Goal: Information Seeking & Learning: Find specific fact

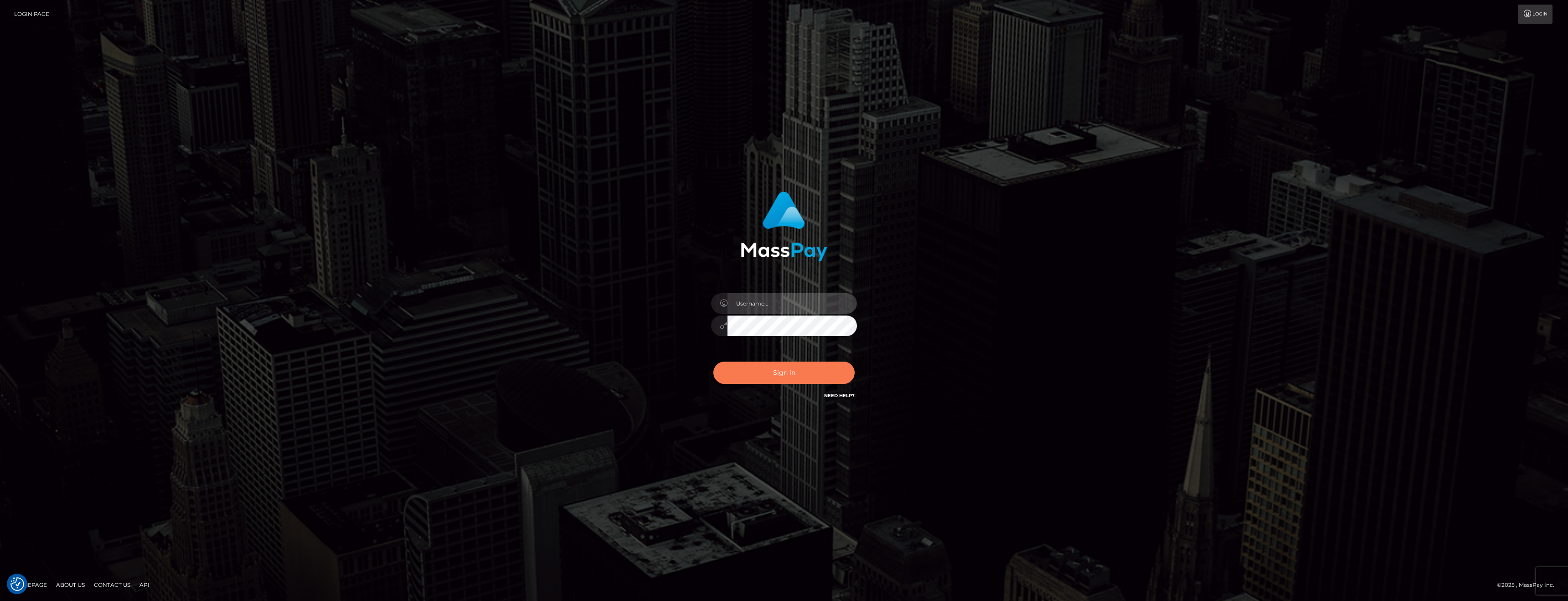
type input "anthony.club"
click at [759, 376] on button "Sign in" at bounding box center [784, 373] width 141 height 23
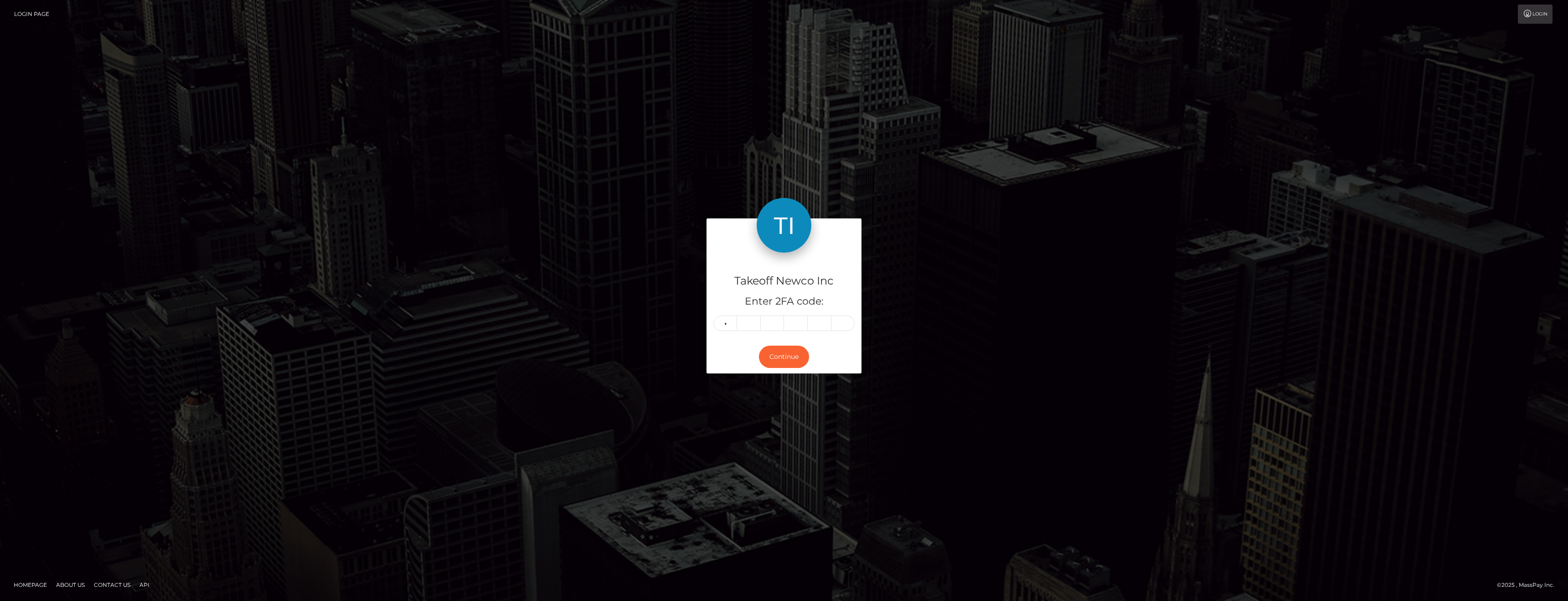
type input "1"
type input "4"
type input "2"
type input "1"
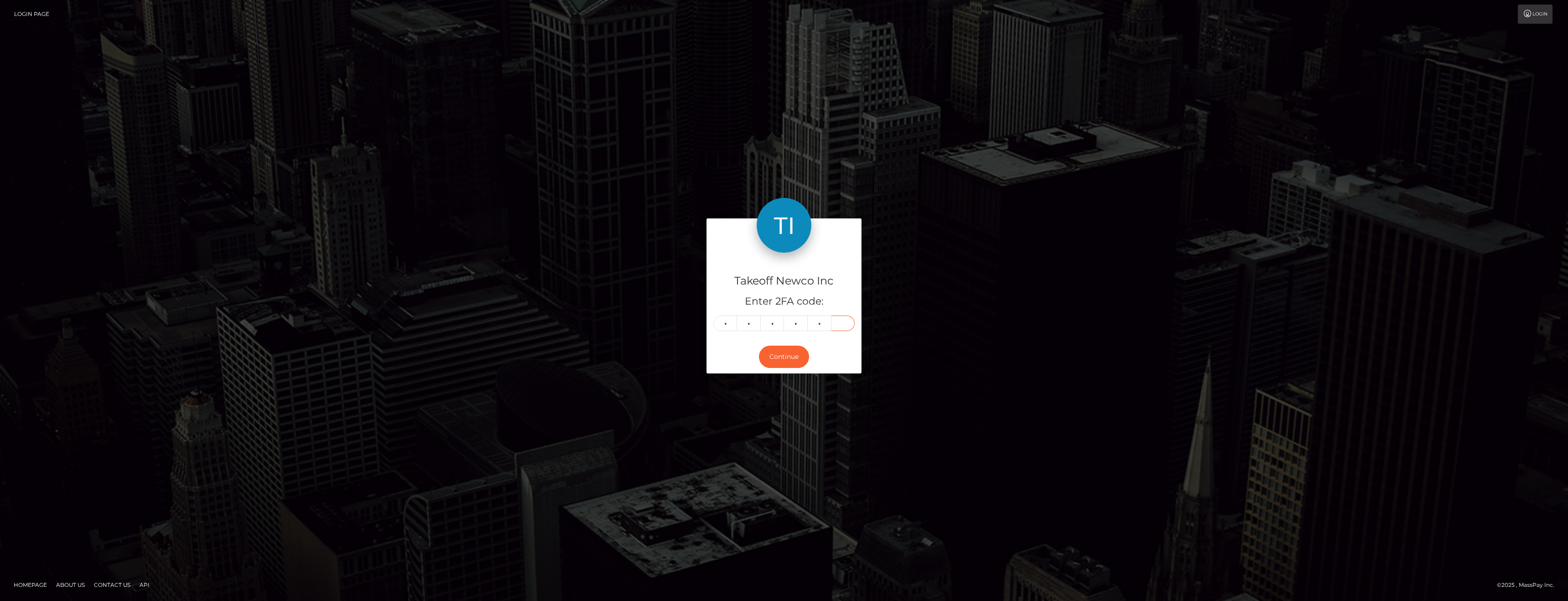
type input "4"
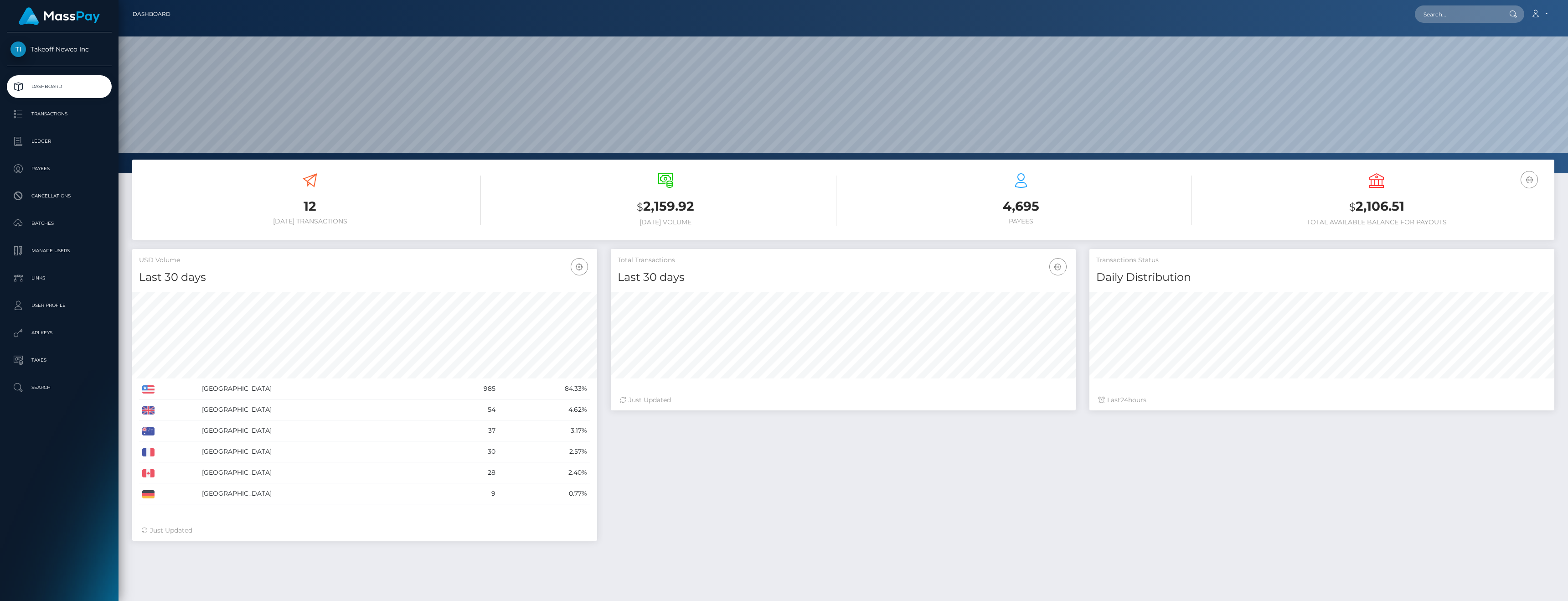
scroll to position [162, 465]
click at [43, 172] on p "Payees" at bounding box center [59, 169] width 97 height 13
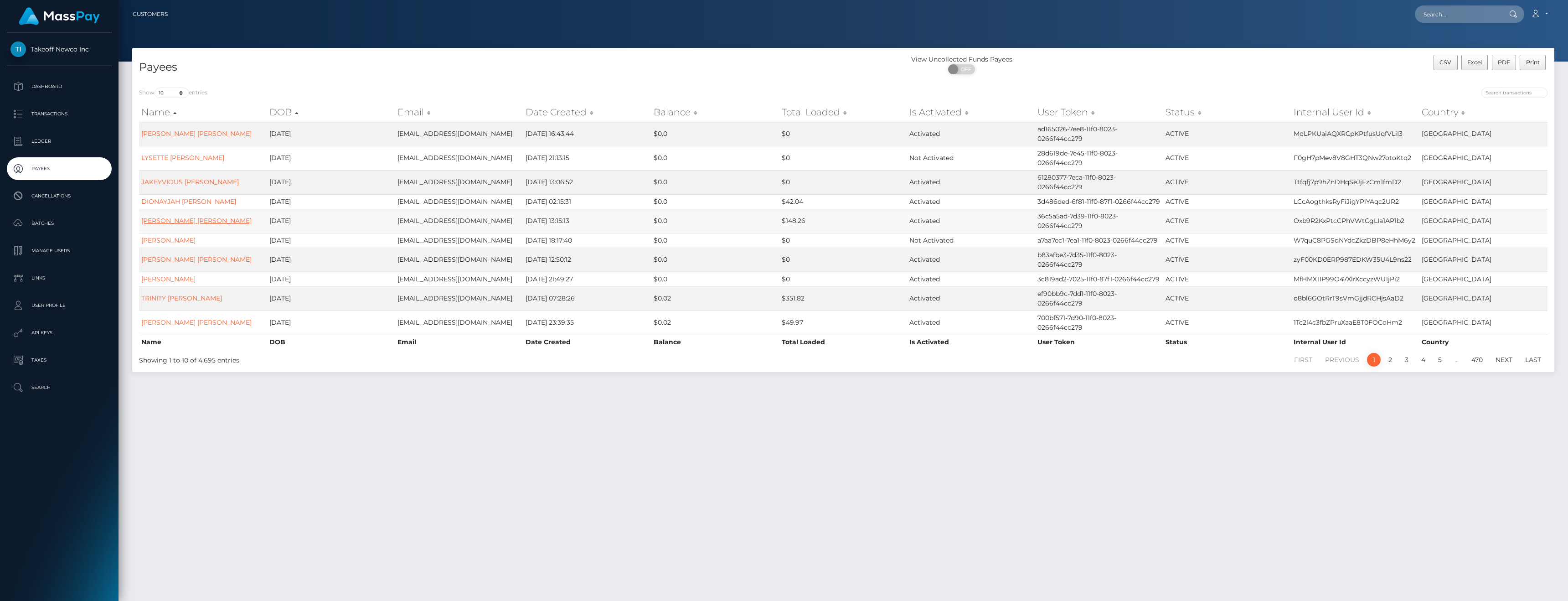
click at [209, 224] on link "[PERSON_NAME] [PERSON_NAME]" at bounding box center [196, 220] width 110 height 8
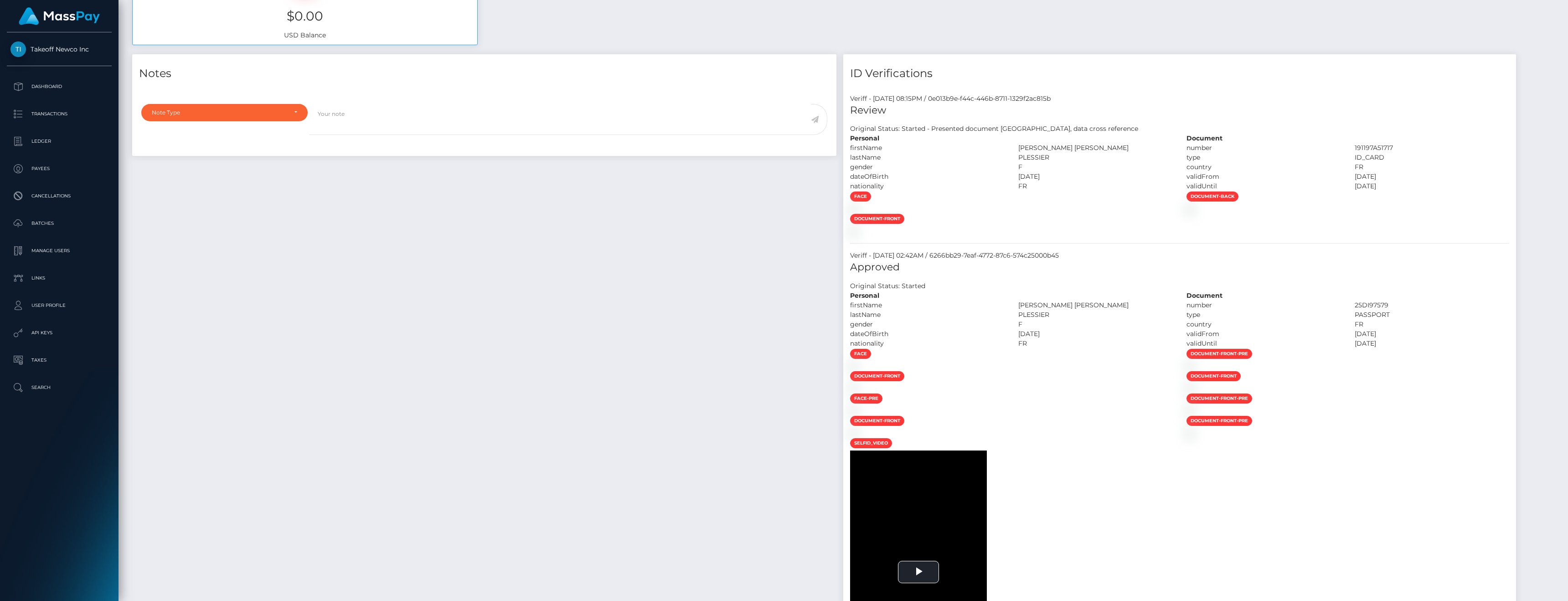
scroll to position [422, 0]
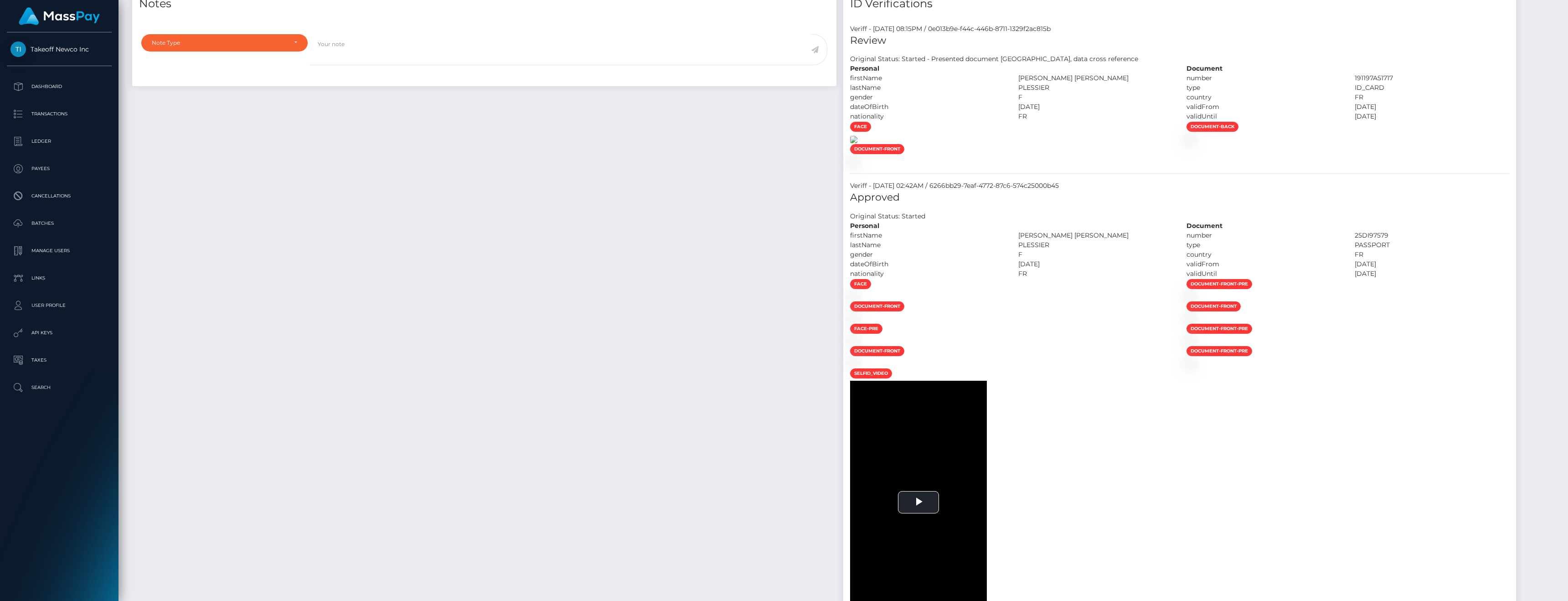
click at [850, 143] on img at bounding box center [854, 139] width 7 height 7
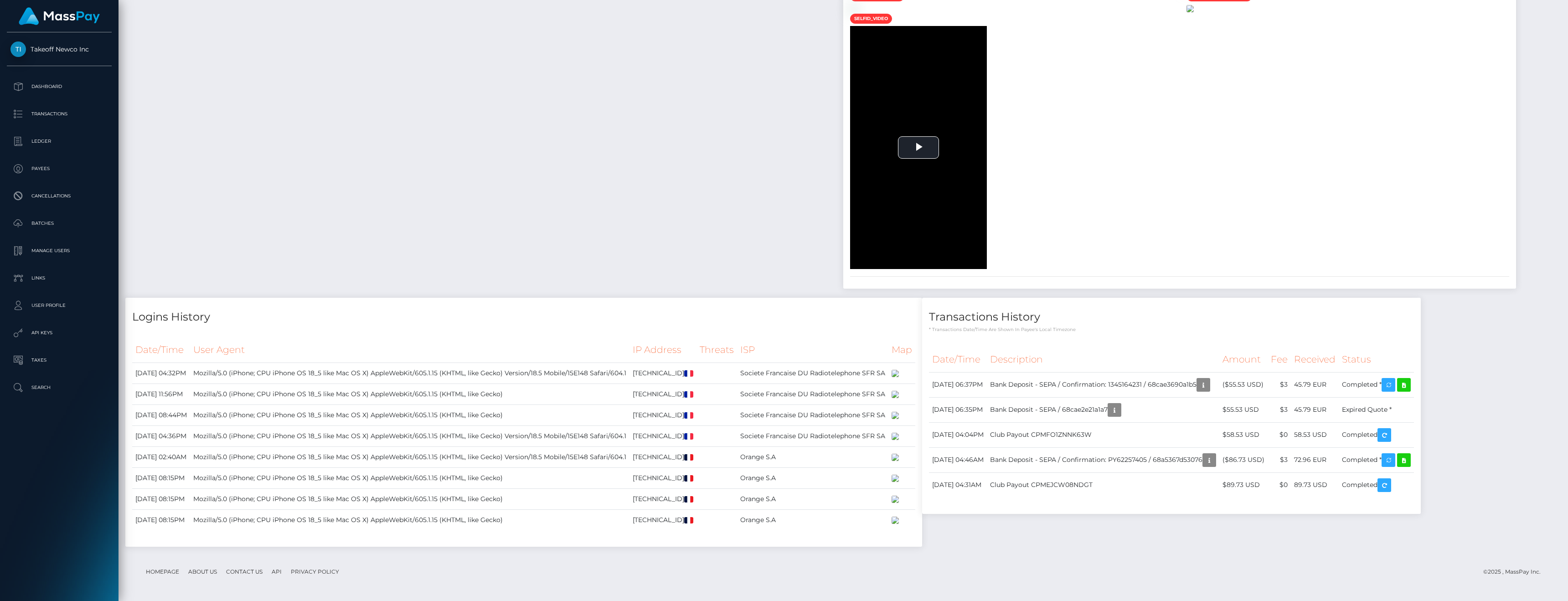
scroll to position [1964, 0]
click at [919, 148] on span "Video Player" at bounding box center [919, 148] width 0 height 0
click at [886, 269] on div "27%" at bounding box center [897, 262] width 23 height 13
click at [888, 263] on div "56%" at bounding box center [897, 262] width 19 height 1
click at [968, 262] on span "Video Player" at bounding box center [978, 262] width 18 height 0
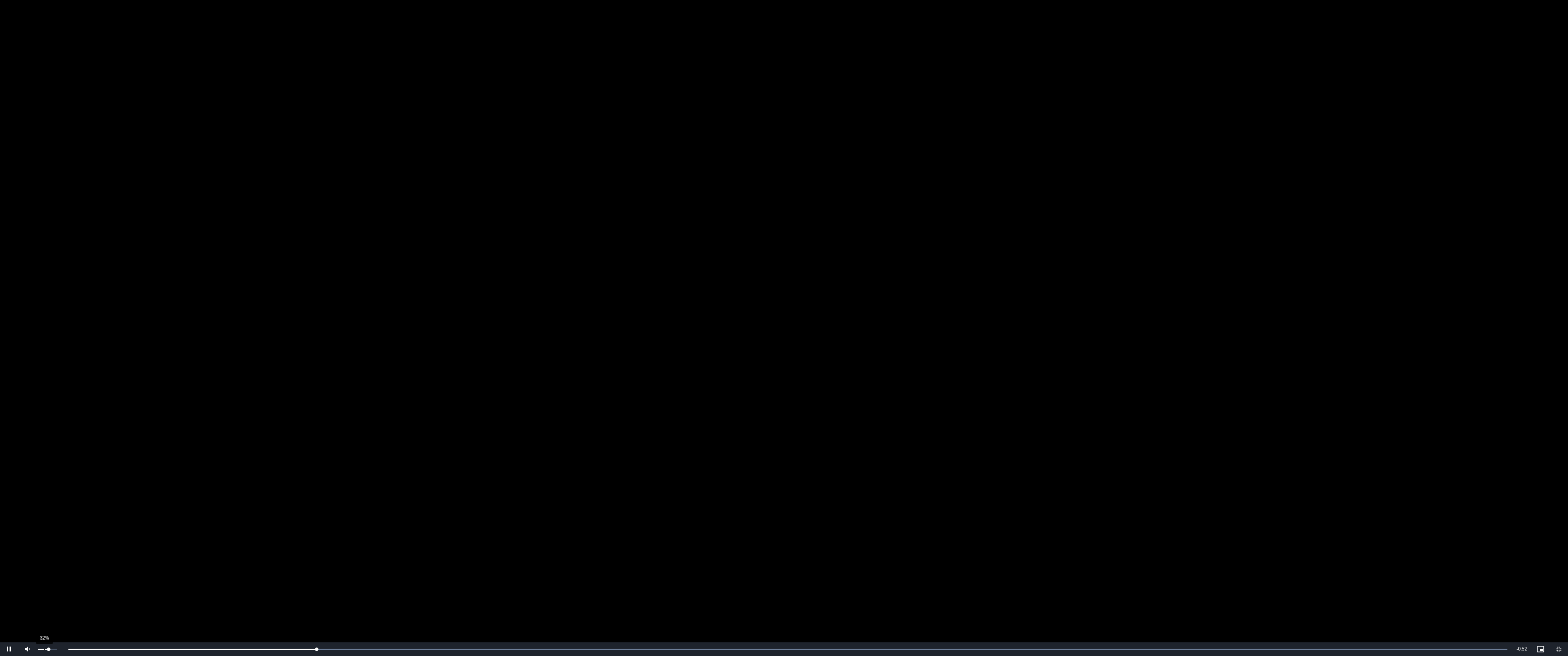
click at [44, 600] on div "32%" at bounding box center [47, 649] width 23 height 13
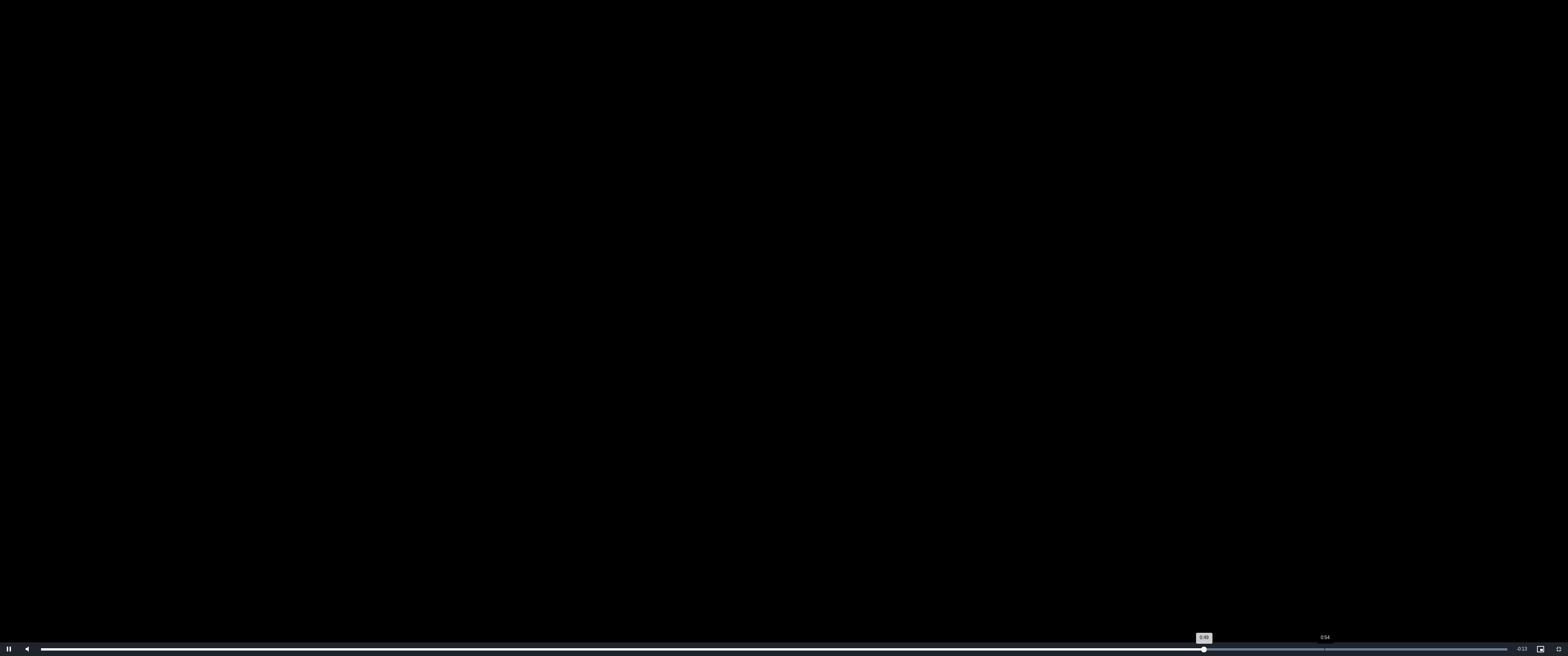
click at [1325, 600] on div "Loaded : 100.00% 0:54 0:49" at bounding box center [774, 649] width 1475 height 13
click at [1399, 600] on div "Loaded : 100.00% 0:57 0:57" at bounding box center [774, 649] width 1475 height 13
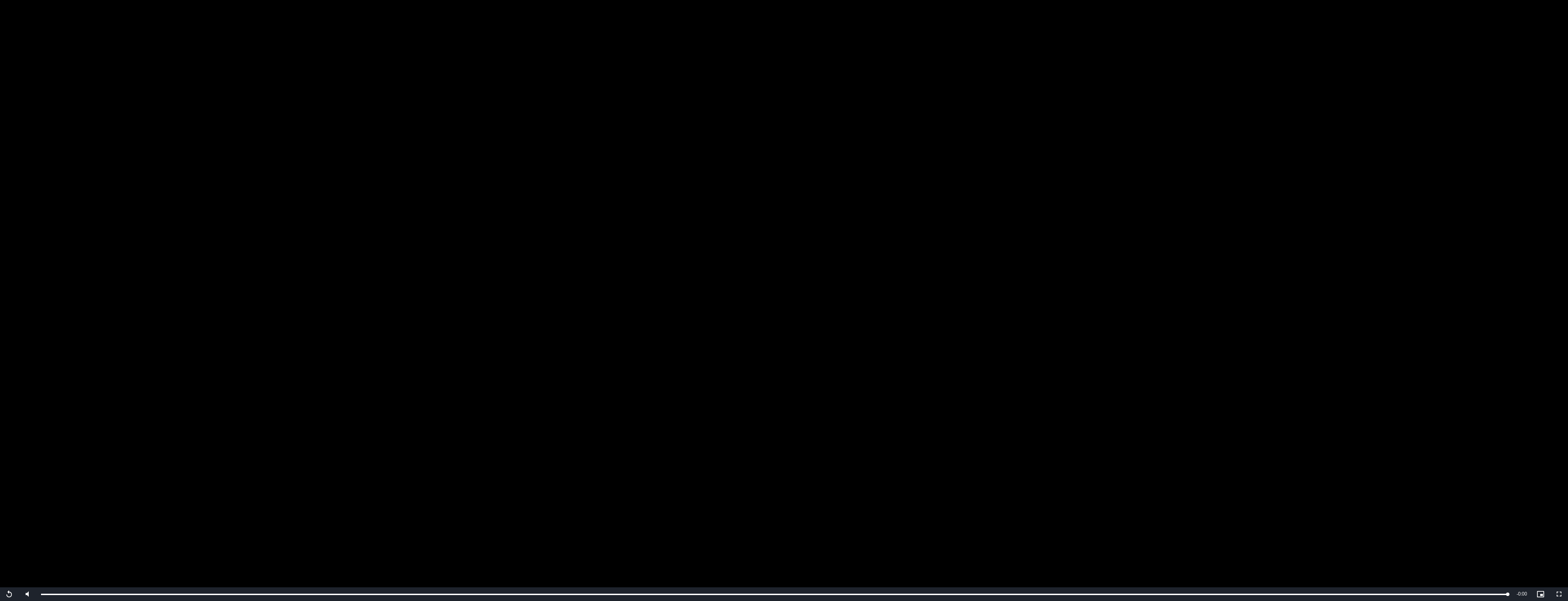
scroll to position [0, 0]
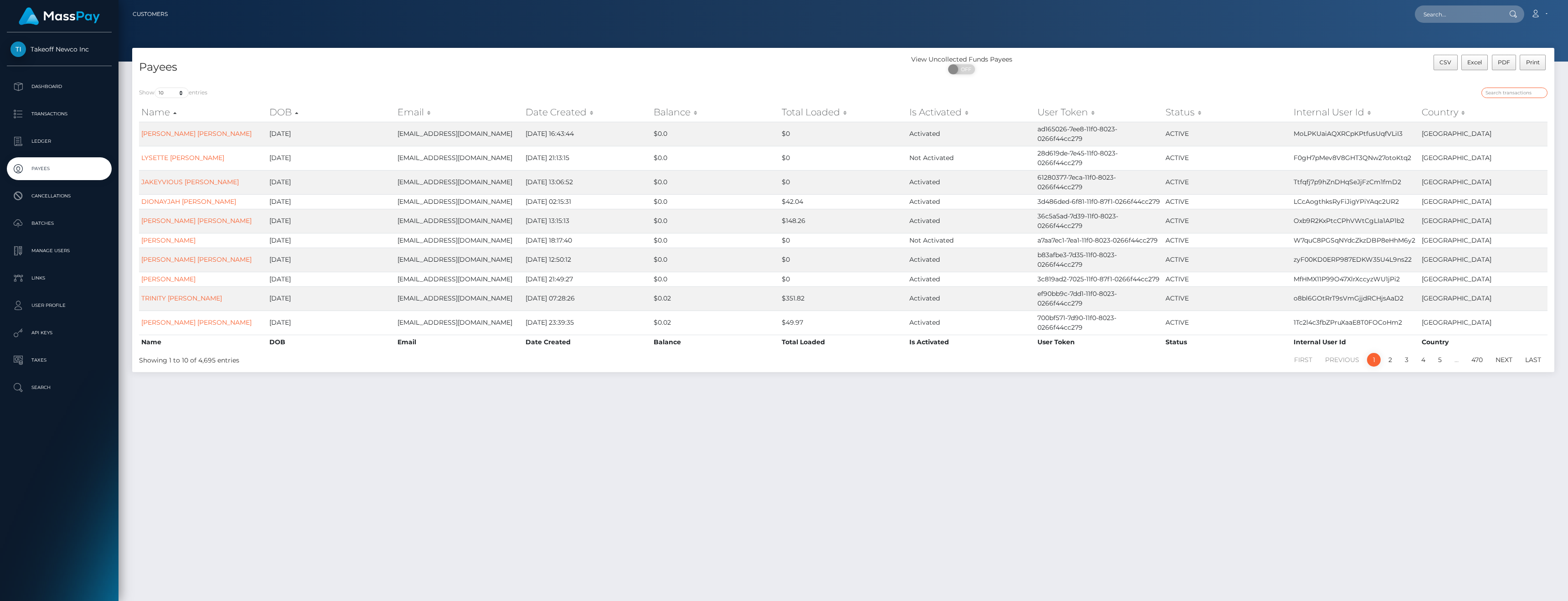
click at [1500, 93] on input "search" at bounding box center [1514, 93] width 66 height 10
type input "[GEOGRAPHIC_DATA]"
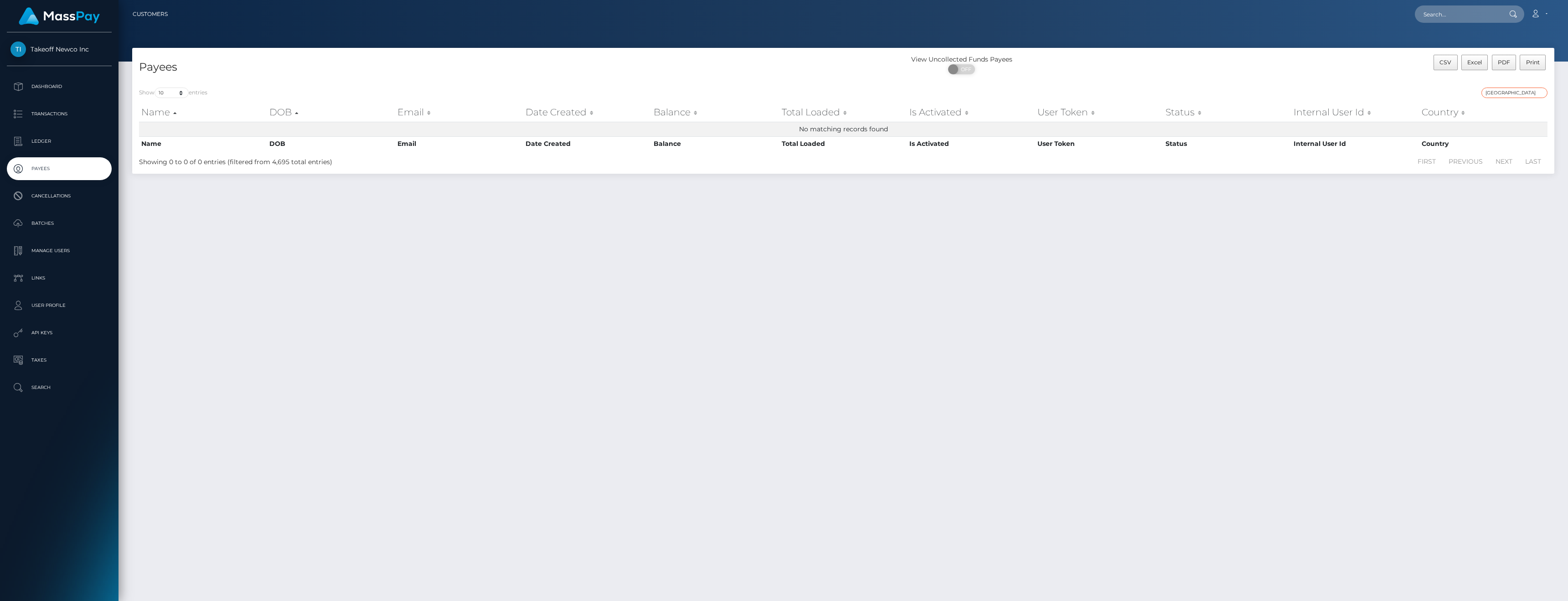
click at [1540, 94] on input "France" at bounding box center [1514, 93] width 66 height 10
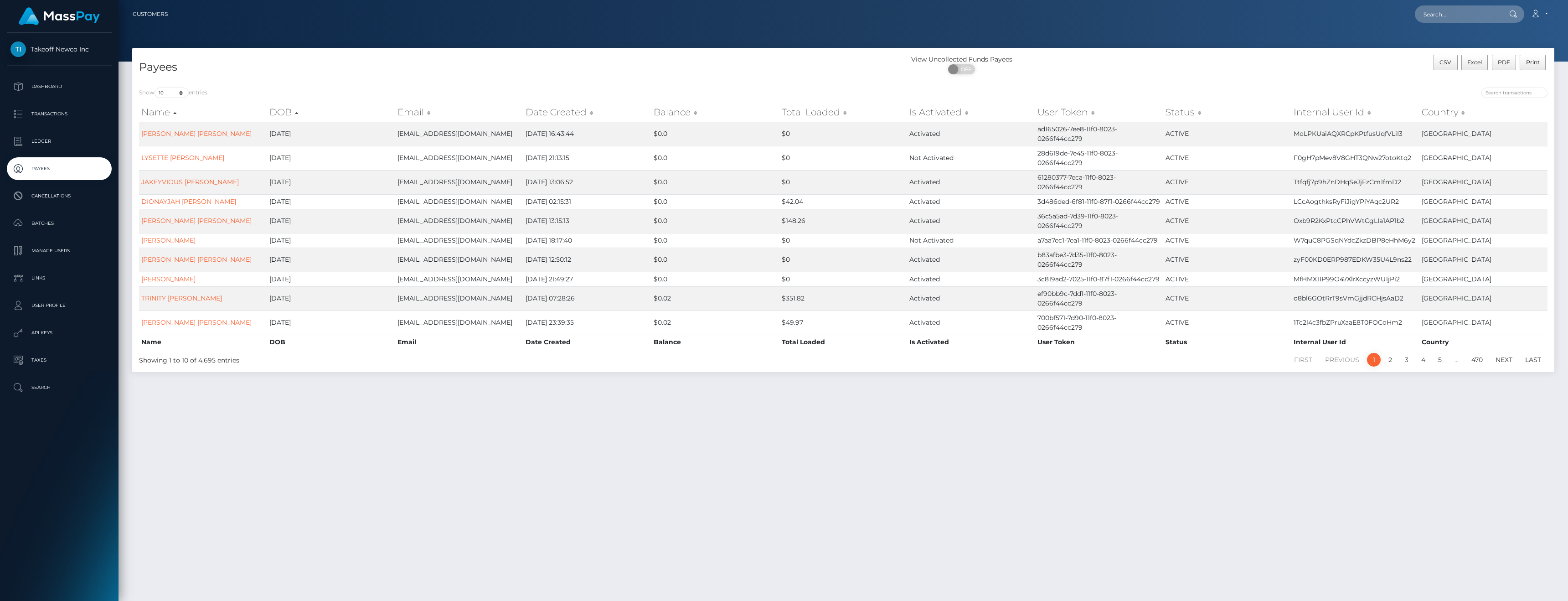
click at [1451, 112] on th "Country" at bounding box center [1483, 112] width 128 height 18
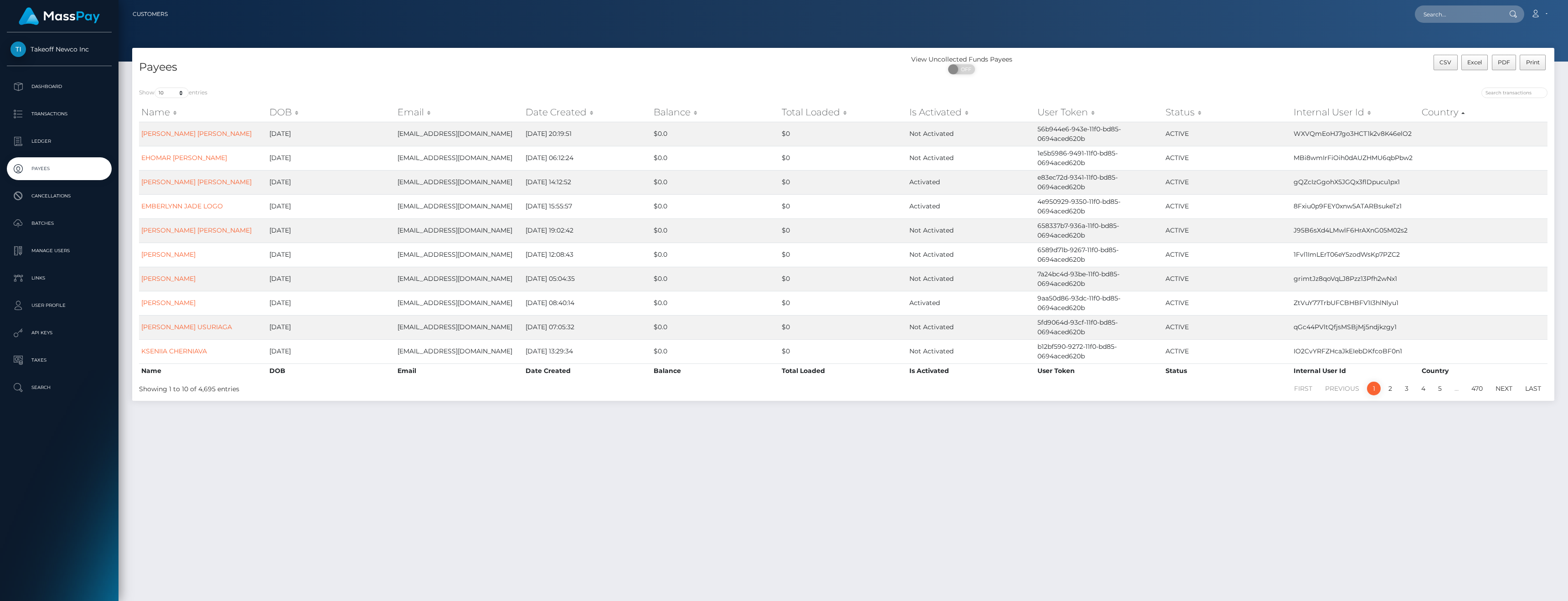
click at [1449, 112] on th "Country" at bounding box center [1483, 112] width 128 height 18
click at [1440, 388] on link "5" at bounding box center [1440, 388] width 13 height 13
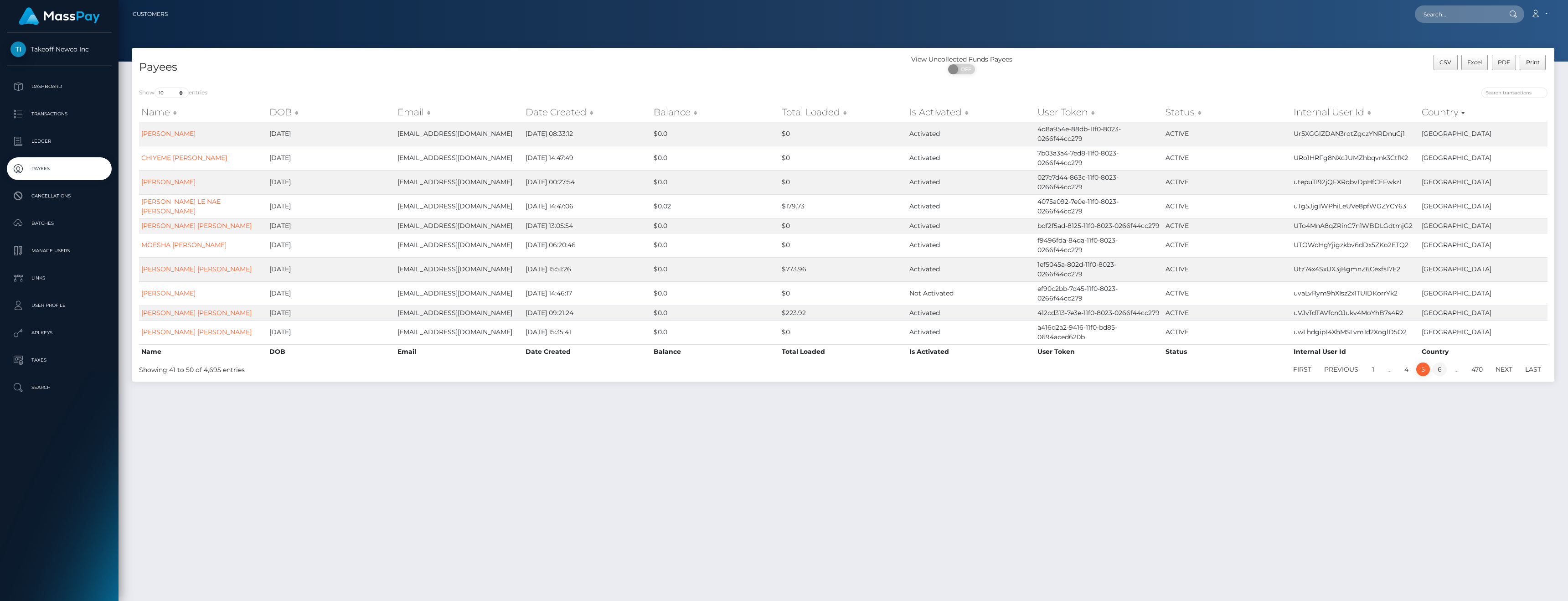
click at [1442, 376] on link "6" at bounding box center [1440, 369] width 14 height 13
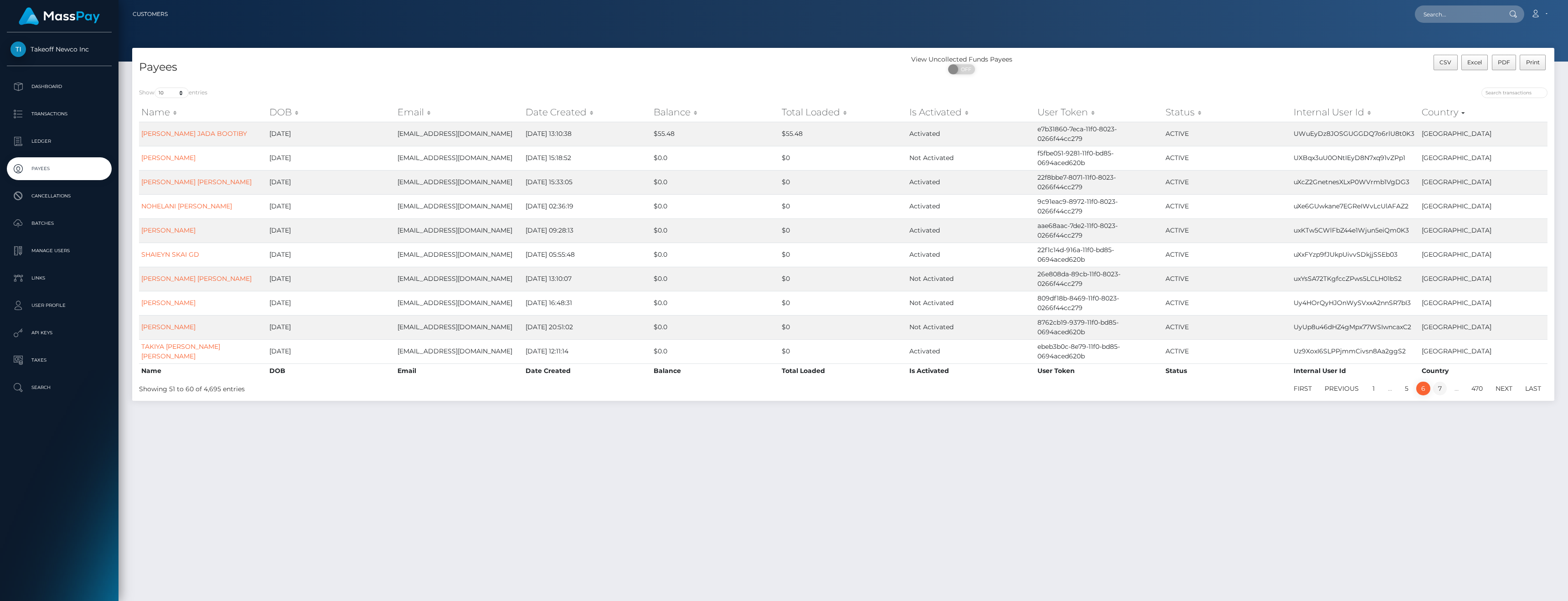
click at [1442, 386] on link "7" at bounding box center [1440, 388] width 13 height 13
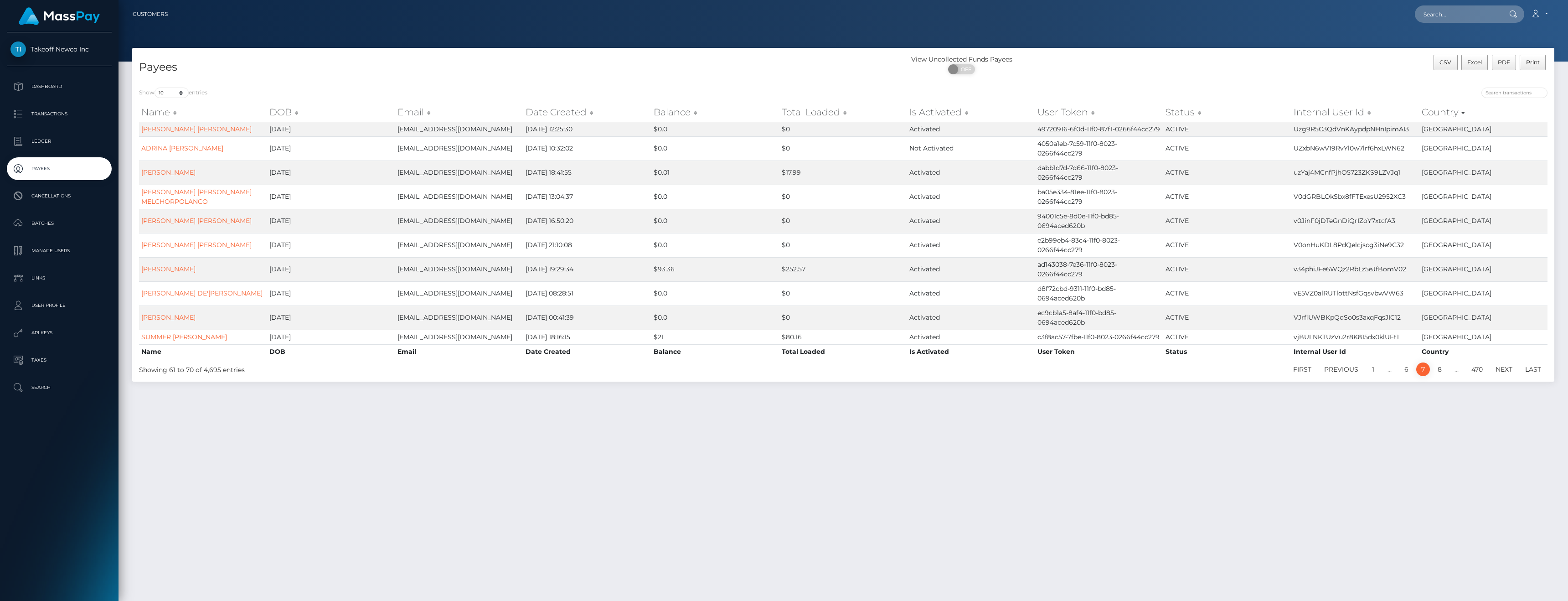
click at [1463, 111] on th "Country" at bounding box center [1483, 112] width 128 height 18
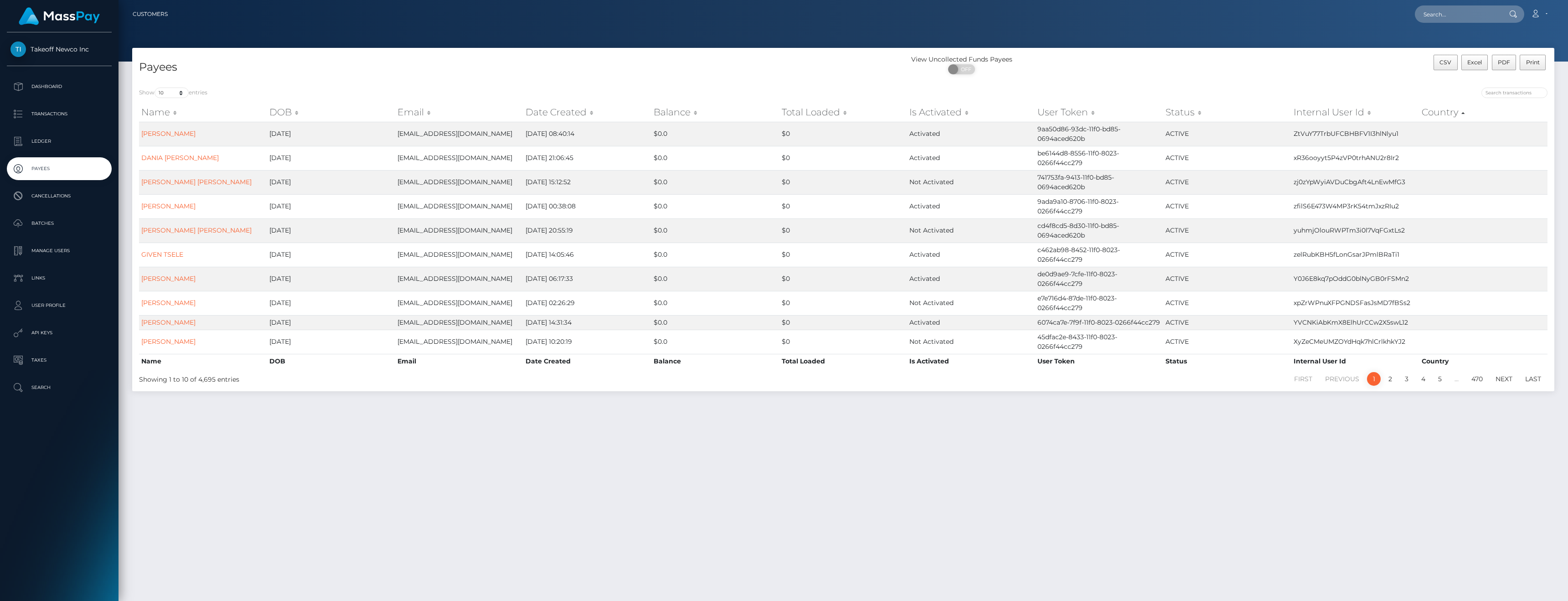
click at [1446, 381] on li "5" at bounding box center [1440, 379] width 16 height 13
click at [1440, 381] on link "5" at bounding box center [1440, 379] width 13 height 13
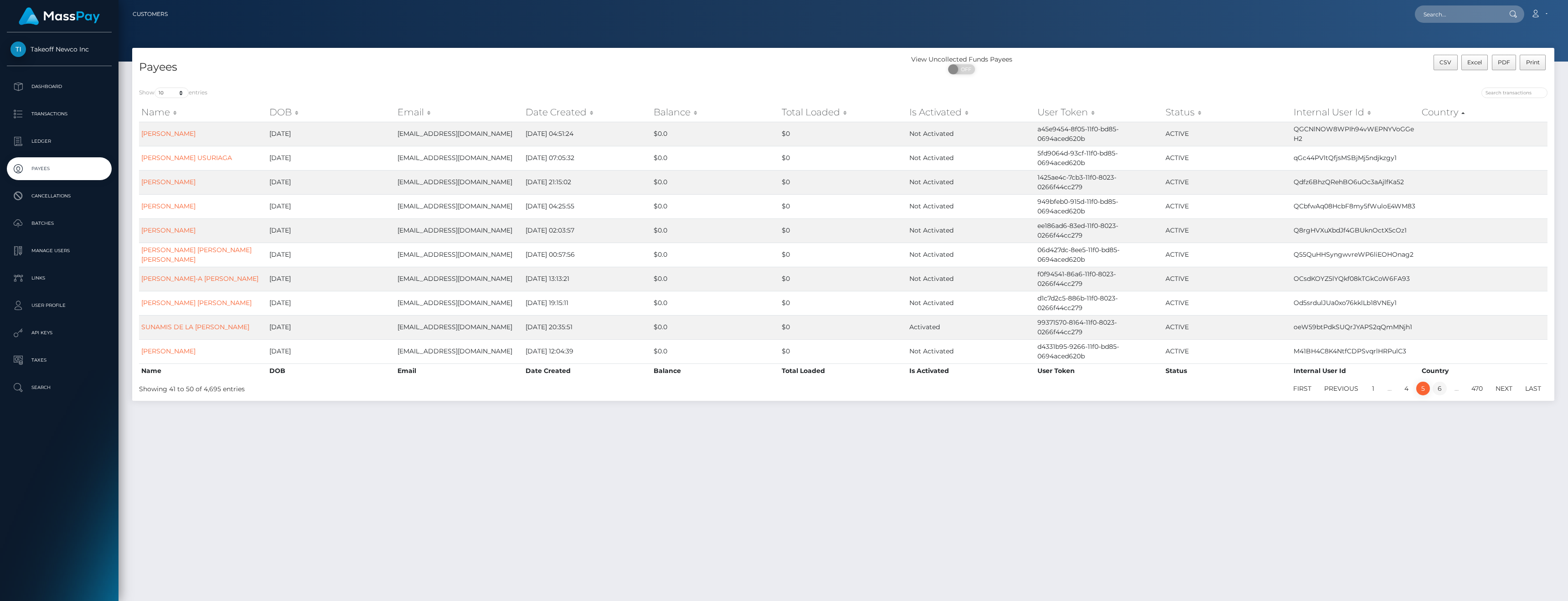
click at [1442, 382] on link "6" at bounding box center [1440, 388] width 14 height 13
click at [1443, 387] on link "7" at bounding box center [1440, 388] width 13 height 13
click at [1442, 387] on link "8" at bounding box center [1440, 388] width 14 height 13
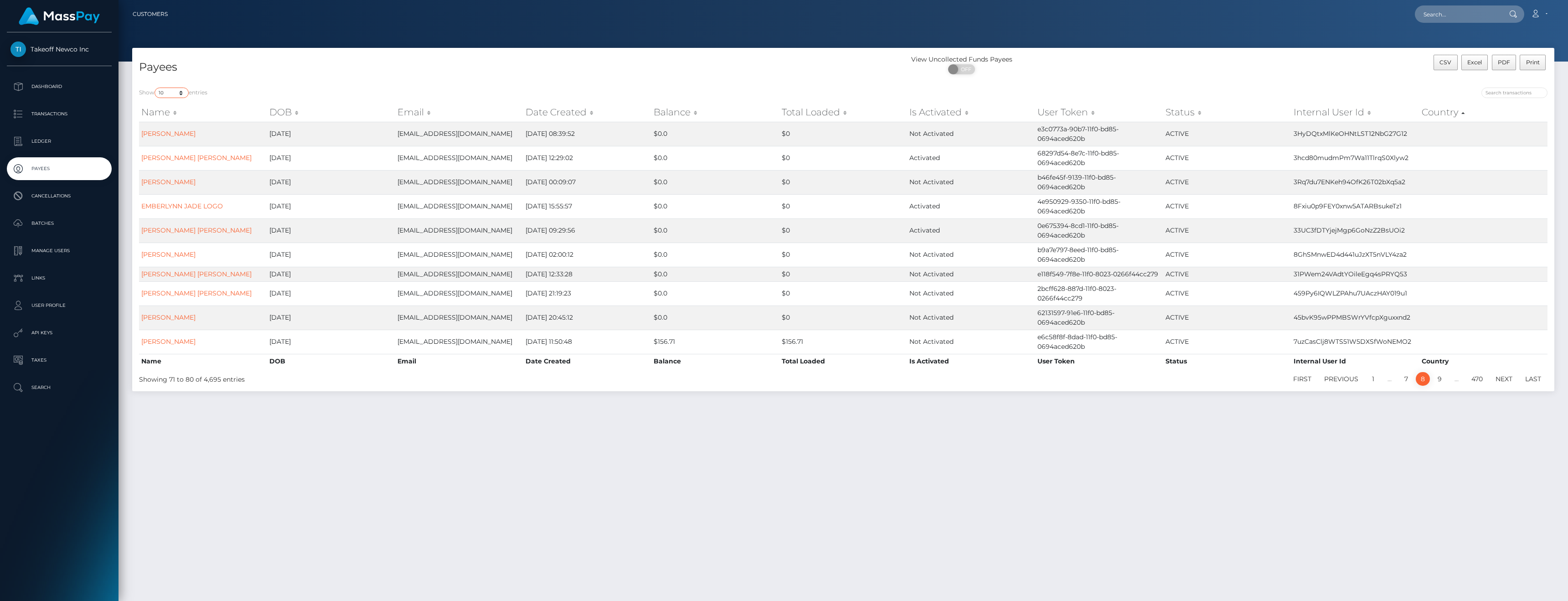
click at [176, 94] on select "10 25 50 100 250" at bounding box center [172, 93] width 34 height 10
select select "250"
click at [155, 88] on select "10 25 50 100 250" at bounding box center [172, 93] width 34 height 10
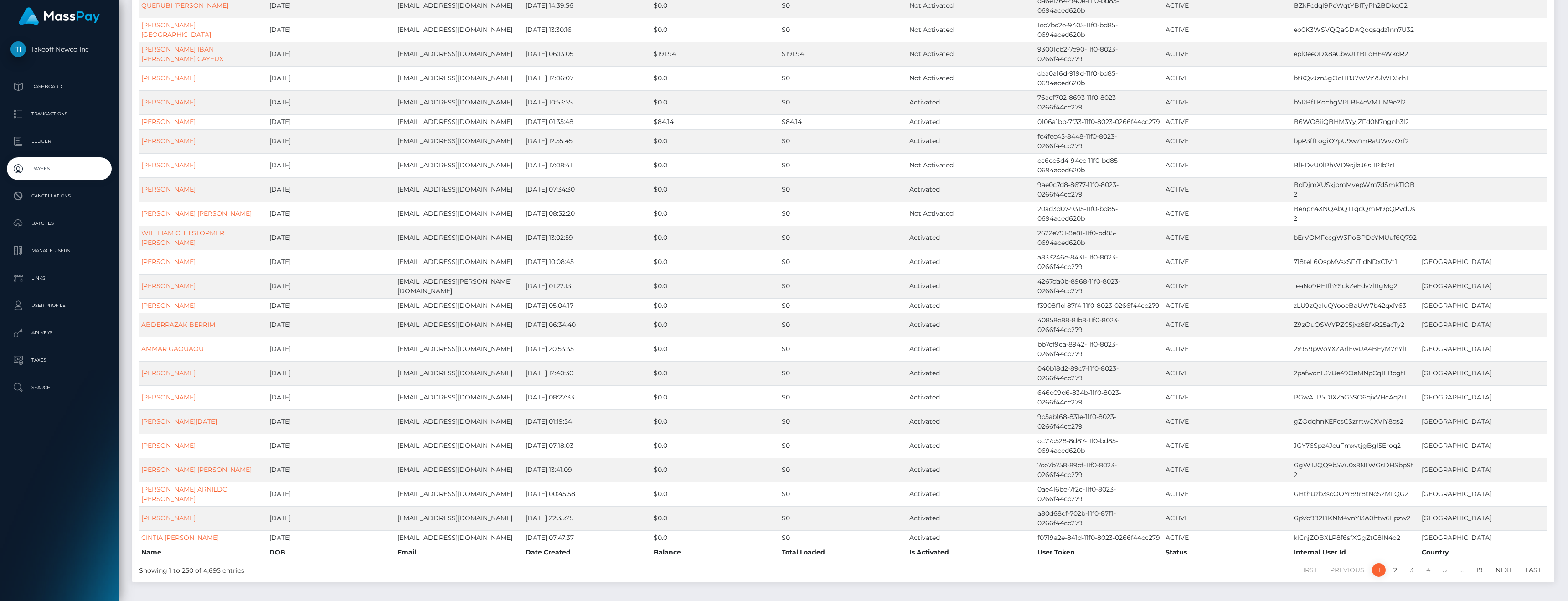
scroll to position [5424, 0]
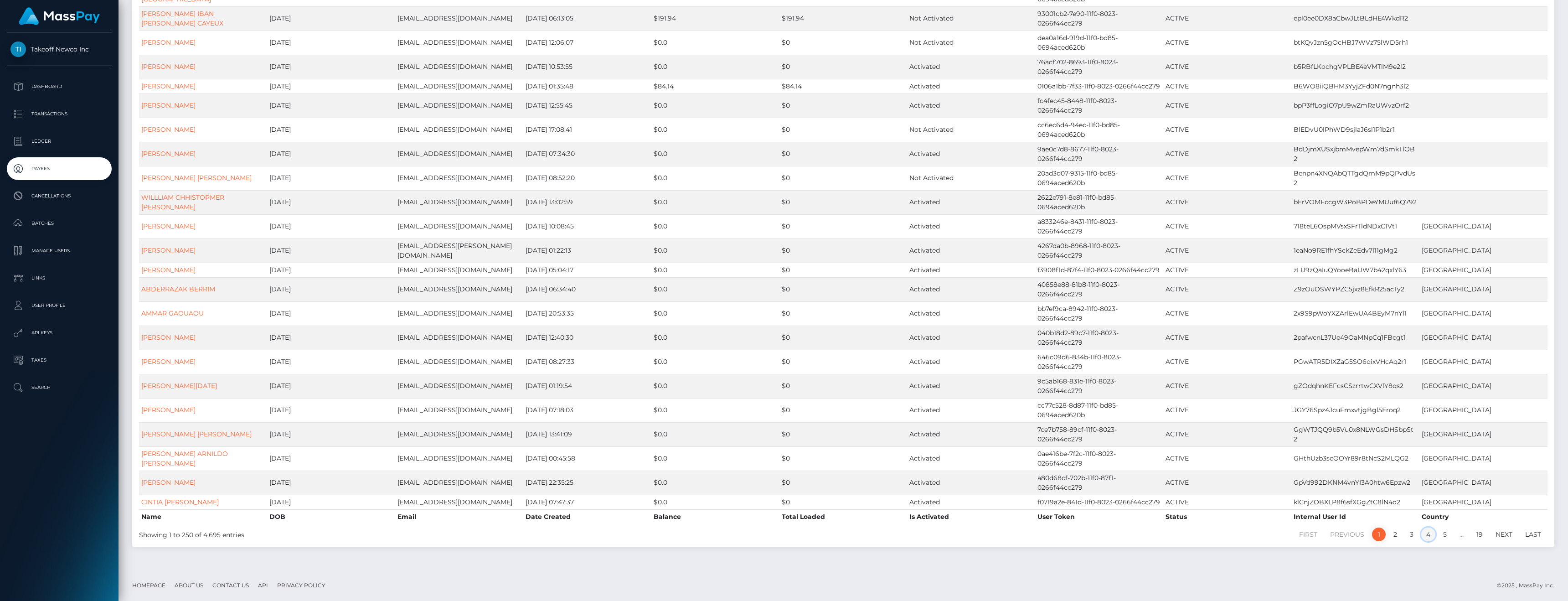
click at [1426, 538] on link "4" at bounding box center [1428, 534] width 14 height 13
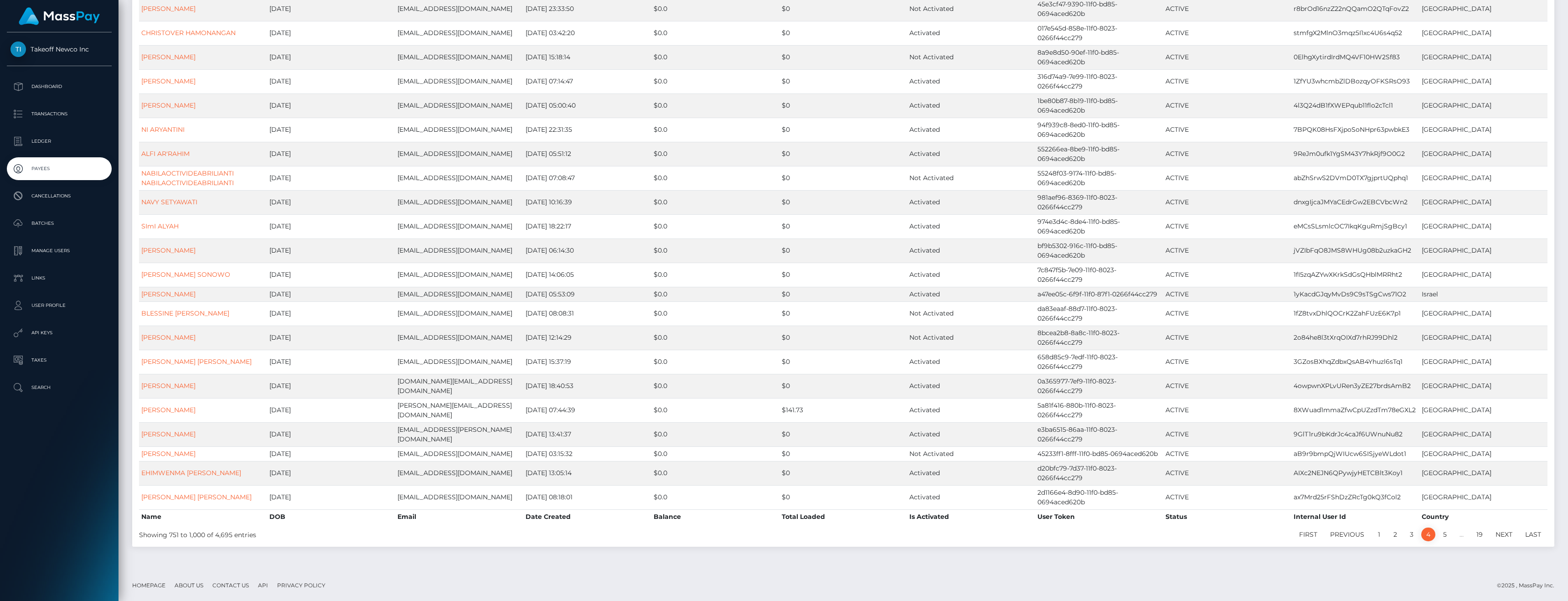
scroll to position [5367, 0]
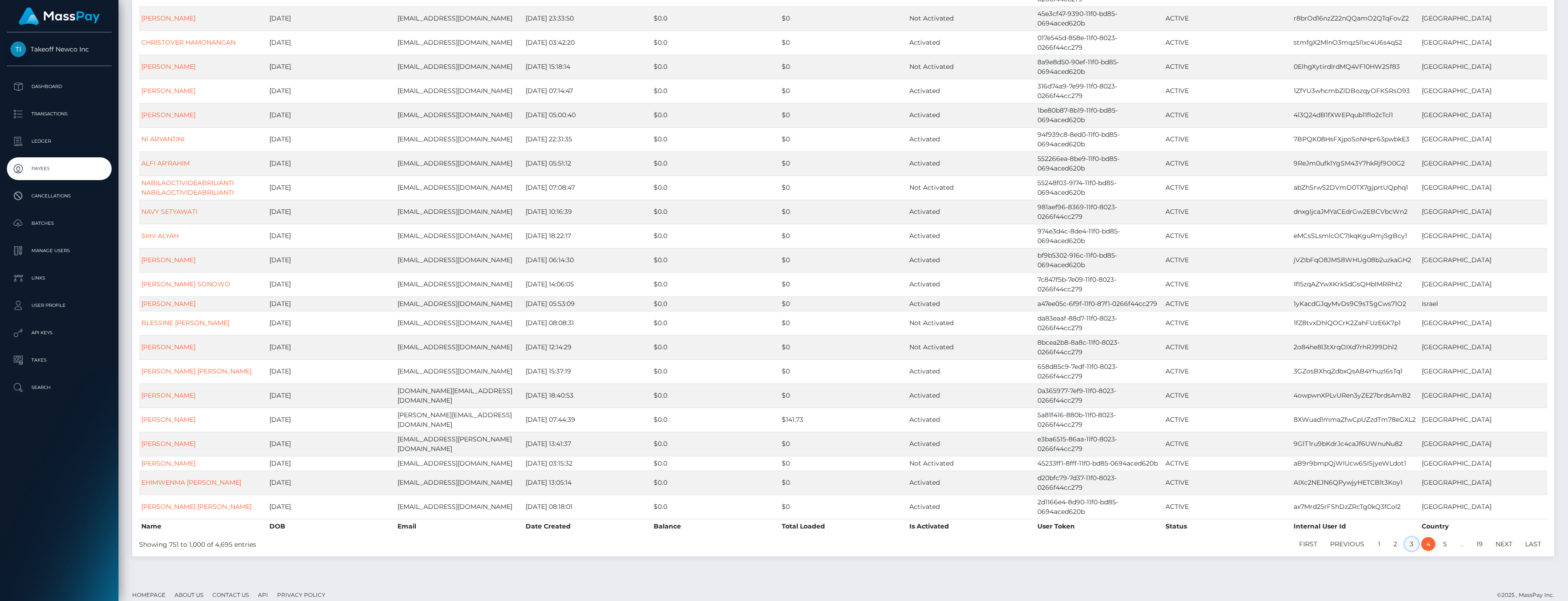
click at [1409, 537] on link "3" at bounding box center [1412, 544] width 13 height 13
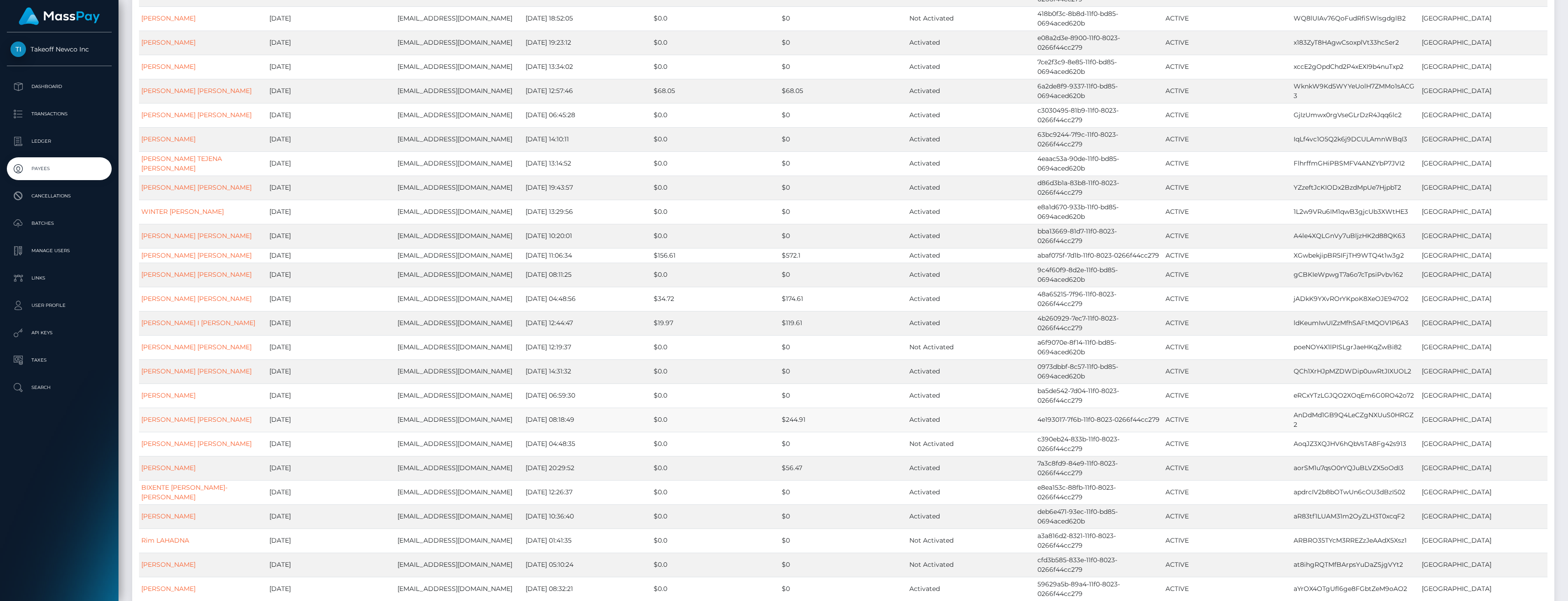
scroll to position [1243, 0]
click at [195, 398] on link "ROOSA EVELIINA HAKULINEN" at bounding box center [168, 394] width 54 height 8
click at [207, 423] on link "KARLA MARIE VALENTINE BOYER" at bounding box center [196, 418] width 110 height 8
click at [184, 471] on link "KIMBERLEY ANNA DIONET" at bounding box center [168, 466] width 54 height 8
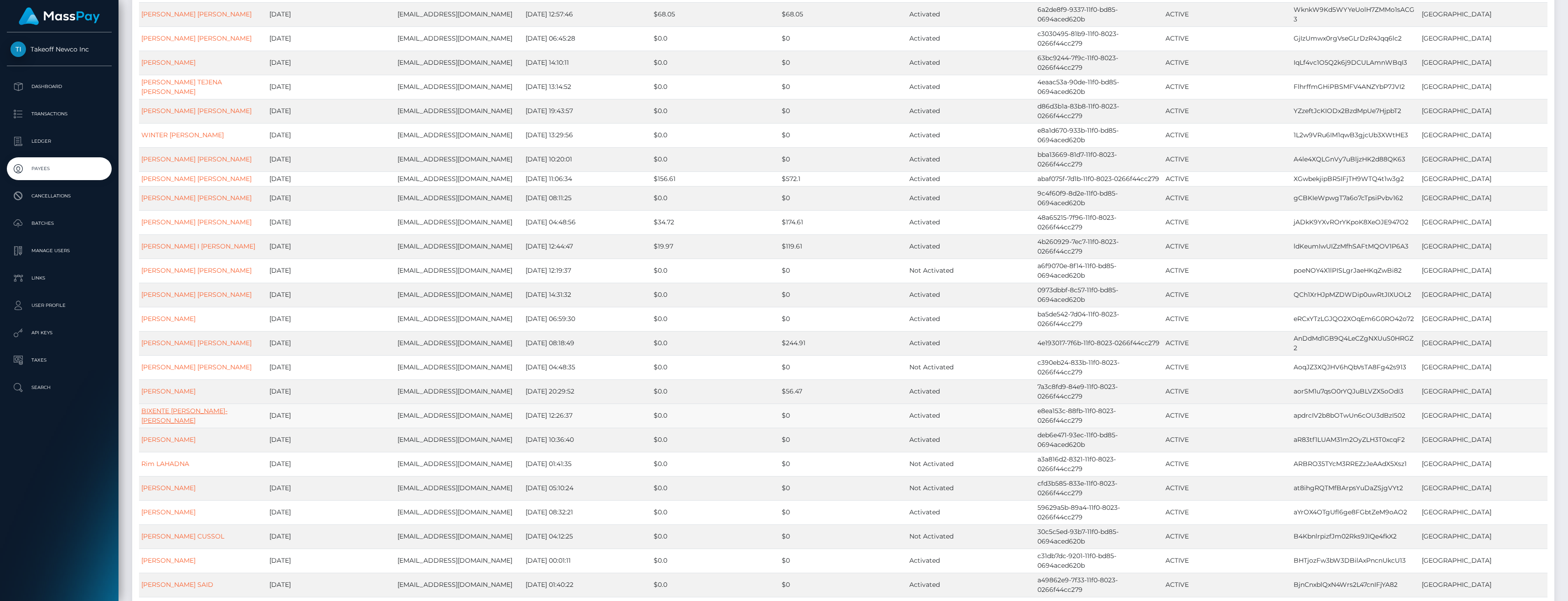
scroll to position [1322, 0]
click at [186, 441] on link "LUCIE PAULETTE JEANNE GUEYRARD" at bounding box center [168, 437] width 54 height 8
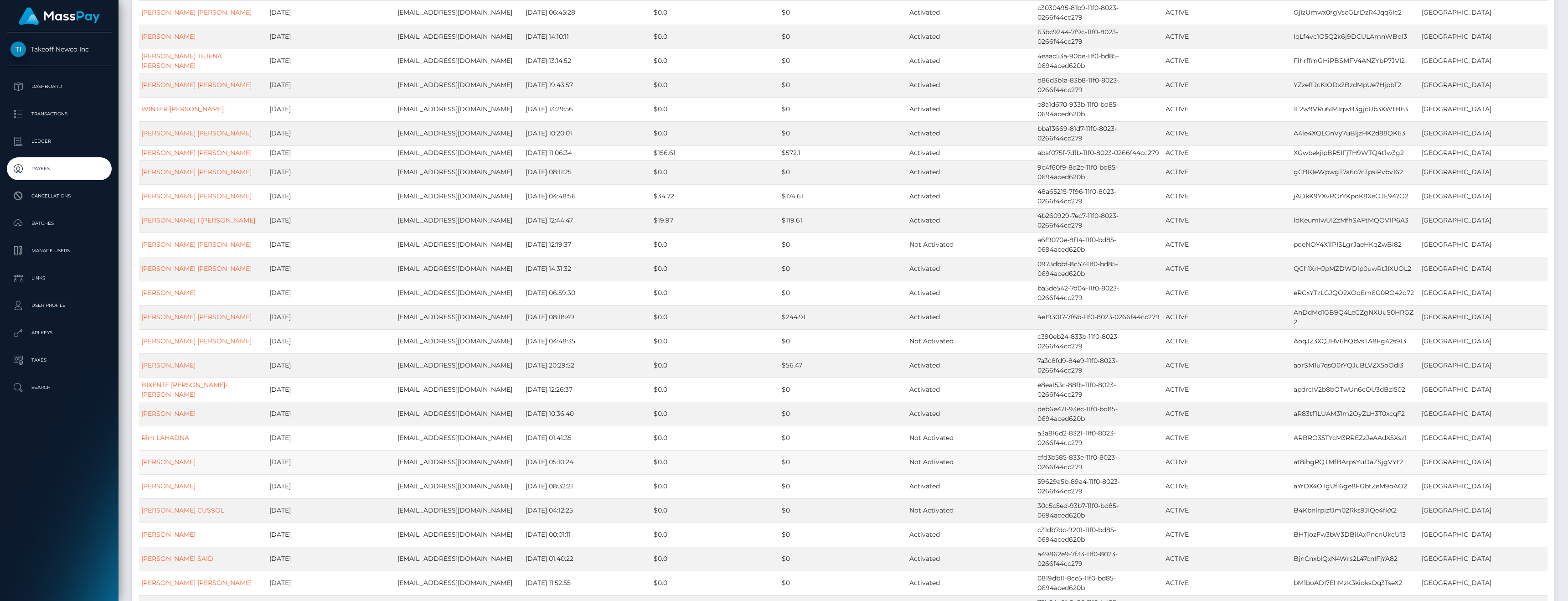
scroll to position [1377, 0]
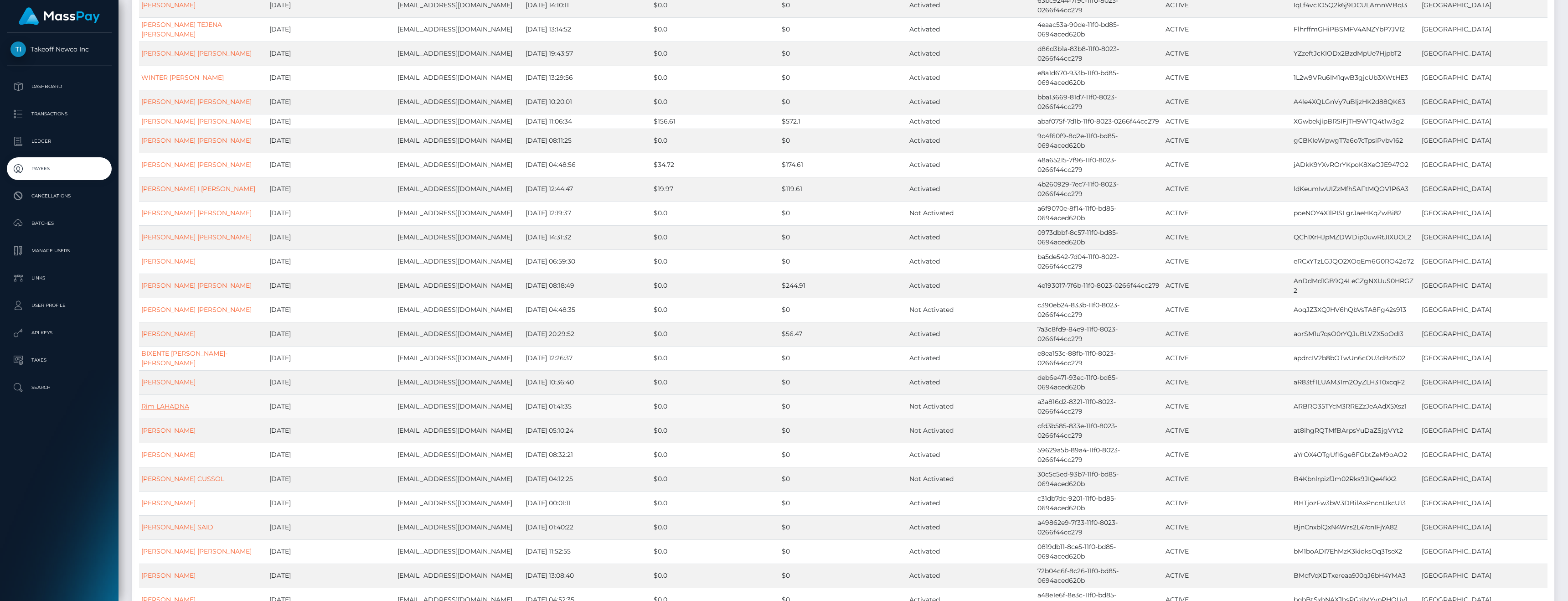
click at [166, 410] on link "Rim LAHADNA" at bounding box center [165, 406] width 48 height 8
click at [191, 435] on link "KOUMARA LOAN BOURICE" at bounding box center [168, 430] width 54 height 8
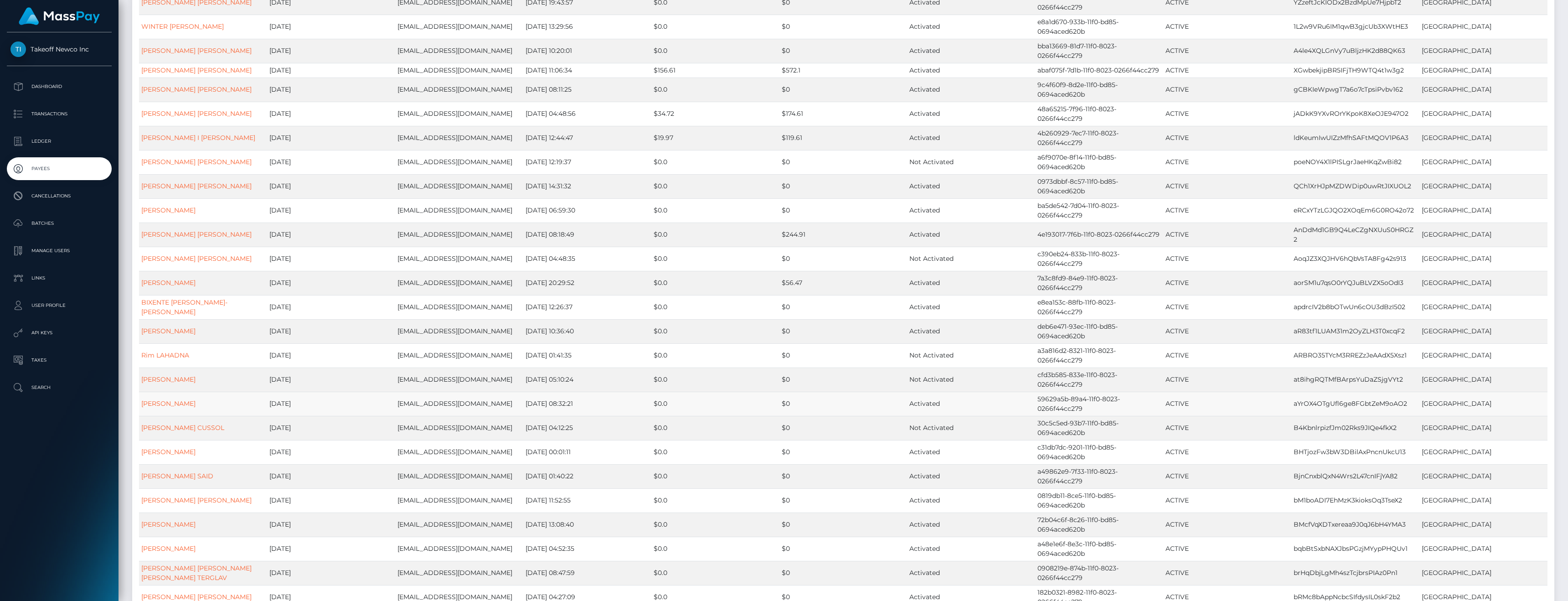
scroll to position [1469, 0]
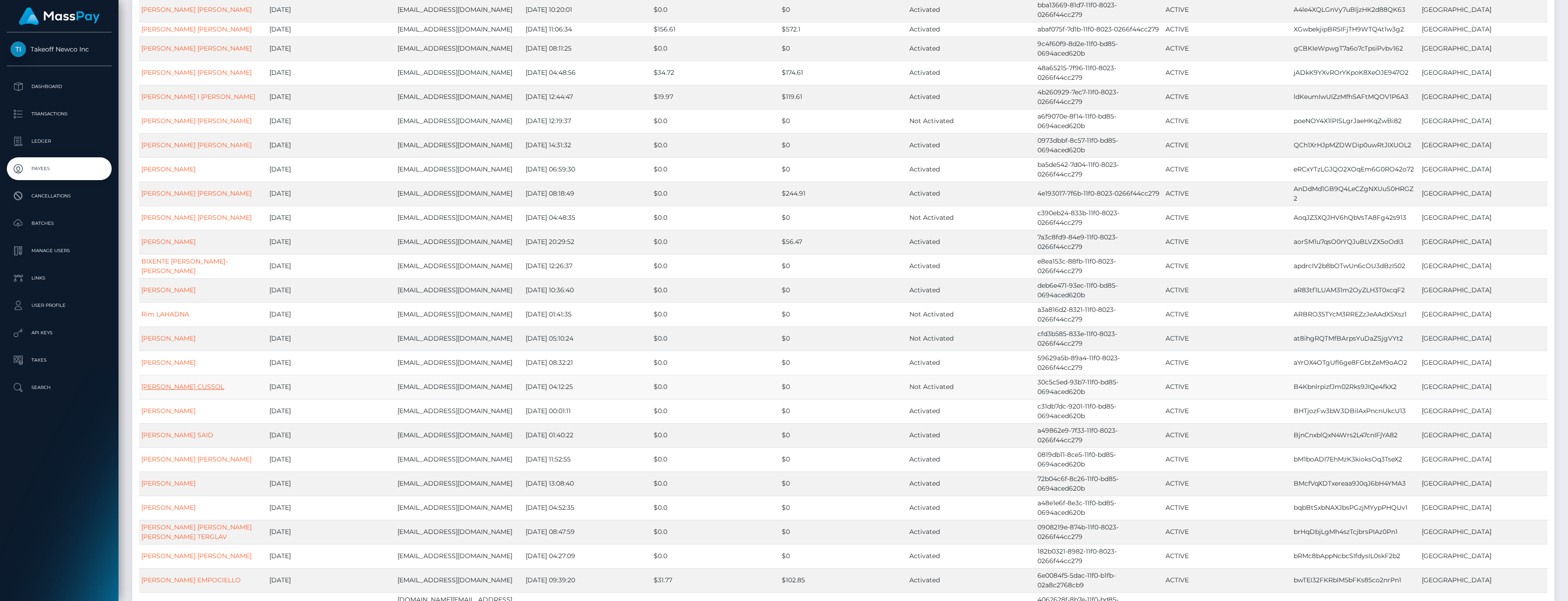
click at [181, 391] on link "ANAIS ROODNA CUSSOL" at bounding box center [183, 386] width 83 height 8
click at [189, 415] on link "NORYANE LINSA CANE" at bounding box center [168, 410] width 54 height 8
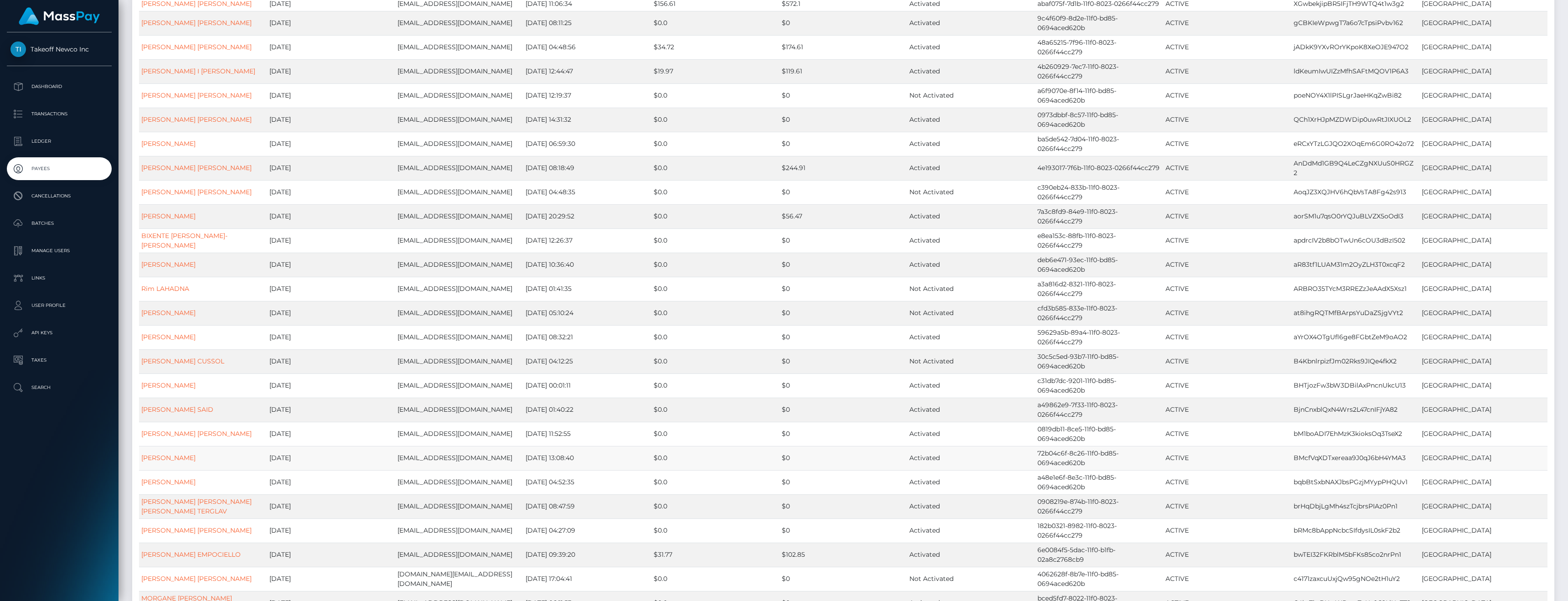
scroll to position [1575, 0]
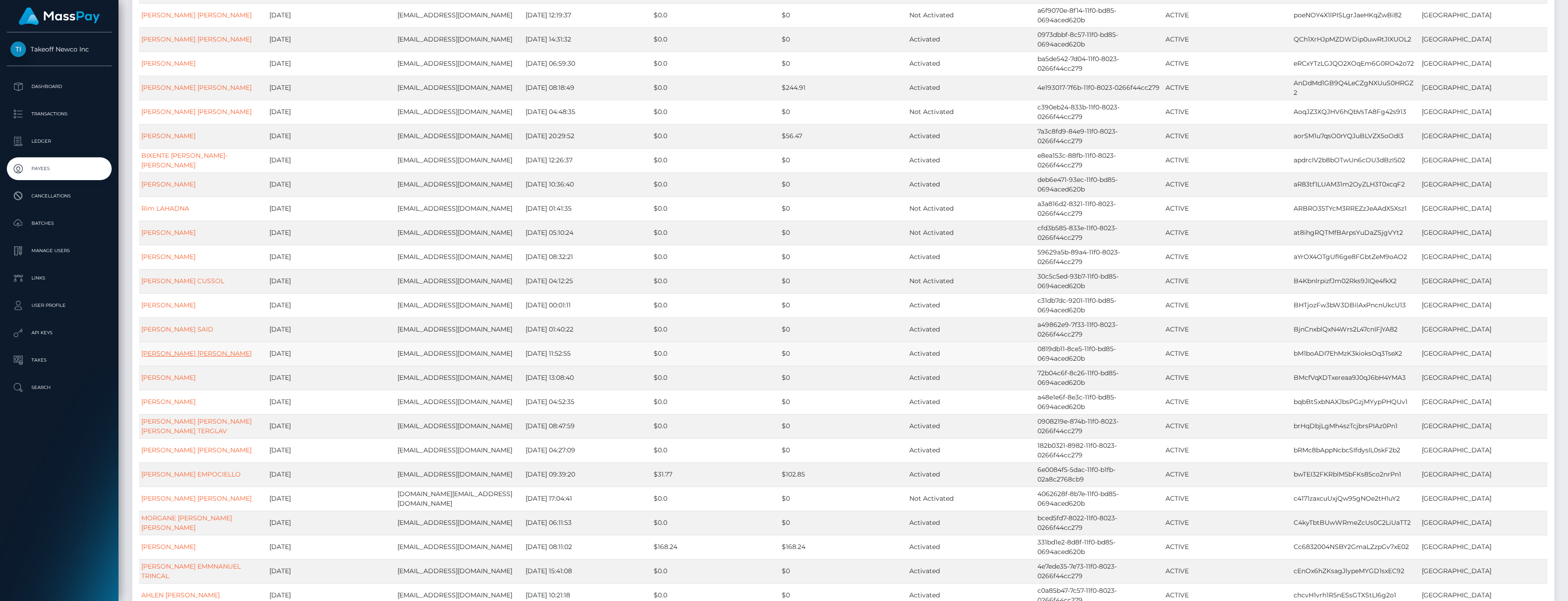
click at [180, 357] on link "SABRINA MARIE MARTINS MENDES" at bounding box center [196, 353] width 110 height 8
click at [175, 382] on link "SYLVIE PERAL" at bounding box center [168, 377] width 54 height 8
click at [180, 406] on link "Amel MIMOUNI" at bounding box center [168, 401] width 54 height 8
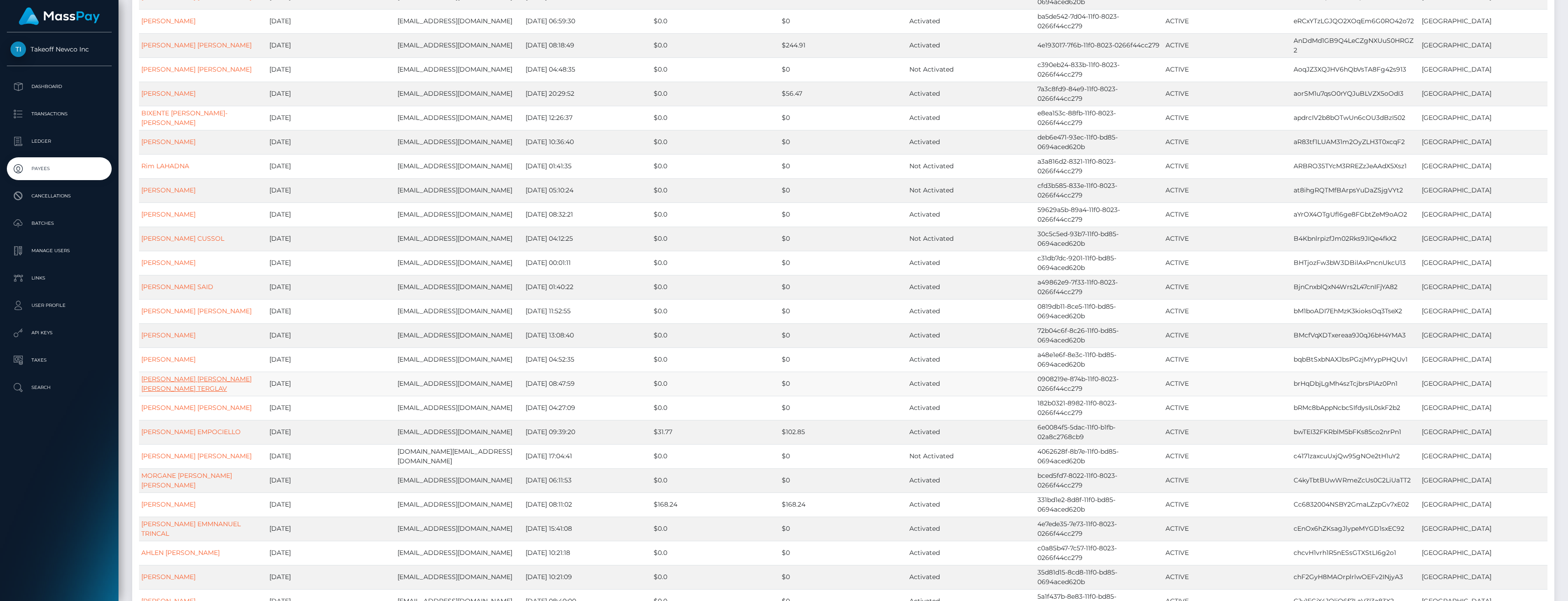
scroll to position [1620, 0]
click at [177, 393] on td "NATACHA NATHALIE DRAGANA TERGLAV" at bounding box center [203, 381] width 128 height 24
click at [186, 390] on link "NATACHA NATHALIE DRAGANA TERGLAV" at bounding box center [196, 381] width 110 height 18
click at [192, 409] on link "CASSANDRA ISABELLE MARIA RANZI" at bounding box center [196, 404] width 110 height 8
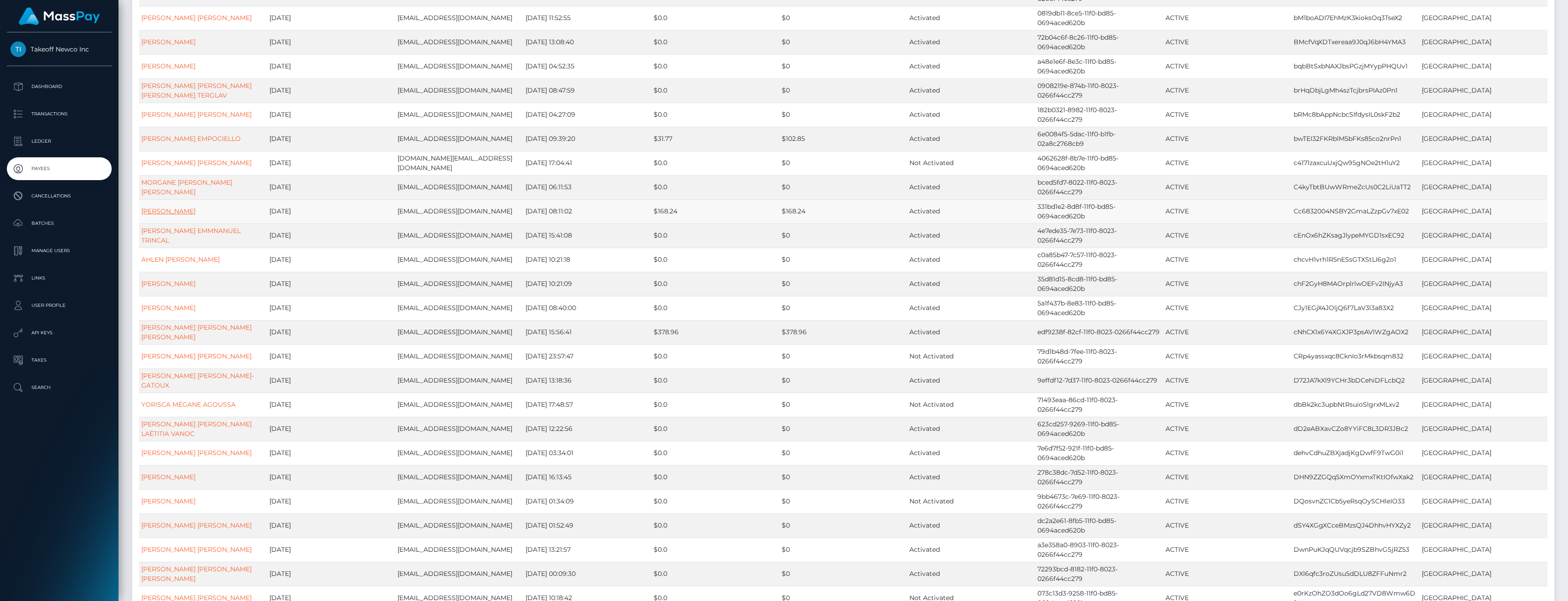
scroll to position [1920, 0]
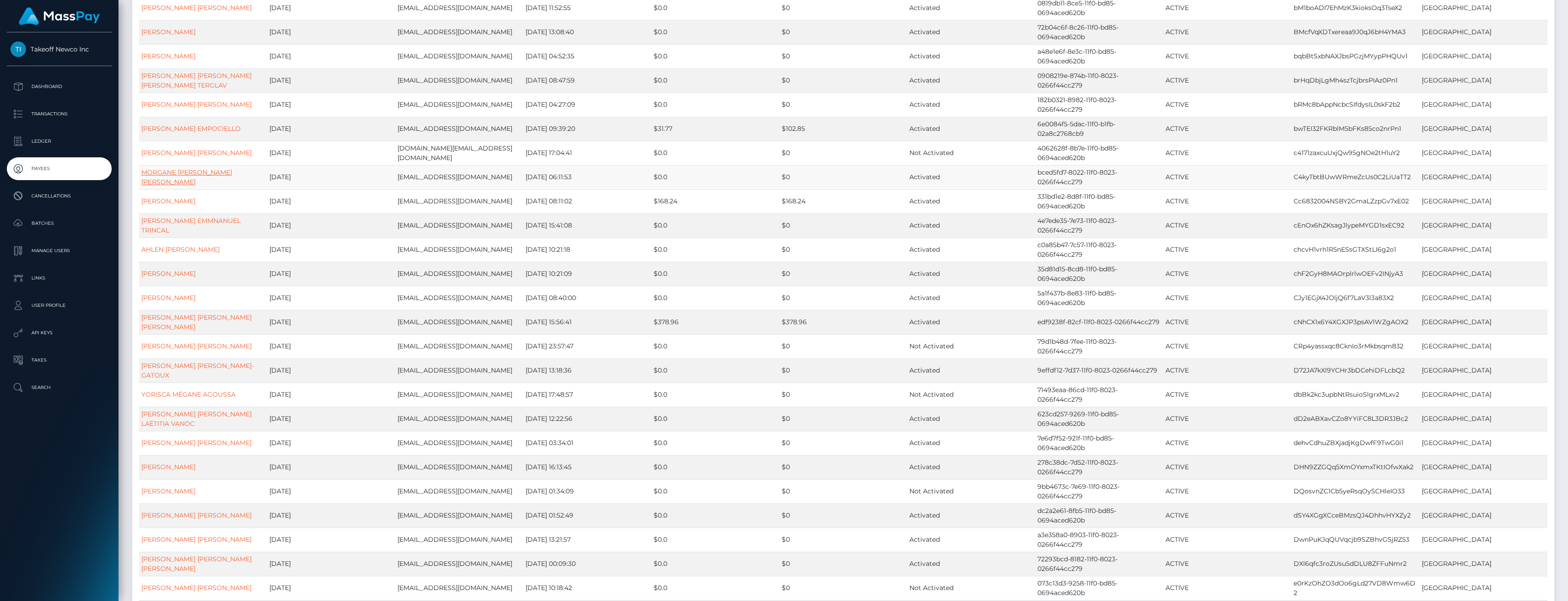
click at [183, 186] on link "MORGANE SIMONE VIVIANE MARC" at bounding box center [186, 177] width 91 height 18
click at [168, 205] on link "Andréa Laure FONTAINE" at bounding box center [168, 200] width 54 height 8
click at [169, 253] on link "AHLEN LILIA AISSOU" at bounding box center [180, 249] width 79 height 8
click at [172, 278] on link "ANGELIQUE PROSPER NKOU" at bounding box center [168, 273] width 54 height 8
click at [175, 302] on link "ERINE VAGNER" at bounding box center [168, 297] width 54 height 8
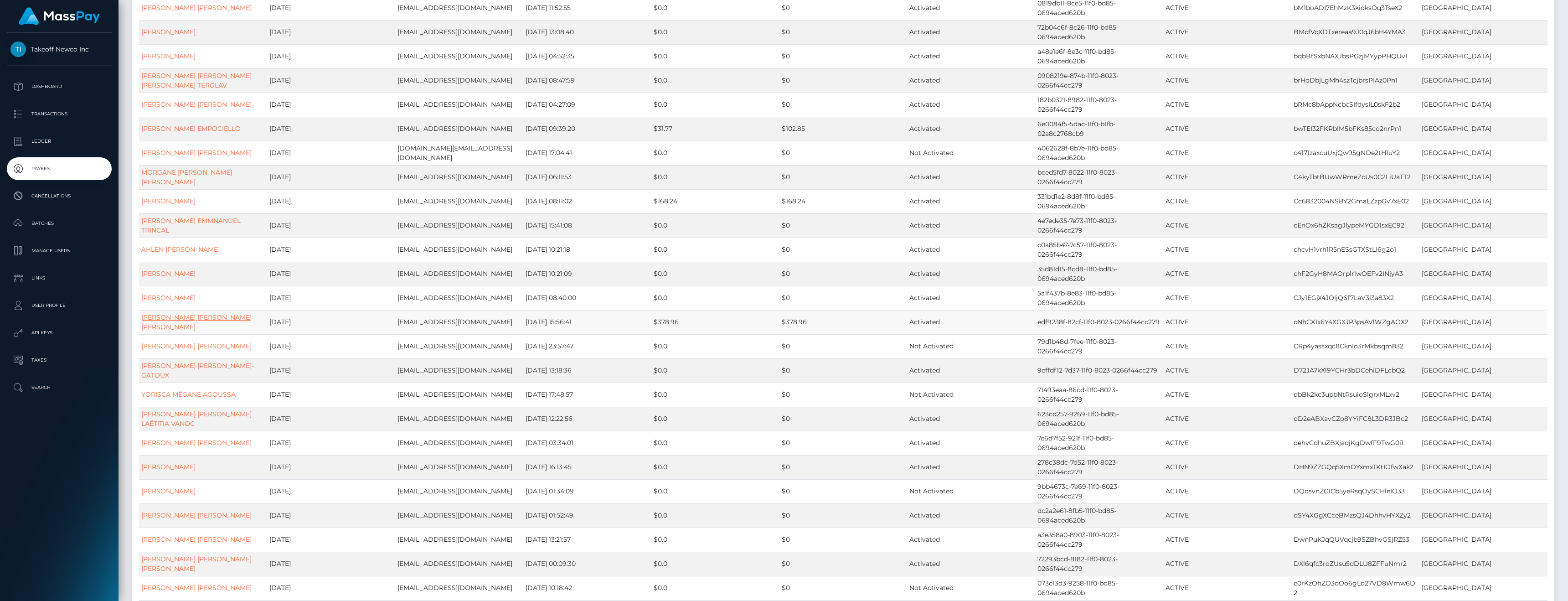
click at [177, 331] on link "EMMA NELLY GISÉLE BOURSON" at bounding box center [196, 322] width 110 height 18
click at [175, 350] on link "ISABELLA GABRIELLE GUYOT" at bounding box center [196, 346] width 110 height 8
click at [172, 379] on link "LESLIE NADINE NATHALIE BOUBET-GATOUX" at bounding box center [197, 370] width 113 height 18
click at [175, 398] on link "YORISCA MÉGANE AGOUSSA" at bounding box center [188, 394] width 94 height 8
click at [179, 427] on link "OCÉANE TRICIA LAËTITIA VANOC" at bounding box center [196, 418] width 110 height 18
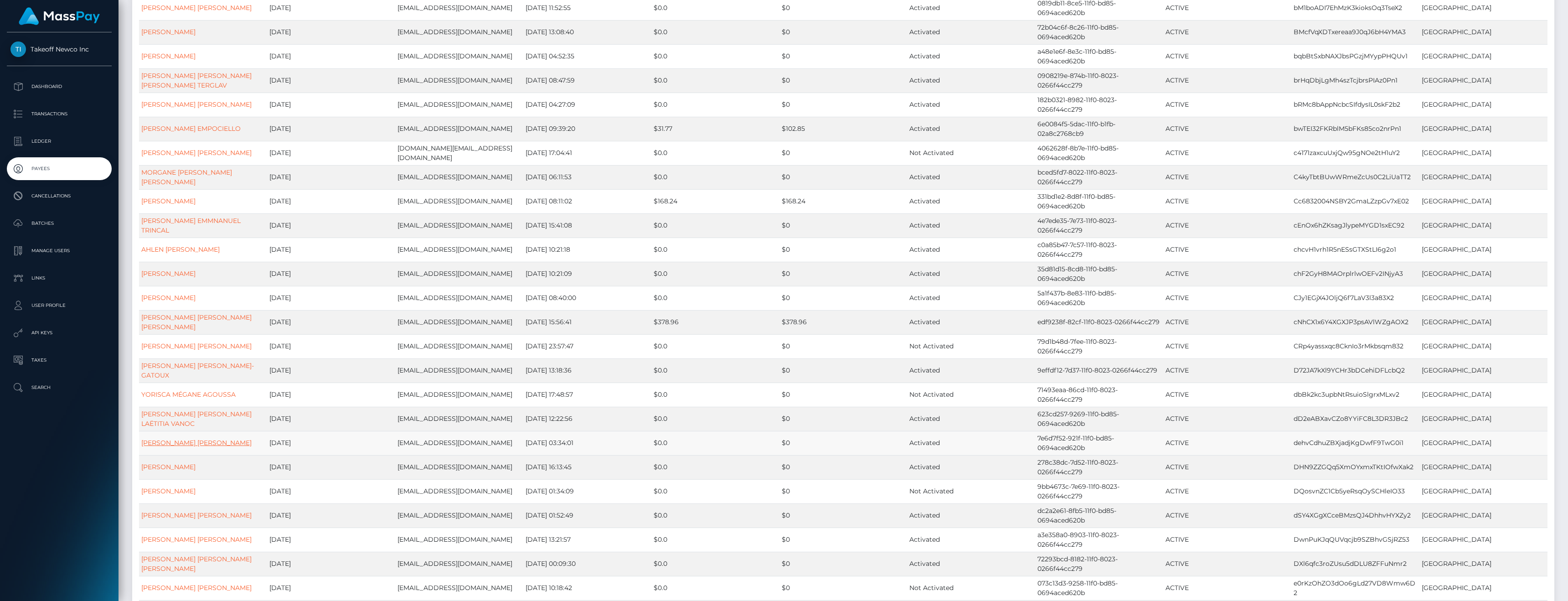
click at [173, 447] on link "INES MARTHE MARIE PETIT" at bounding box center [196, 442] width 110 height 8
click at [166, 471] on link "NOÉMIE JOSIANE BERNADETTE OLIVIER" at bounding box center [168, 466] width 54 height 8
click at [167, 495] on link "SARAH MEUTELET" at bounding box center [168, 491] width 54 height 8
click at [168, 519] on link "STELLA ANGELA FRANCAVILLA" at bounding box center [196, 515] width 110 height 8
click at [173, 544] on link "JULICIA JUSTINE CHEVALIER" at bounding box center [196, 539] width 110 height 8
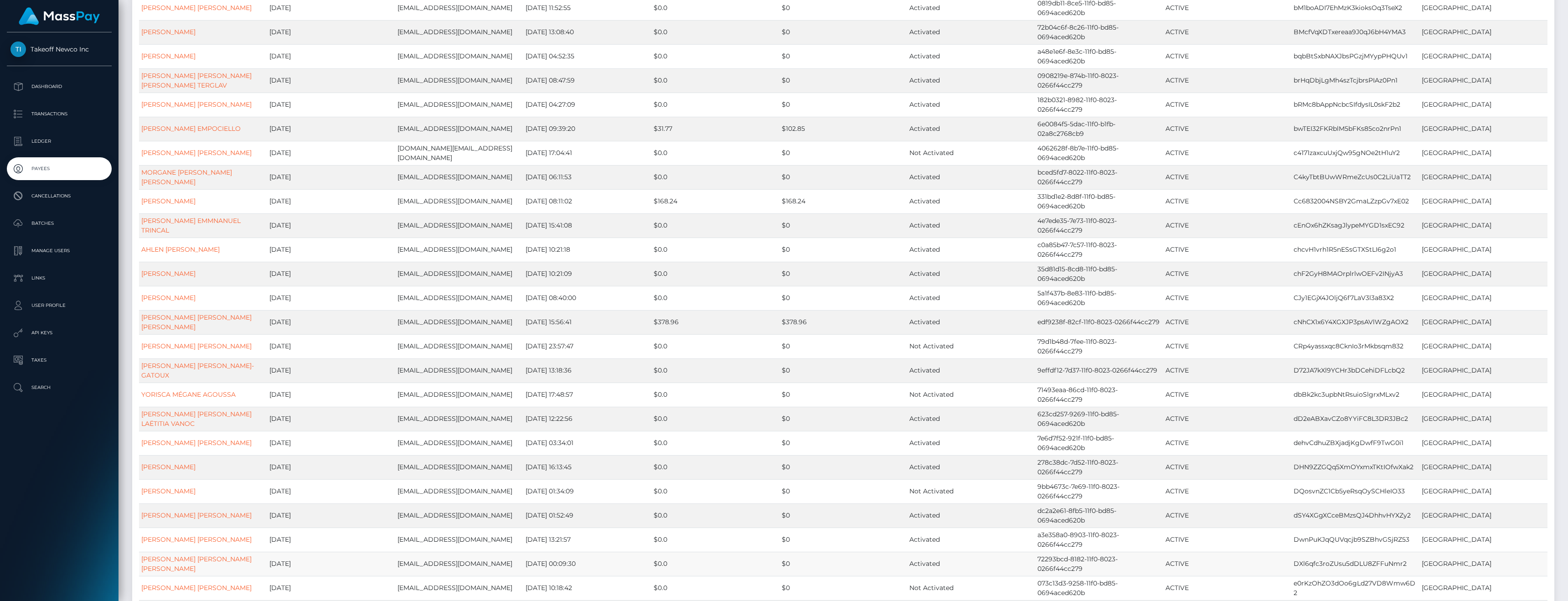
click at [173, 576] on td "JODIE ANNY BÉATRICÉ CANTON" at bounding box center [203, 564] width 128 height 24
click at [173, 573] on link "JODIE ANNY BÉATRICÉ CANTON" at bounding box center [196, 563] width 110 height 18
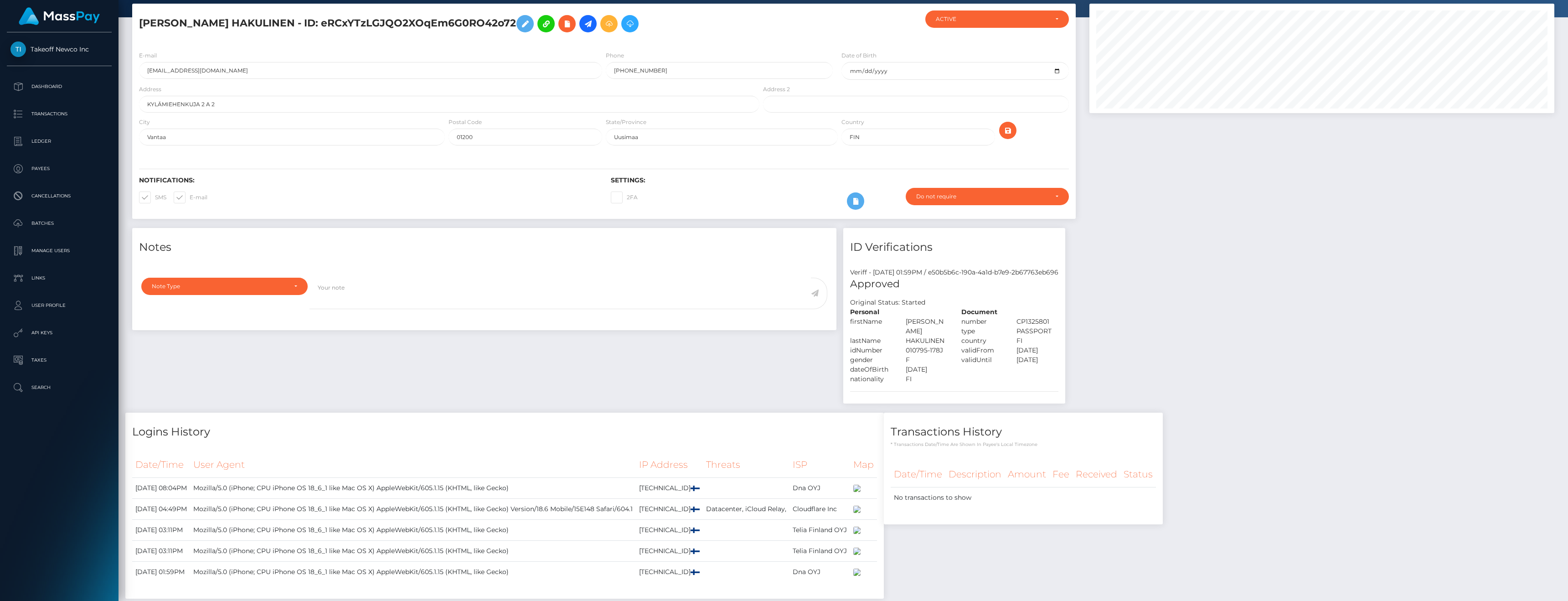
scroll to position [2, 0]
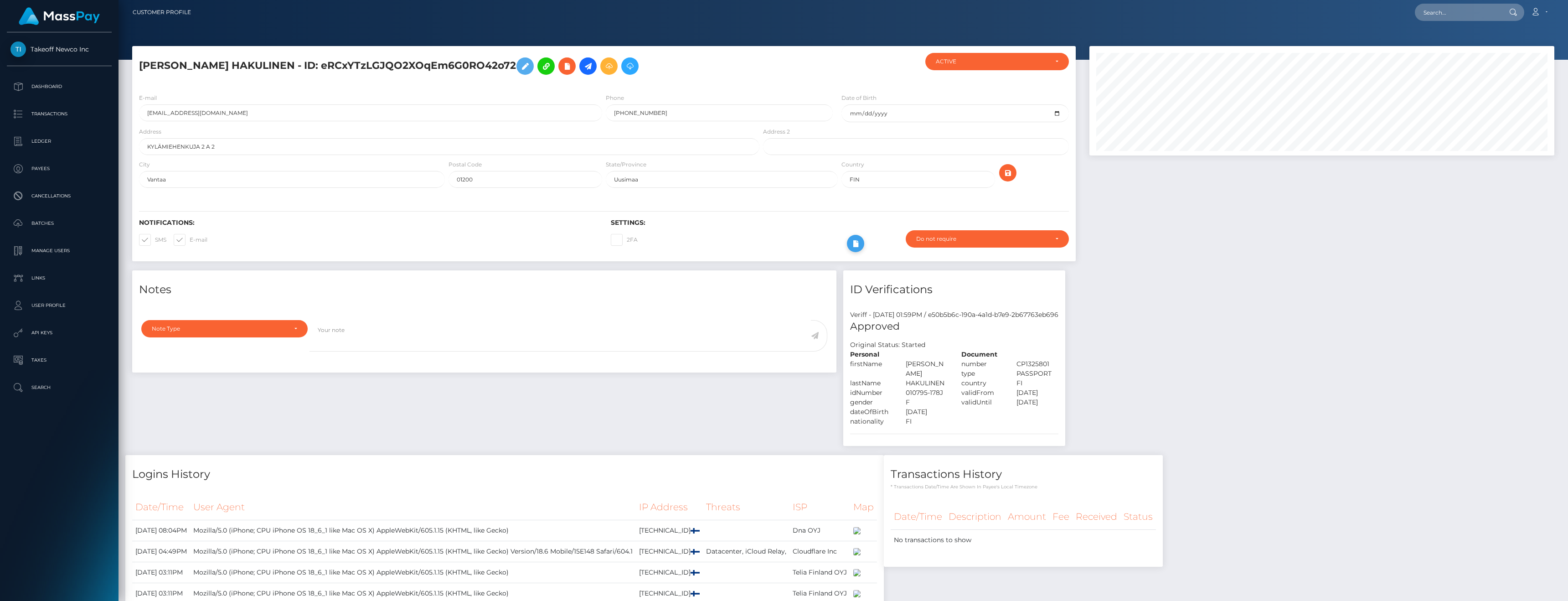
click at [858, 243] on icon at bounding box center [856, 244] width 11 height 12
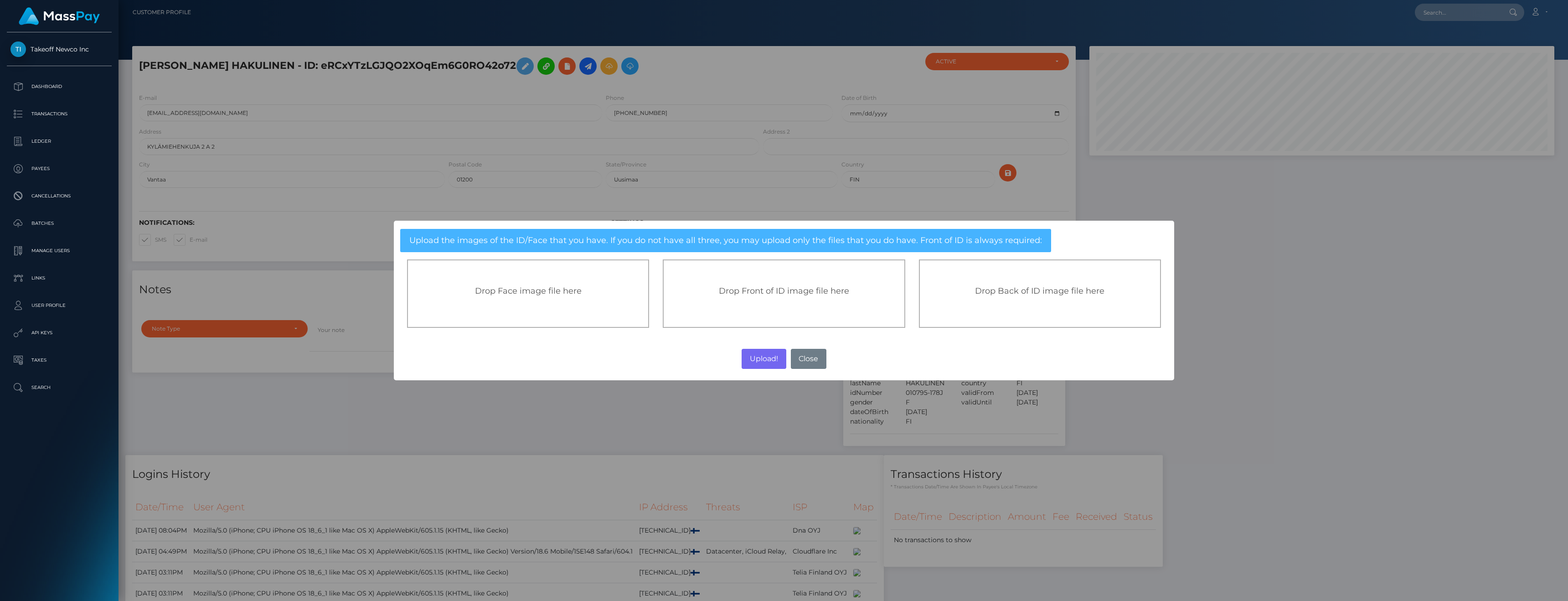
click at [651, 422] on div "× Upload the images of the ID/Face that you have. If you do not have all three,…" at bounding box center [784, 300] width 1568 height 601
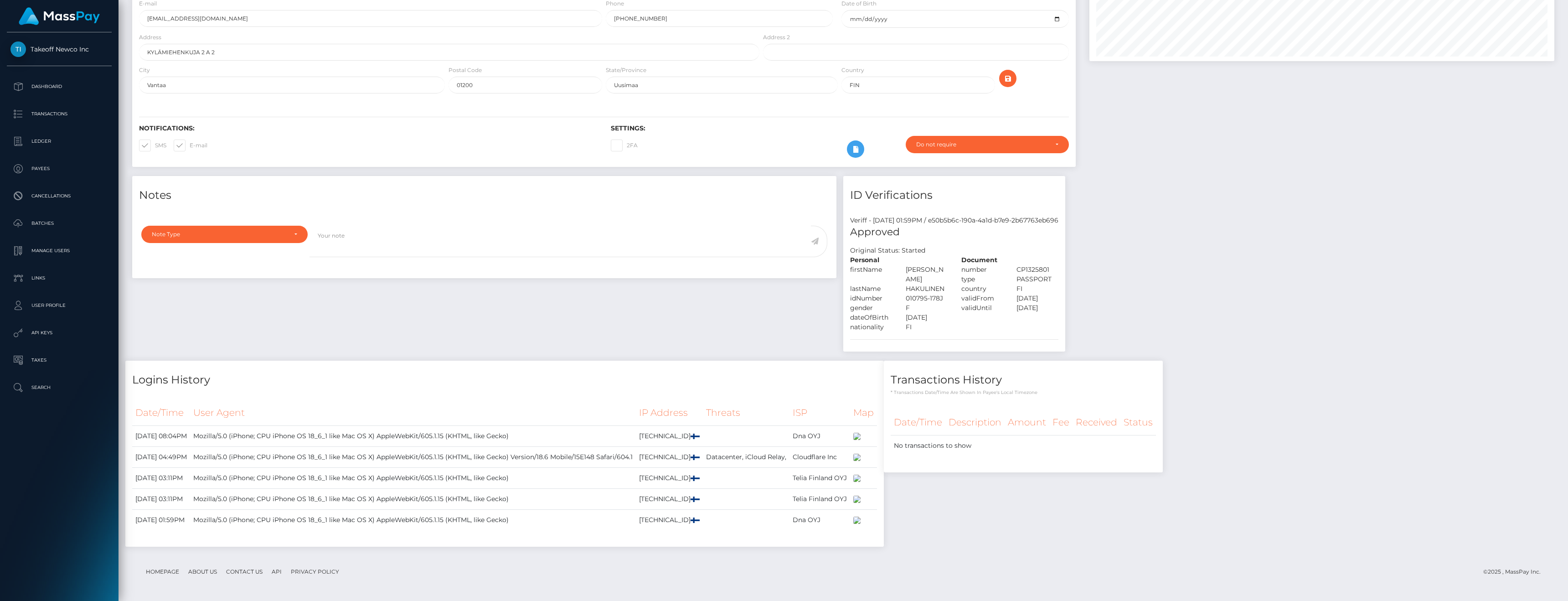
scroll to position [0, 0]
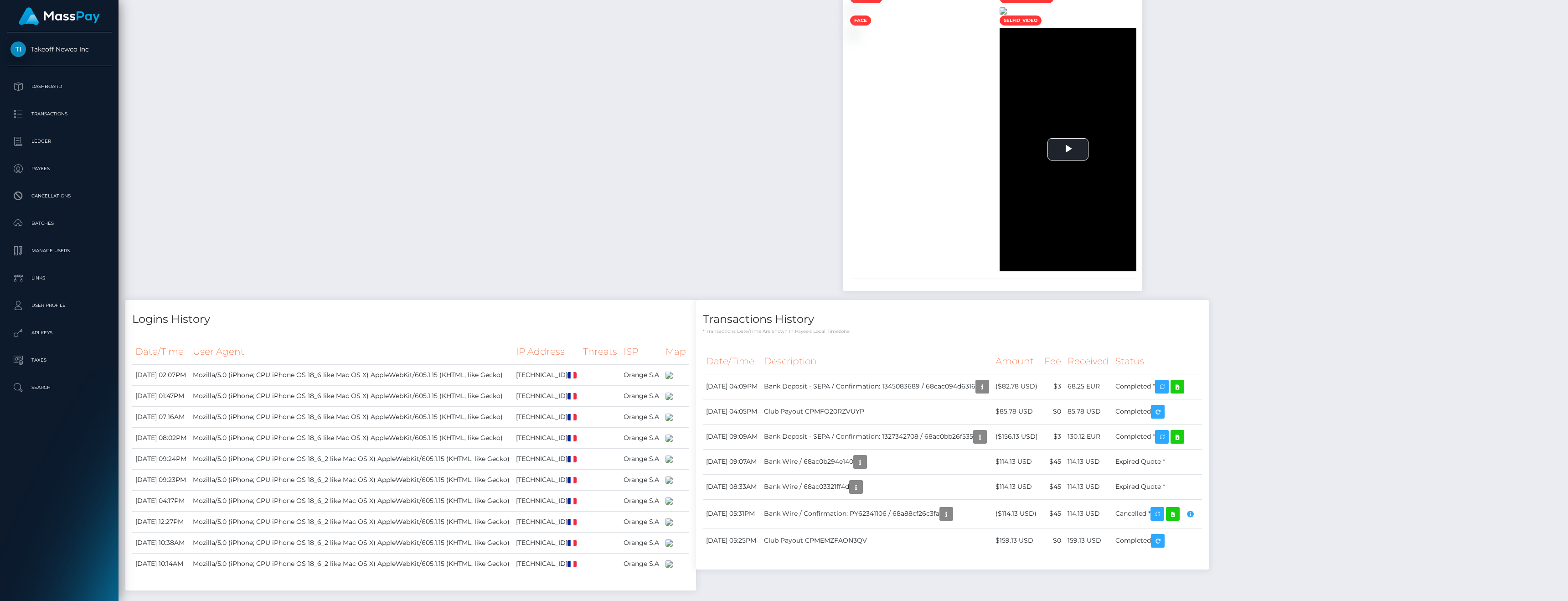
scroll to position [625, 0]
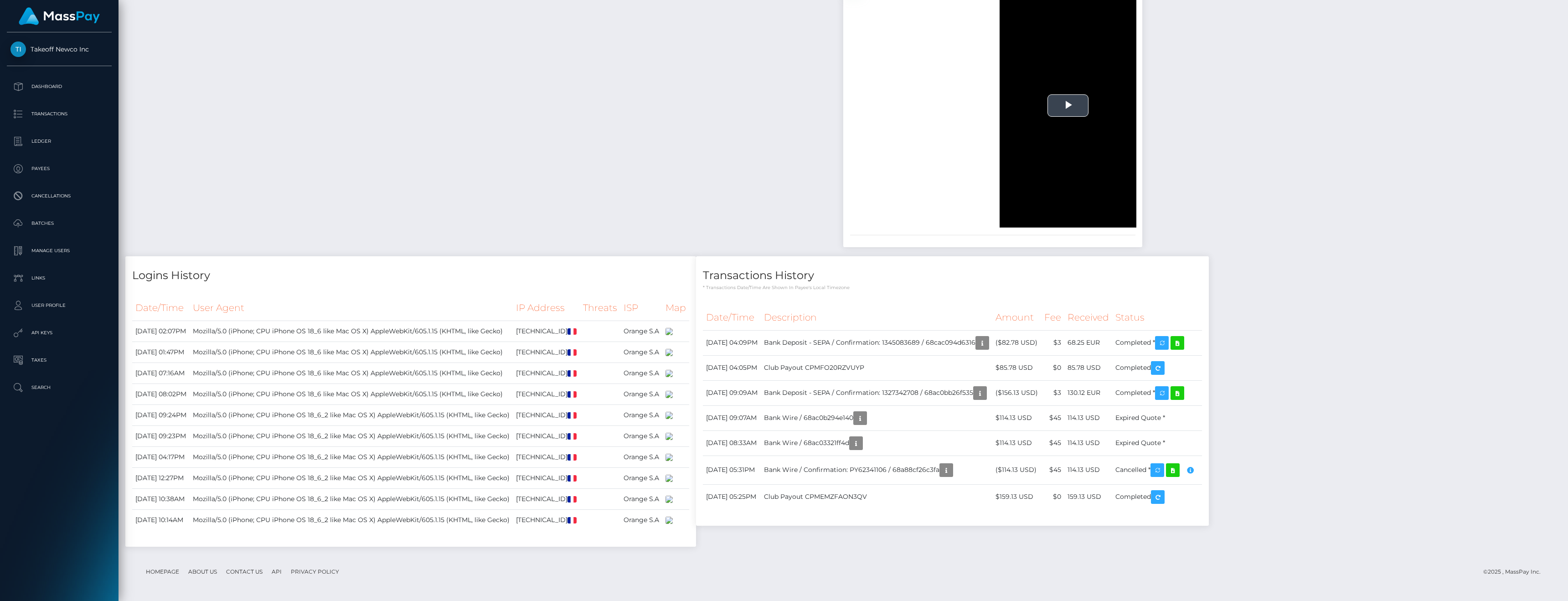
click at [1068, 106] on span "Video Player" at bounding box center [1068, 106] width 0 height 0
click at [1136, 220] on span "Video Player" at bounding box center [1127, 220] width 18 height 0
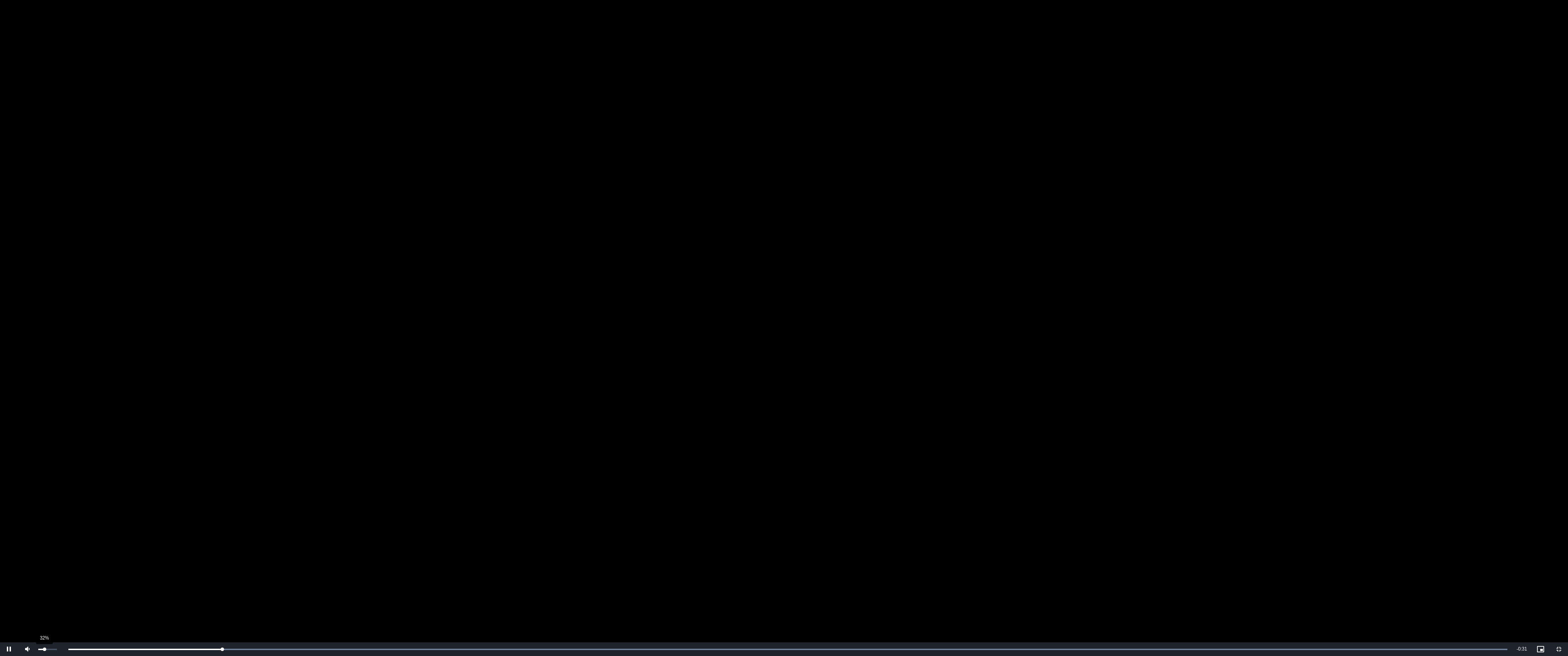
click at [44, 600] on div "32%" at bounding box center [47, 649] width 23 height 13
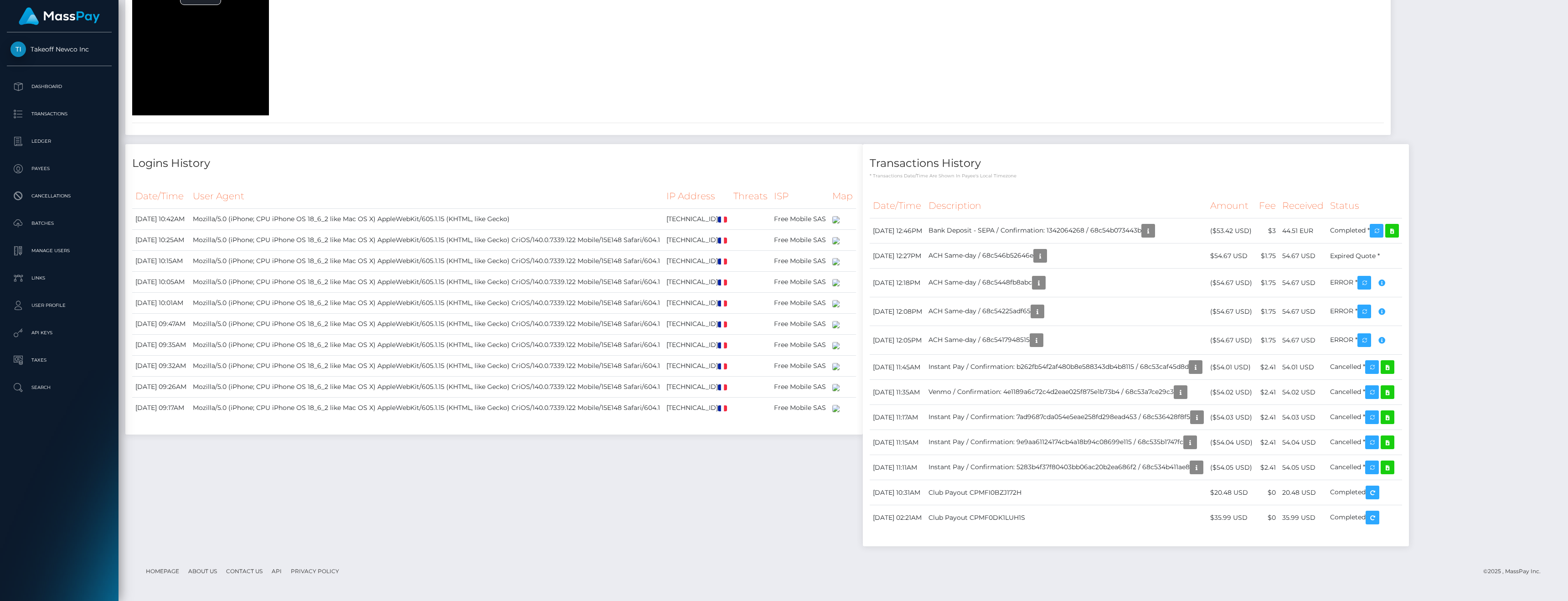
scroll to position [1838, 0]
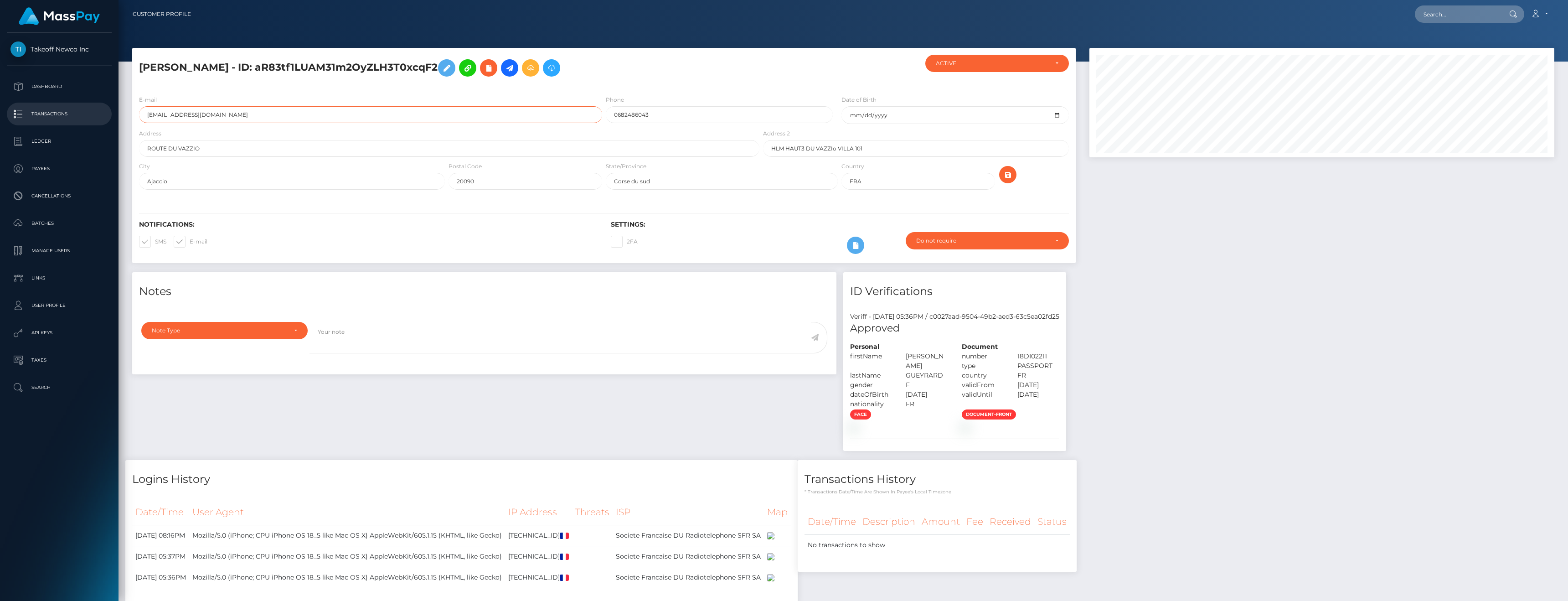
drag, startPoint x: 226, startPoint y: 116, endPoint x: 110, endPoint y: 116, distance: 116.0
click at [110, 116] on div "Takeoff Newco Inc Dashboard Transactions Ledger Payees Cancellations" at bounding box center [784, 300] width 1568 height 601
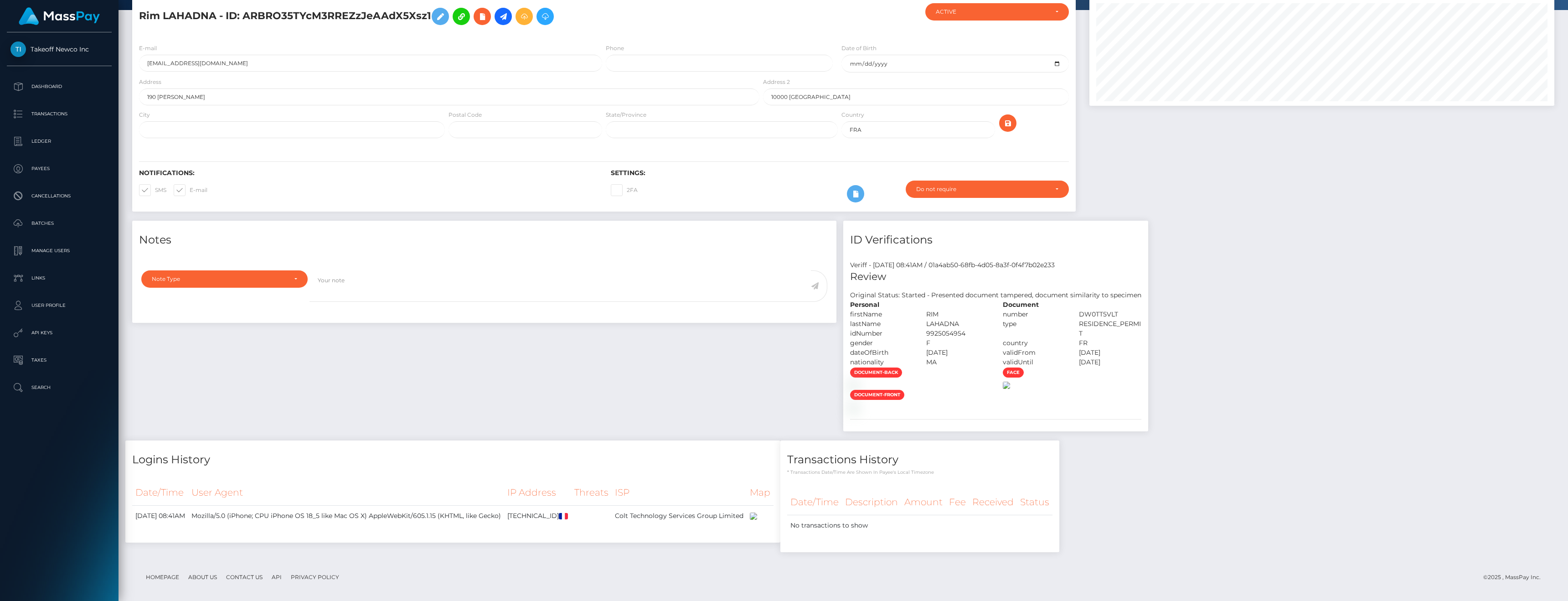
scroll to position [191, 0]
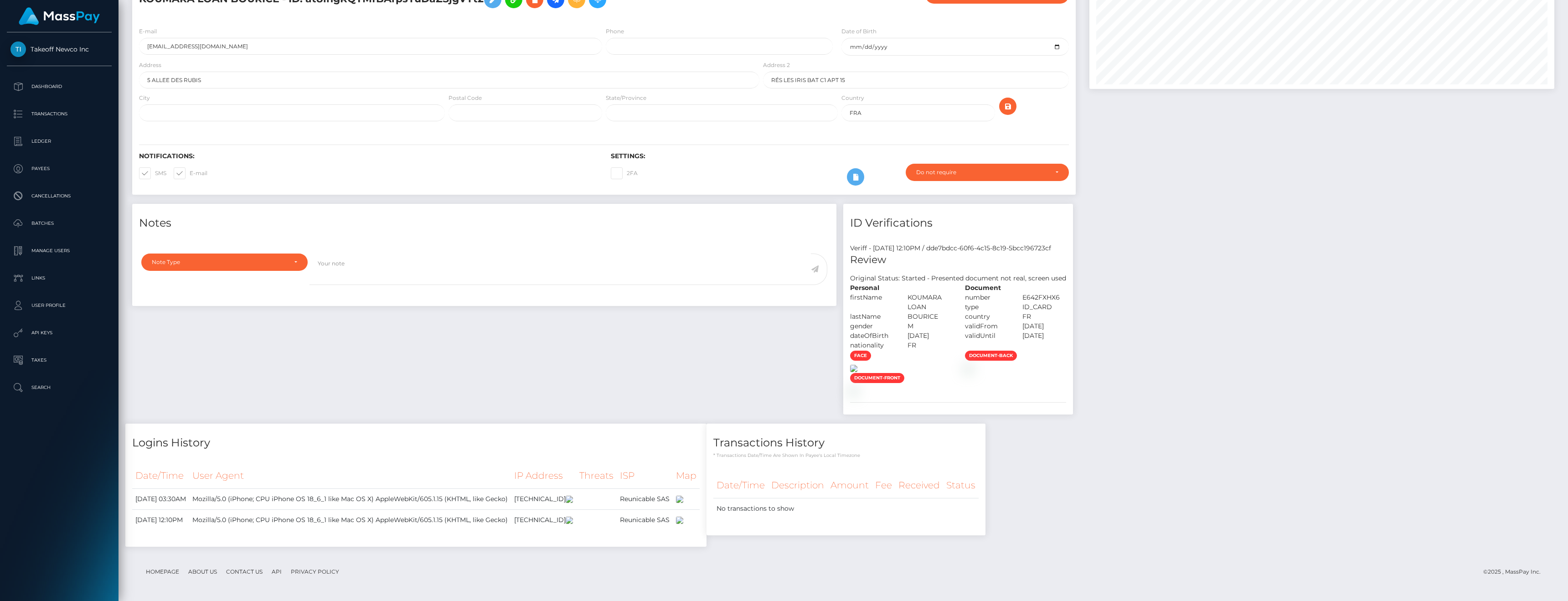
scroll to position [126, 0]
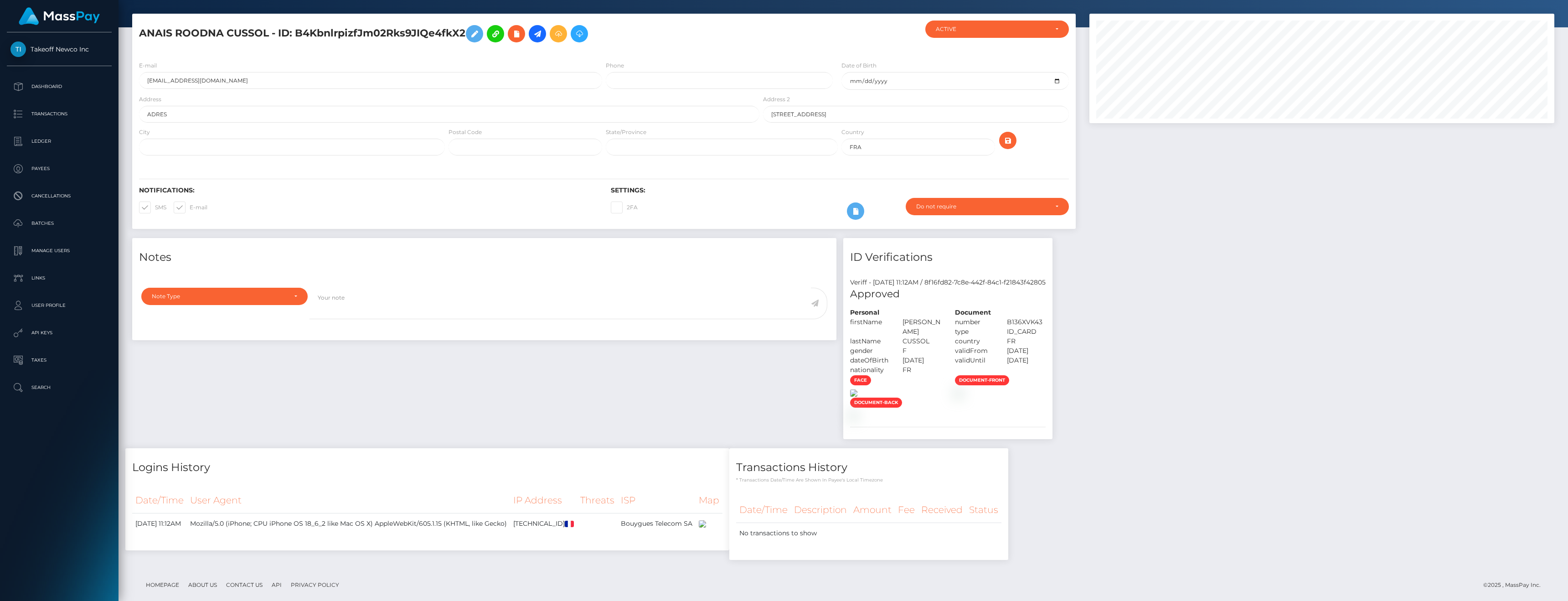
scroll to position [148, 0]
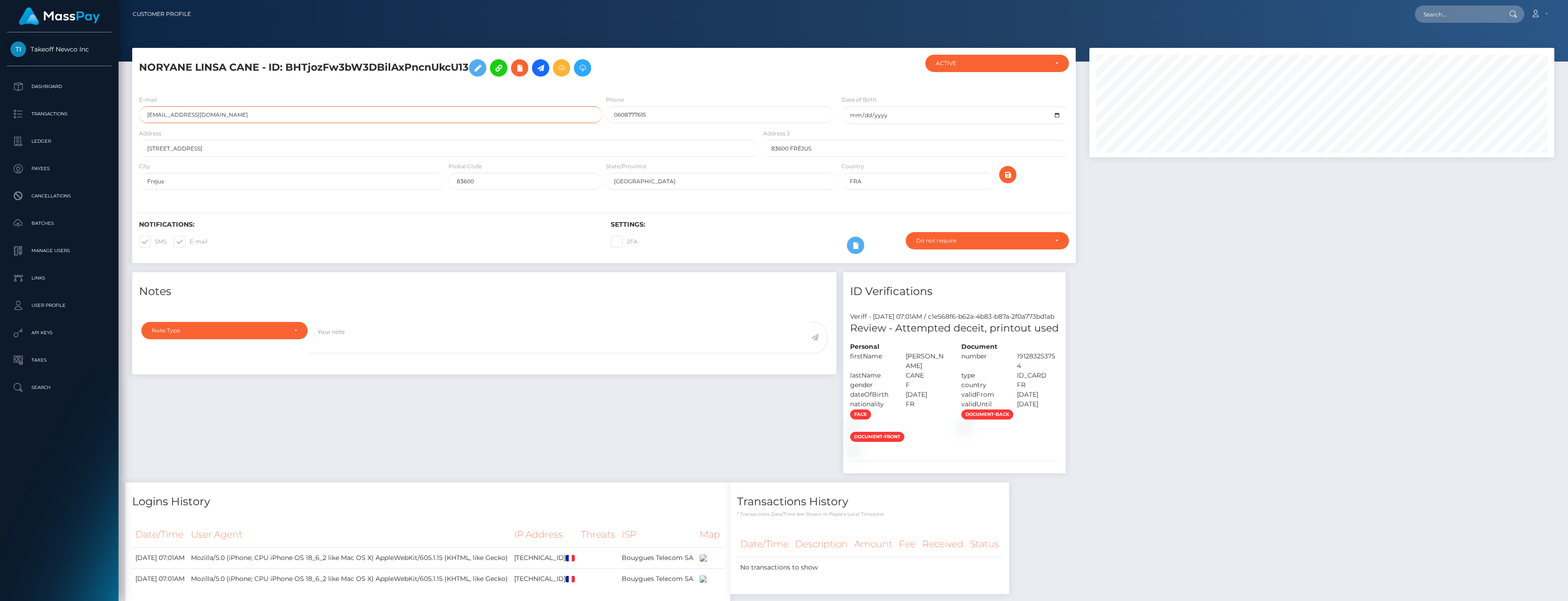
click at [269, 110] on input "[EMAIL_ADDRESS][DOMAIN_NAME]" at bounding box center [370, 114] width 463 height 17
drag, startPoint x: 963, startPoint y: 358, endPoint x: 1023, endPoint y: 358, distance: 60.0
click at [954, 358] on div "[PERSON_NAME]" at bounding box center [926, 360] width 55 height 19
copy div "[PERSON_NAME]"
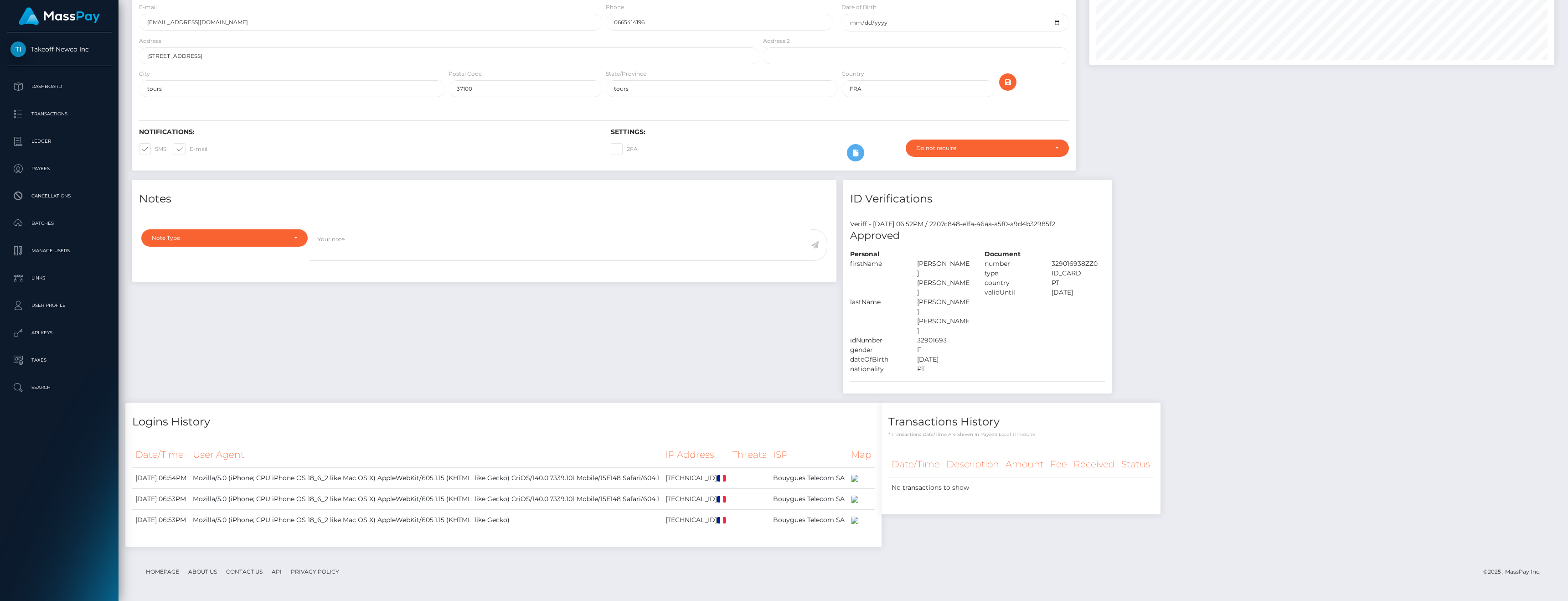
scroll to position [163, 0]
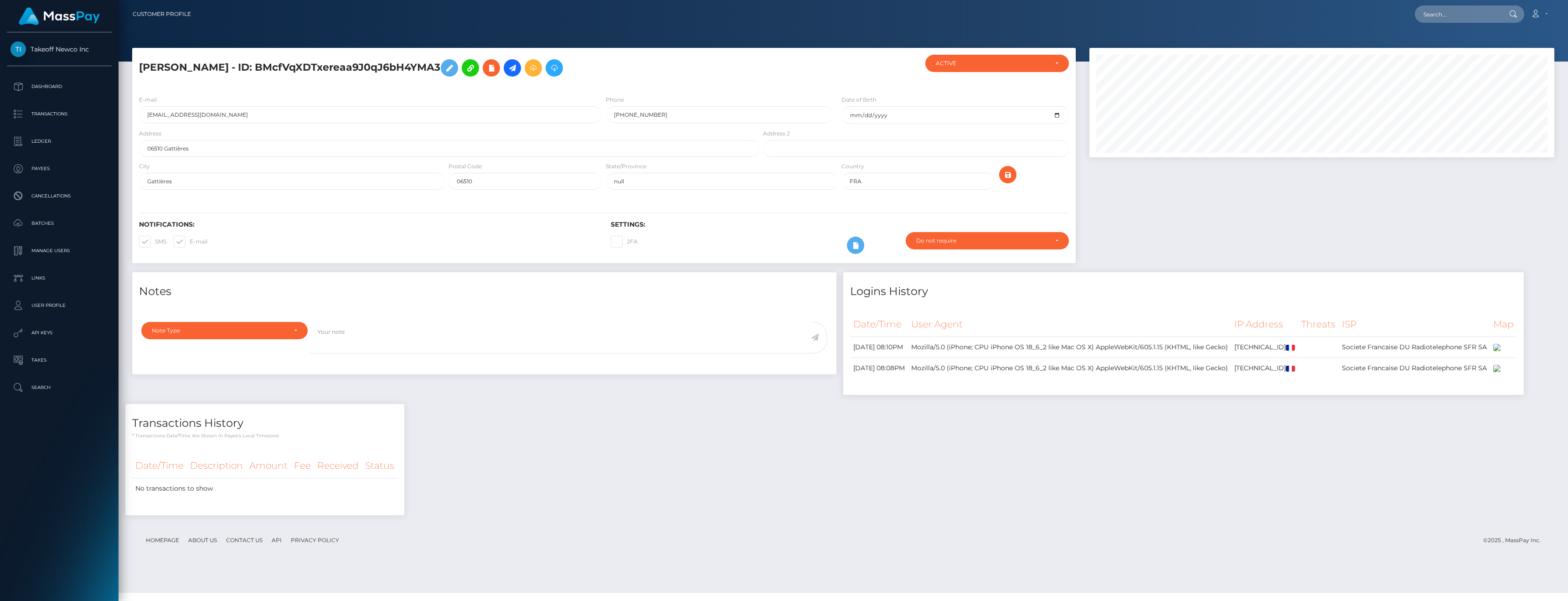
scroll to position [110, 465]
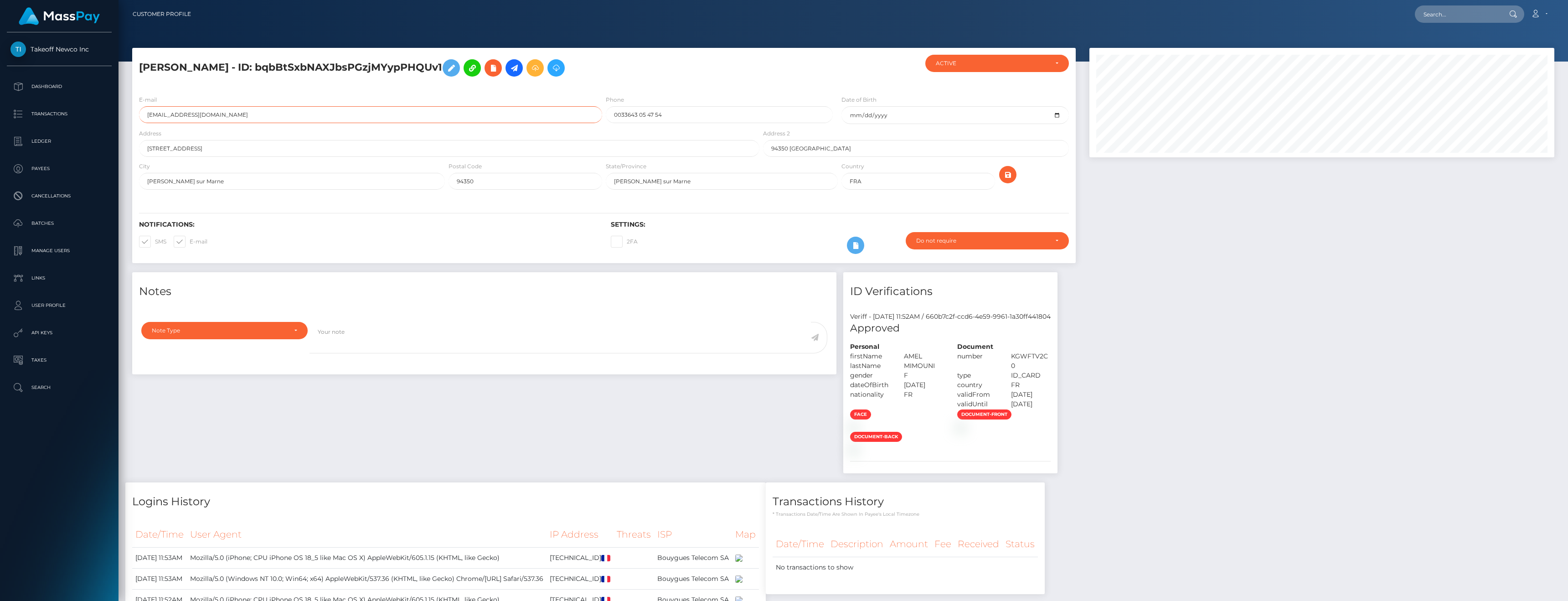
click at [233, 117] on input "[EMAIL_ADDRESS][DOMAIN_NAME]" at bounding box center [370, 114] width 463 height 17
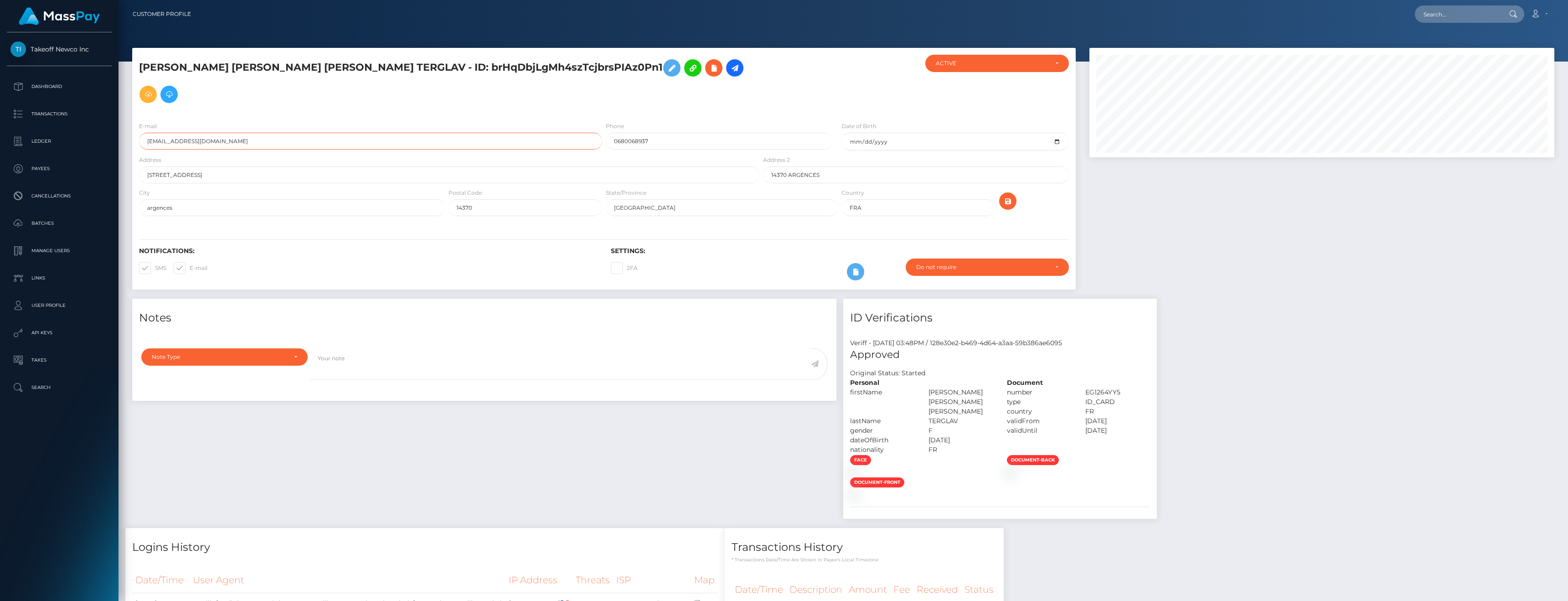
click at [253, 133] on input "maelys.terglavmorel@icloud.com" at bounding box center [370, 141] width 463 height 17
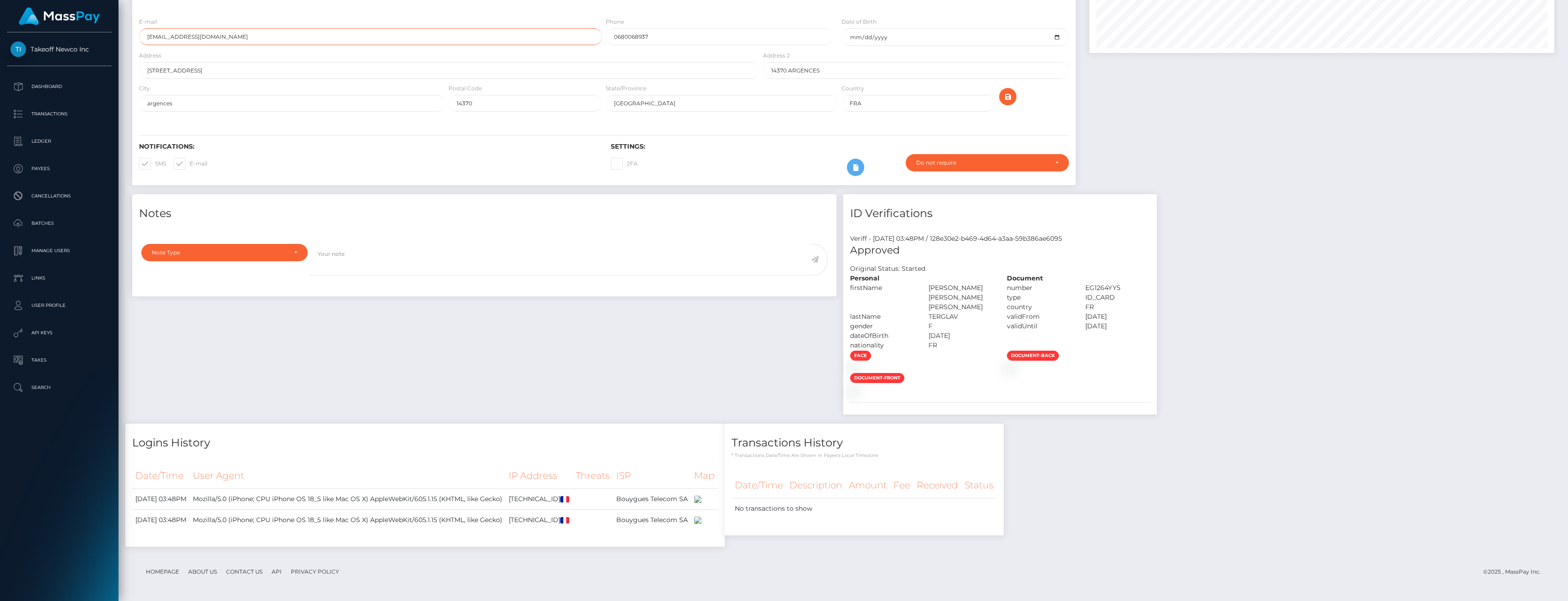
scroll to position [460, 0]
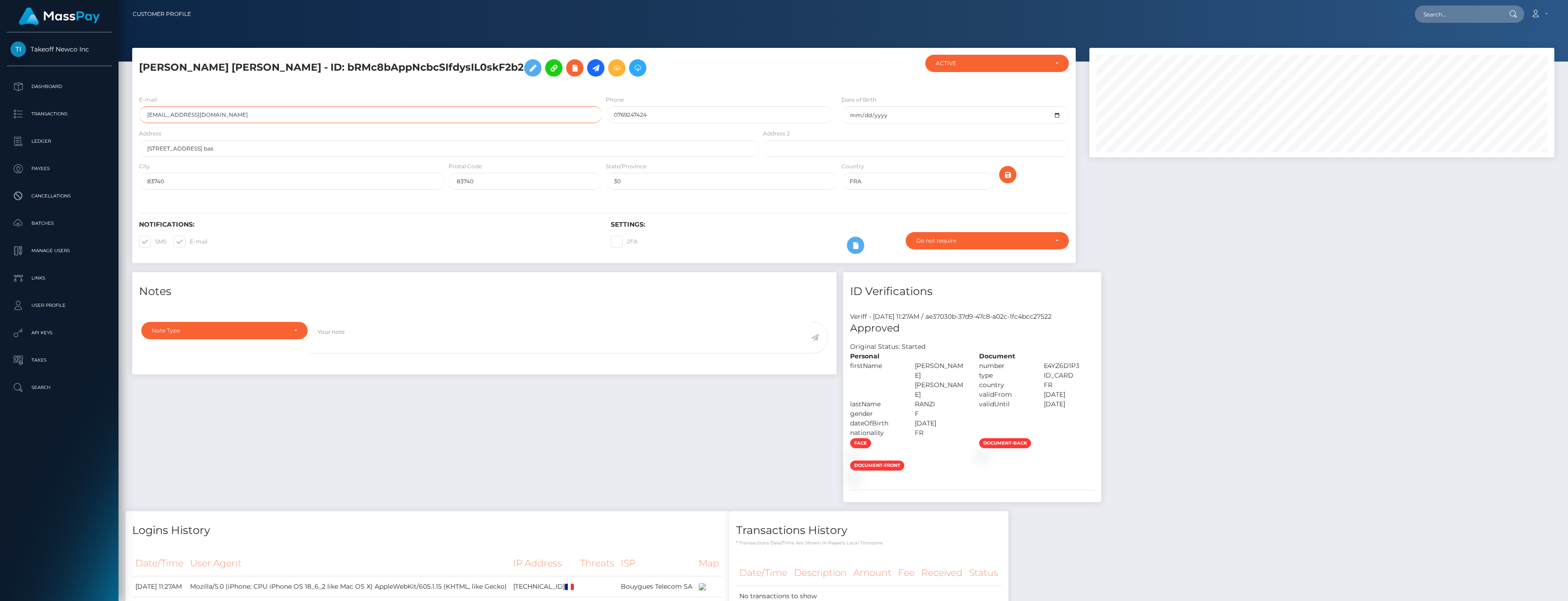
click at [260, 110] on input "[EMAIL_ADDRESS][DOMAIN_NAME]" at bounding box center [370, 114] width 463 height 17
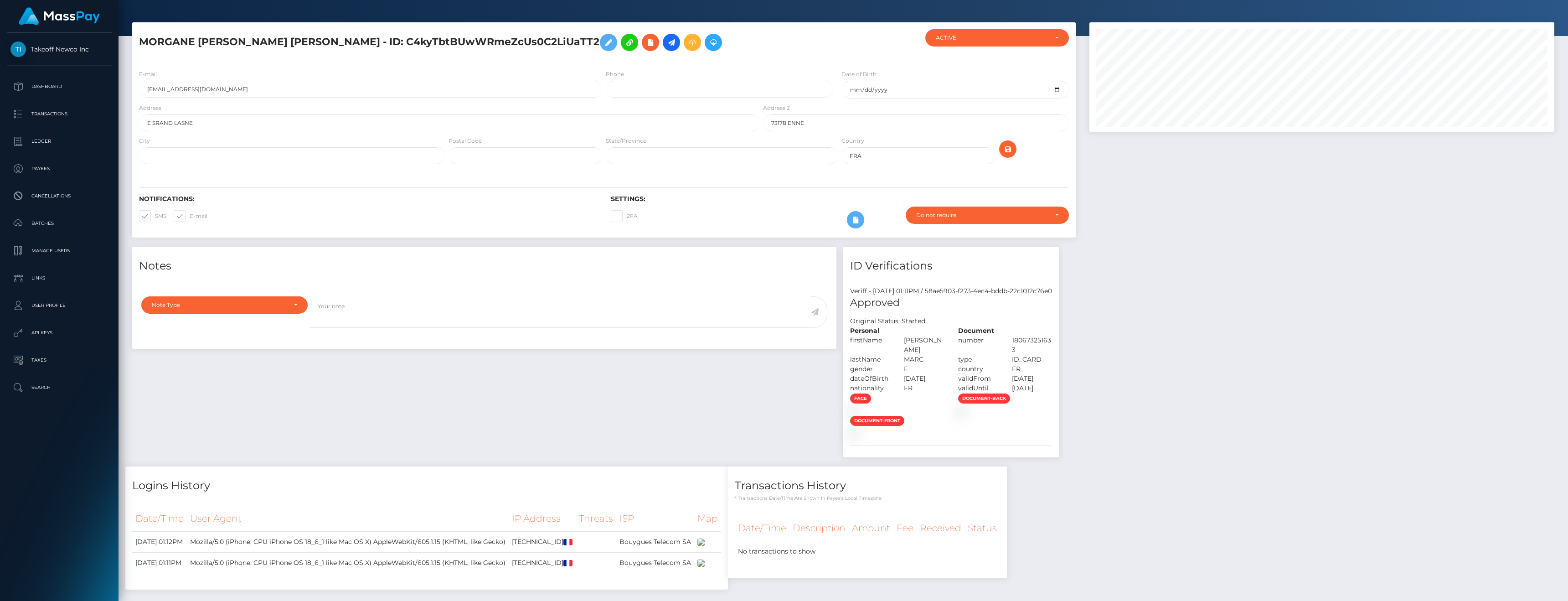
scroll to position [17, 0]
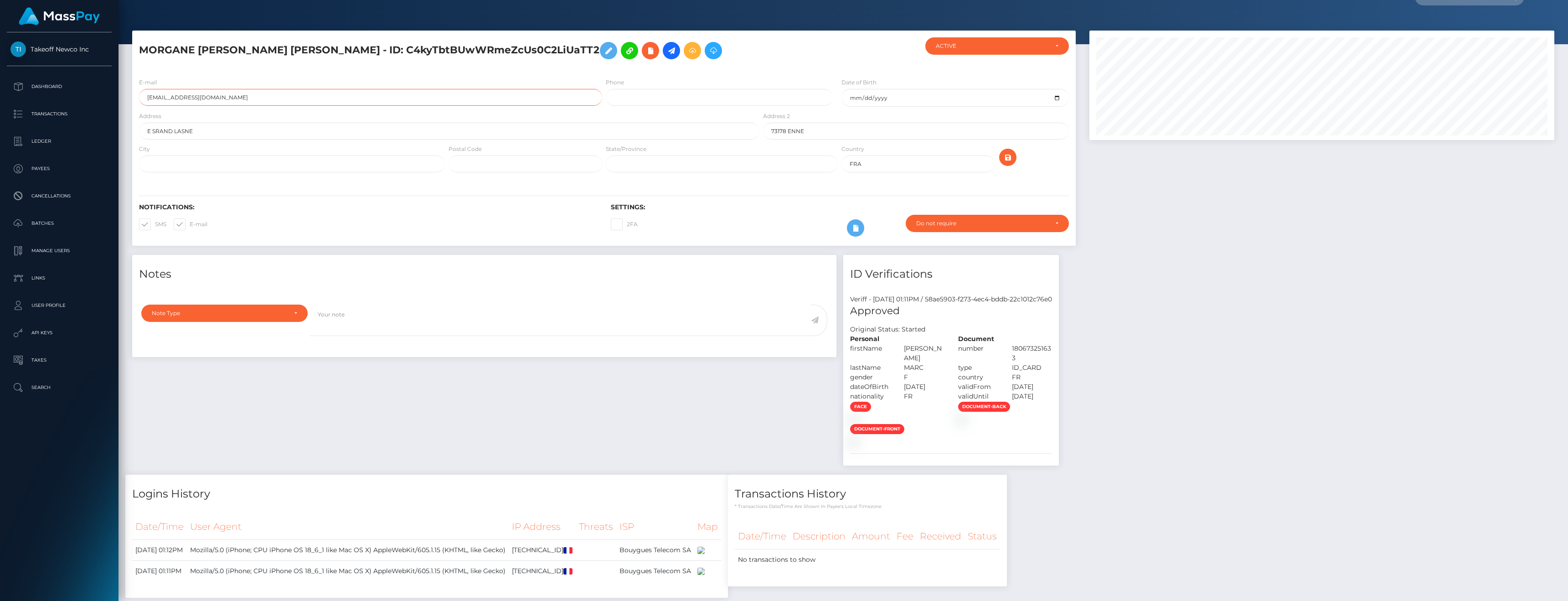
click at [242, 100] on input "[EMAIL_ADDRESS][DOMAIN_NAME]" at bounding box center [370, 97] width 463 height 17
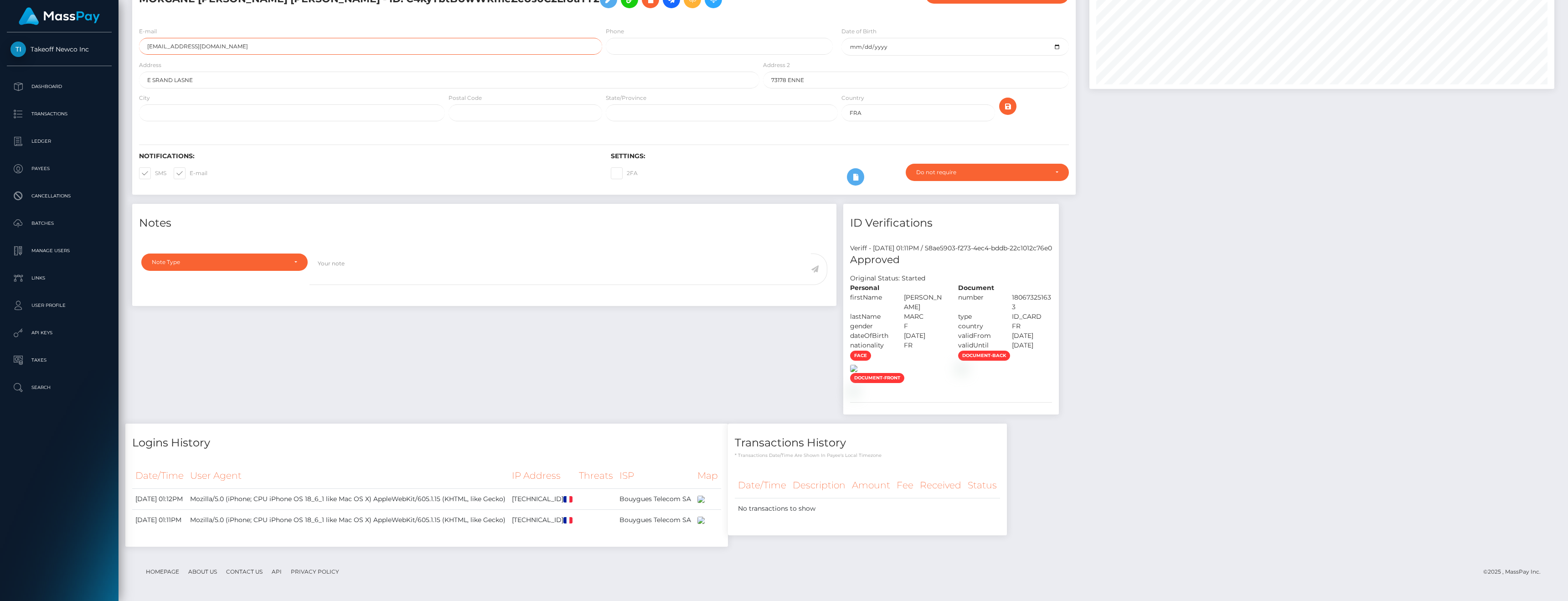
scroll to position [451, 0]
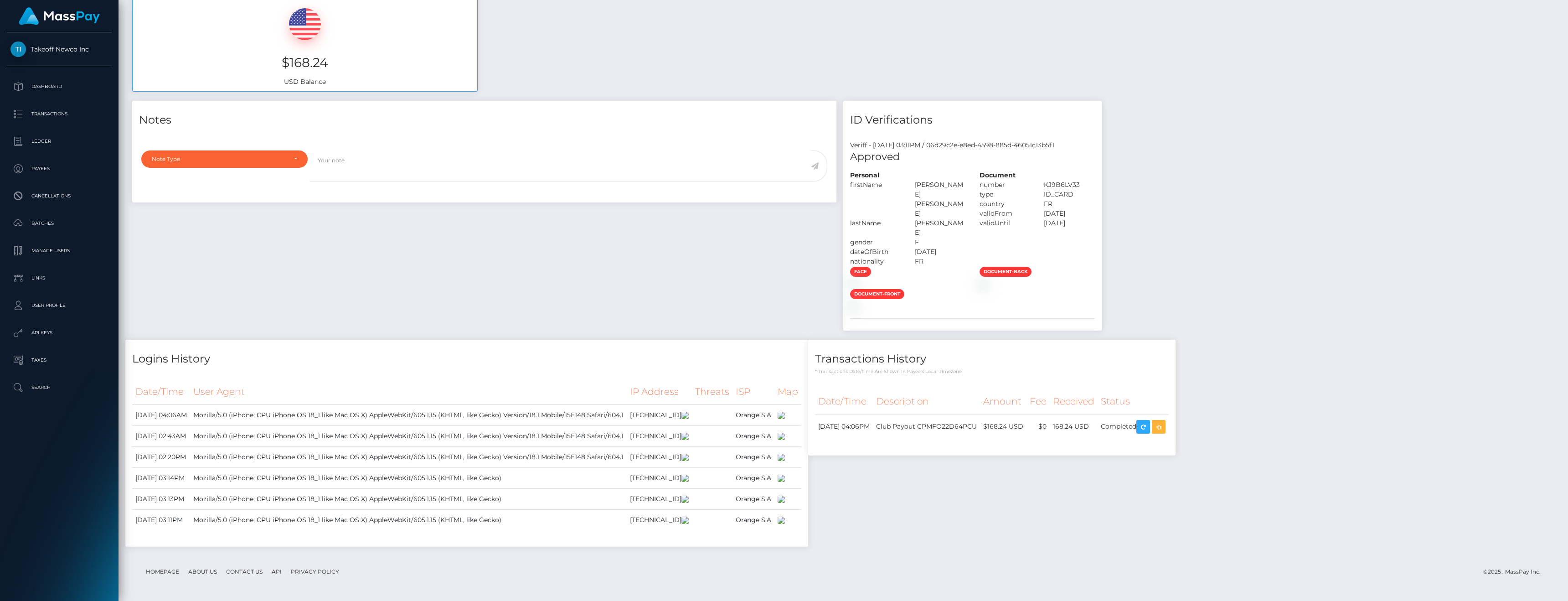
scroll to position [951, 0]
click at [785, 454] on img at bounding box center [782, 457] width 7 height 7
click at [785, 433] on img at bounding box center [782, 437] width 7 height 7
click at [785, 412] on img at bounding box center [782, 415] width 7 height 7
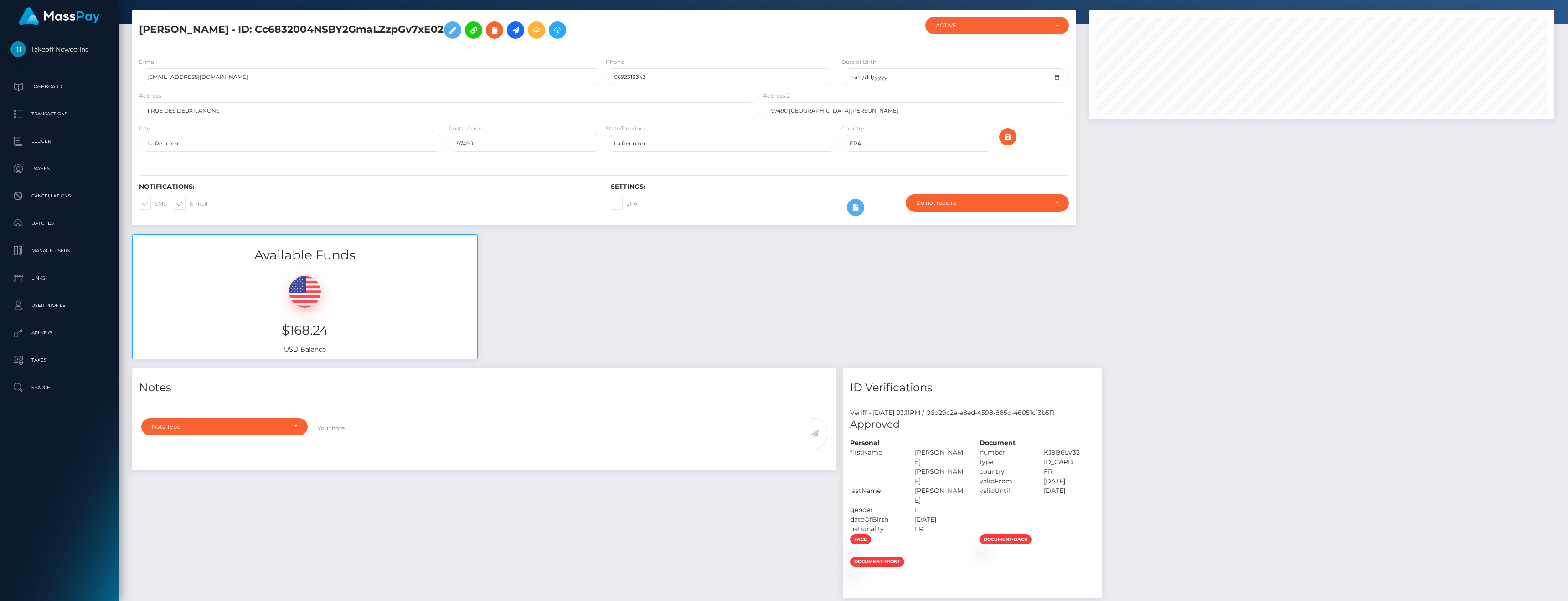
scroll to position [0, 0]
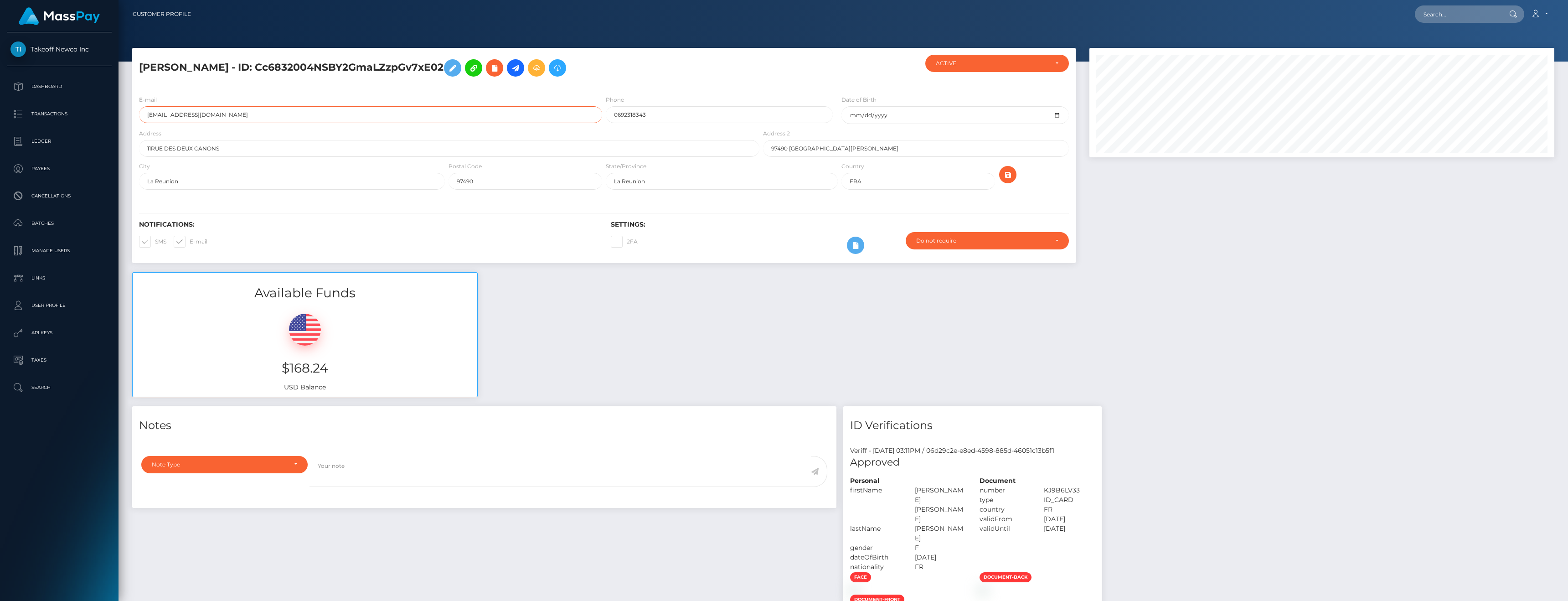
click at [236, 114] on input "andreaf4f@gmail.com" at bounding box center [370, 114] width 463 height 17
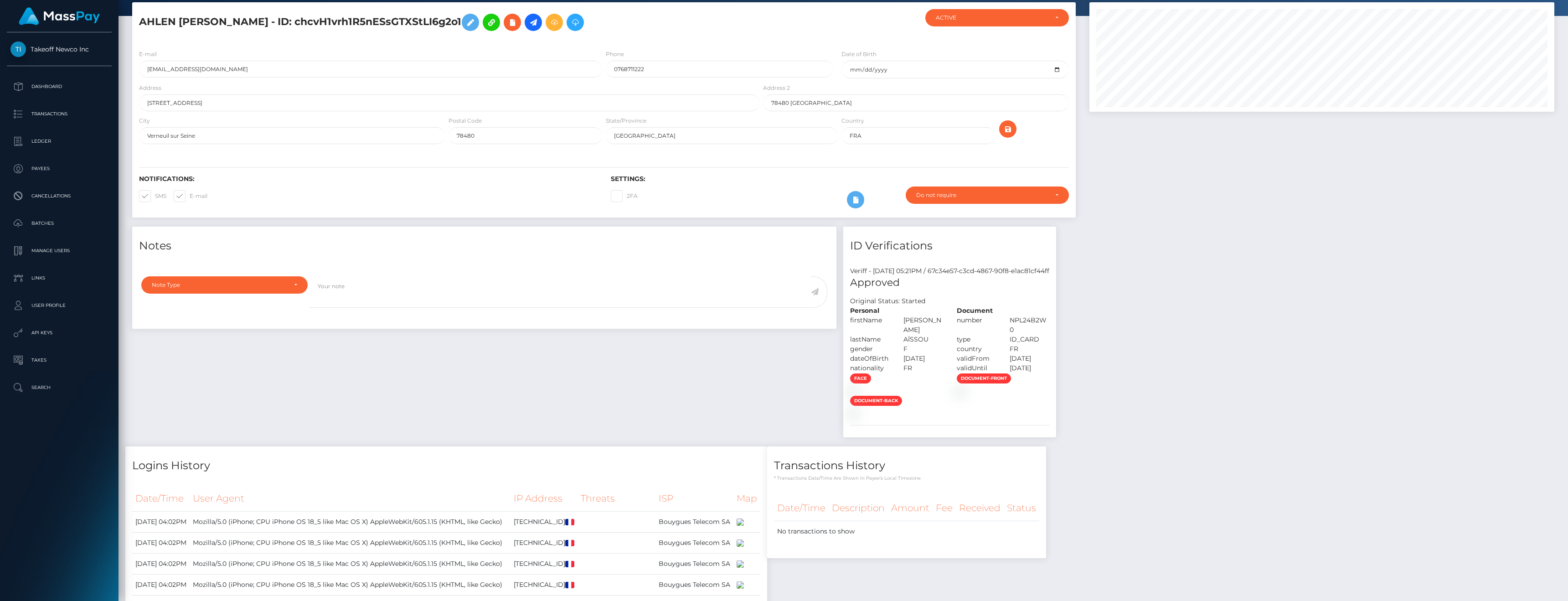
scroll to position [6, 0]
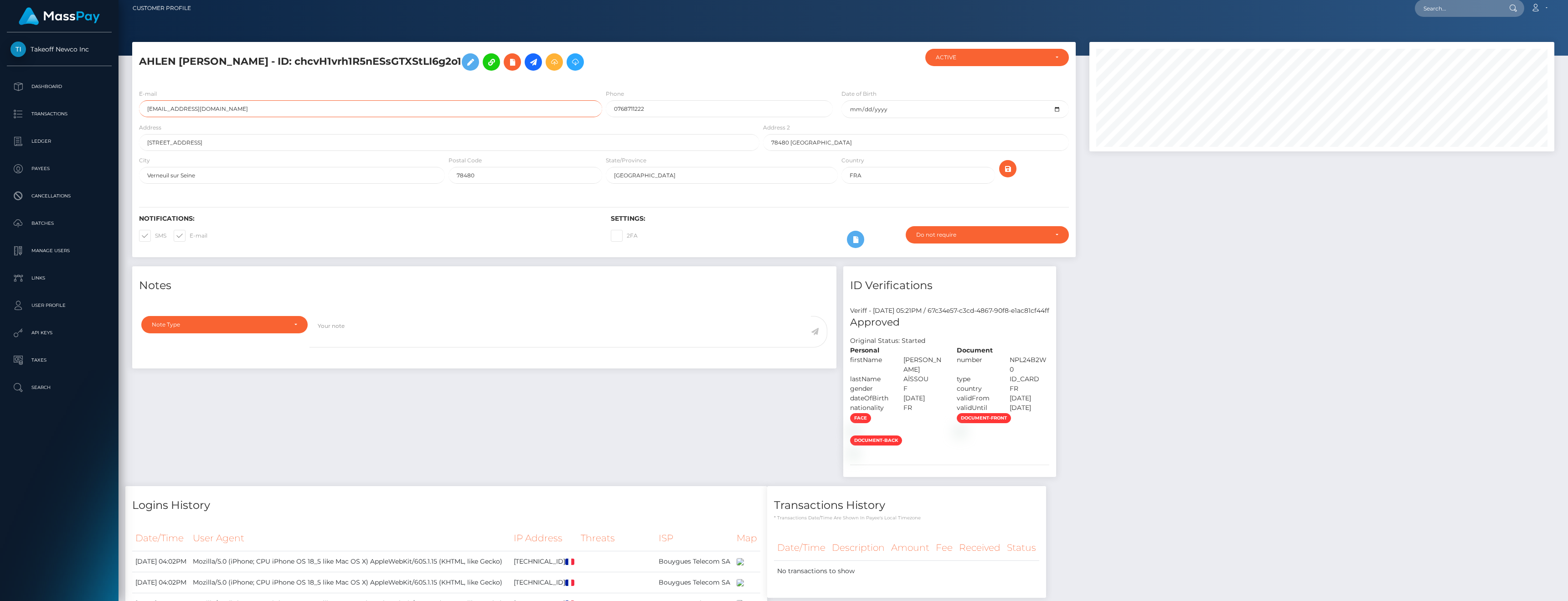
click at [190, 108] on input "aissouahlen18@gmail.com" at bounding box center [370, 109] width 463 height 17
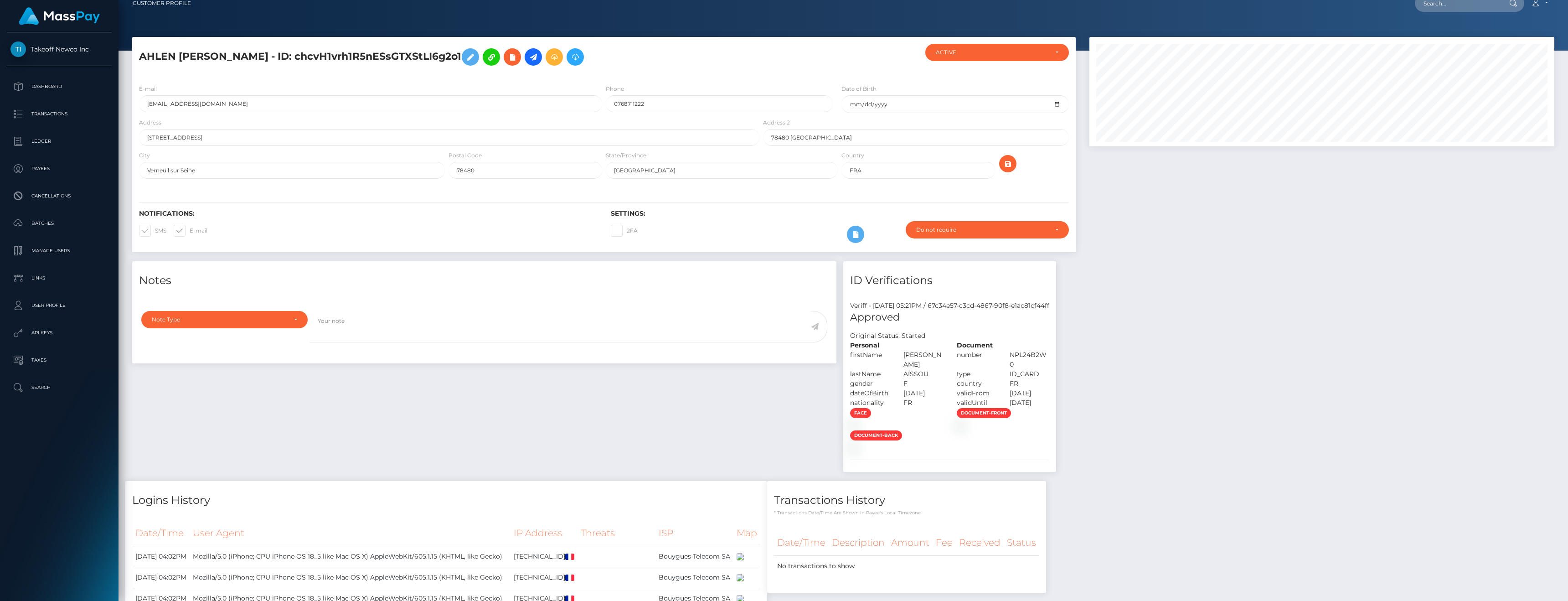
click at [637, 482] on div "Notes Note Type Compliance Clear Compliance General Note Type" at bounding box center [484, 371] width 718 height 220
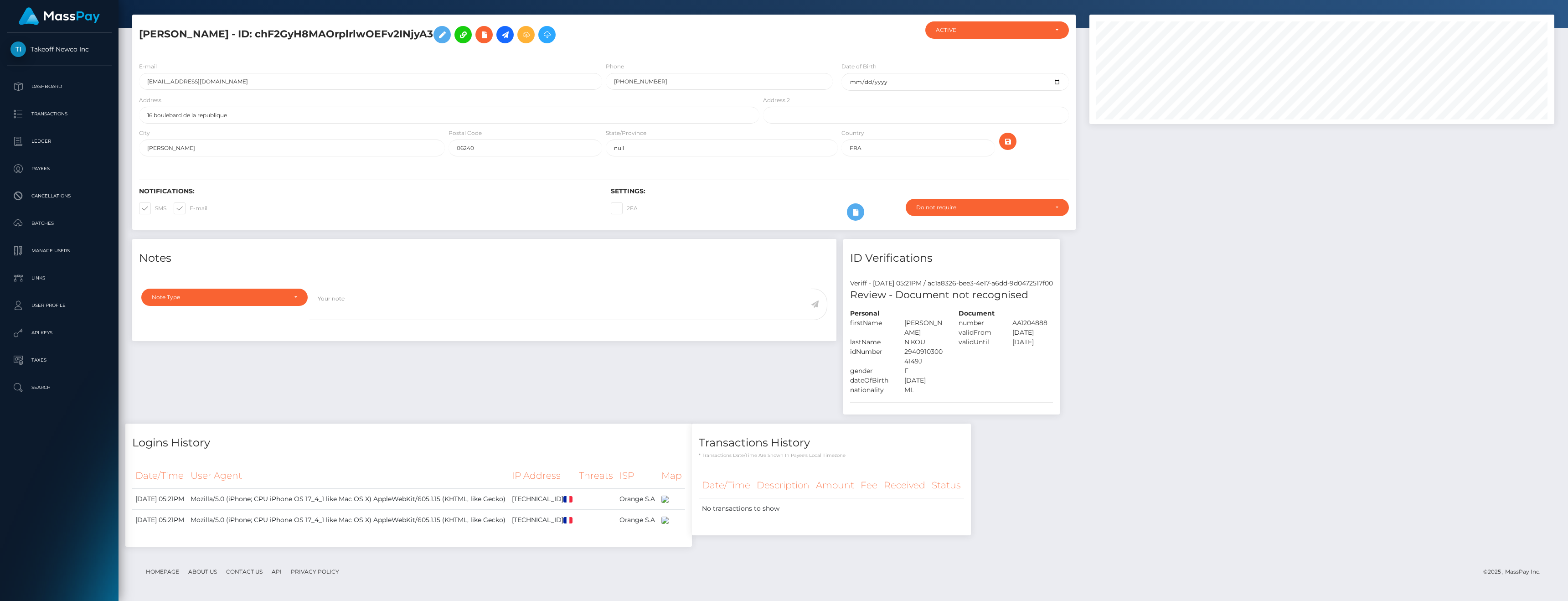
scroll to position [55, 0]
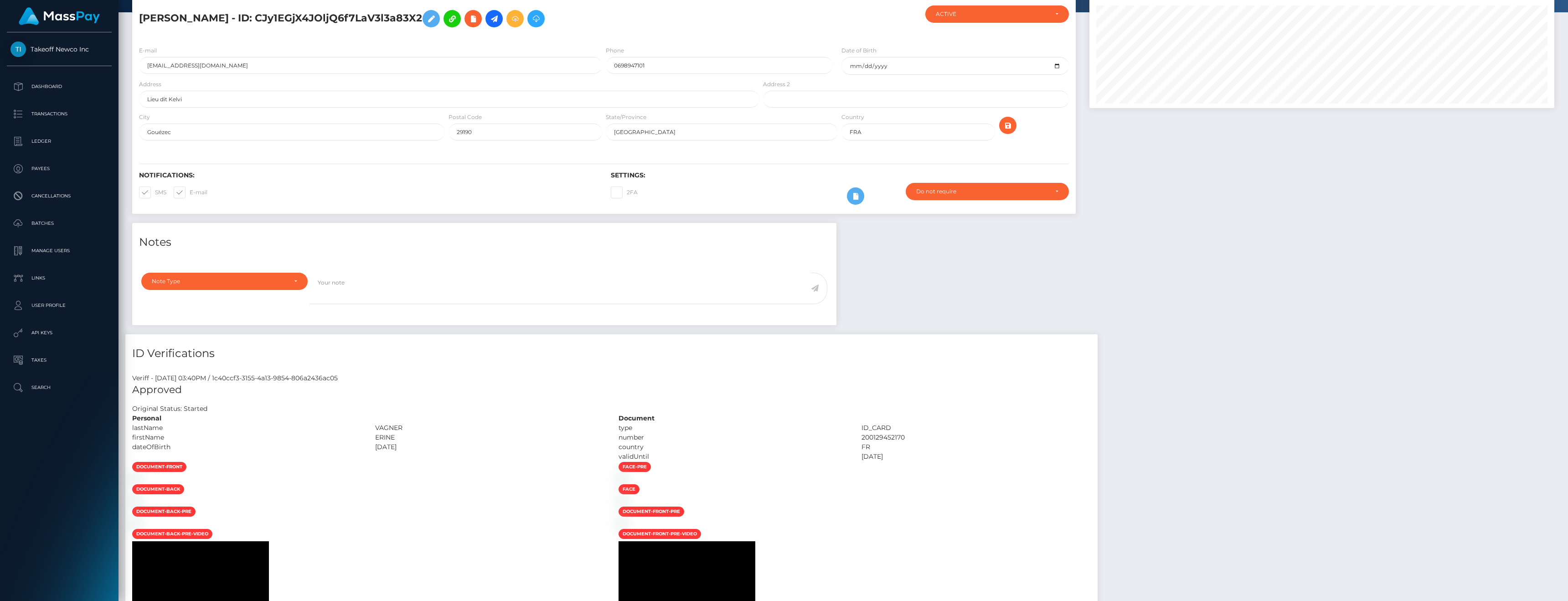
scroll to position [33, 0]
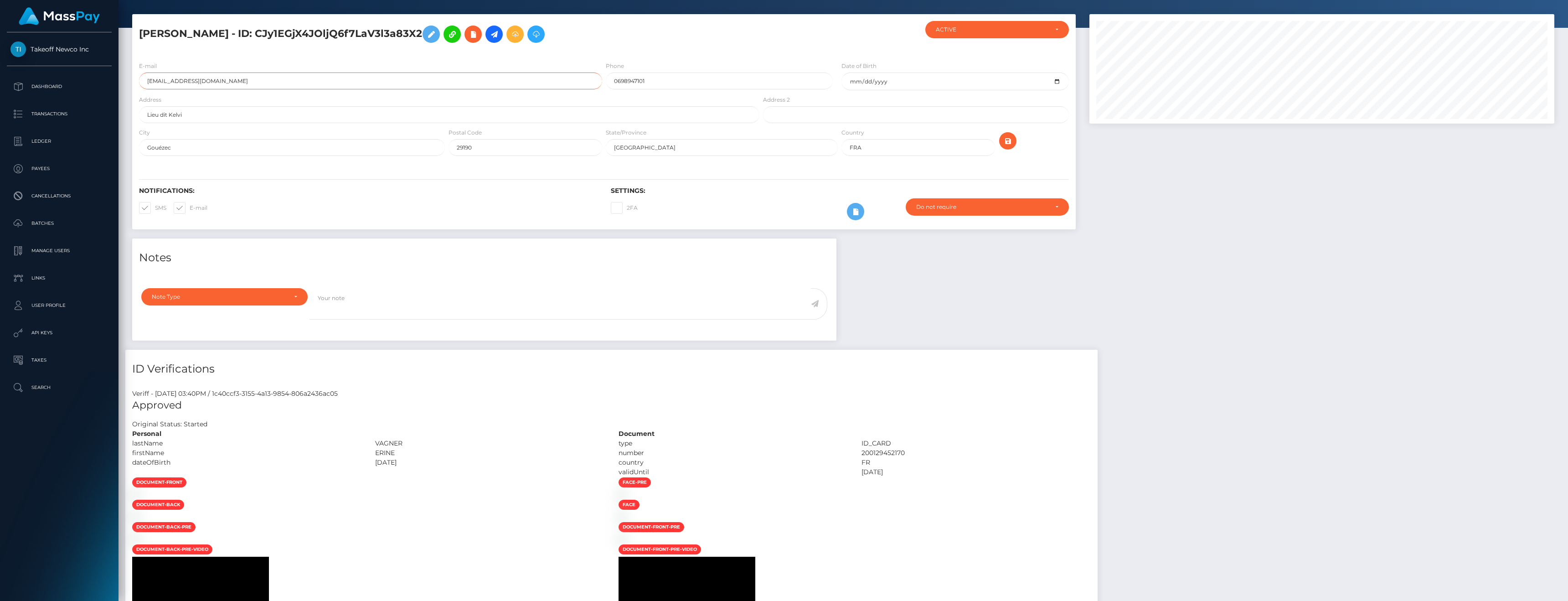
click at [231, 83] on input "erinevagner@gmail.com" at bounding box center [370, 81] width 463 height 17
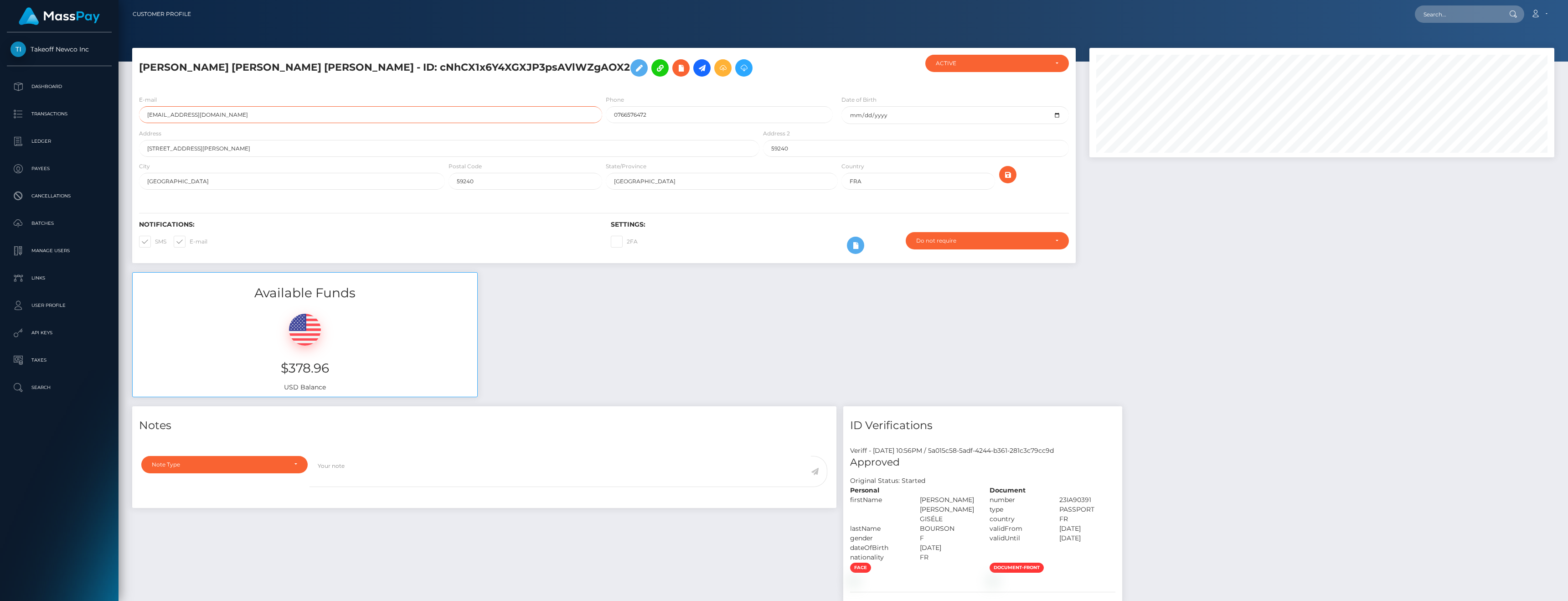
click at [251, 117] on input "[EMAIL_ADDRESS][DOMAIN_NAME]" at bounding box center [370, 114] width 463 height 17
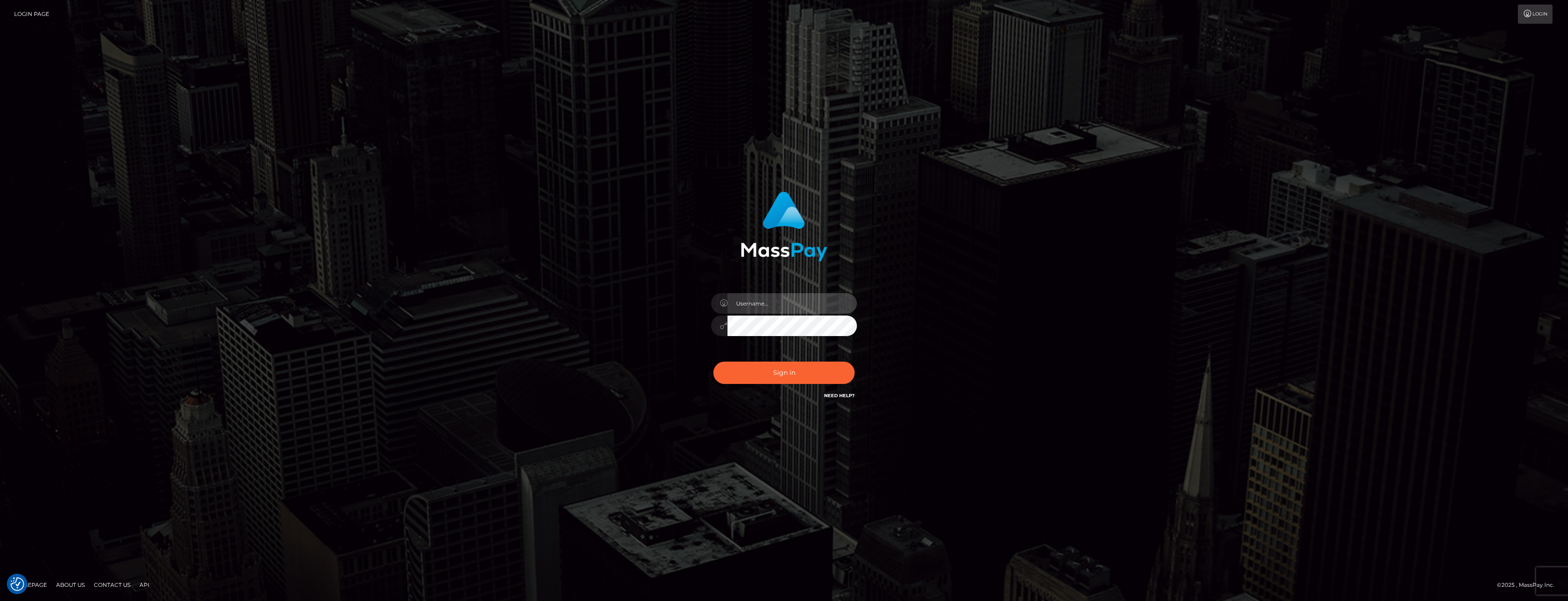
type input "anthony.club"
type input "[PERSON_NAME][DOMAIN_NAME]"
click at [763, 378] on button "Sign in" at bounding box center [784, 373] width 141 height 23
type input "anthony.club"
type input "[PERSON_NAME][DOMAIN_NAME]"
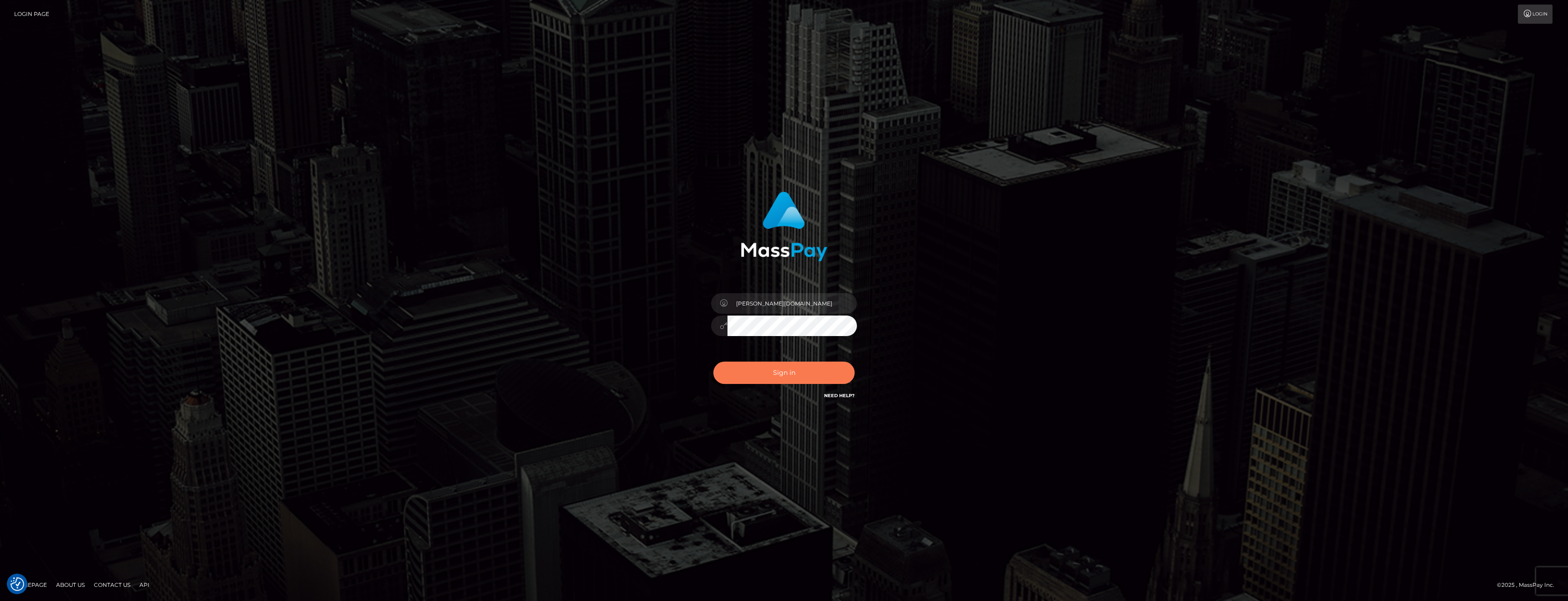
click at [763, 378] on button "Sign in" at bounding box center [784, 373] width 141 height 23
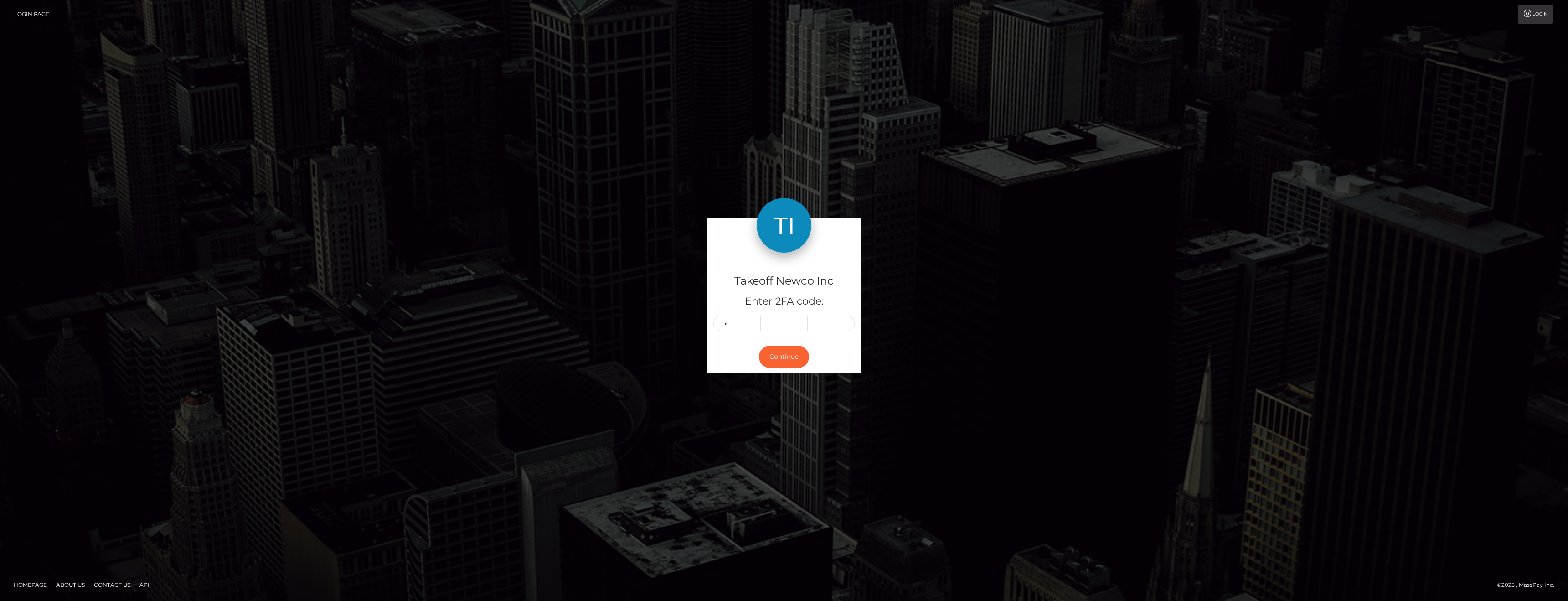
type input "9"
type input "2"
type input "7"
type input "5"
type input "6"
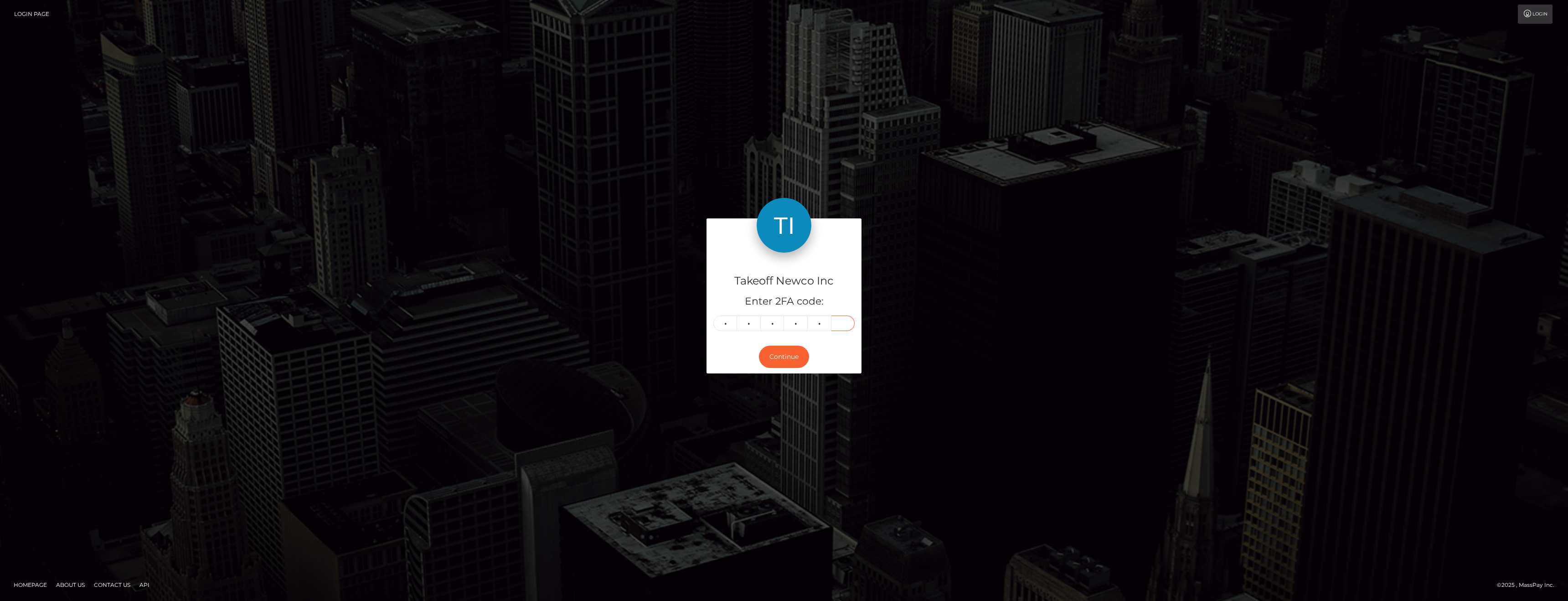
type input "4"
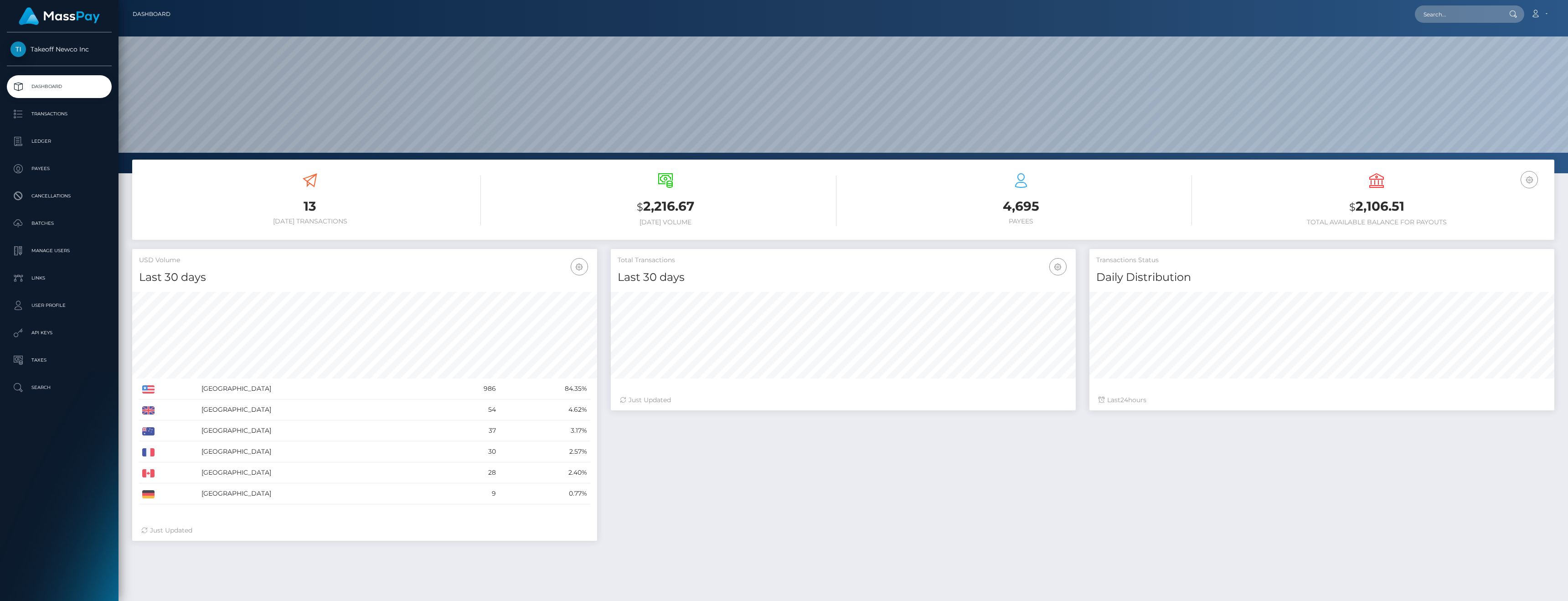
scroll to position [162, 465]
click at [26, 168] on p "Payees" at bounding box center [59, 169] width 97 height 13
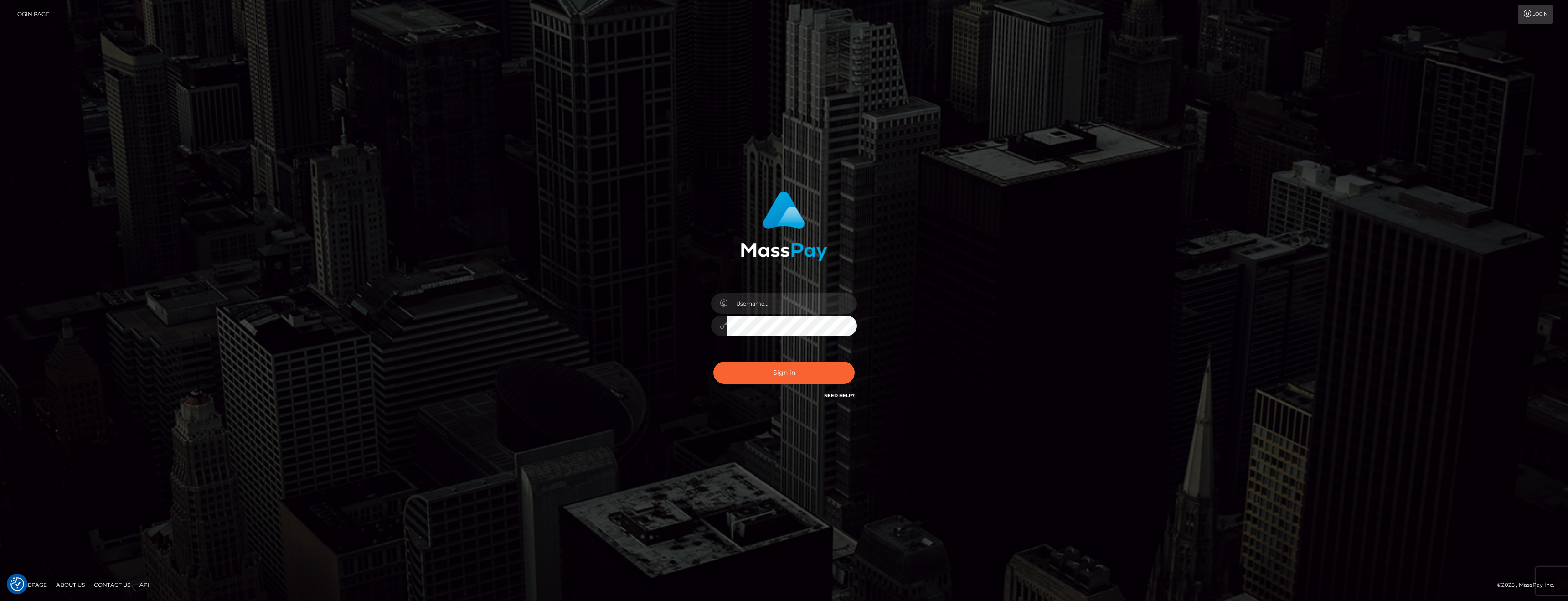
checkbox input "true"
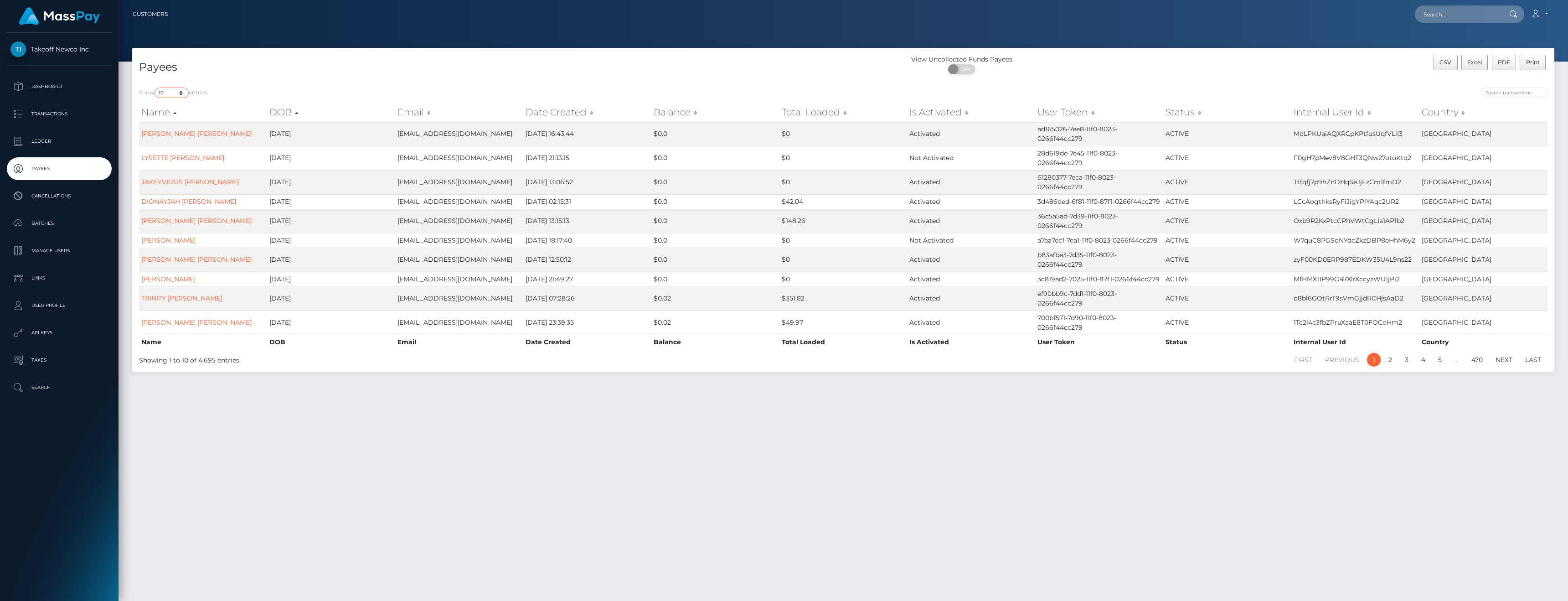
click at [172, 91] on select "10 25 50 100 250" at bounding box center [172, 93] width 34 height 10
select select "250"
click at [155, 88] on select "10 25 50 100 250" at bounding box center [172, 93] width 34 height 10
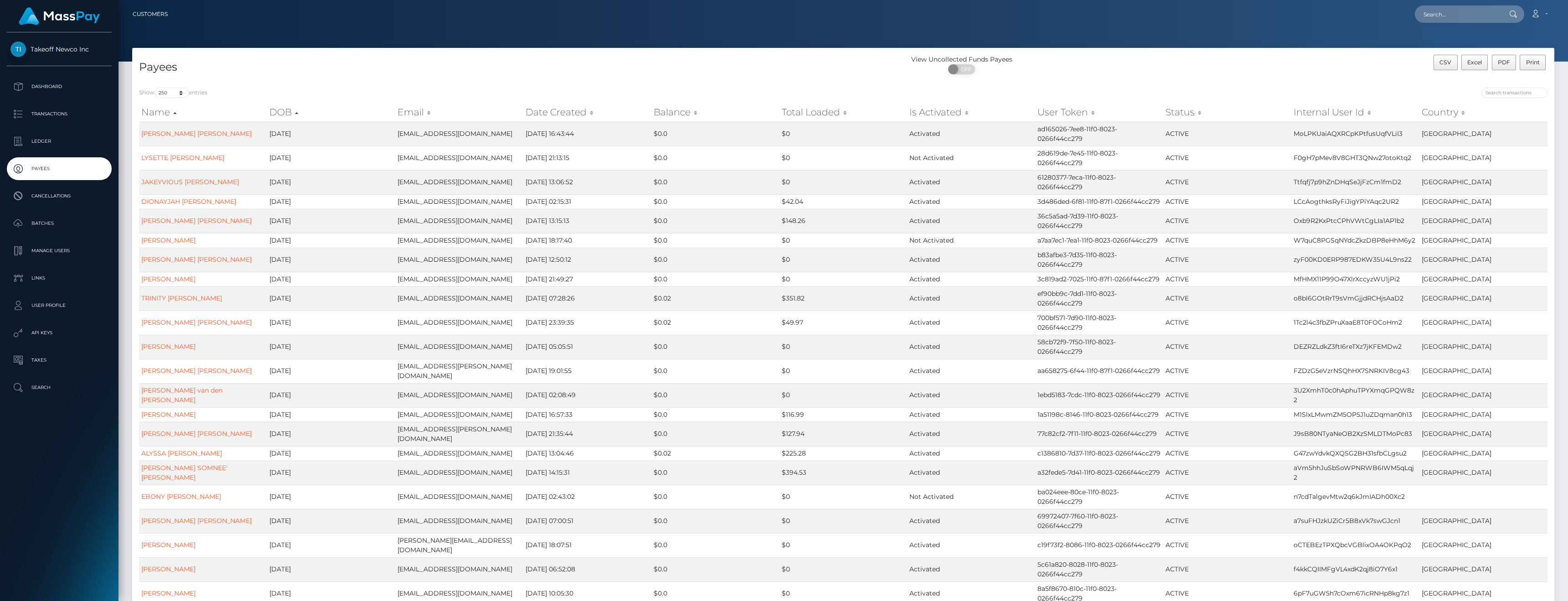
click at [1457, 114] on th "Country" at bounding box center [1483, 112] width 128 height 18
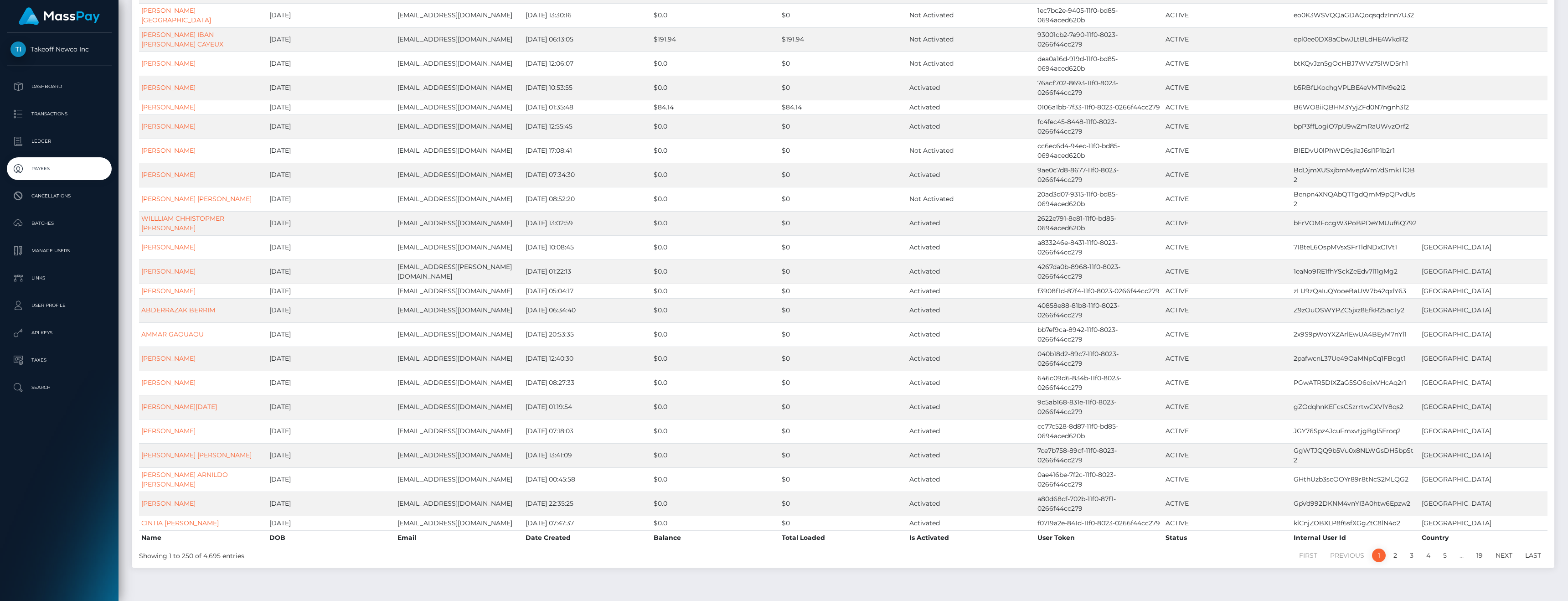
scroll to position [5424, 0]
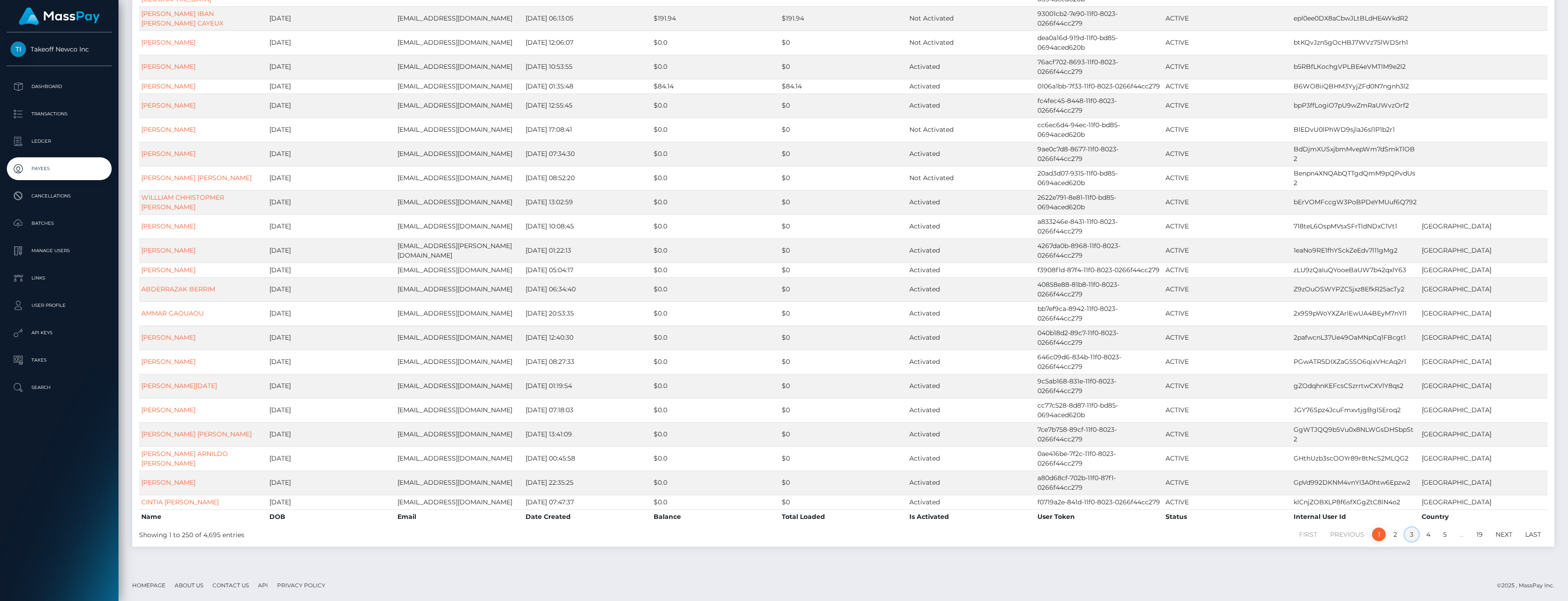
click at [1415, 536] on link "3" at bounding box center [1412, 534] width 13 height 13
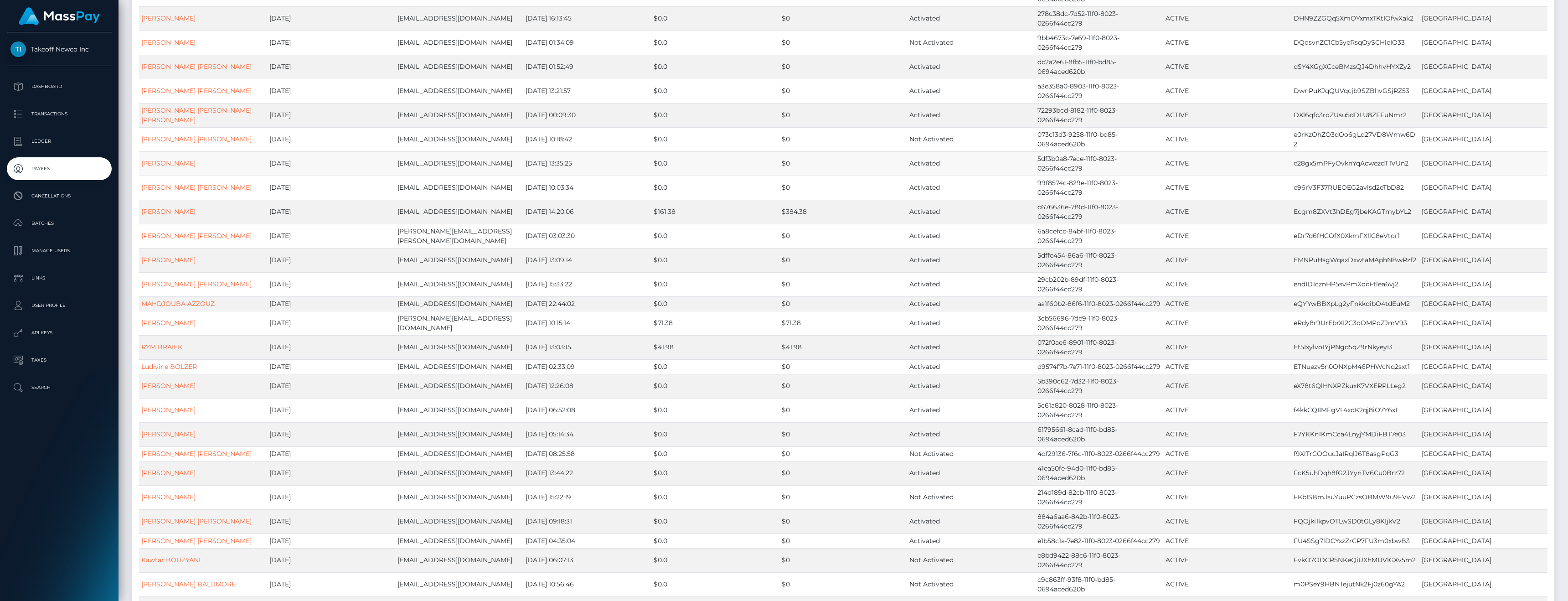
scroll to position [1966, 0]
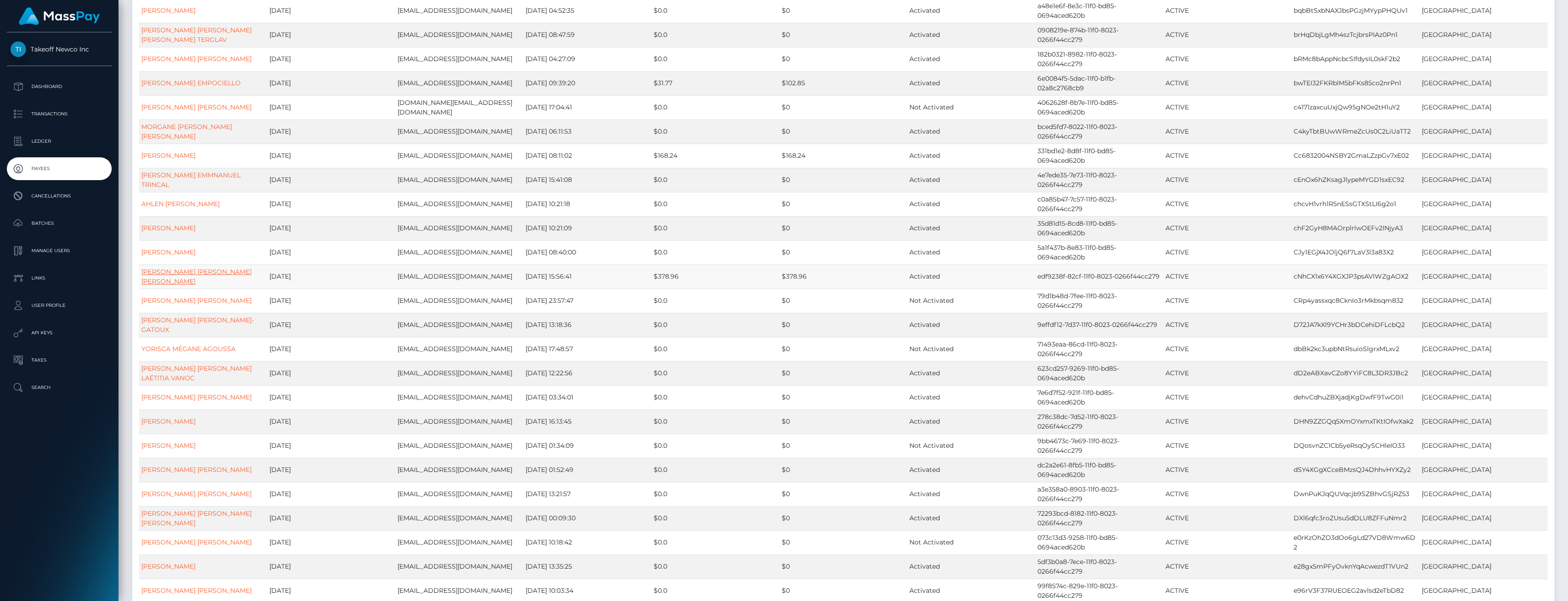
click at [217, 286] on link "EMMA NELLY GISÉLE BOURSON" at bounding box center [196, 276] width 110 height 18
click at [197, 304] on link "ISABELLA GABRIELLE GUYOT" at bounding box center [196, 300] width 110 height 8
click at [179, 334] on link "LESLIE NADINE NATHALIE BOUBET-GATOUX" at bounding box center [197, 325] width 113 height 18
click at [180, 353] on link "YORISCA MÉGANE AGOUSSA" at bounding box center [188, 348] width 94 height 8
click at [175, 382] on link "OCÉANE TRICIA LAËTITIA VANOC" at bounding box center [196, 373] width 110 height 18
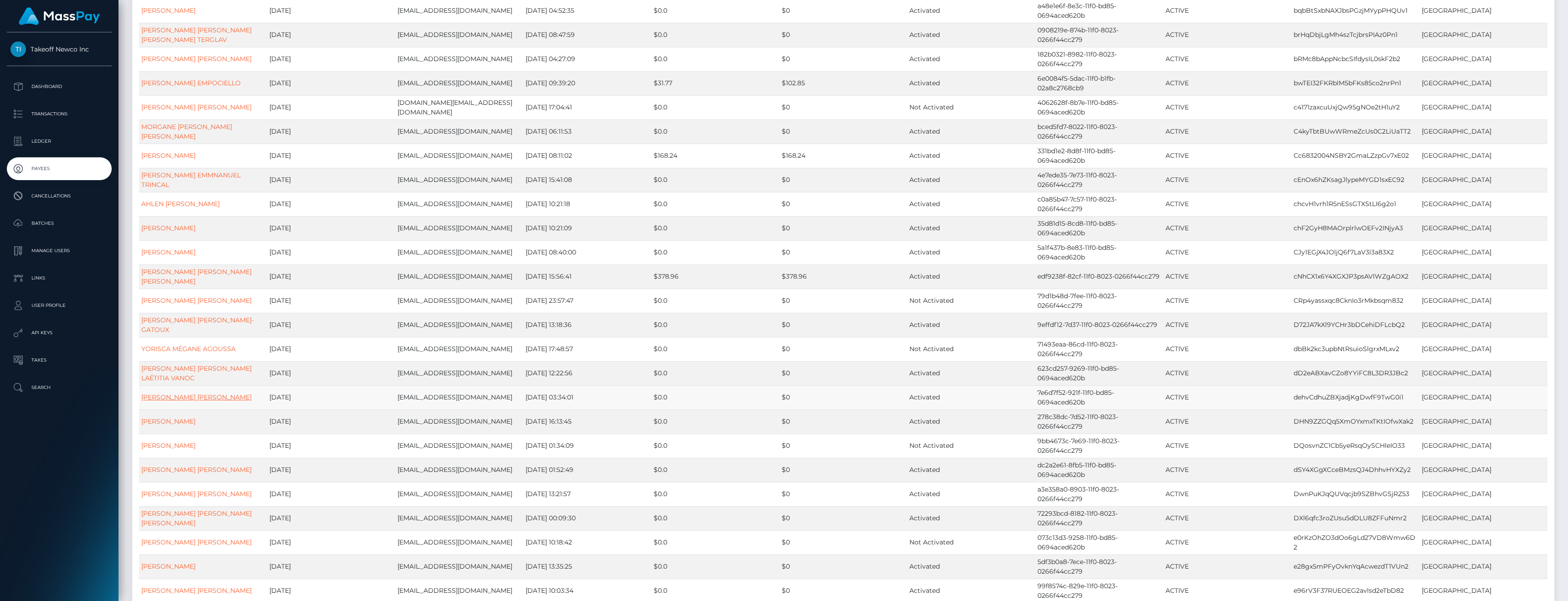
click at [175, 401] on link "INES MARTHE MARIE PETIT" at bounding box center [196, 396] width 110 height 8
click at [170, 426] on link "NOÉMIE JOSIANE BERNADETTE OLIVIER" at bounding box center [168, 421] width 54 height 8
click at [172, 449] on link "SARAH MEUTELET" at bounding box center [168, 445] width 54 height 8
click at [190, 474] on link "STELLA ANGELA FRANCAVILLA" at bounding box center [196, 469] width 110 height 8
click at [178, 498] on link "JULICIA JUSTINE CHEVALIER" at bounding box center [196, 493] width 110 height 8
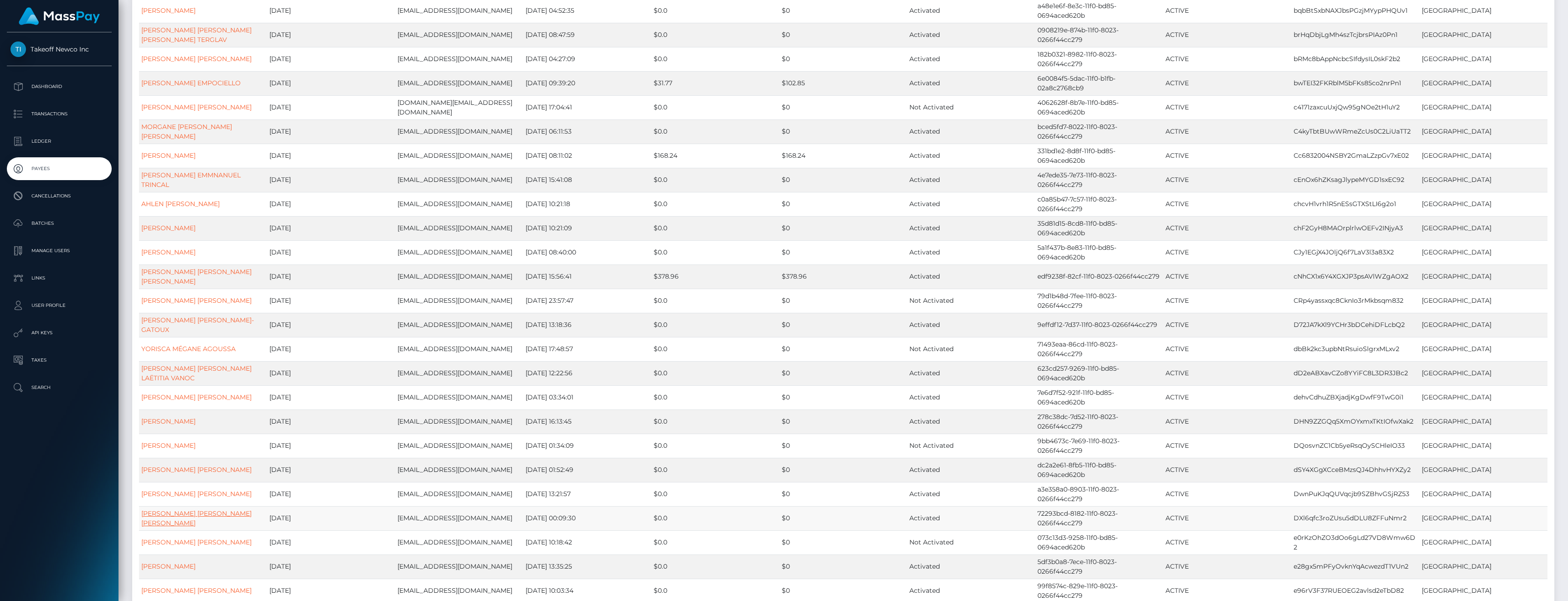
click at [175, 527] on link "JODIE ANNY BÉATRICÉ CANTON" at bounding box center [196, 518] width 110 height 18
click at [169, 546] on link "MARIE MARINA MORENO" at bounding box center [196, 542] width 110 height 8
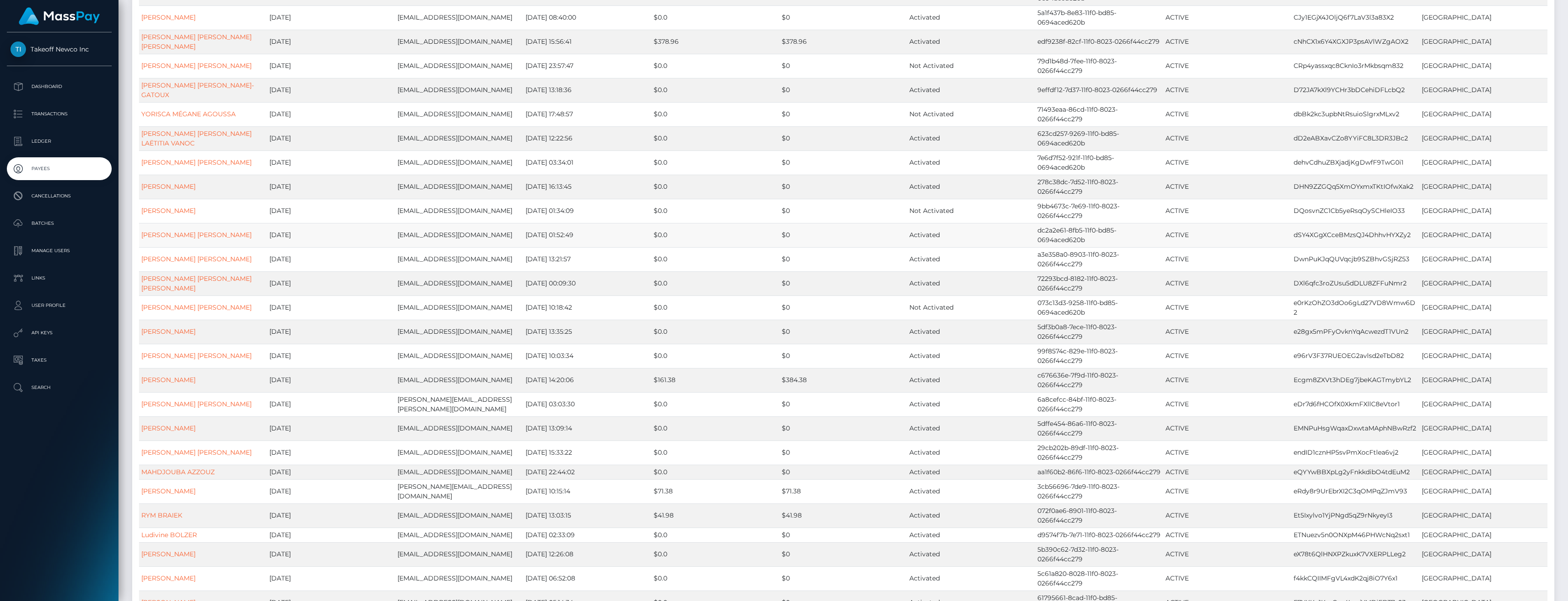
scroll to position [2214, 0]
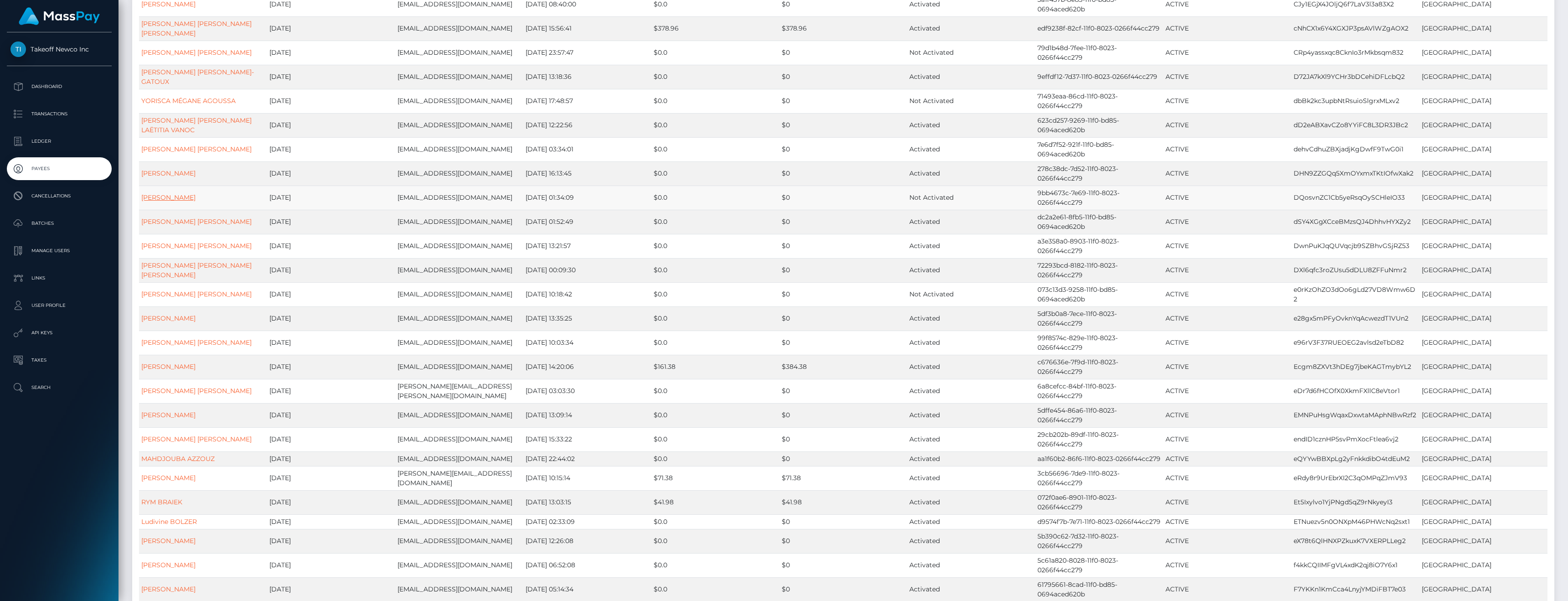
click at [177, 202] on link "SARAH MEUTELET" at bounding box center [168, 197] width 54 height 8
click at [177, 226] on link "STELLA ANGELA FRANCAVILLA" at bounding box center [196, 221] width 110 height 8
click at [176, 258] on td "JULICIA JUSTINE CHEVALIER" at bounding box center [203, 246] width 128 height 24
click at [178, 250] on link "JULICIA JUSTINE CHEVALIER" at bounding box center [196, 245] width 110 height 8
click at [177, 279] on link "JODIE ANNY BÉATRICÉ CANTON" at bounding box center [196, 270] width 110 height 18
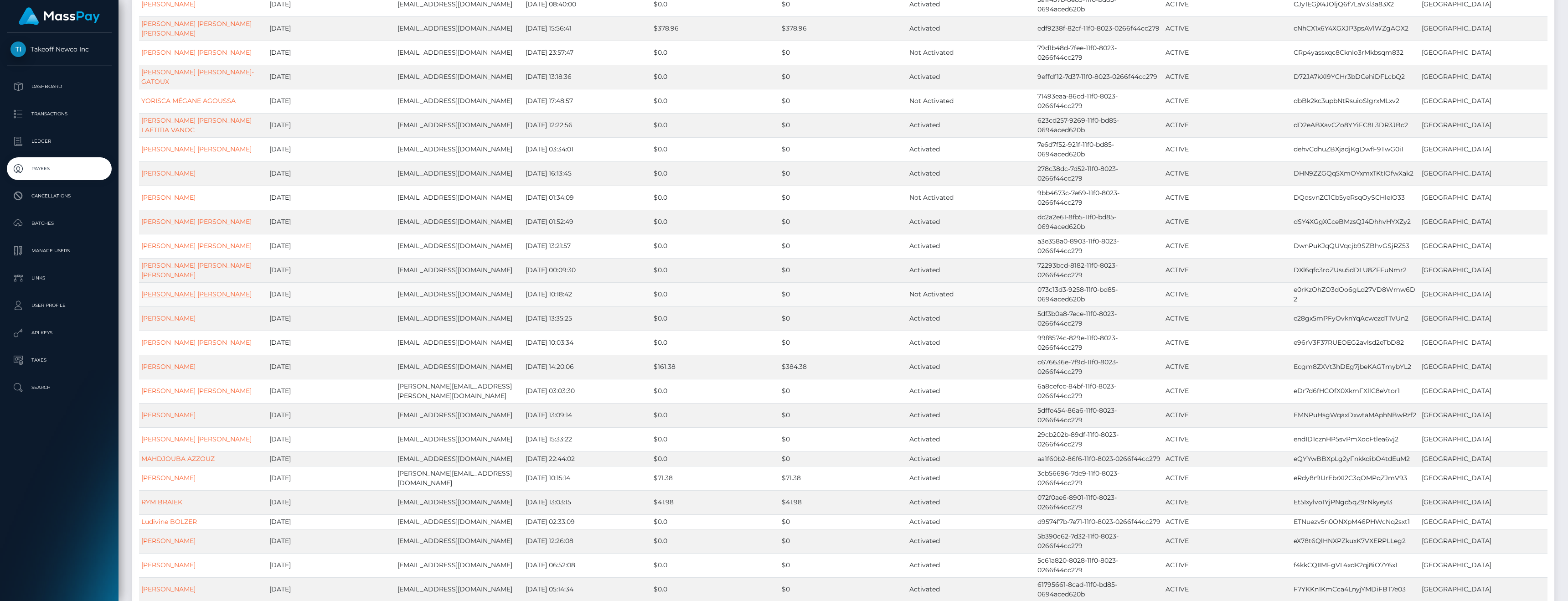
click at [170, 298] on link "MARIE MARINA MORENO" at bounding box center [196, 293] width 110 height 8
click at [168, 322] on link "Sarah TAILLEZ" at bounding box center [168, 318] width 54 height 8
click at [166, 346] on link "JULIETTE MATHILDE GAUTIER" at bounding box center [196, 342] width 110 height 8
click at [166, 371] on link "KALAIRA MONTERO-MUNOZ" at bounding box center [168, 366] width 54 height 8
click at [163, 419] on link "MARINA YADJUI" at bounding box center [168, 415] width 54 height 8
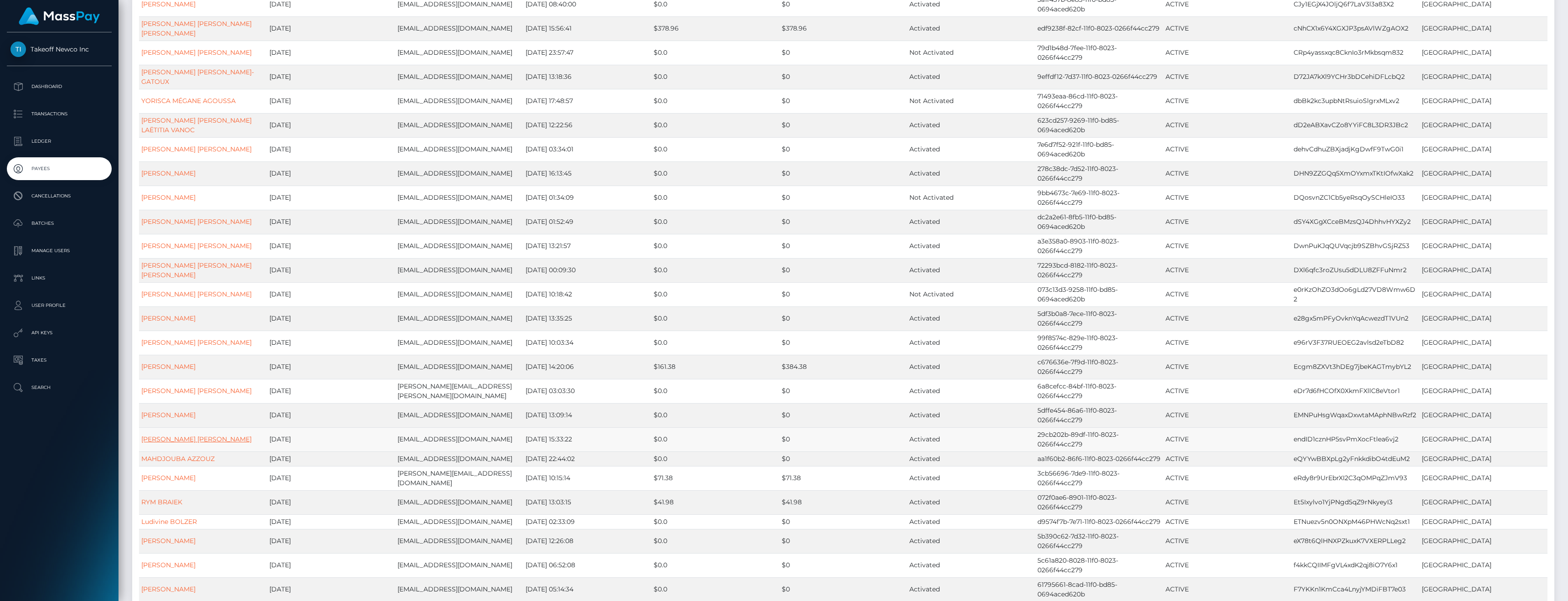
click at [163, 443] on link "JADE REINE MALVINA PAULINE MA GAUDIERE" at bounding box center [196, 438] width 110 height 8
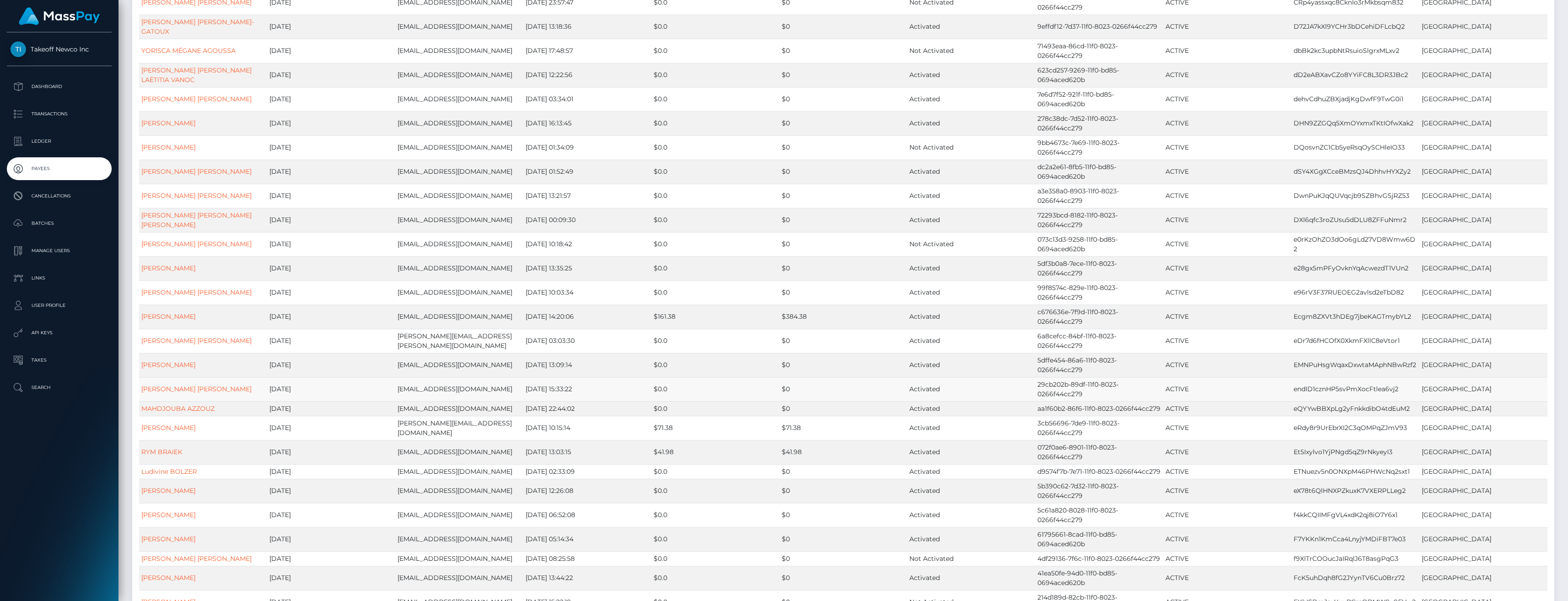
scroll to position [2322, 0]
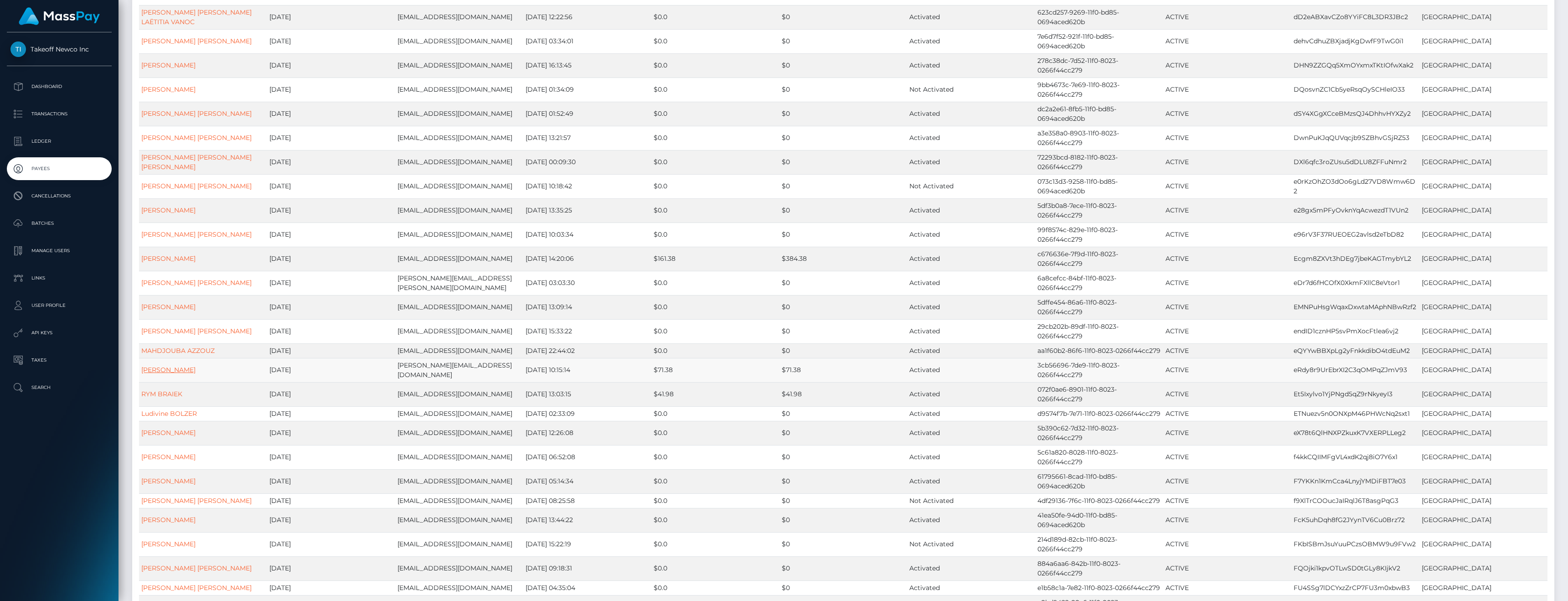
click at [164, 374] on link "SOPHIE SYLVIE LEZIER" at bounding box center [168, 370] width 54 height 8
click at [164, 398] on link "RYM BRAIEK" at bounding box center [161, 393] width 41 height 8
click at [166, 418] on link "Ludivine BOLZER" at bounding box center [169, 413] width 55 height 8
click at [169, 437] on link "SELMA HASNA LASSOUED" at bounding box center [168, 432] width 54 height 8
click at [172, 461] on link "Cassidy ALEXANDRE" at bounding box center [168, 457] width 54 height 8
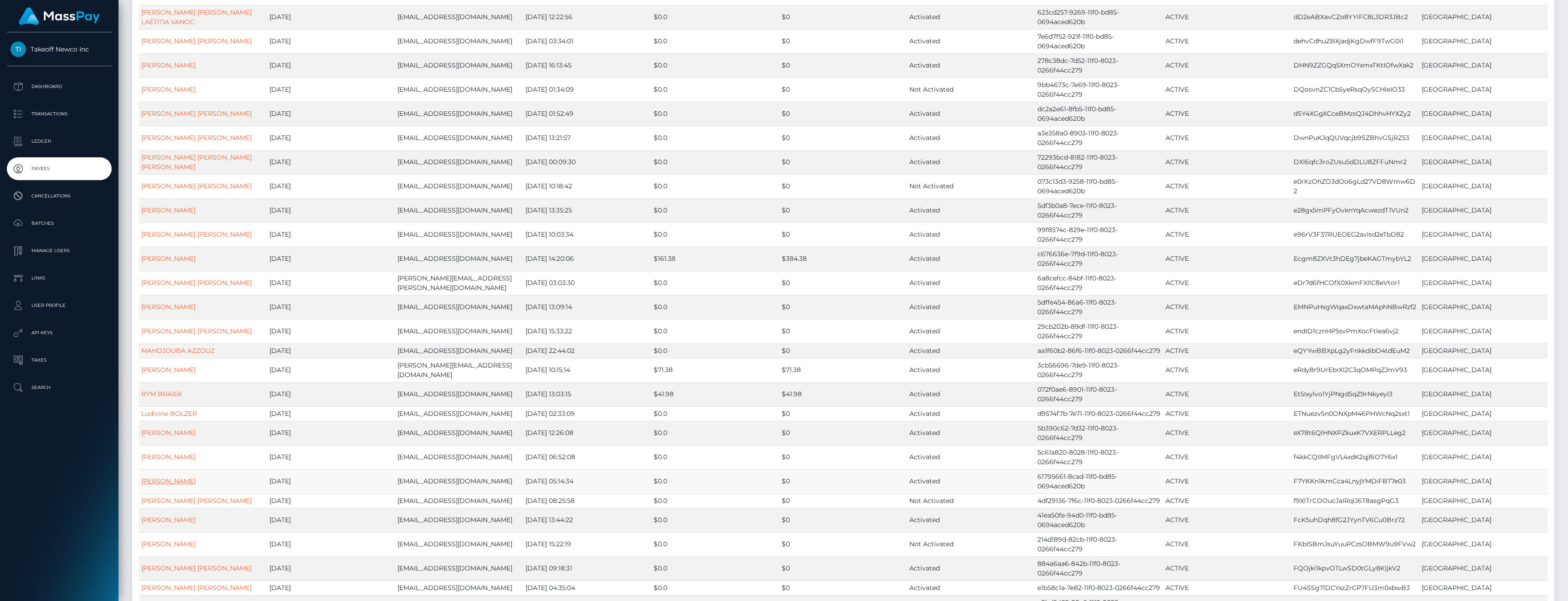
click at [173, 485] on link "LOU PHILIPPE" at bounding box center [168, 480] width 54 height 8
click at [173, 505] on link "JULIE MAURINE NICOLE LELIEVRE" at bounding box center [196, 500] width 110 height 8
click at [170, 524] on link "Fiona BARBOSA" at bounding box center [168, 519] width 54 height 8
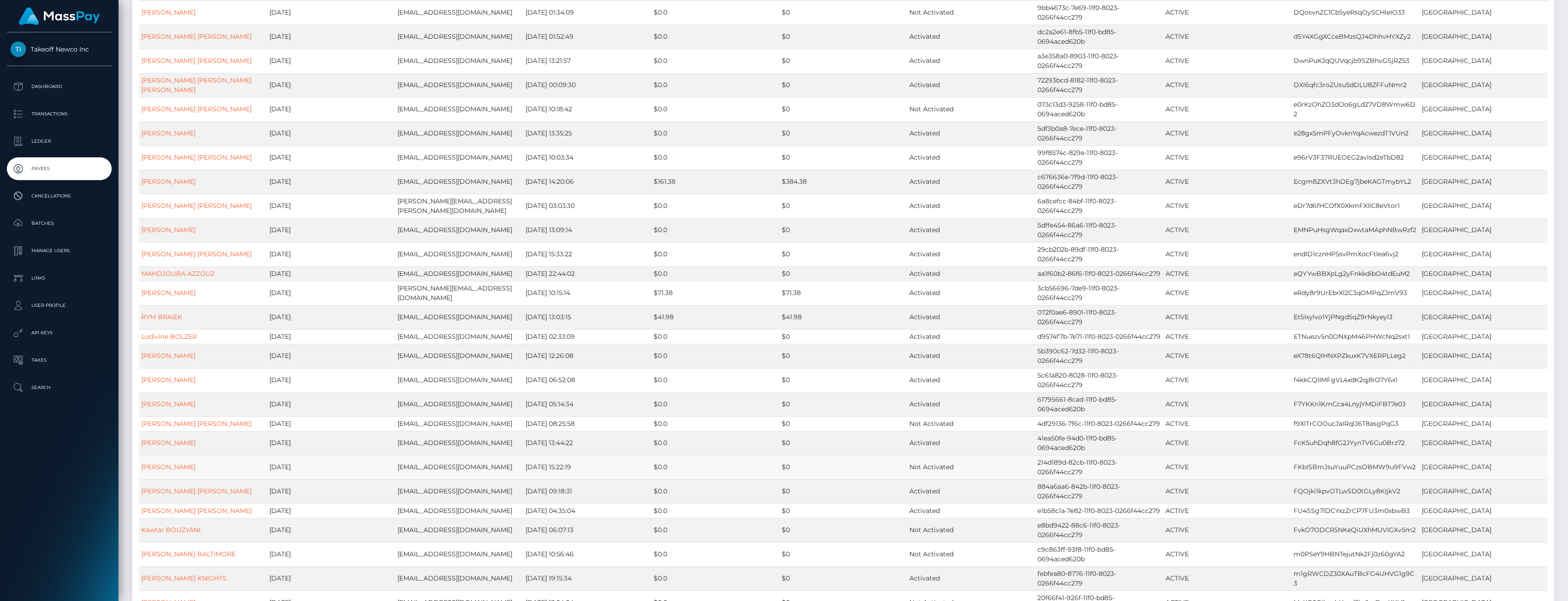
scroll to position [2434, 0]
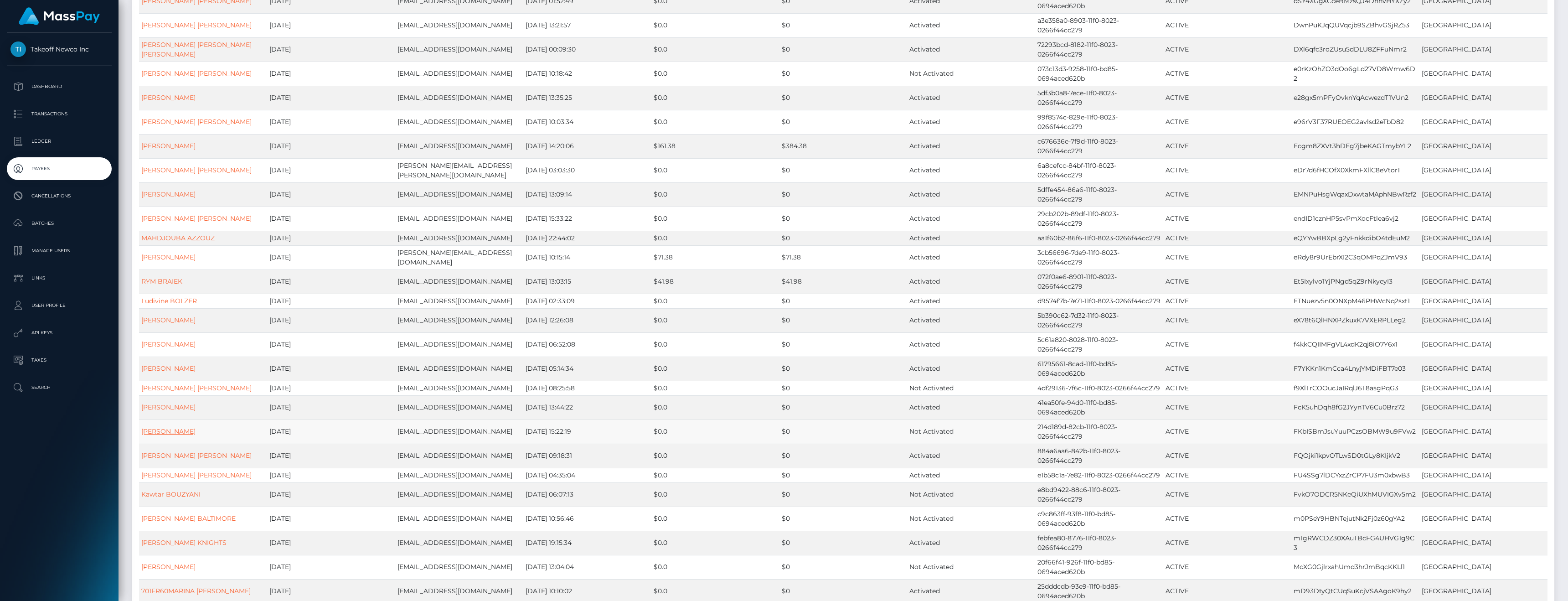
click at [173, 435] on link "WISLENE JOSEPH" at bounding box center [168, 431] width 54 height 8
click at [173, 460] on link "CÉLÈNE AUGUSTA DUBOIS" at bounding box center [196, 455] width 110 height 8
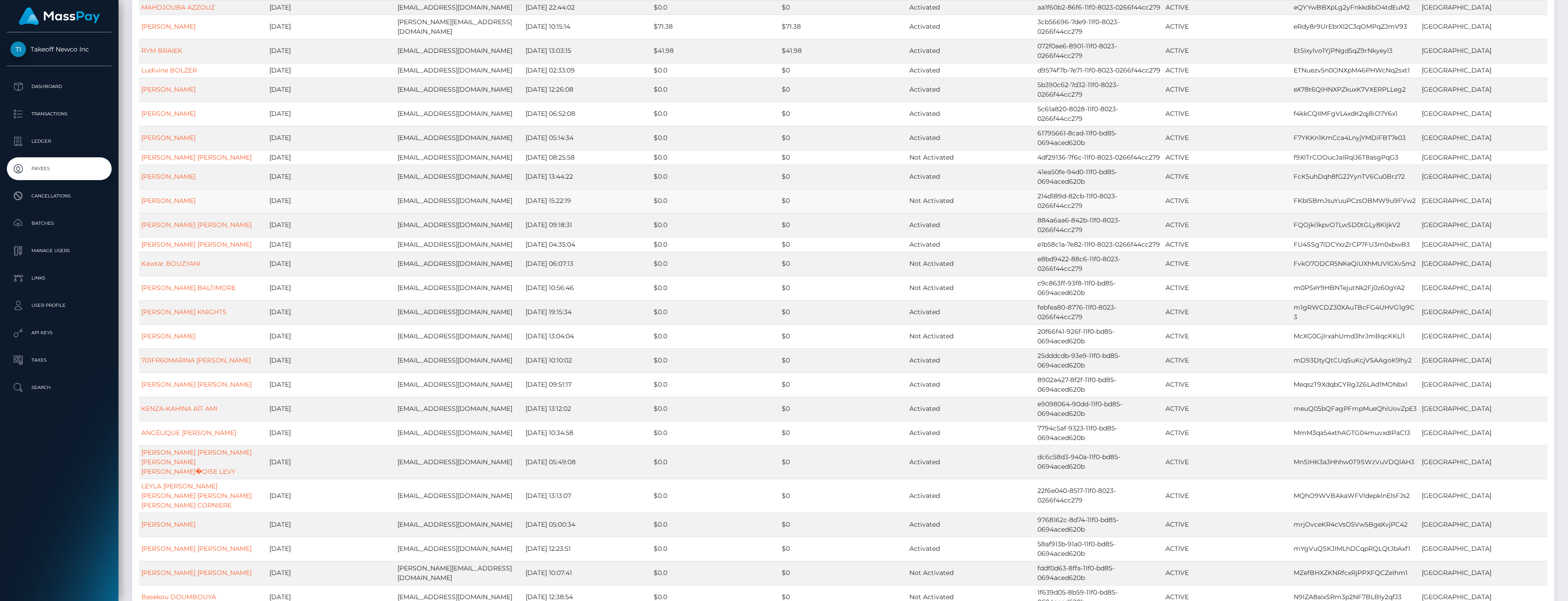
scroll to position [2679, 0]
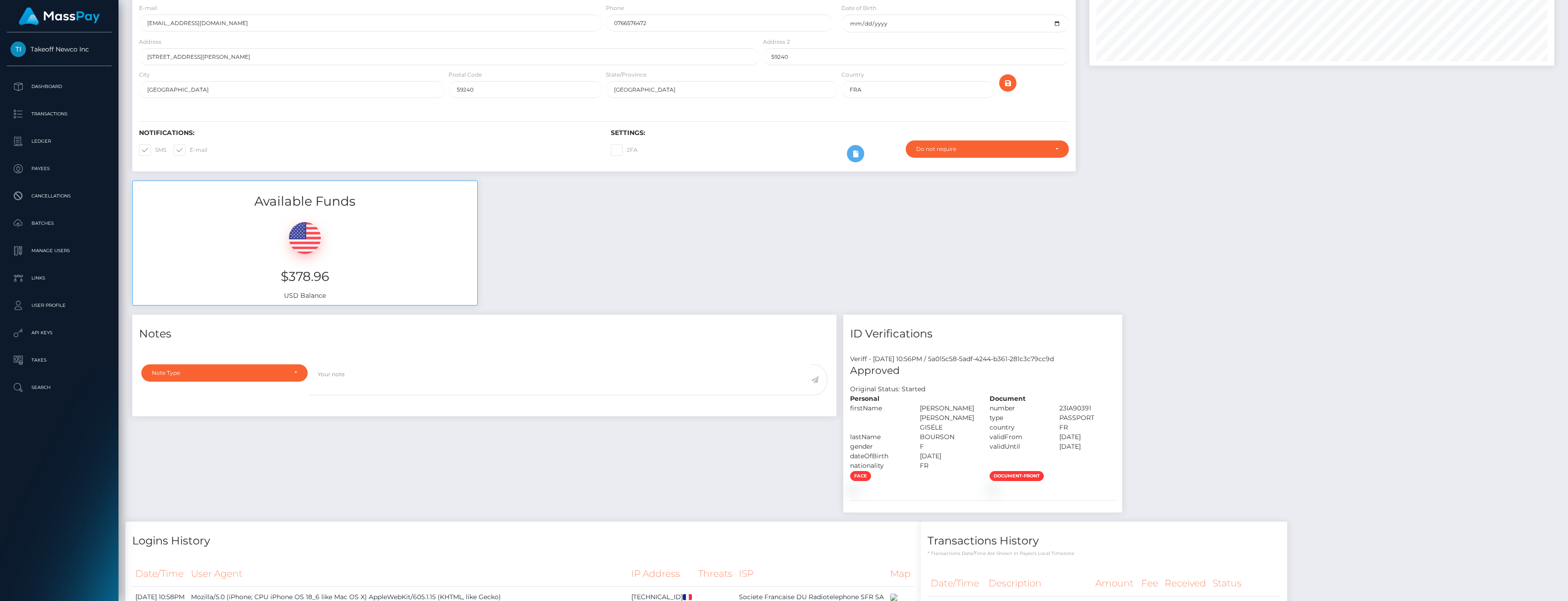
scroll to position [270, 0]
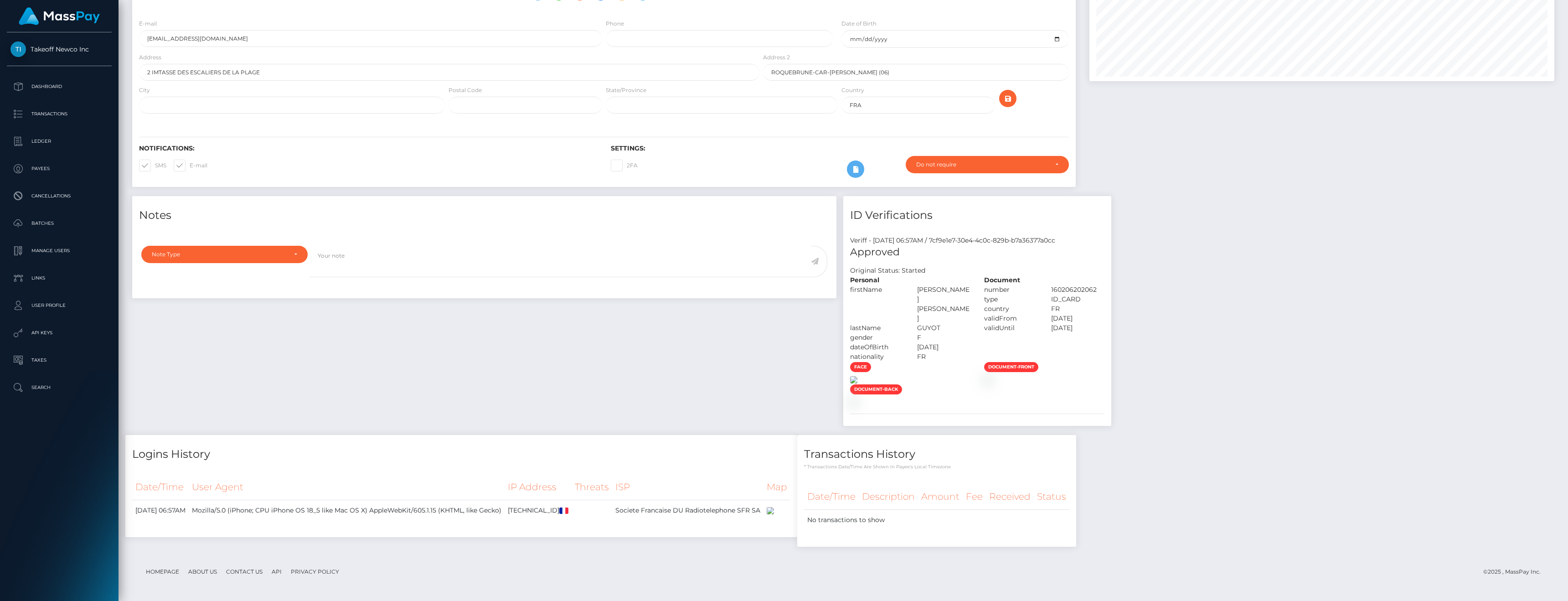
scroll to position [309, 0]
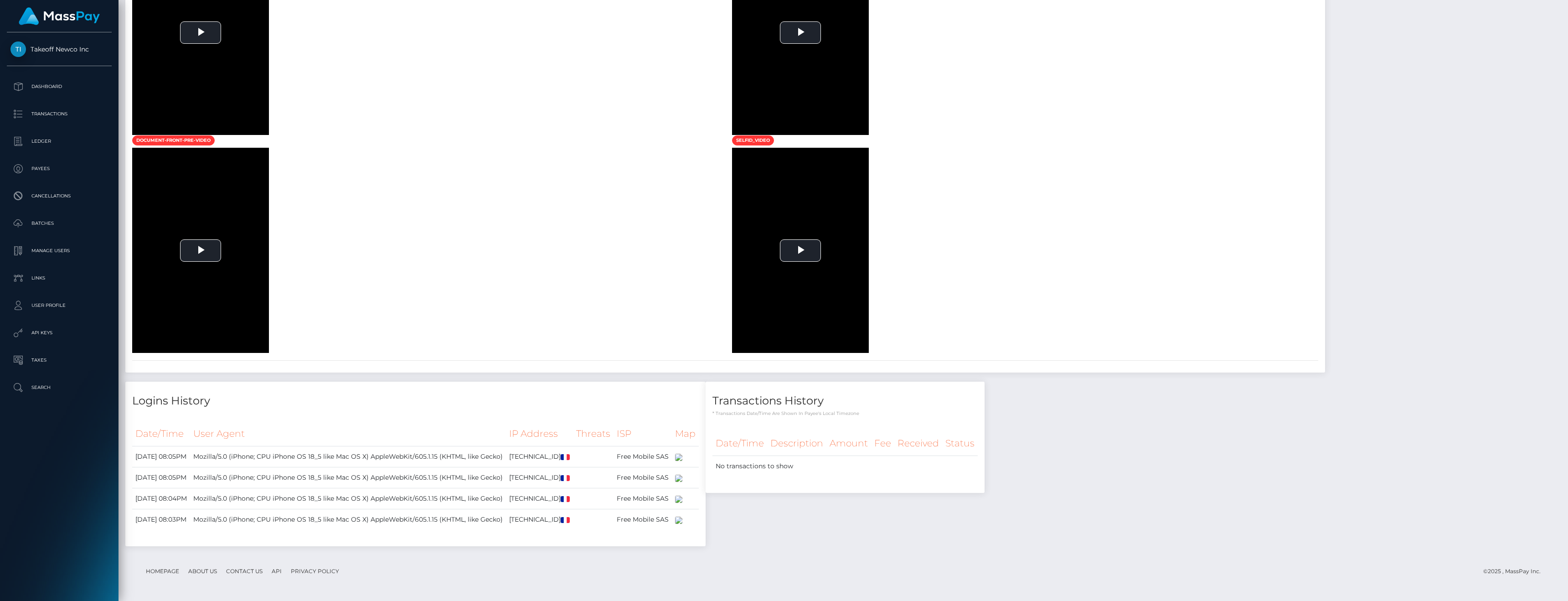
scroll to position [1270, 0]
click at [869, 353] on video "To view this video please enable JavaScript, and consider upgrading to a web br…" at bounding box center [800, 250] width 137 height 205
click at [751, 346] on span "Video Player" at bounding box center [741, 346] width 18 height 0
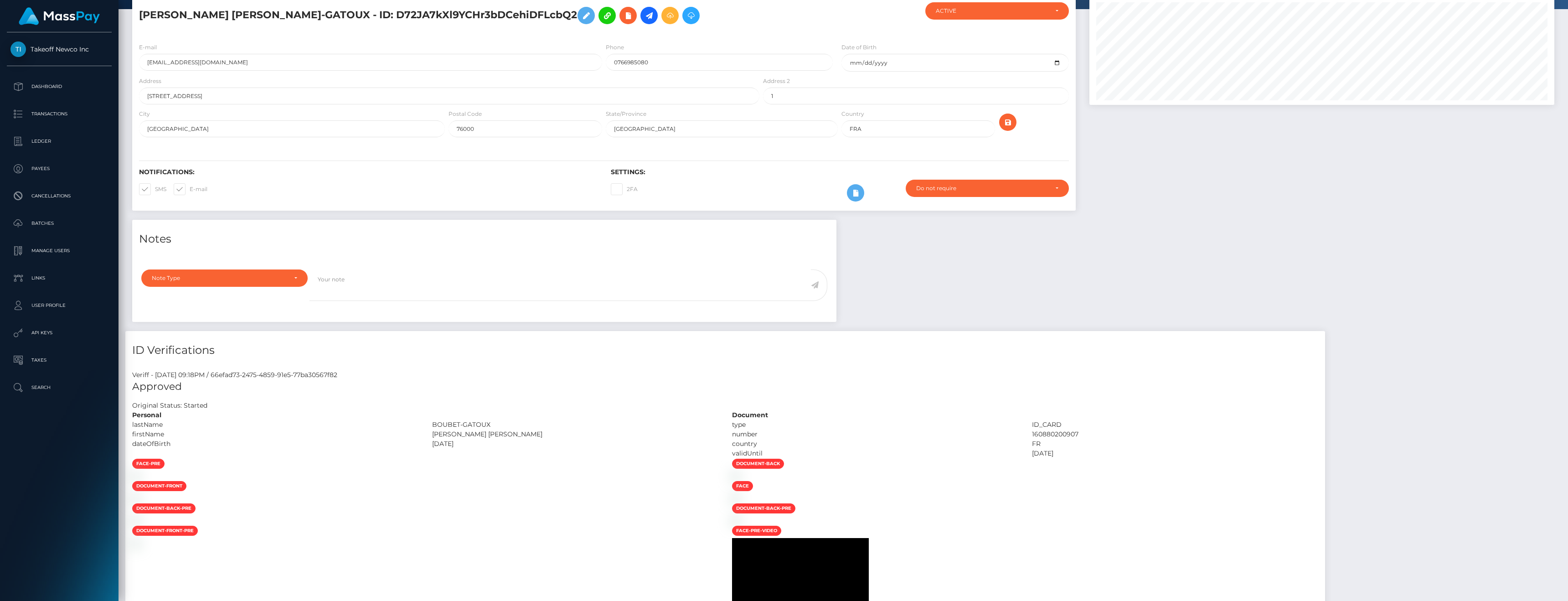
scroll to position [0, 0]
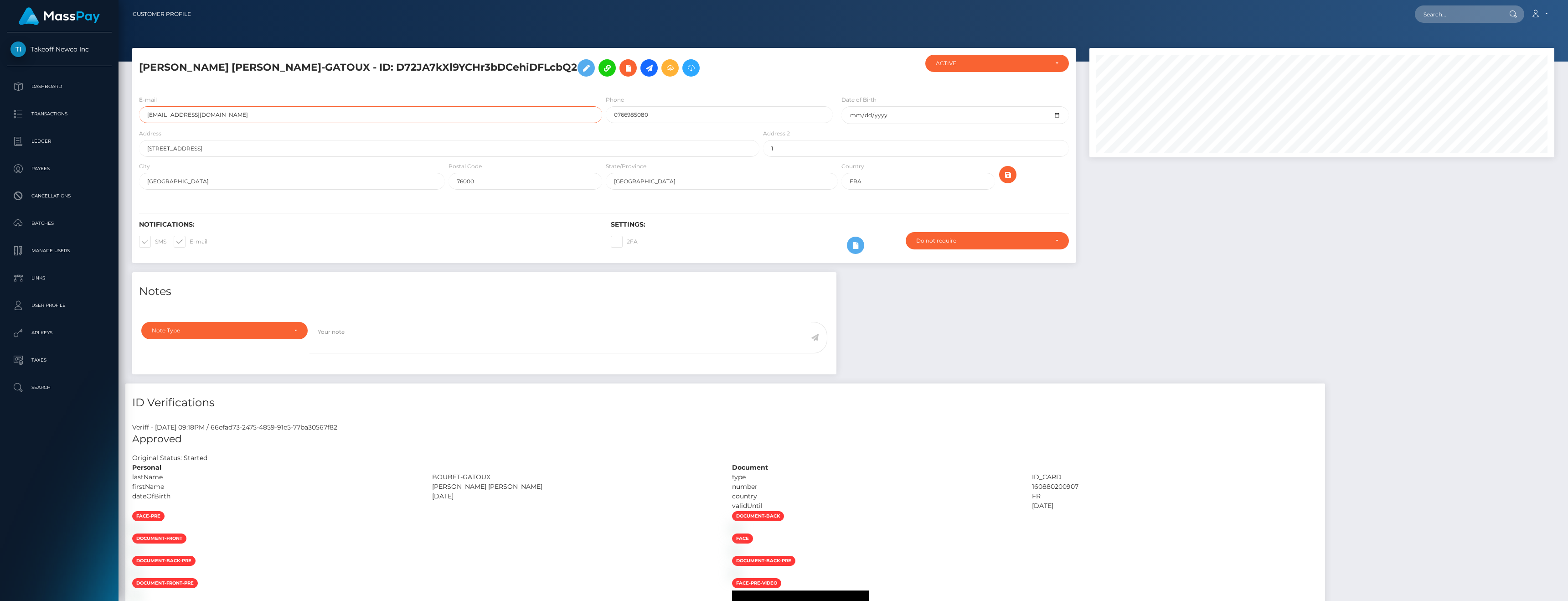
click at [206, 117] on input "boubetleslie7@gmail.com" at bounding box center [370, 114] width 463 height 17
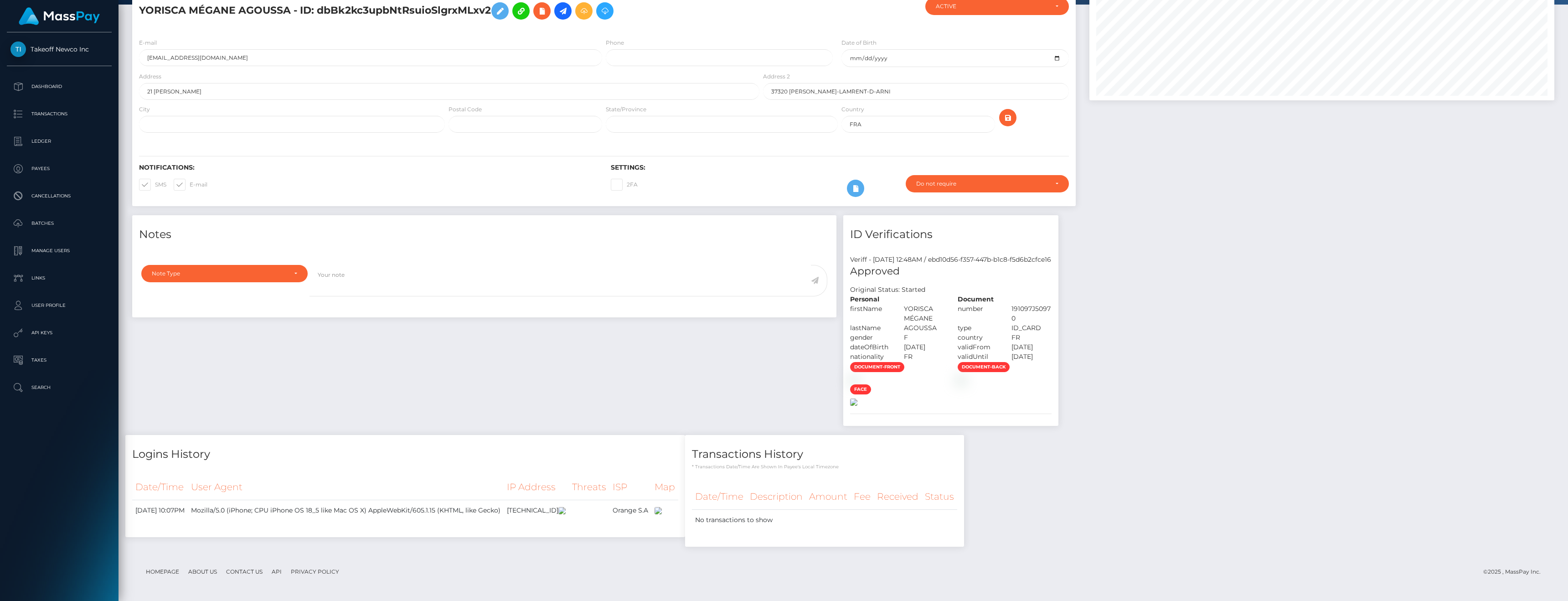
scroll to position [357, 0]
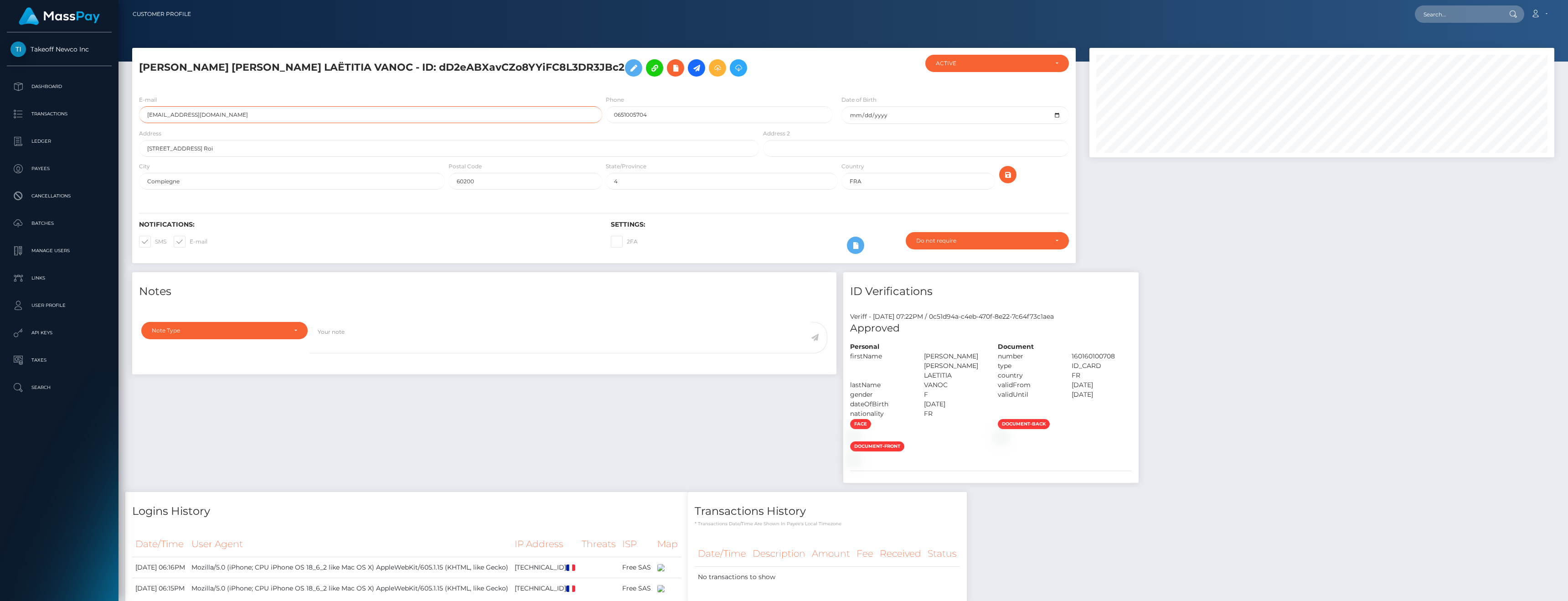
click at [233, 106] on input "oceanevncc@outlook.fr" at bounding box center [370, 114] width 463 height 17
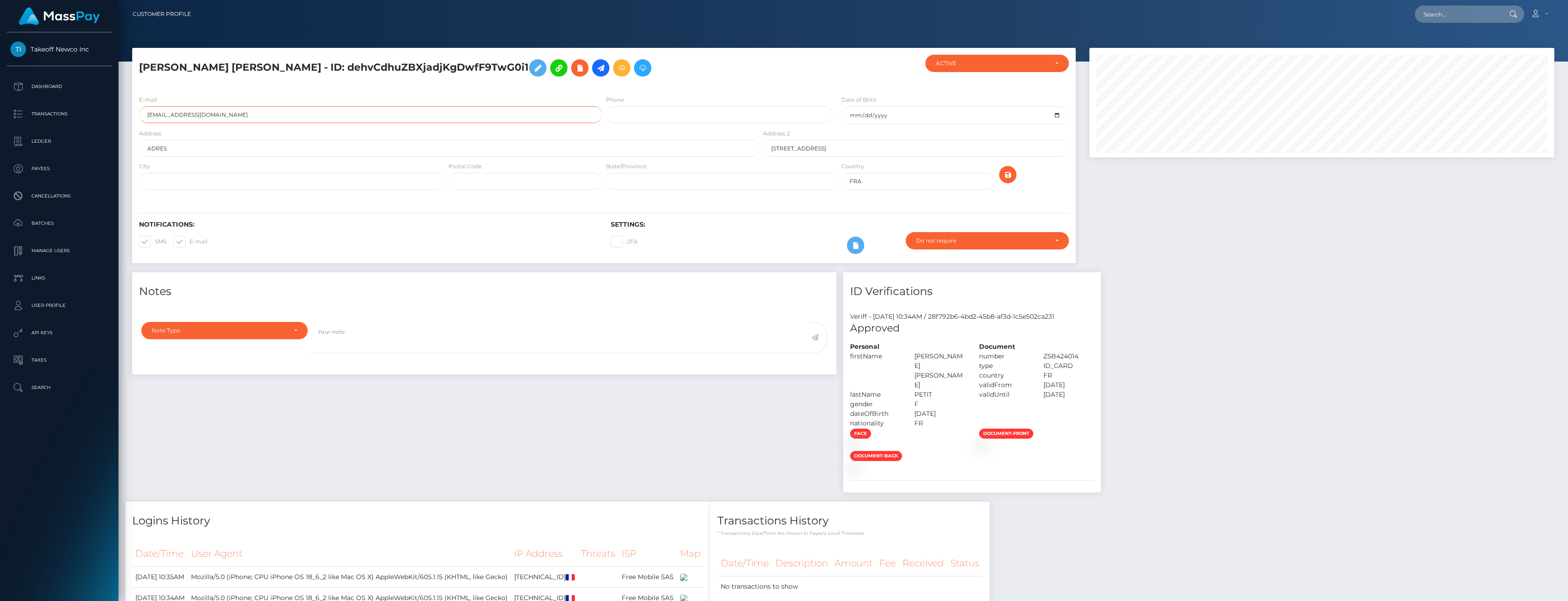
click at [210, 114] on input "[EMAIL_ADDRESS][DOMAIN_NAME]" at bounding box center [370, 114] width 463 height 17
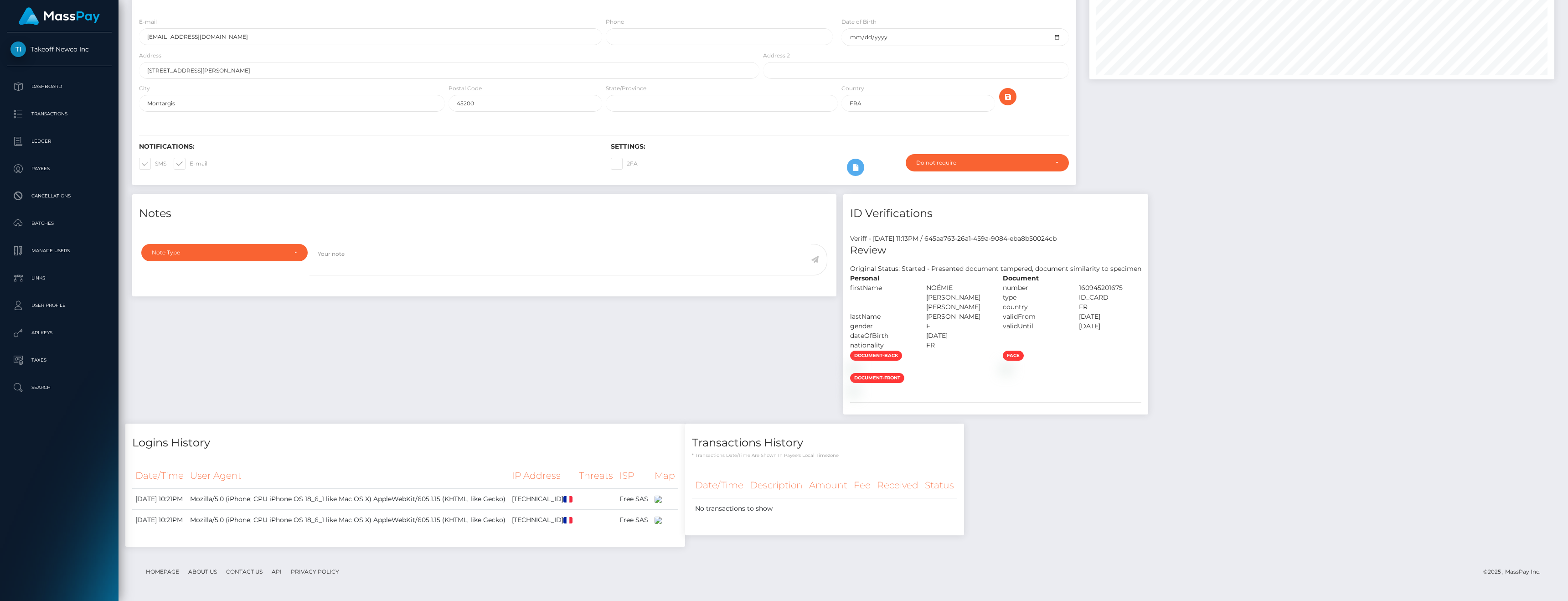
scroll to position [320, 0]
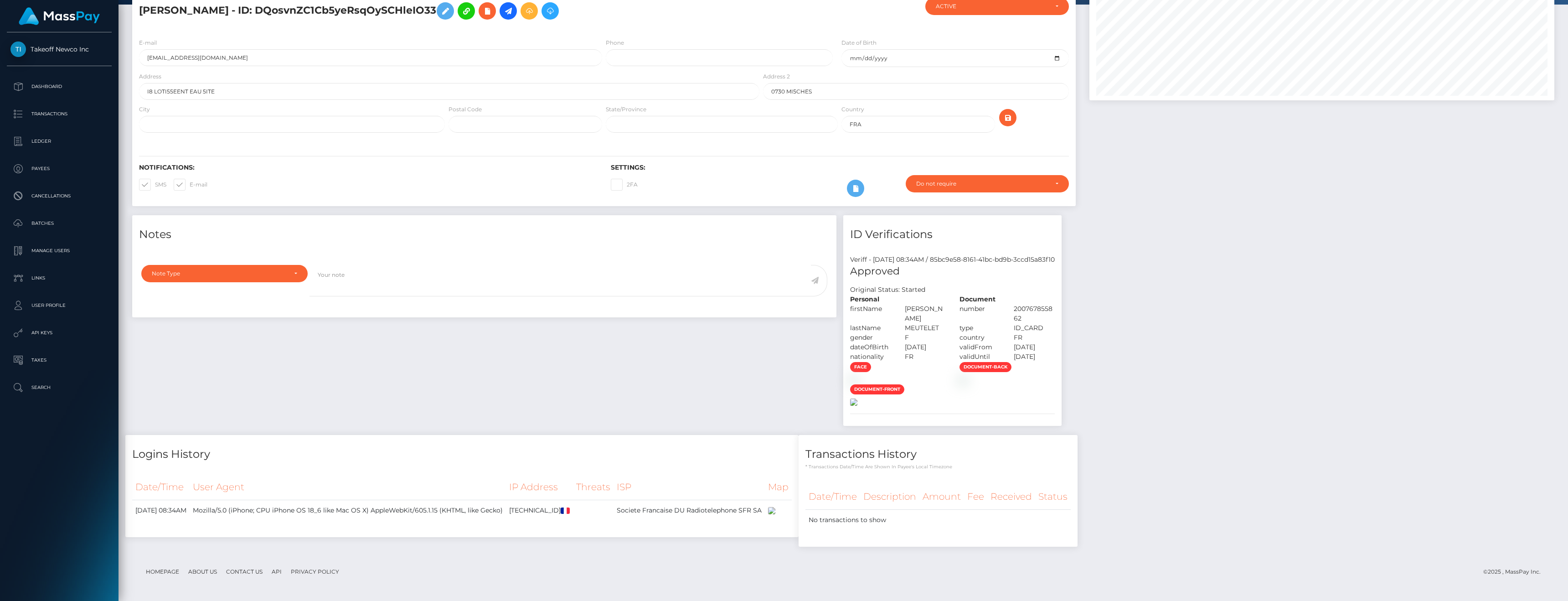
scroll to position [395, 0]
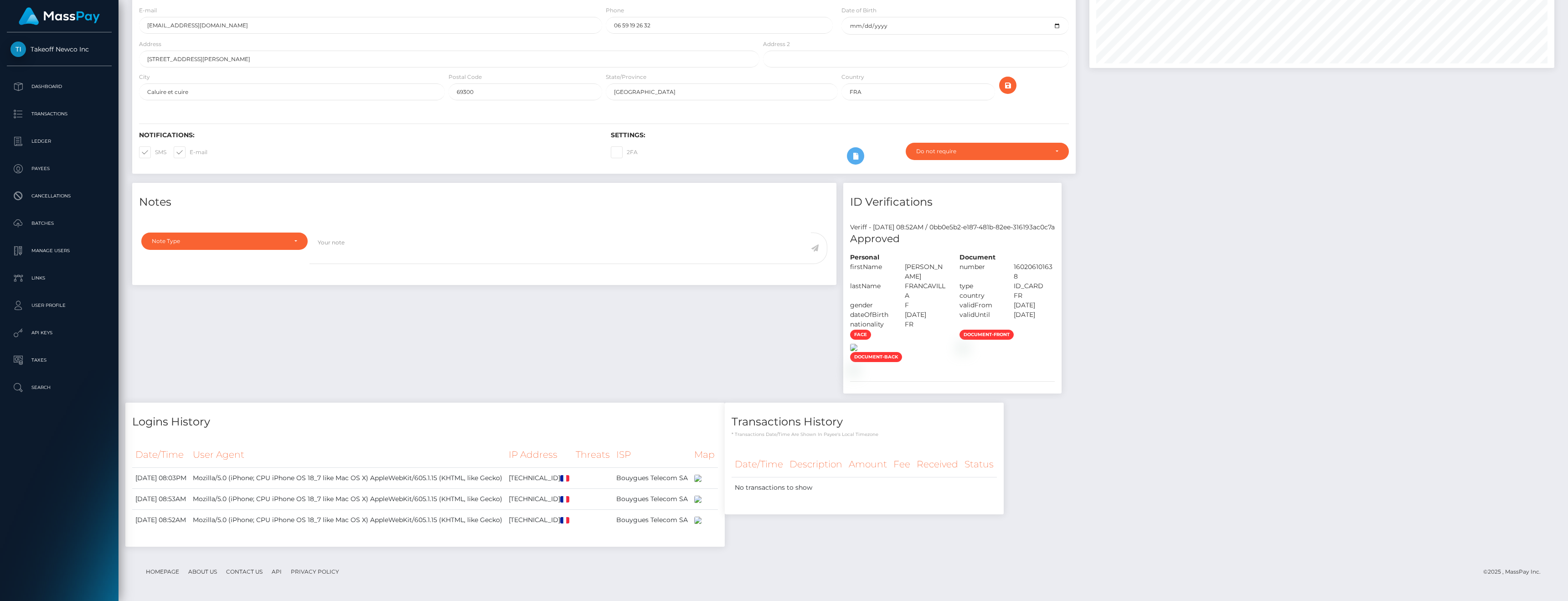
scroll to position [194, 0]
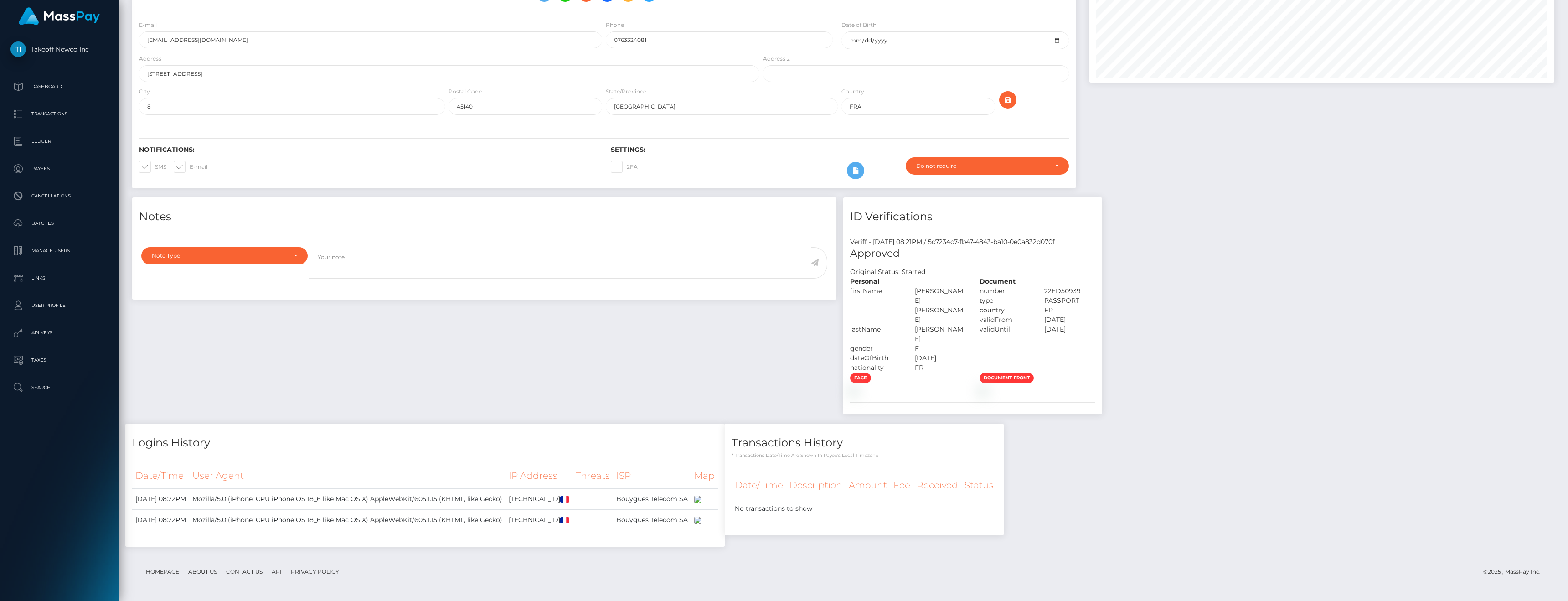
scroll to position [295, 0]
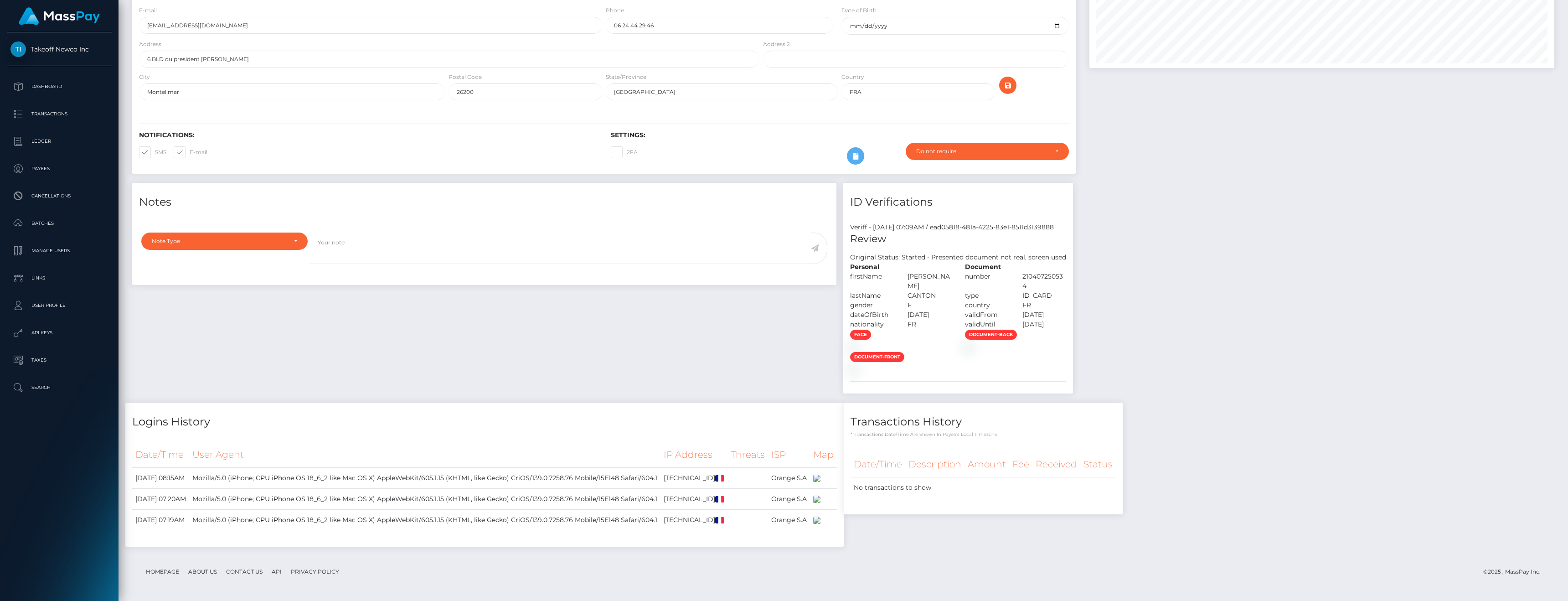
scroll to position [297, 0]
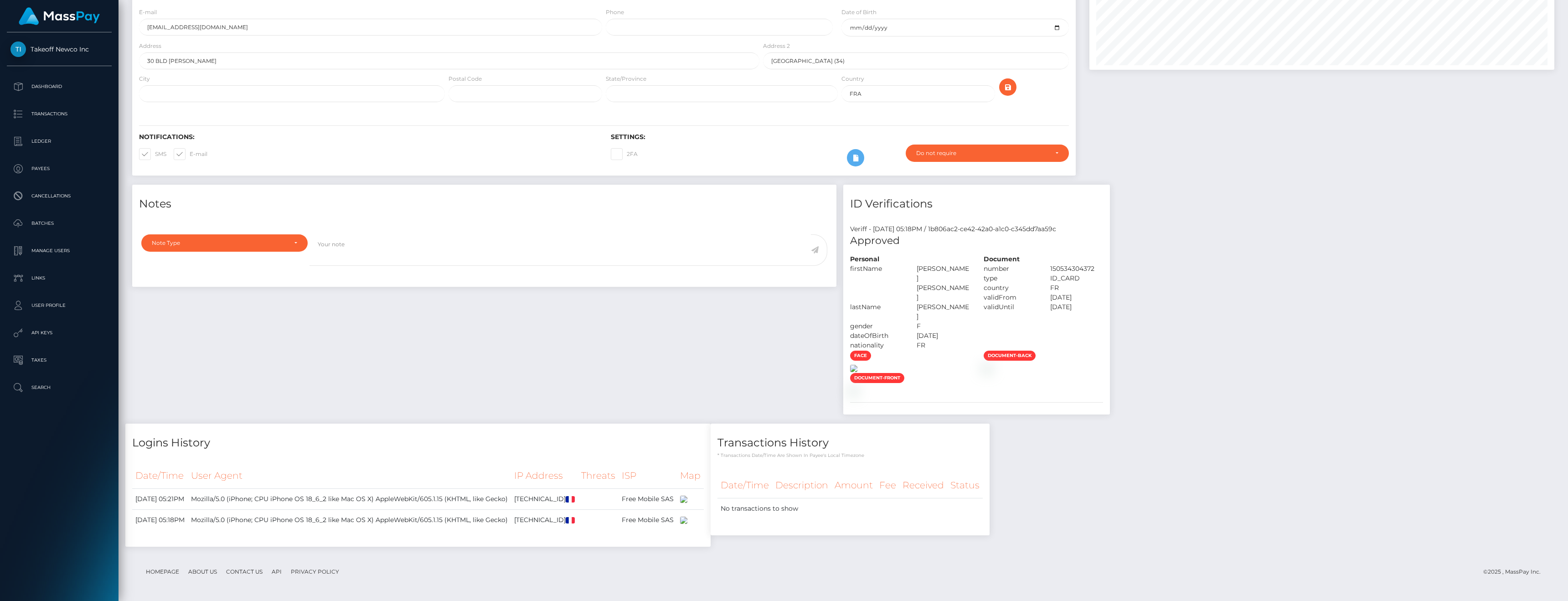
scroll to position [223, 0]
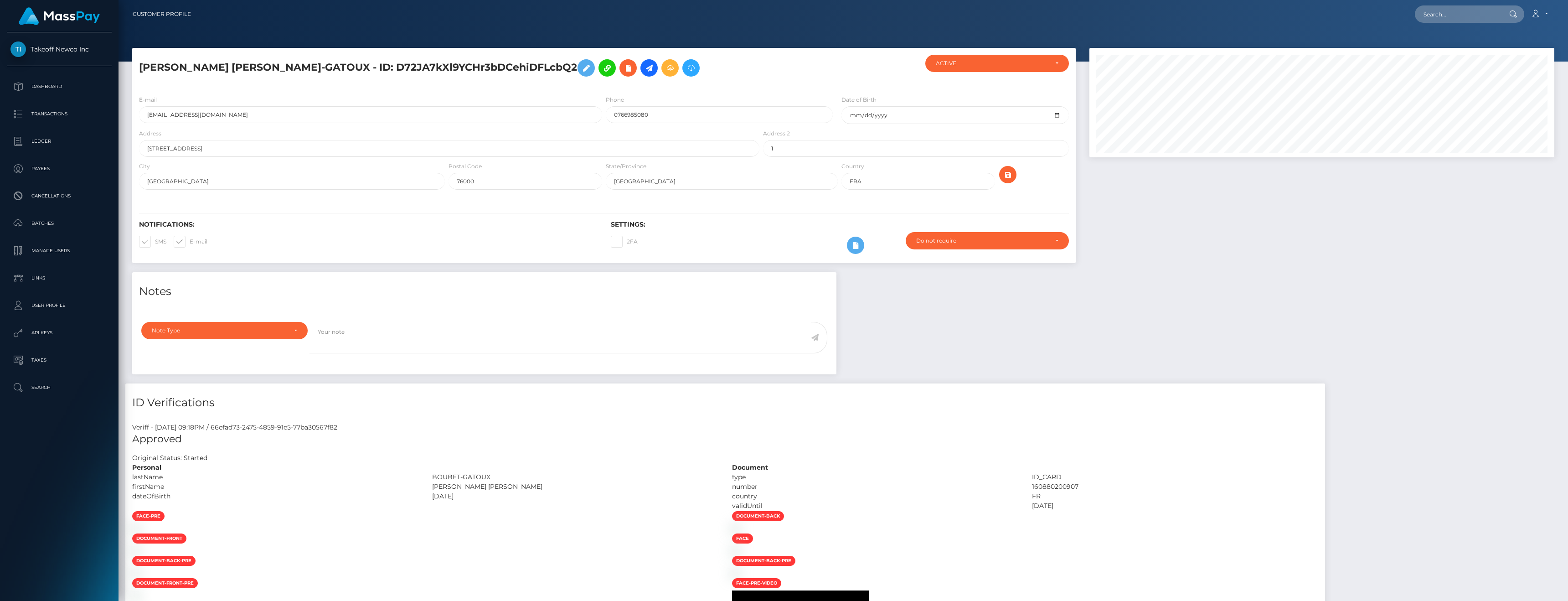
scroll to position [110, 465]
click at [224, 112] on input "boubetleslie7@gmail.com" at bounding box center [370, 114] width 463 height 17
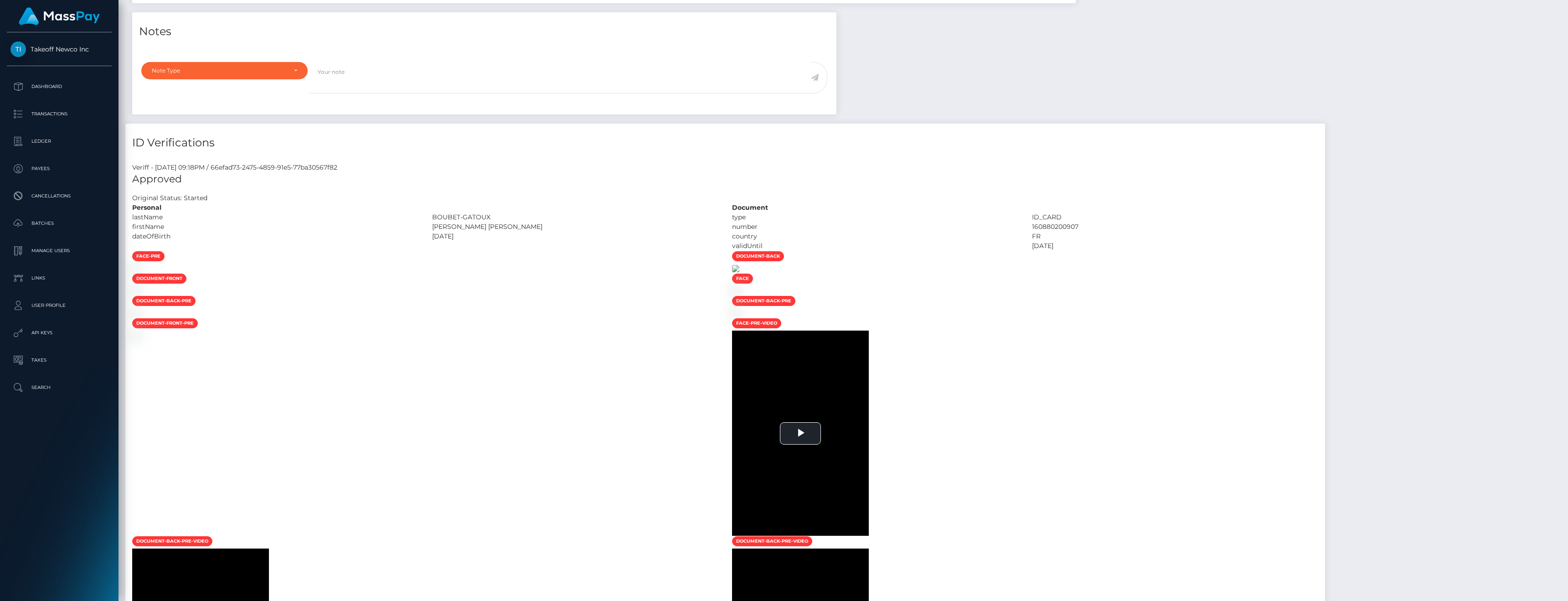
scroll to position [277, 0]
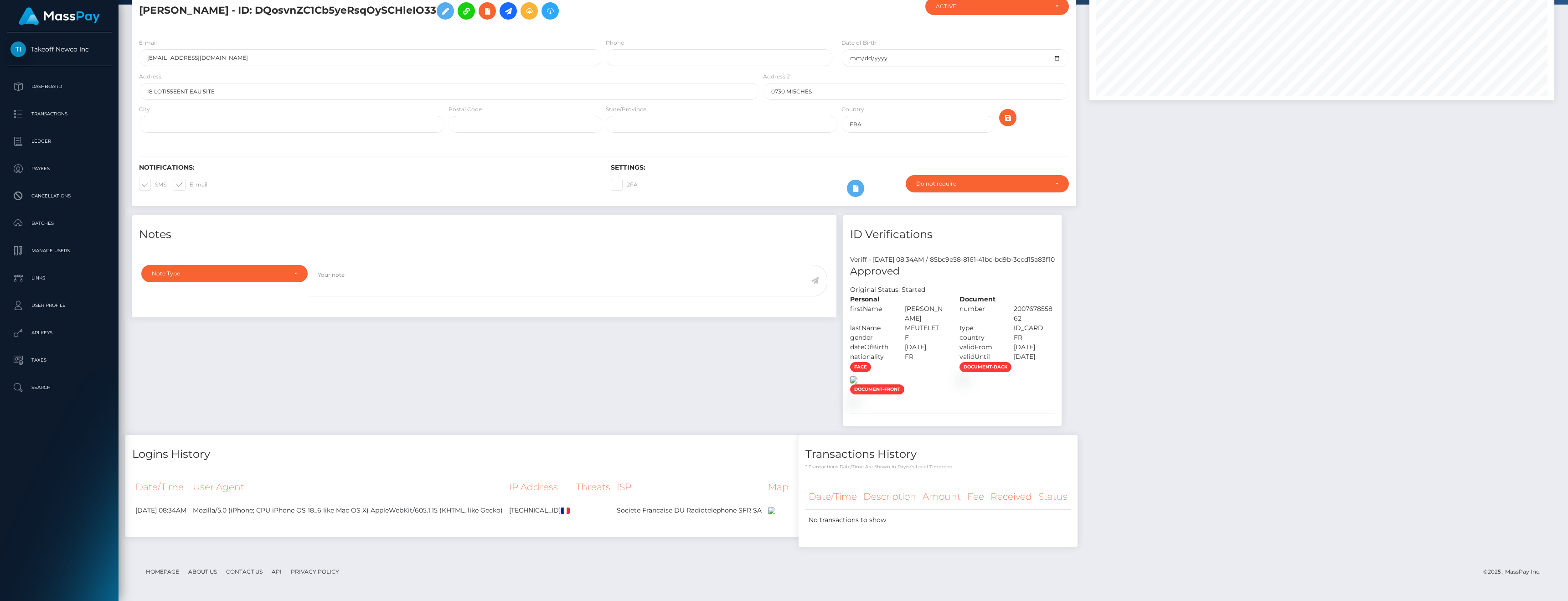
scroll to position [135, 0]
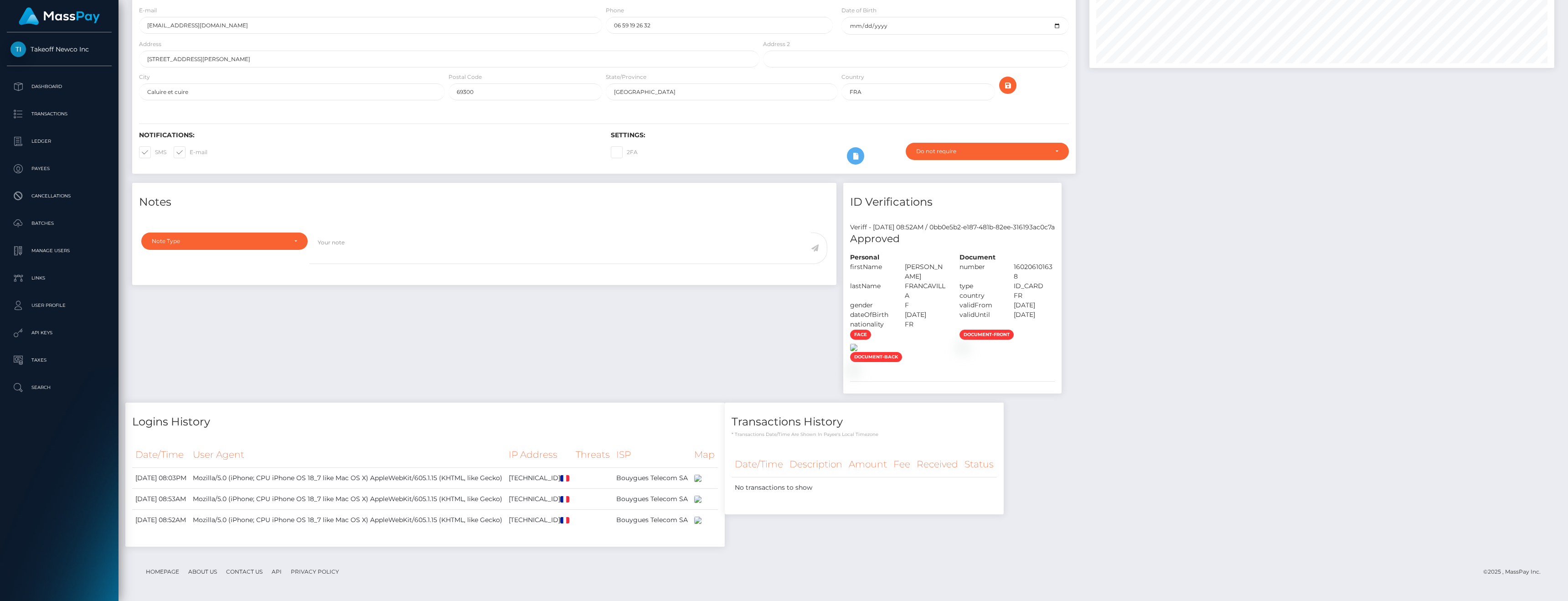
scroll to position [166, 0]
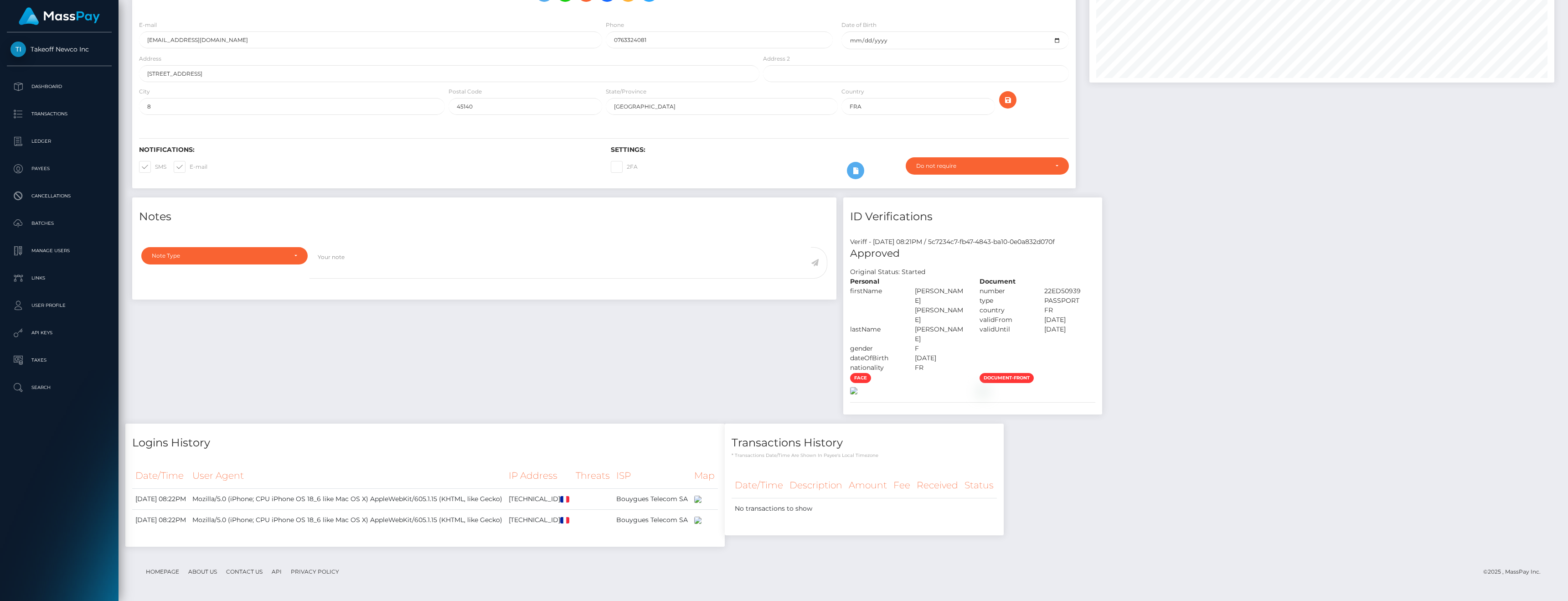
scroll to position [120, 0]
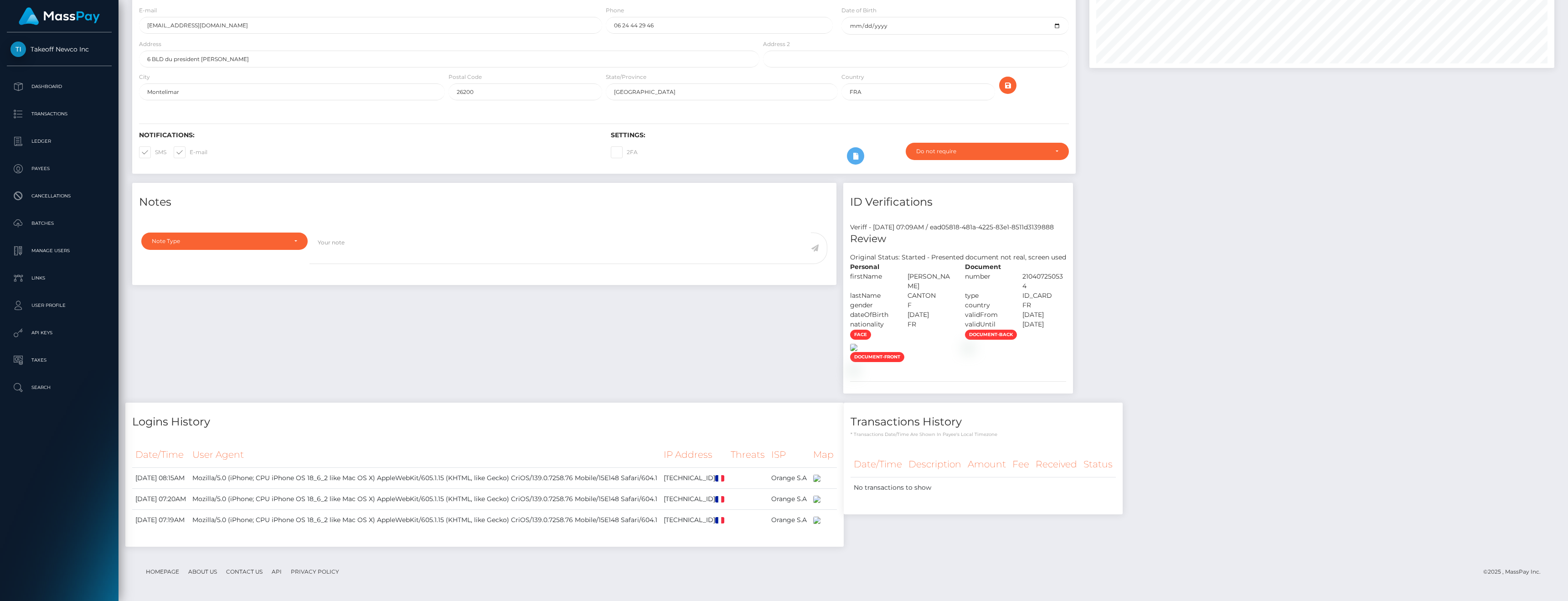
scroll to position [168, 0]
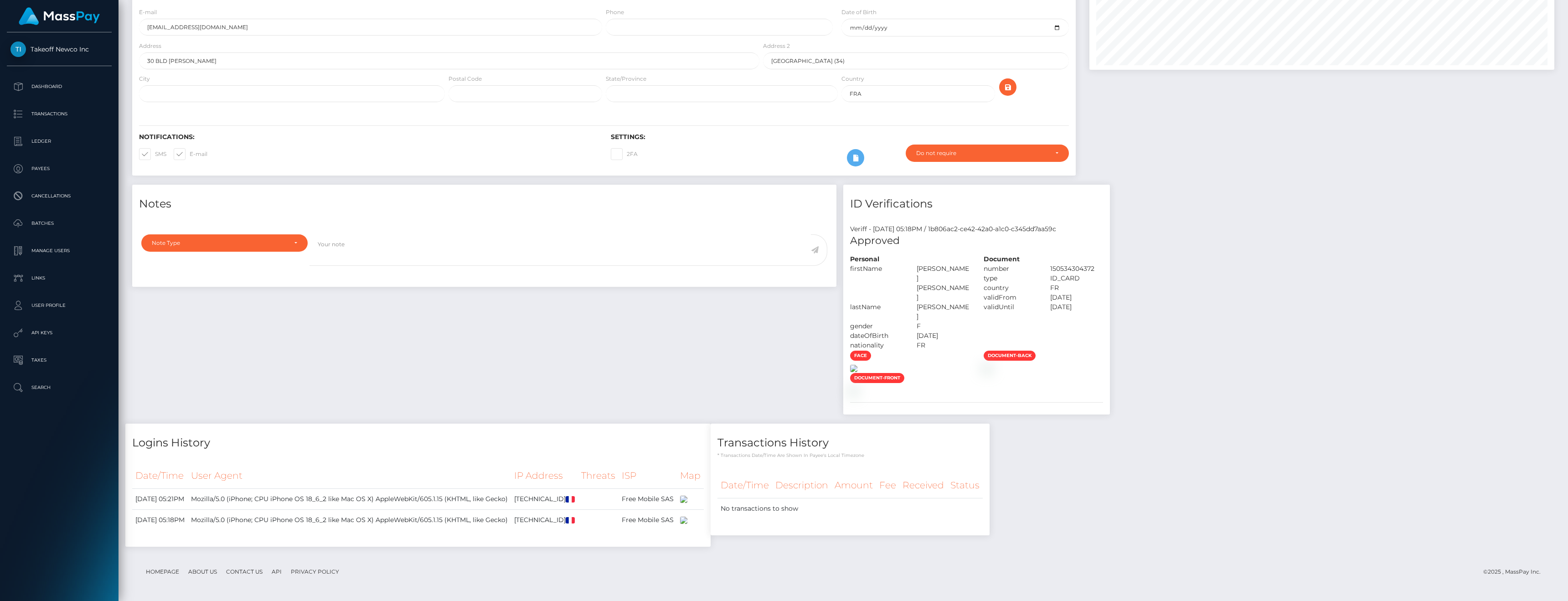
scroll to position [177, 0]
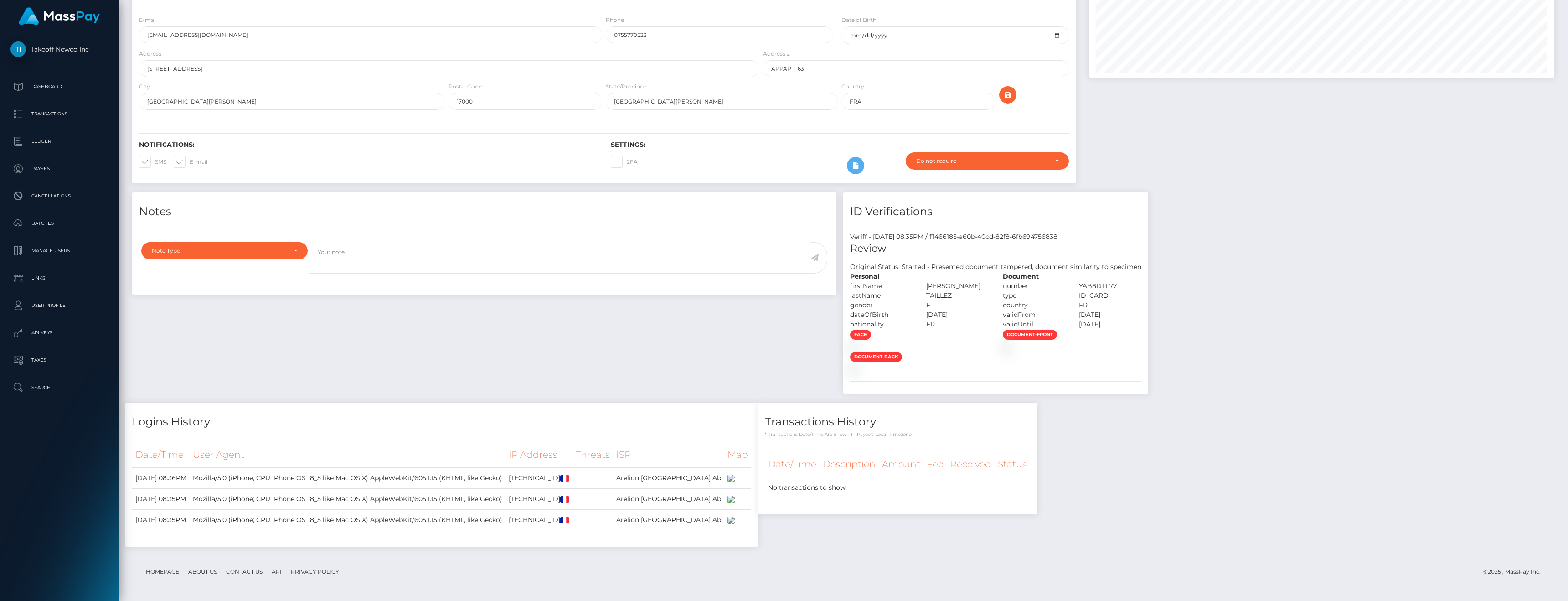
scroll to position [279, 0]
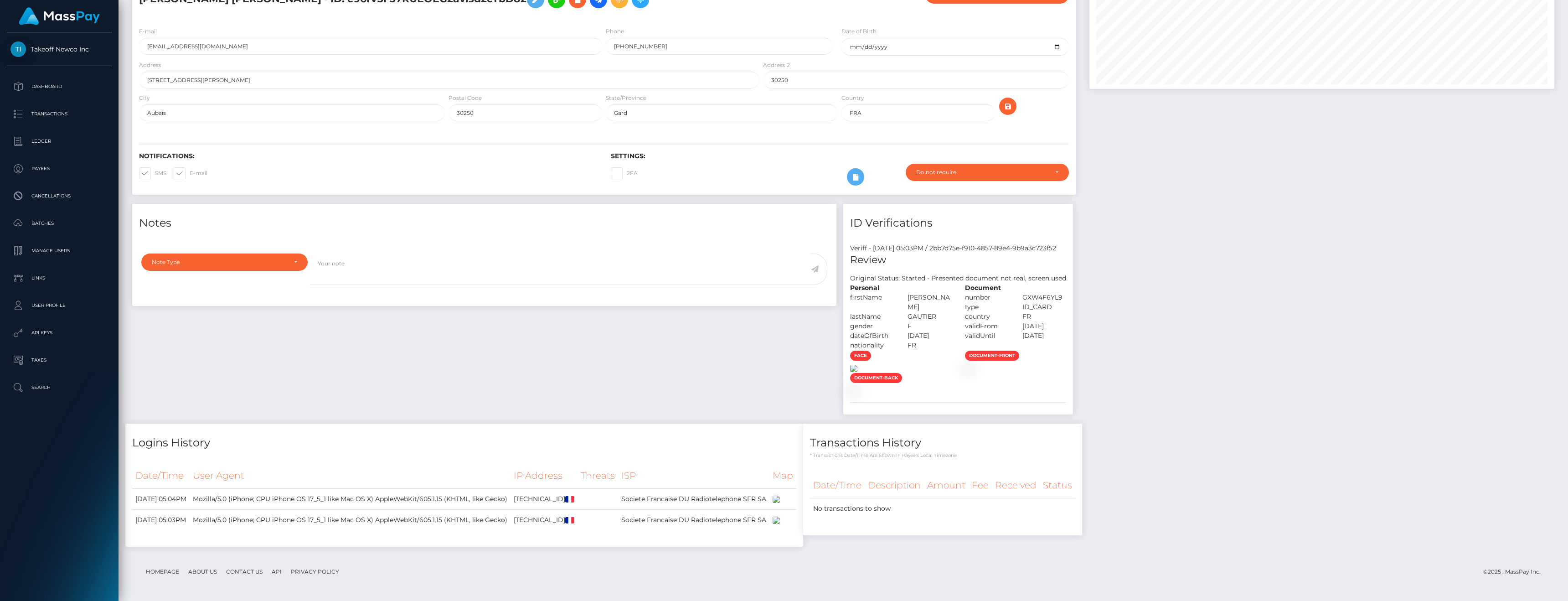
scroll to position [451, 0]
click at [780, 496] on img at bounding box center [776, 499] width 7 height 7
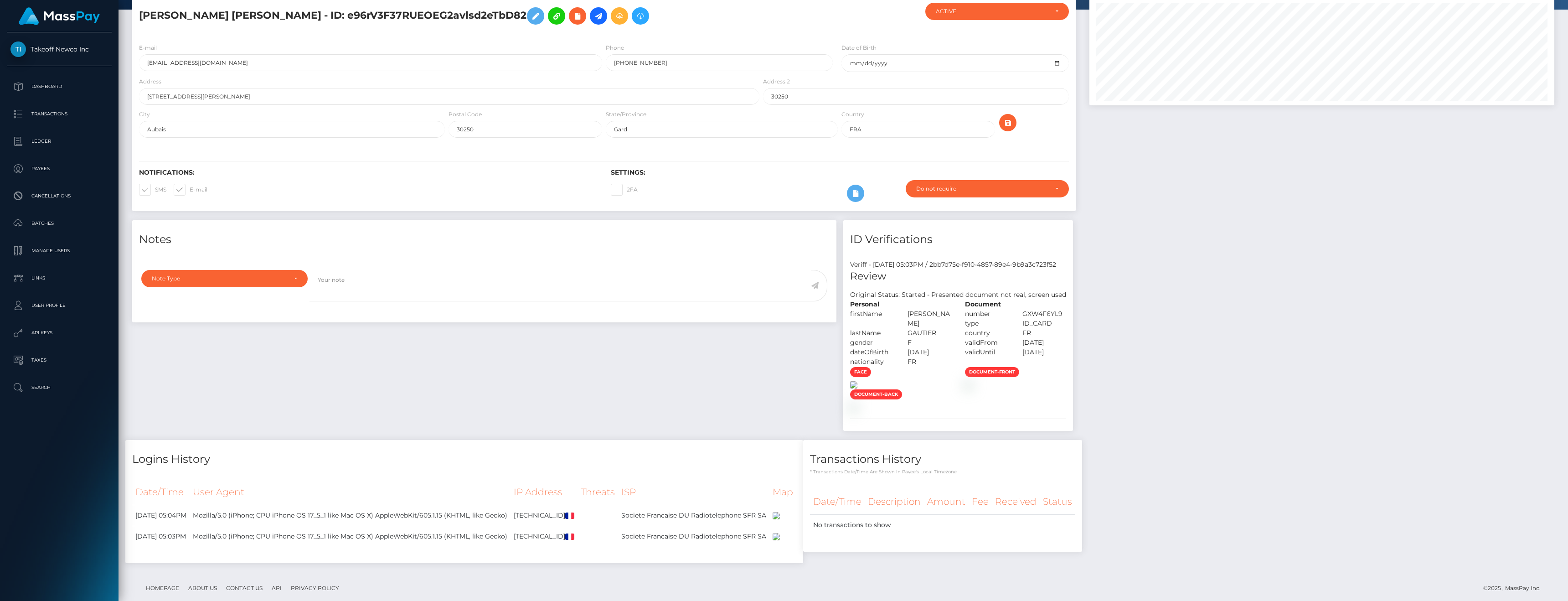
scroll to position [0, 0]
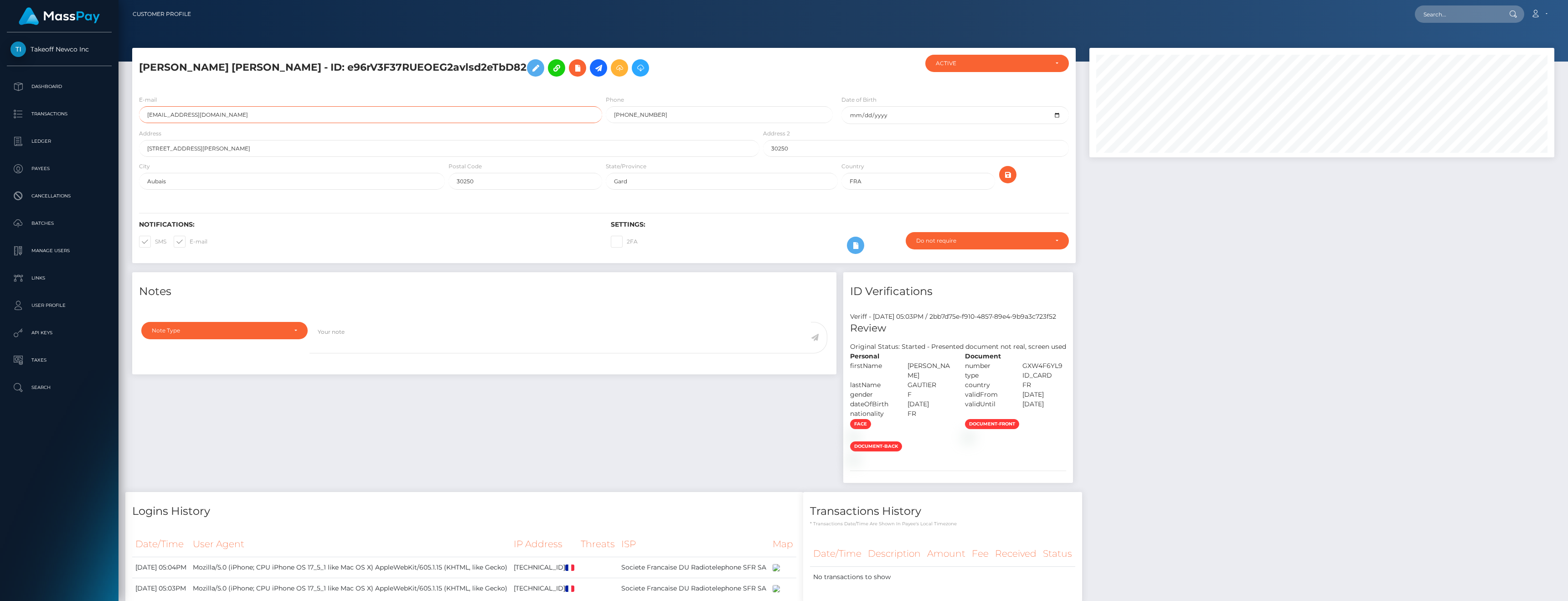
click at [218, 116] on input "jujujujugautier@icloud.com" at bounding box center [370, 114] width 463 height 17
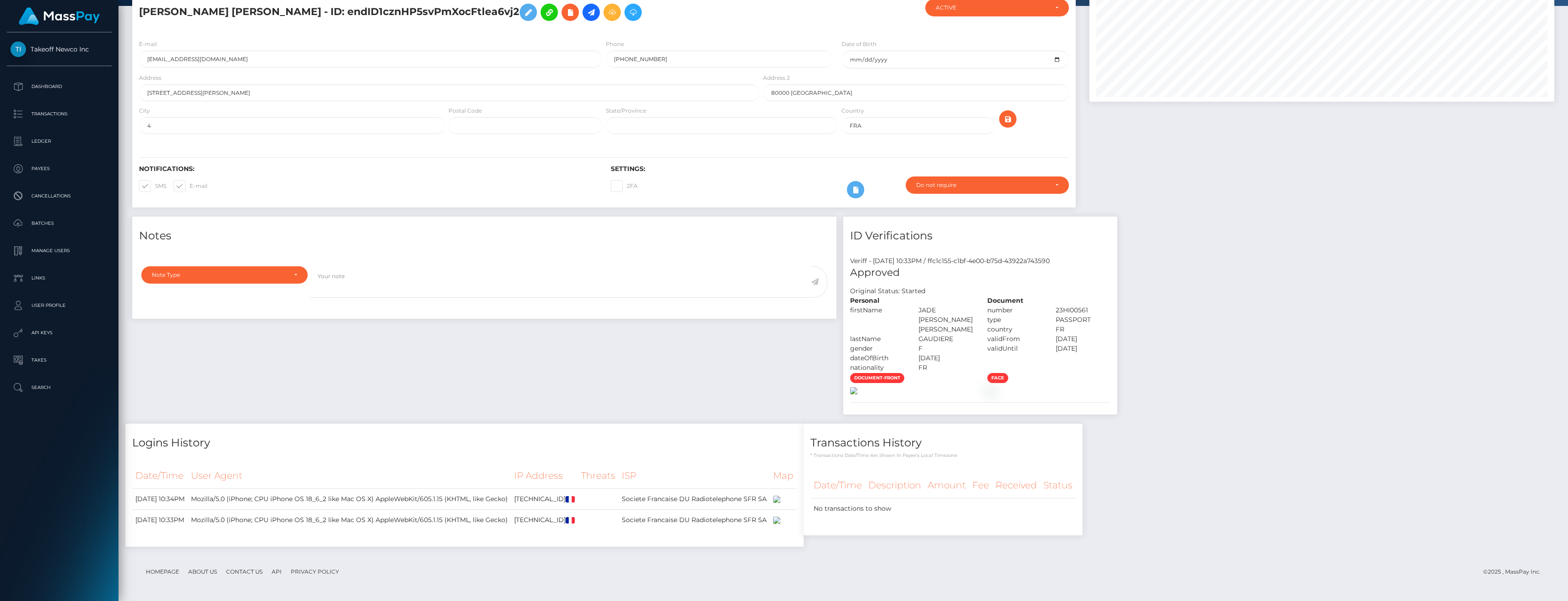
scroll to position [105, 0]
click at [995, 395] on img at bounding box center [991, 391] width 7 height 7
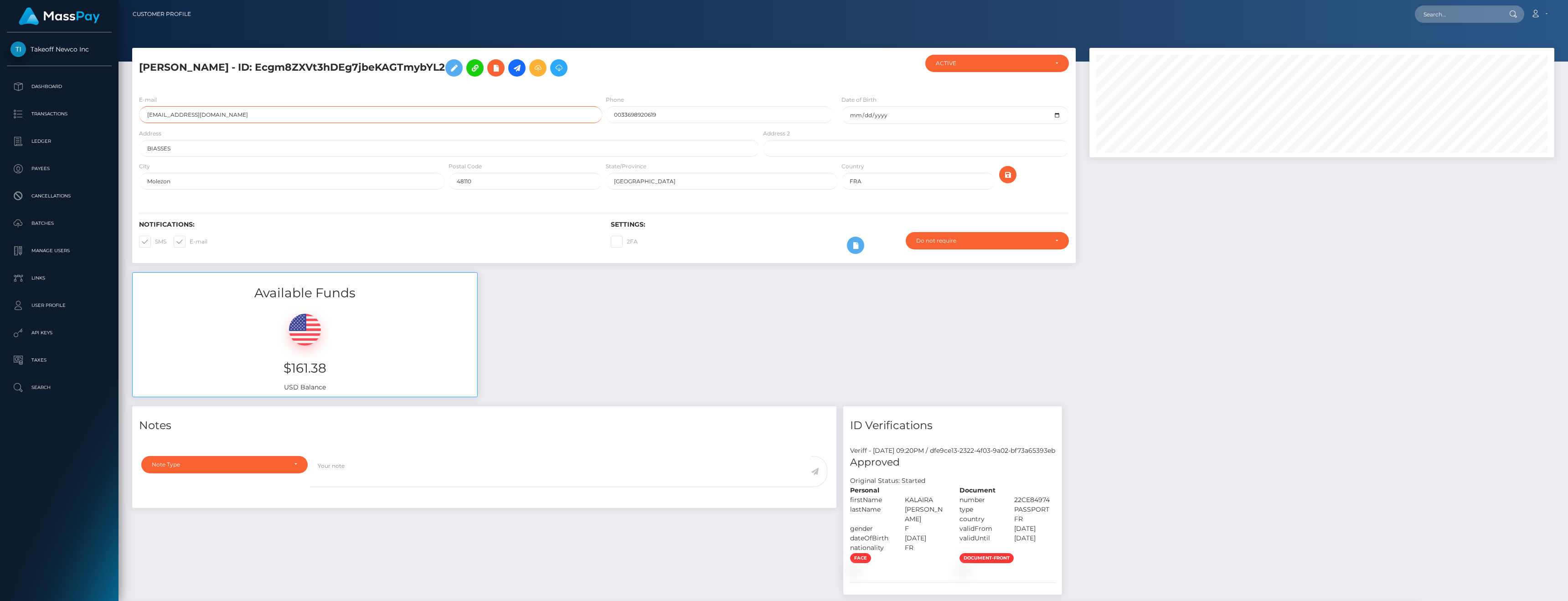
click at [244, 112] on input "kalaira@live.com" at bounding box center [370, 114] width 463 height 17
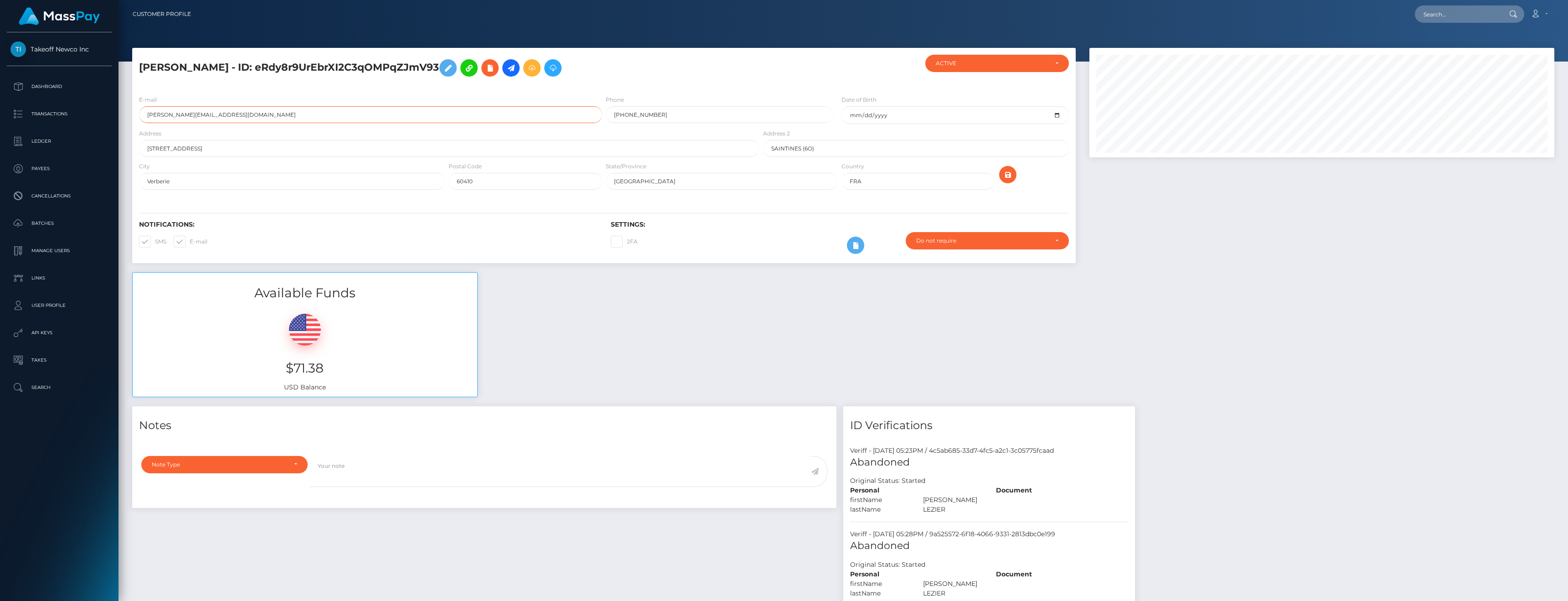
click at [246, 111] on input "clara.rabler23@gmail.com" at bounding box center [370, 114] width 463 height 17
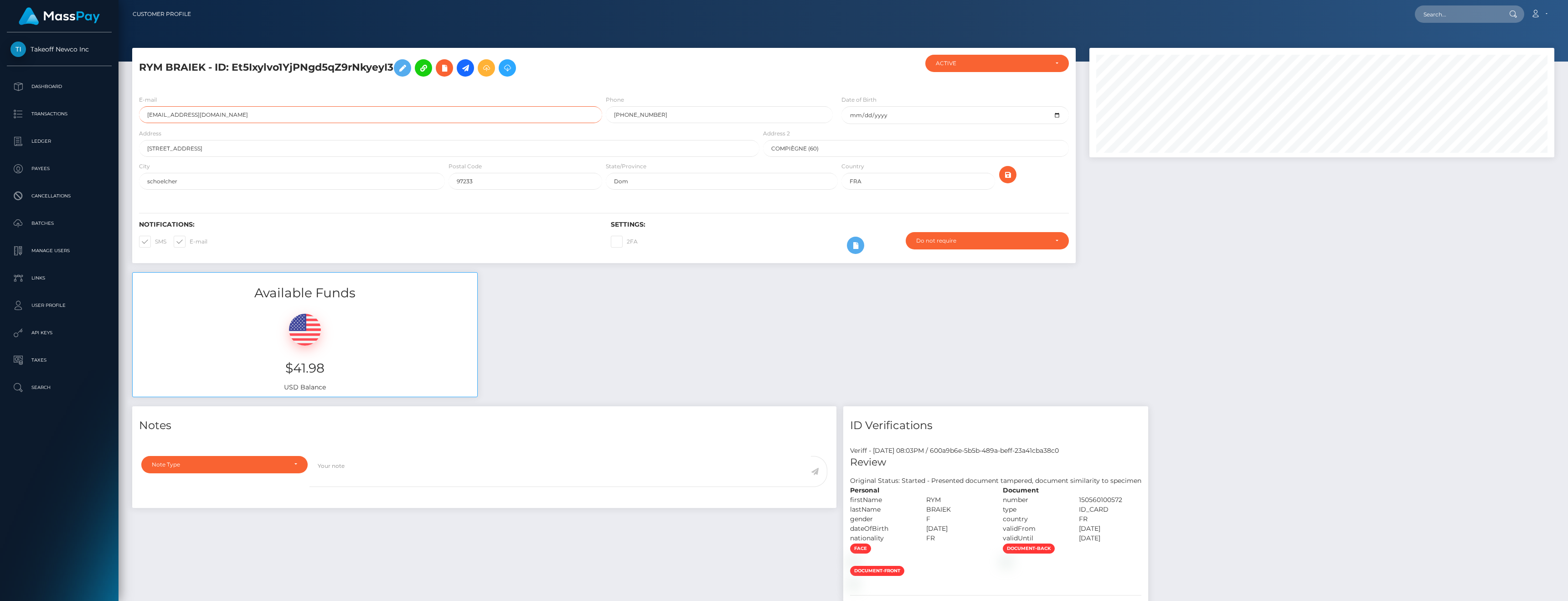
click at [228, 117] on input "[EMAIL_ADDRESS][DOMAIN_NAME]" at bounding box center [370, 114] width 463 height 17
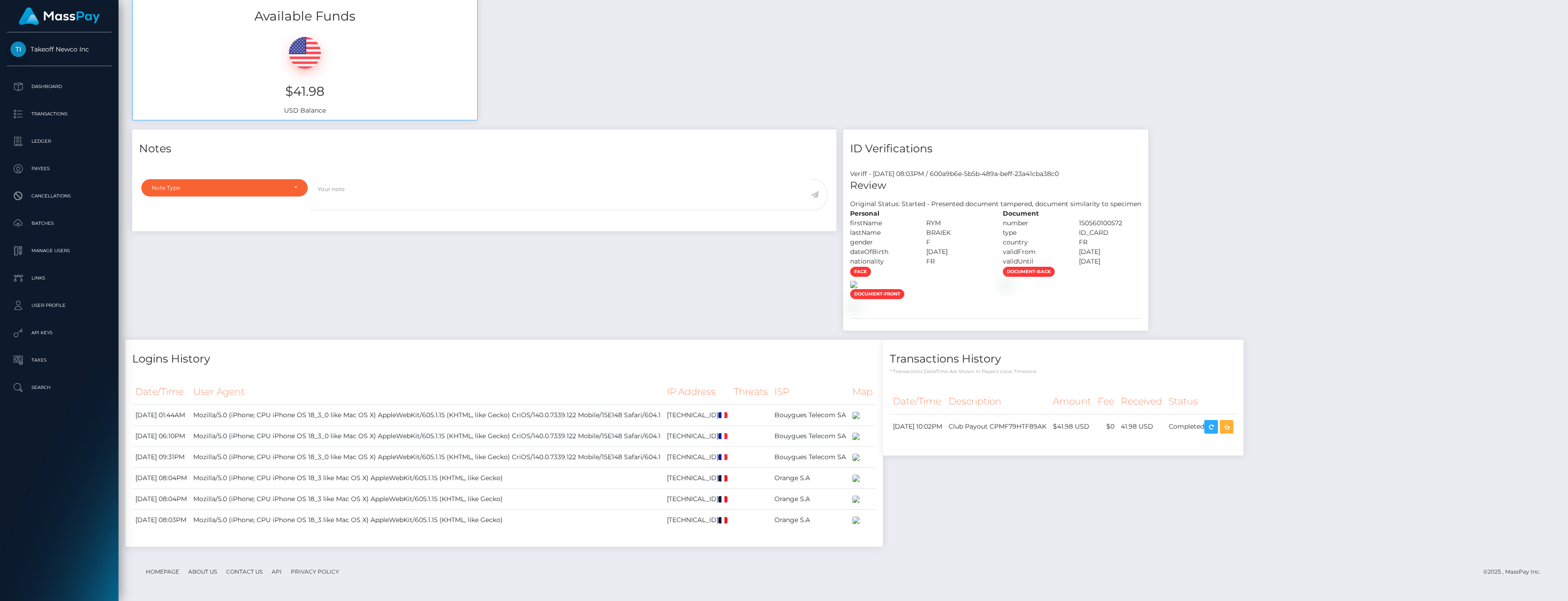
scroll to position [495, 0]
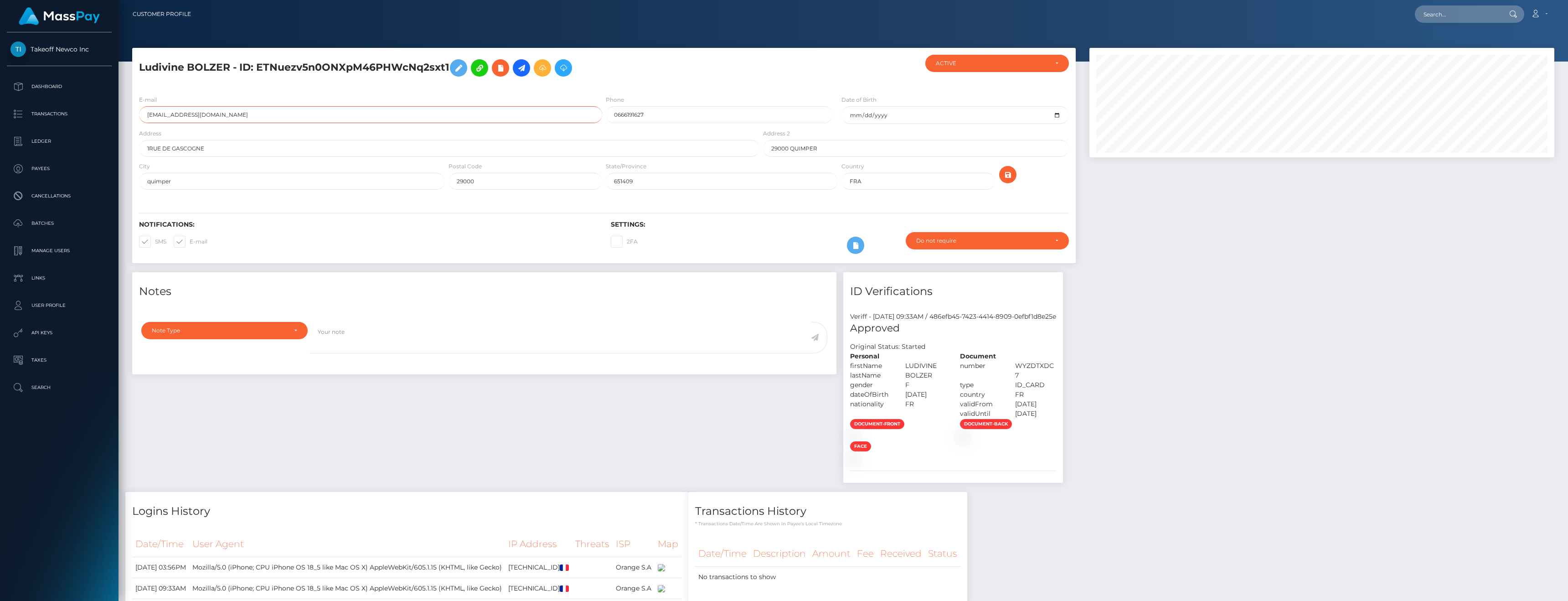
click at [243, 115] on input "bolzer224@gmail.com" at bounding box center [370, 114] width 463 height 17
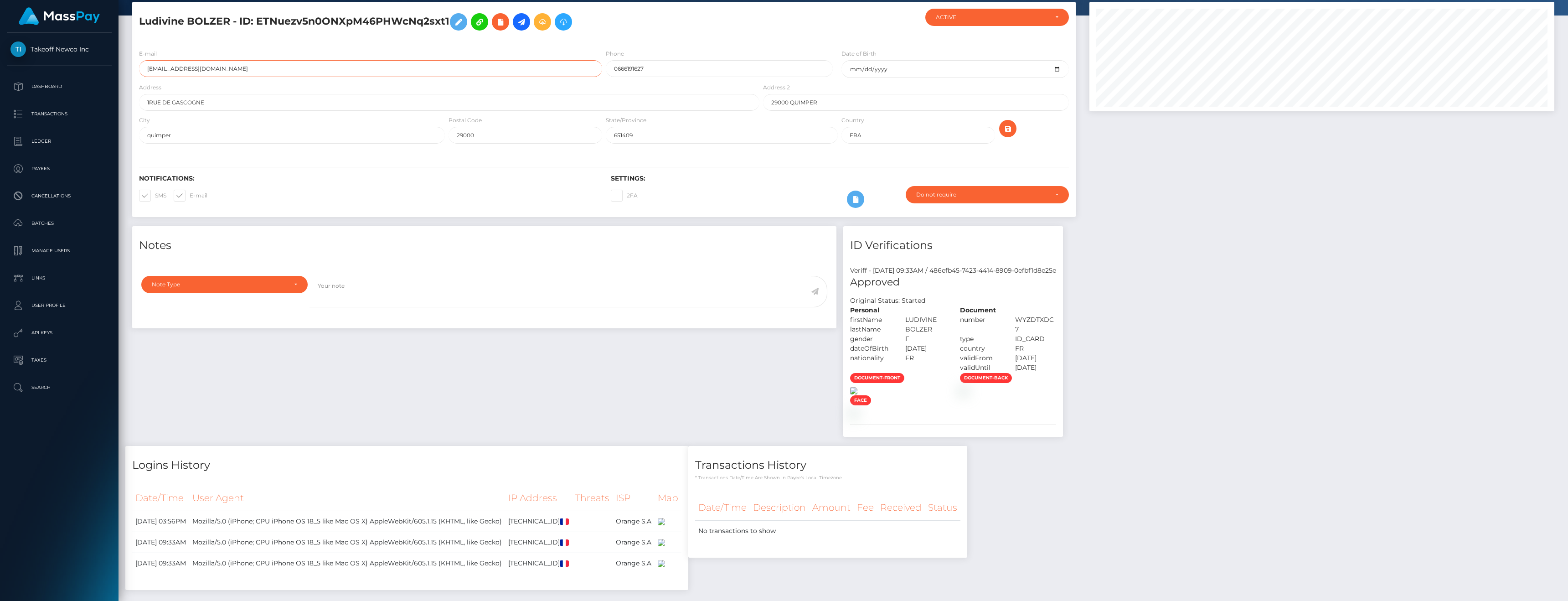
scroll to position [190, 0]
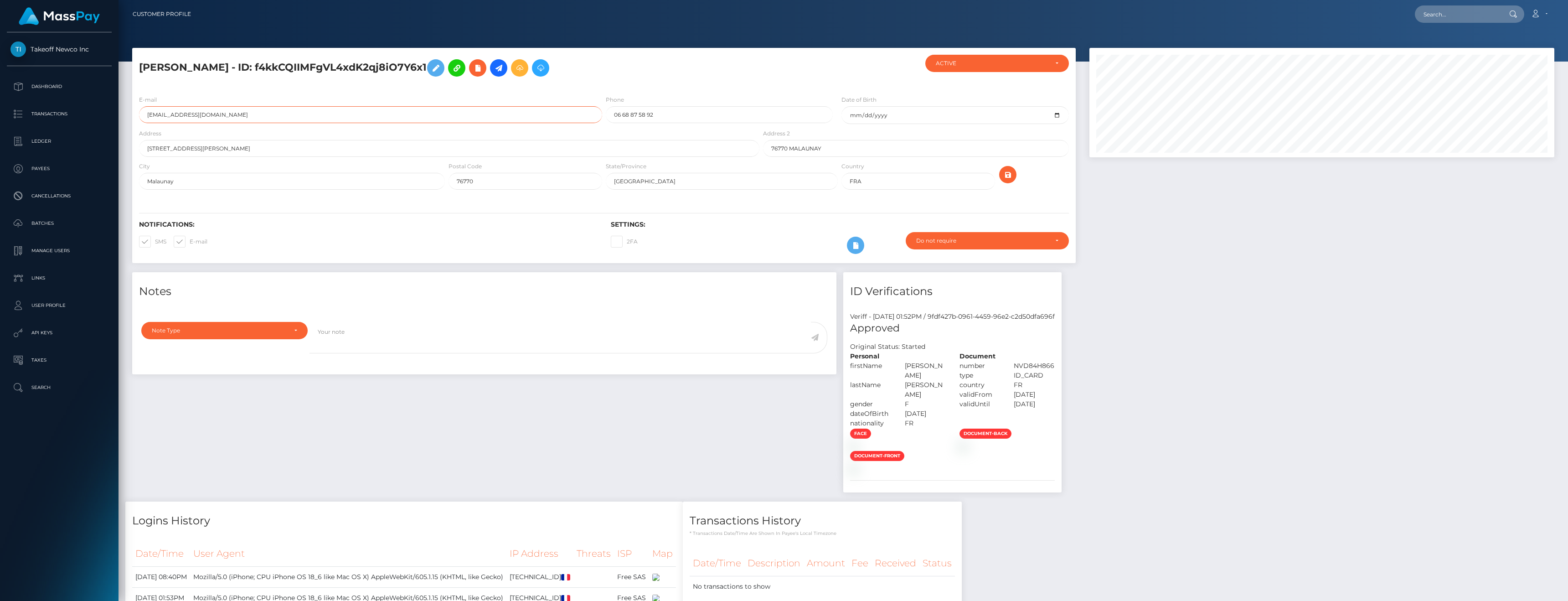
click at [237, 114] on input "[EMAIL_ADDRESS][DOMAIN_NAME]" at bounding box center [370, 114] width 463 height 17
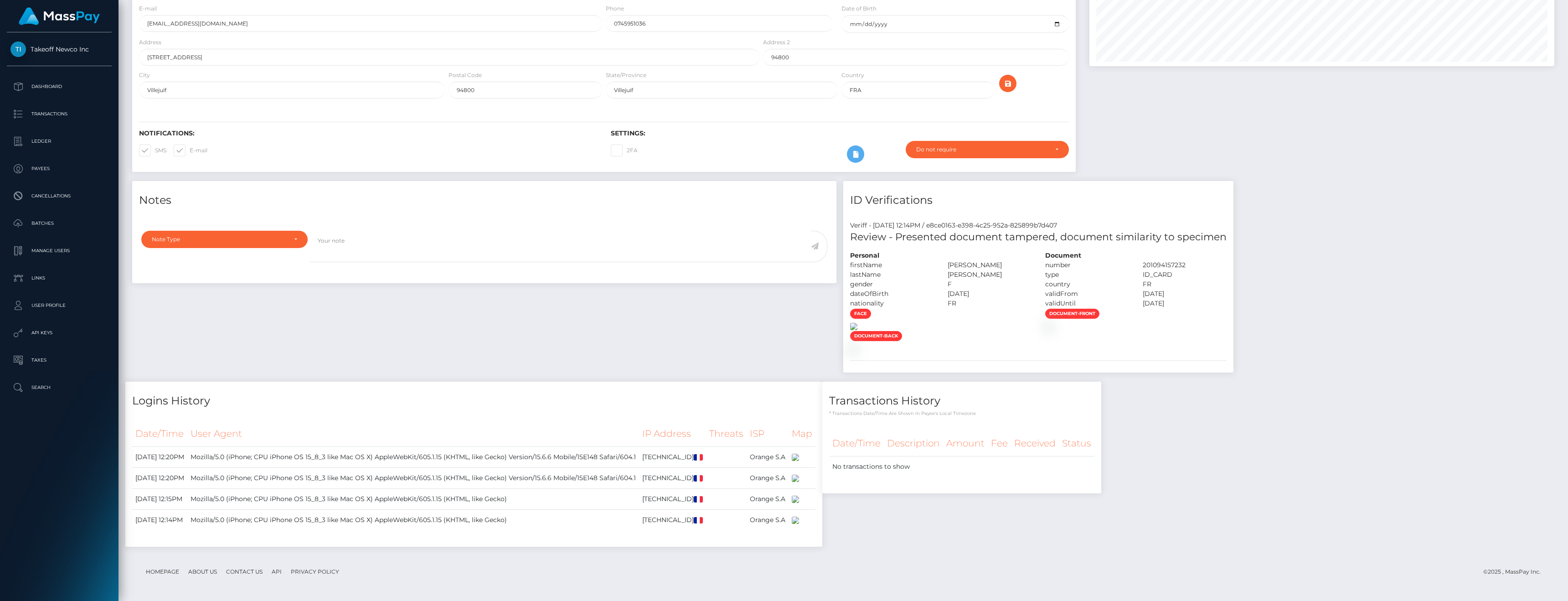
scroll to position [248, 0]
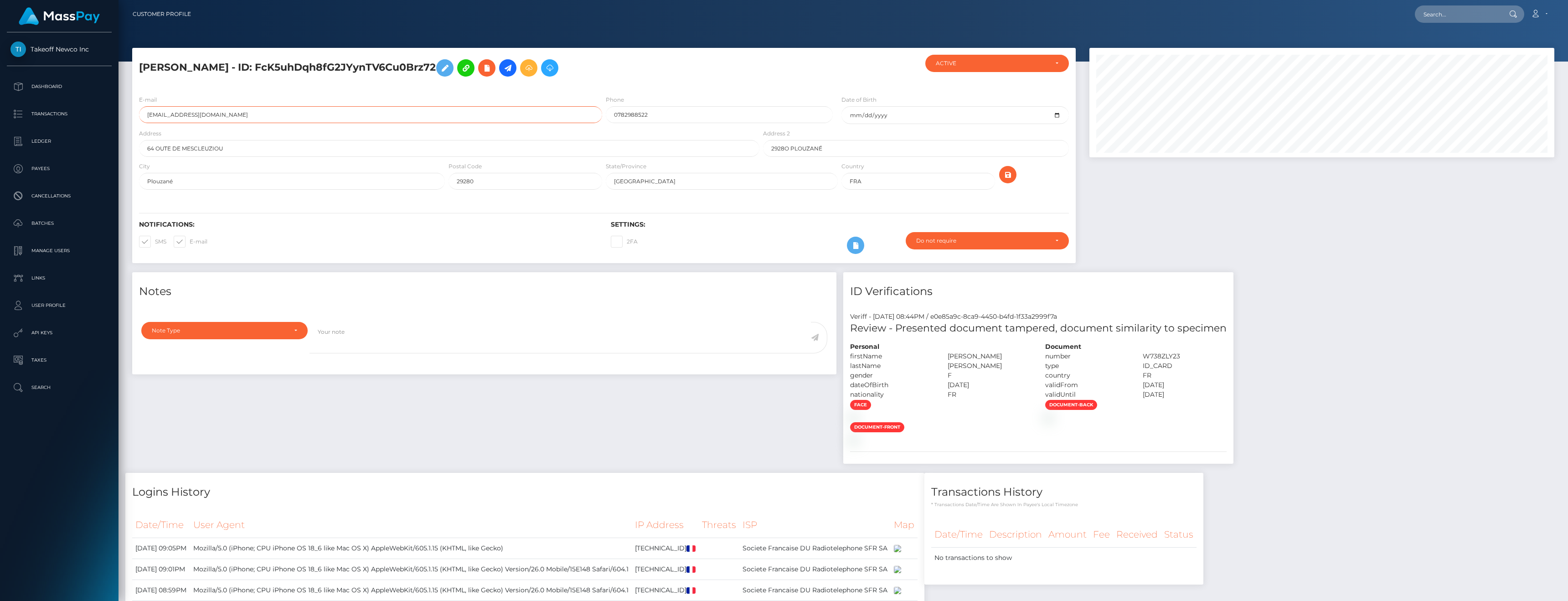
click at [255, 117] on input "[EMAIL_ADDRESS][DOMAIN_NAME]" at bounding box center [370, 114] width 463 height 17
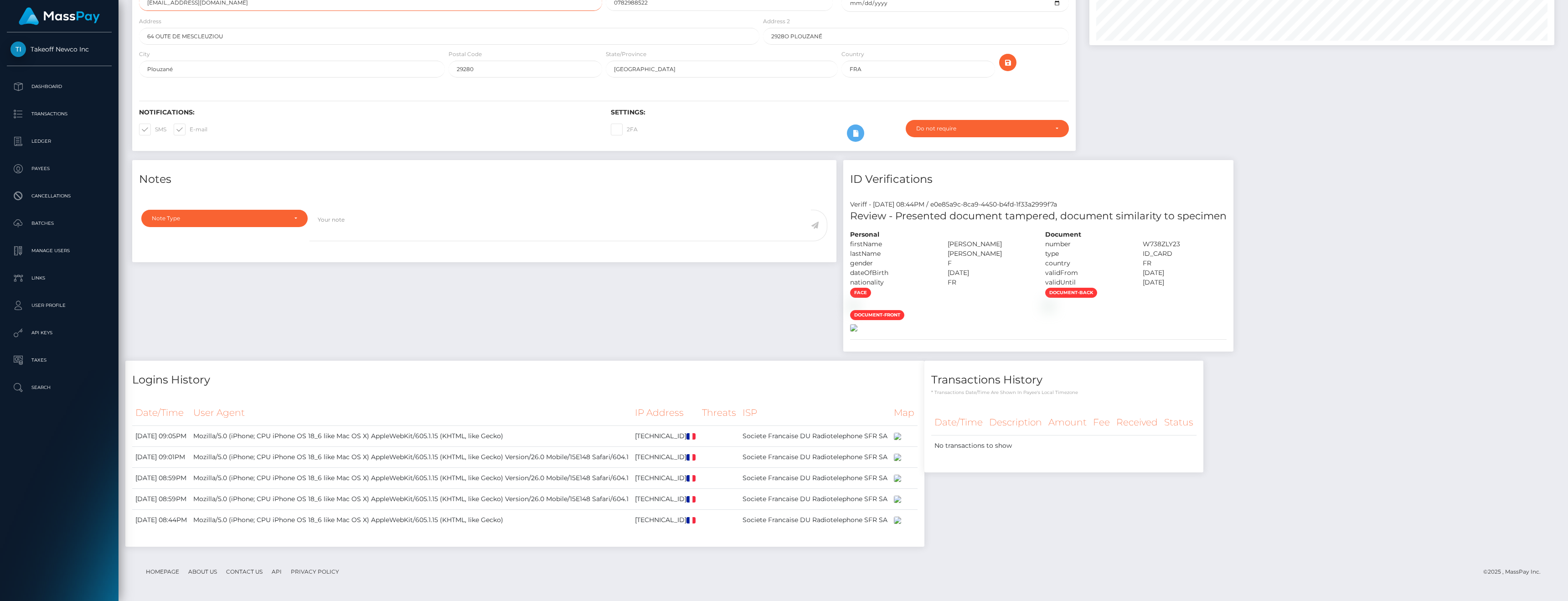
scroll to position [147, 0]
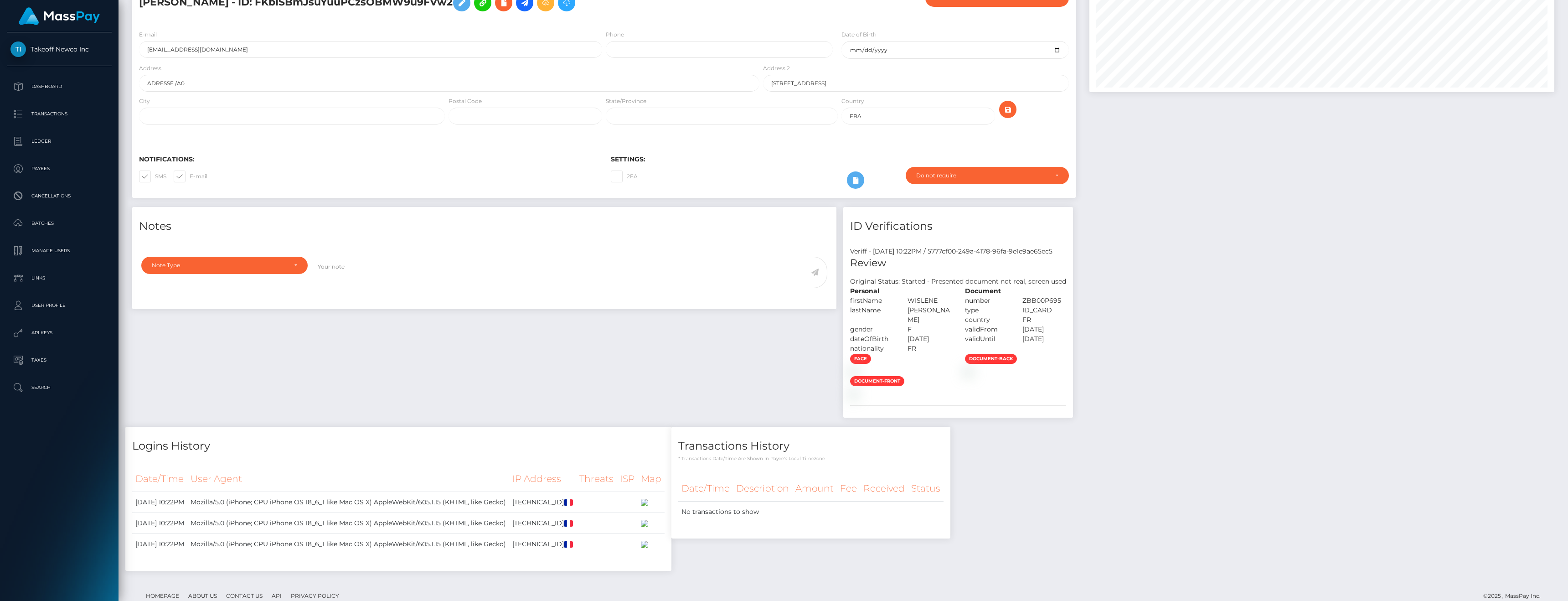
scroll to position [135, 0]
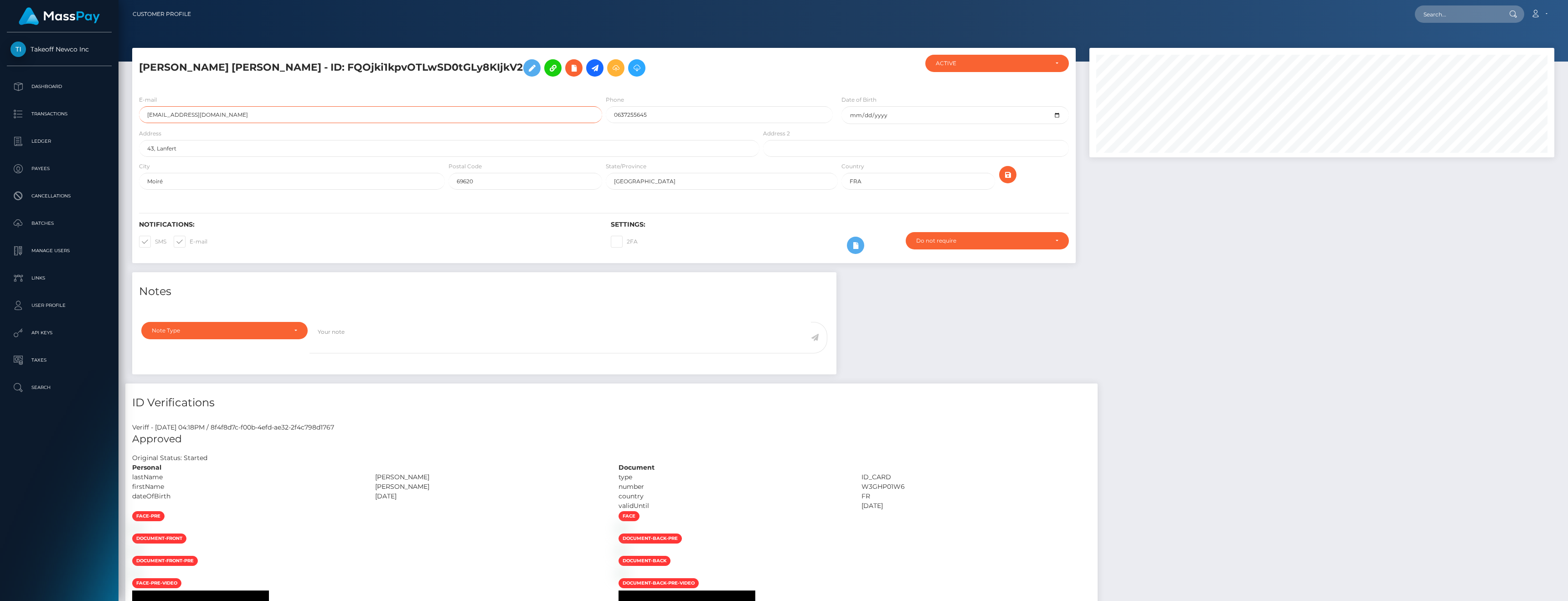
click at [222, 108] on input "celenedubo@gmail.com" at bounding box center [370, 114] width 463 height 17
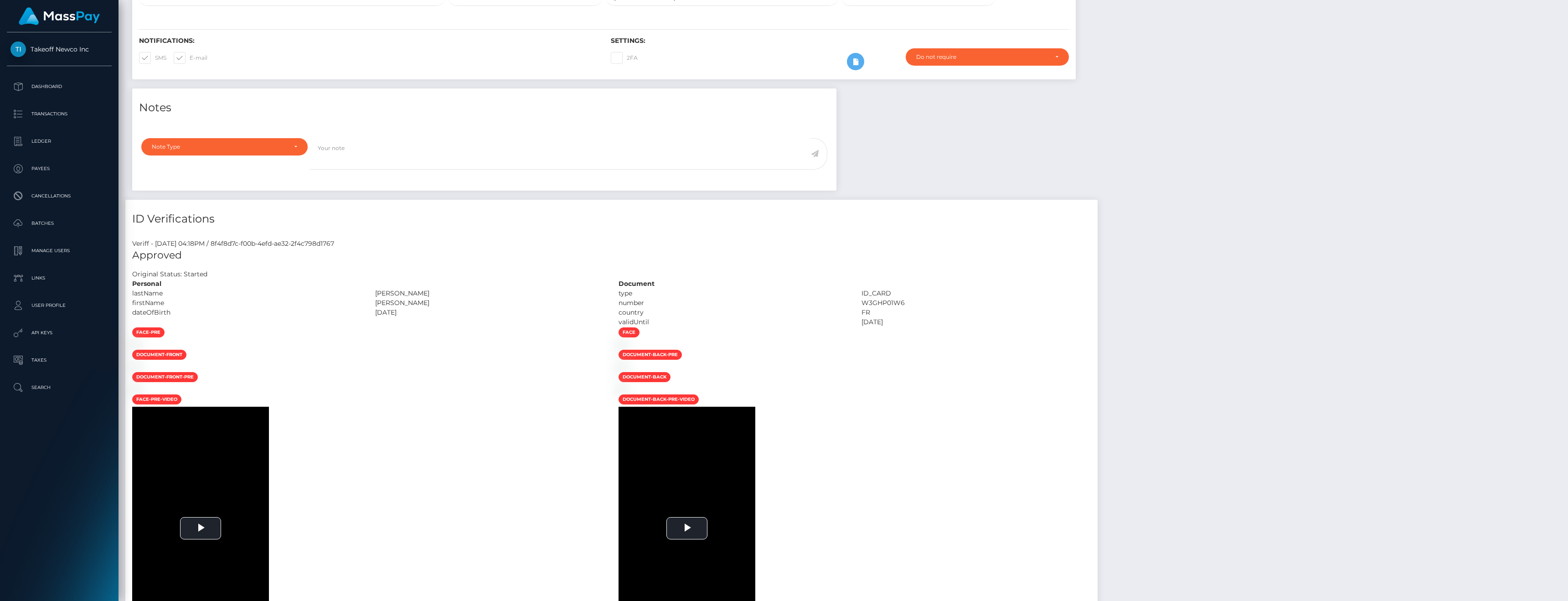
scroll to position [10, 0]
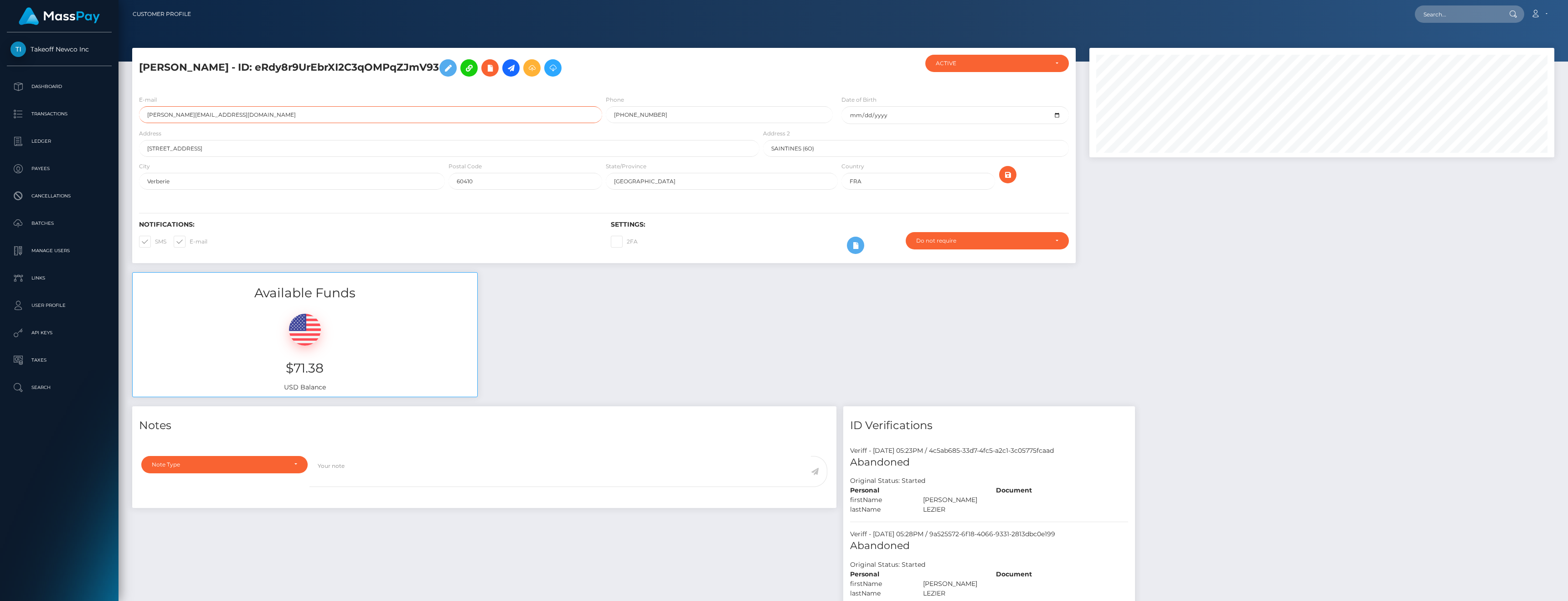
click at [222, 111] on input "clara.rabler23@gmail.com" at bounding box center [370, 114] width 463 height 17
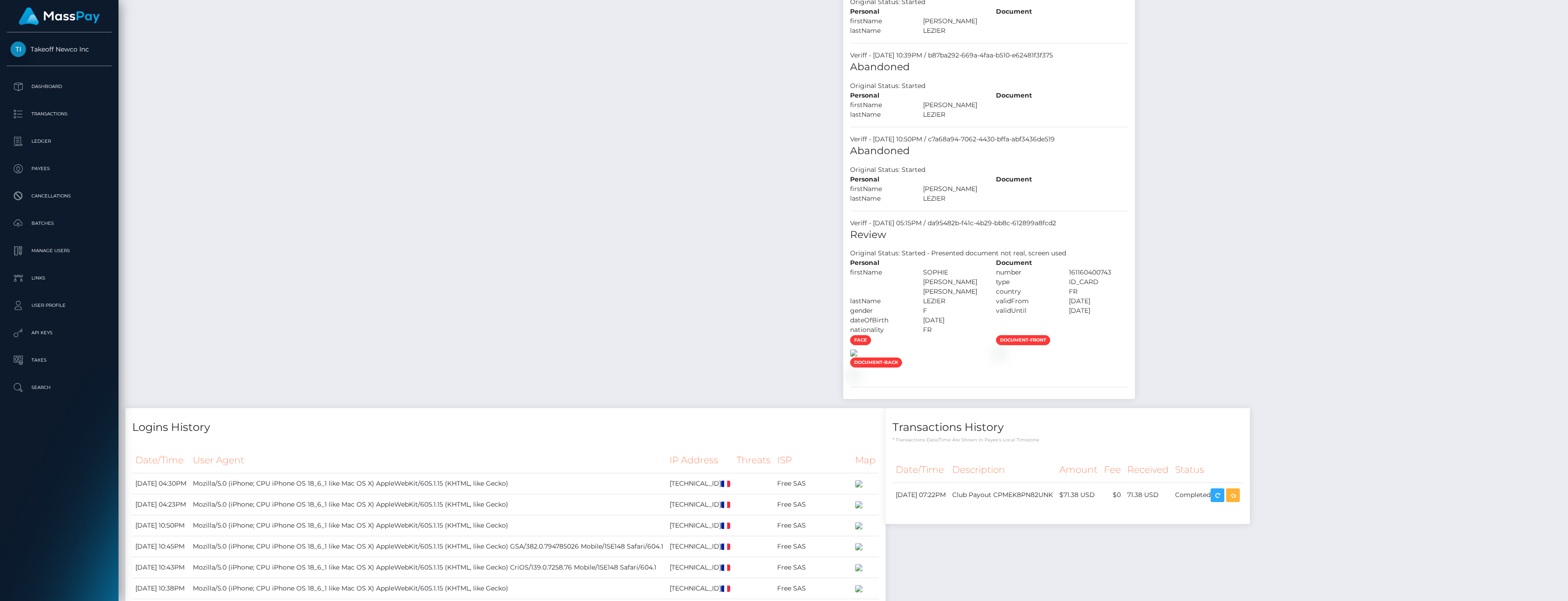
scroll to position [580, 0]
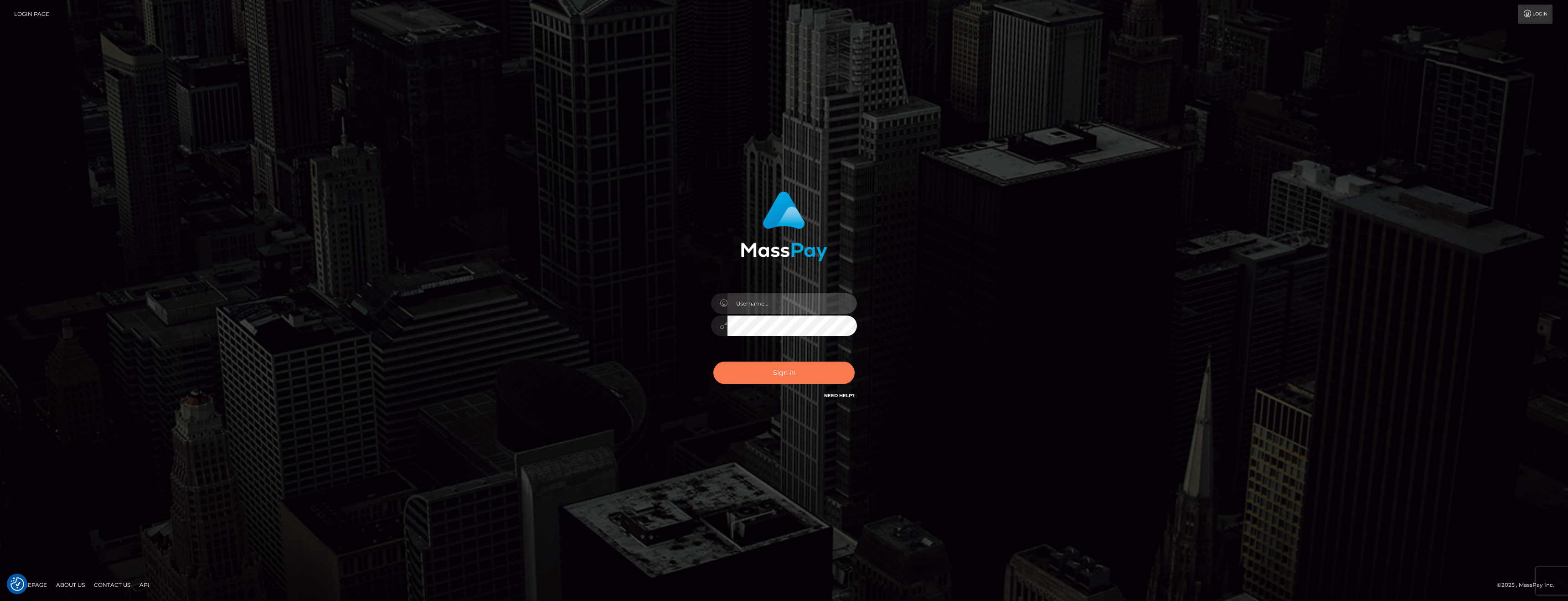
type input "anthony.club"
click at [769, 379] on button "Sign in" at bounding box center [784, 373] width 141 height 23
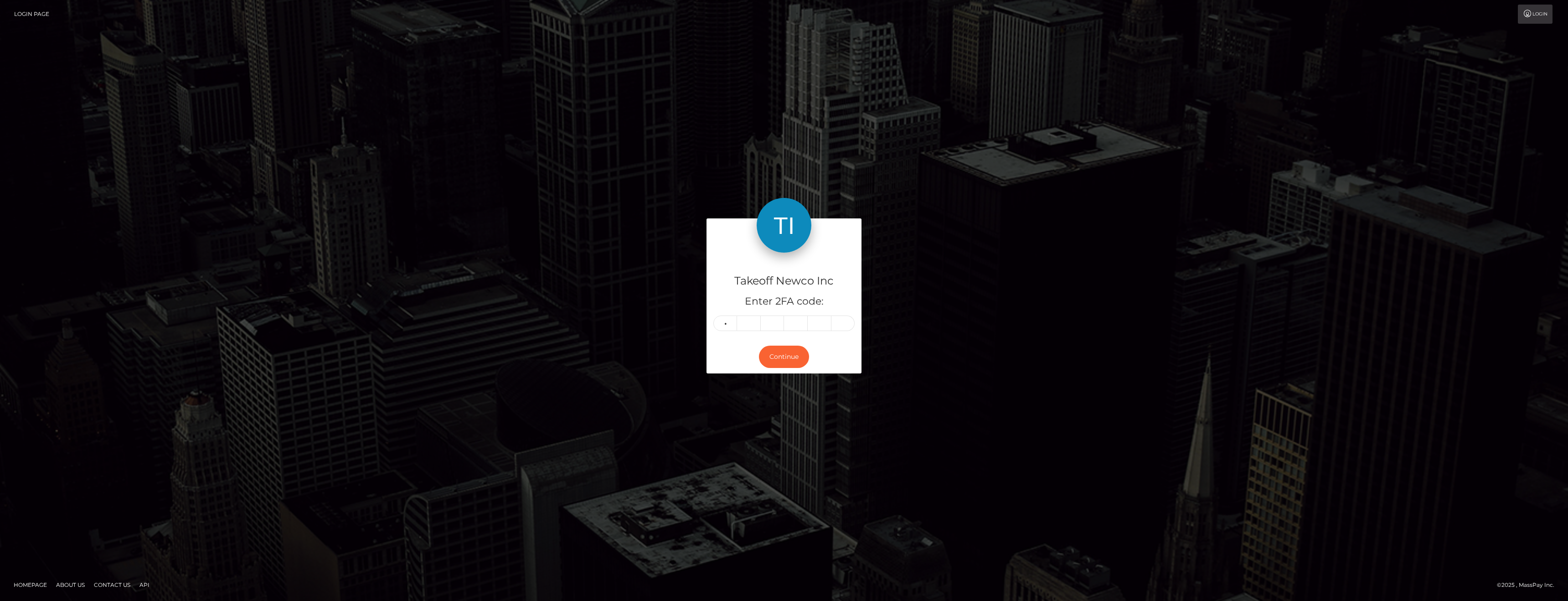
type input "5"
type input "6"
type input "1"
type input "0"
type input "7"
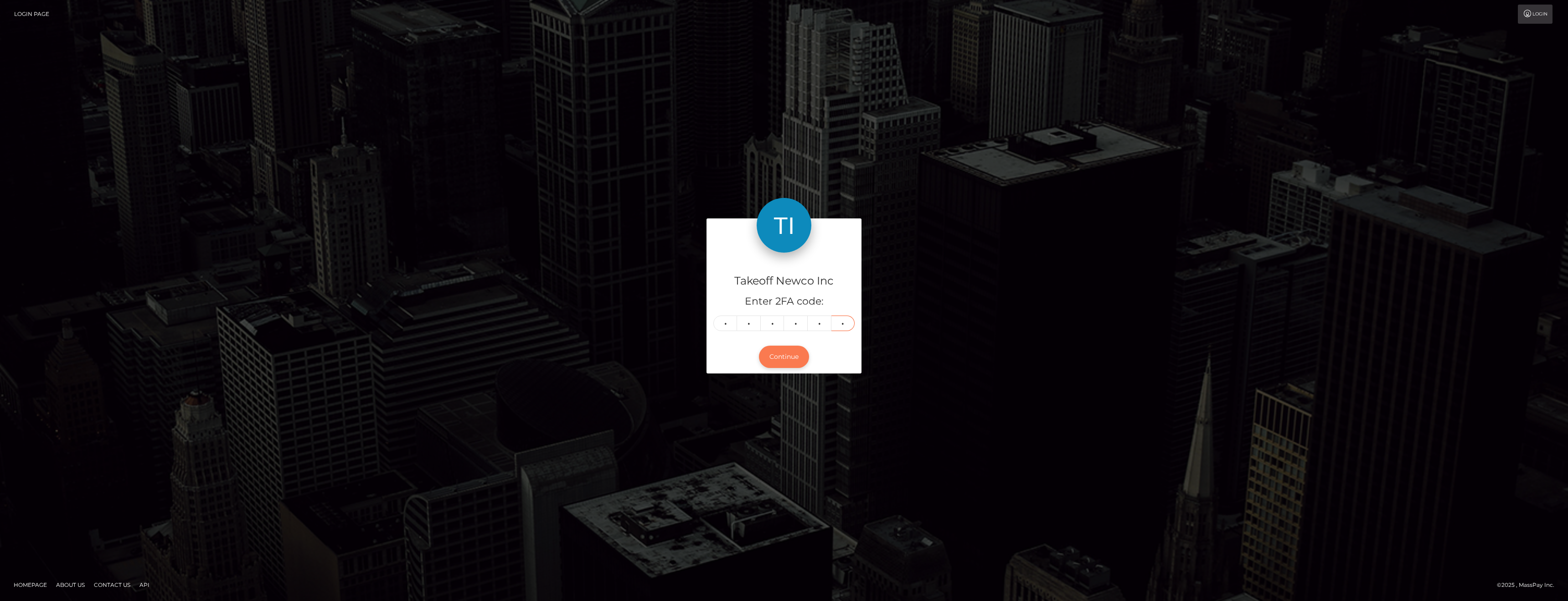
type input "6"
click at [780, 357] on button "Continue" at bounding box center [784, 357] width 50 height 23
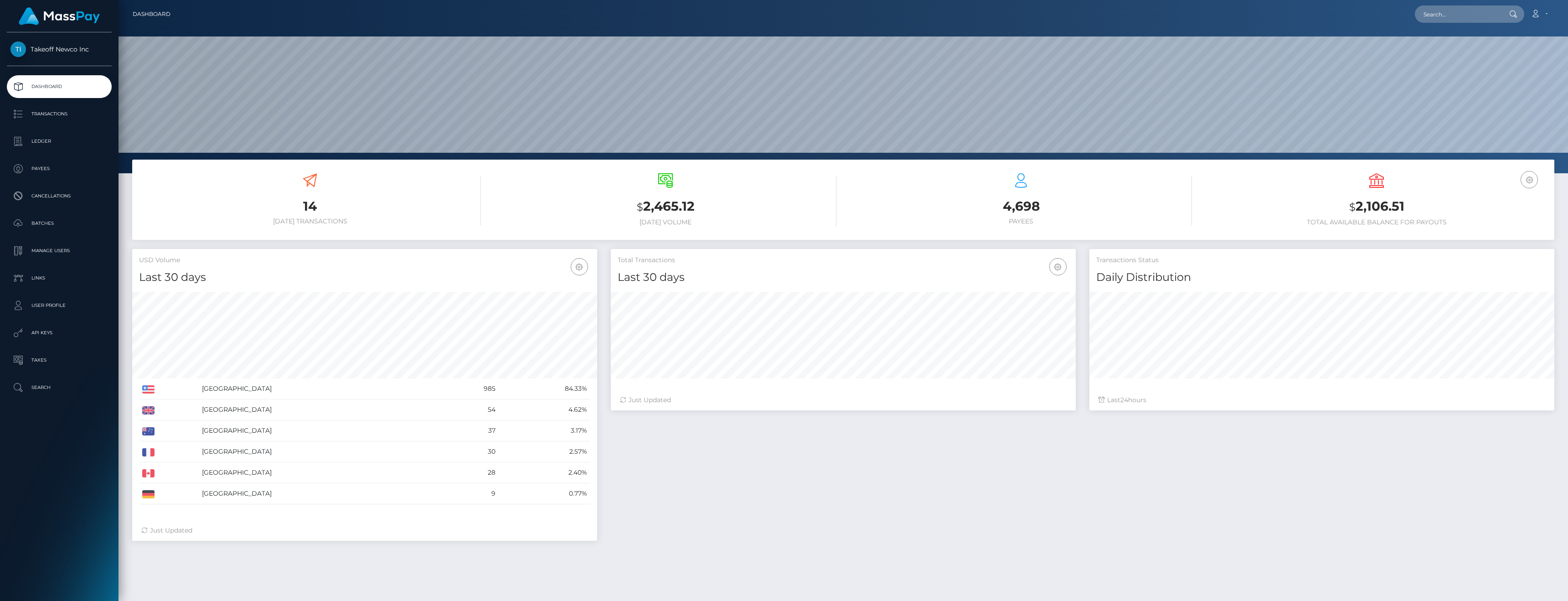
scroll to position [162, 465]
click at [33, 137] on p "Ledger" at bounding box center [59, 141] width 97 height 13
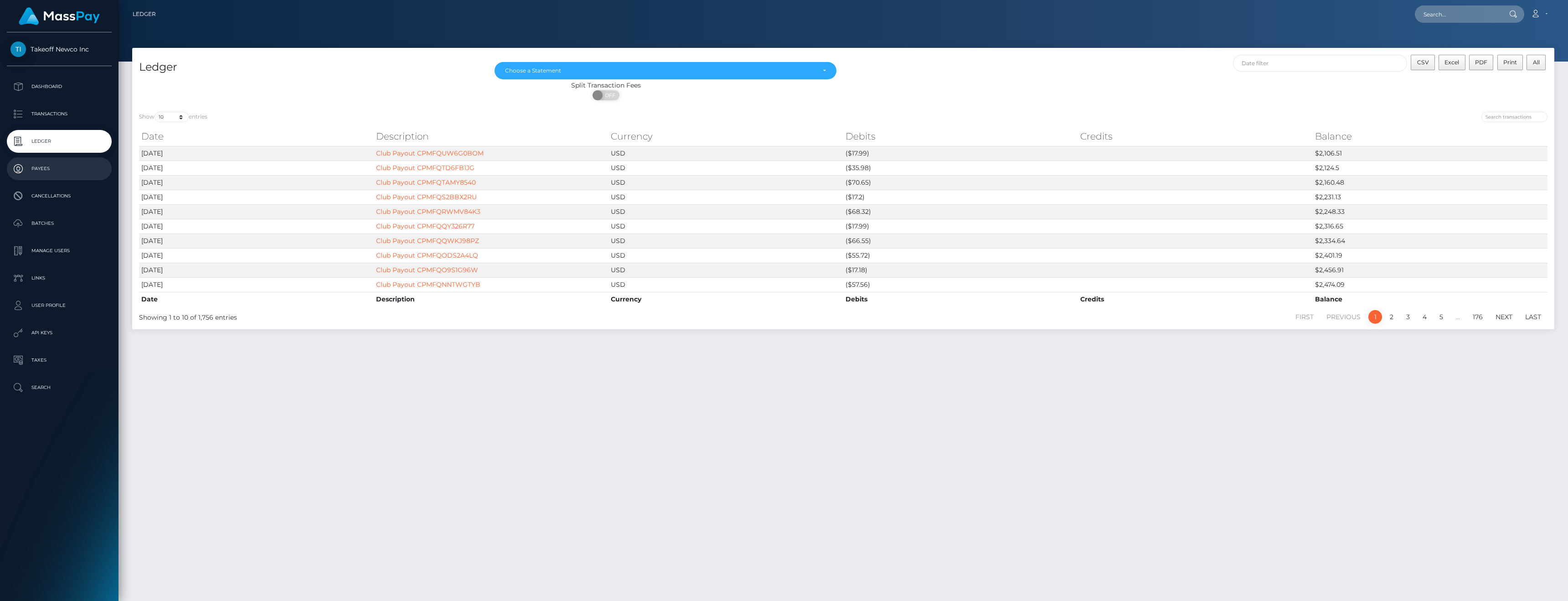
click at [41, 169] on p "Payees" at bounding box center [59, 169] width 97 height 13
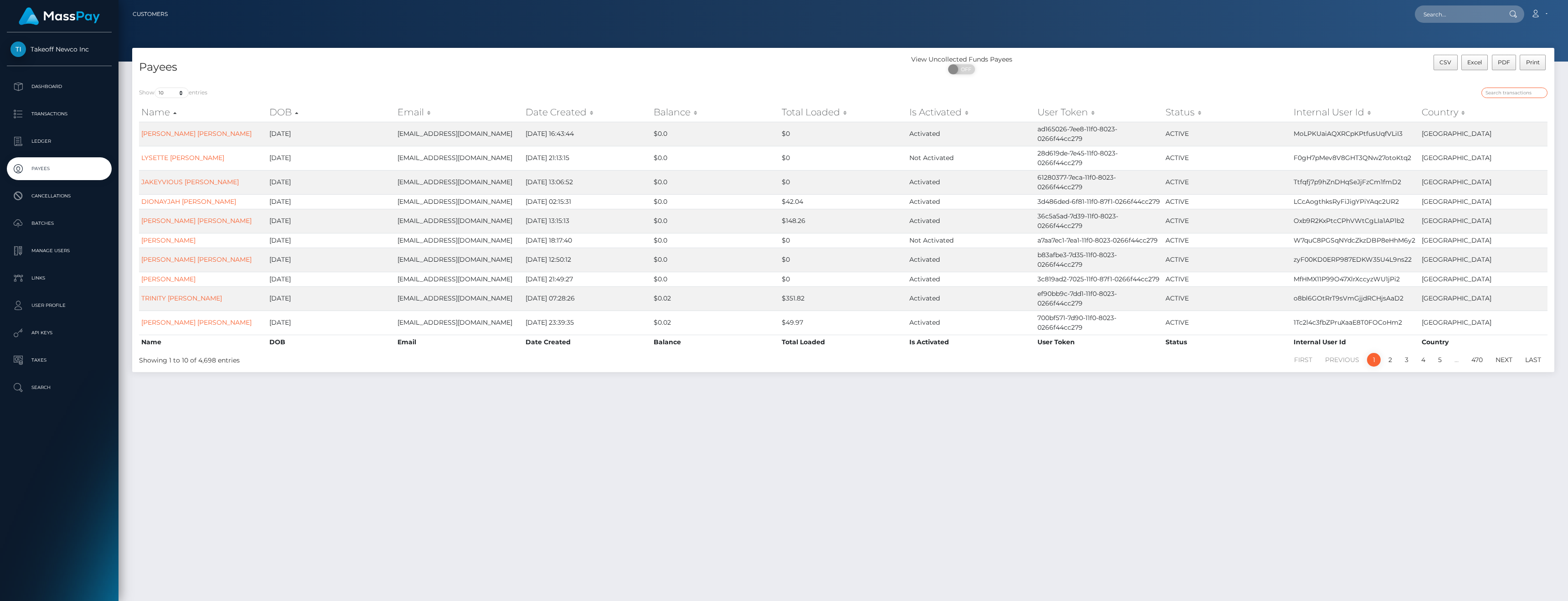
click at [1512, 89] on input "search" at bounding box center [1514, 93] width 66 height 10
type input "[PERSON_NAME]"
click at [1485, 12] on input "text" at bounding box center [1457, 14] width 86 height 17
paste input "eRdy8r9UrEbrXI2C3qOMPqZJmV93"
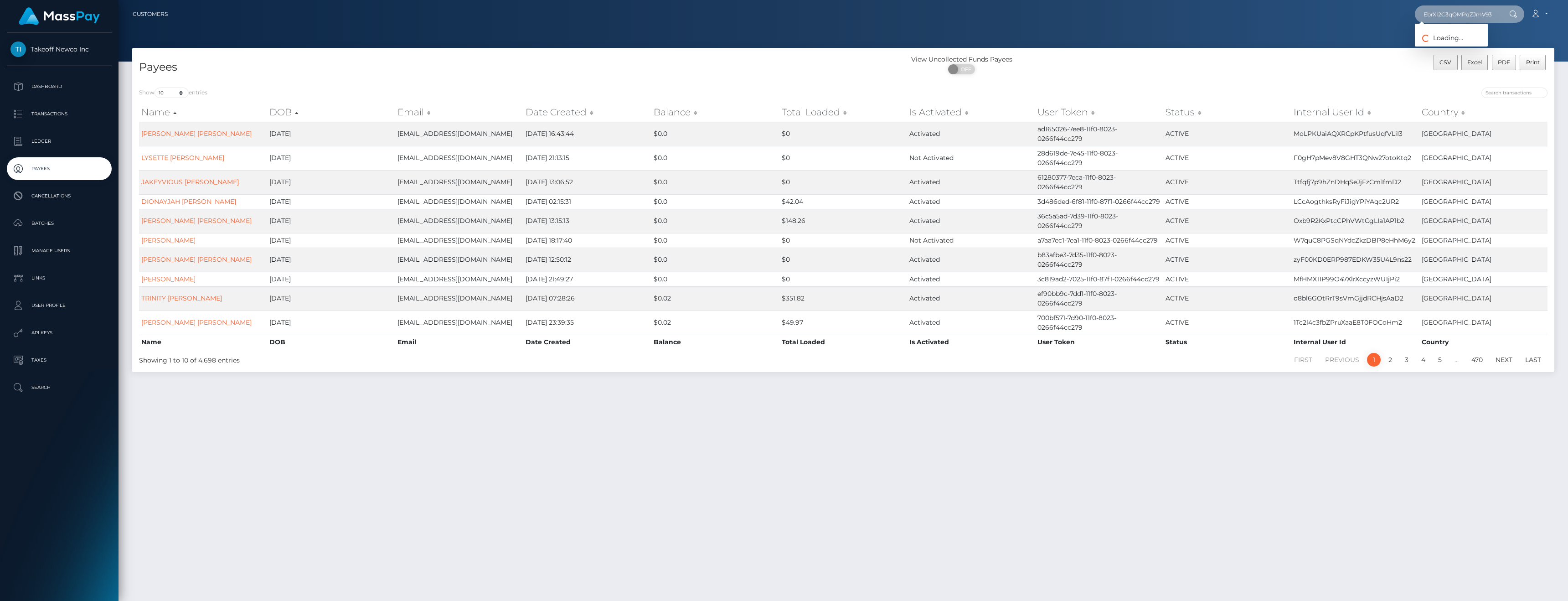
type input "eRdy8r9UrEbrXI2C3qOMPqZJmV93"
click at [1443, 44] on link "SOPHIE SYLVIE LEZIER" at bounding box center [1451, 47] width 73 height 17
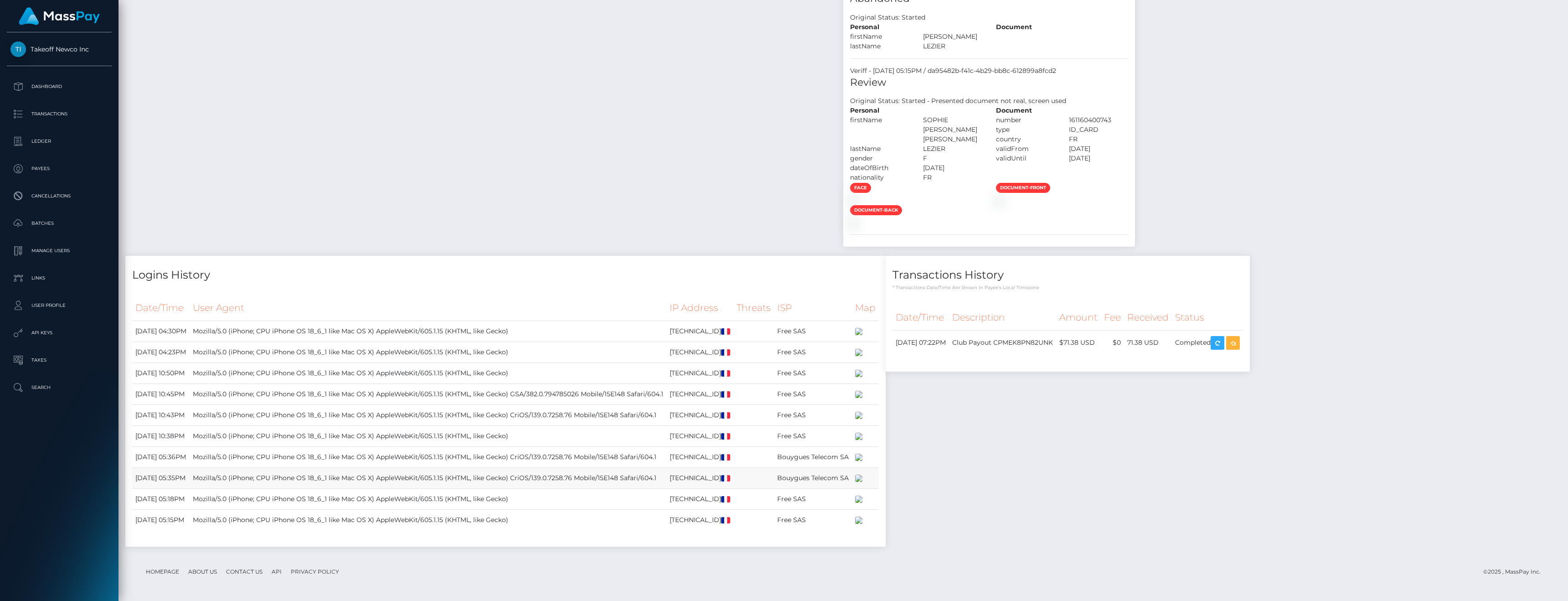
scroll to position [990, 0]
click at [858, 219] on img at bounding box center [854, 223] width 7 height 7
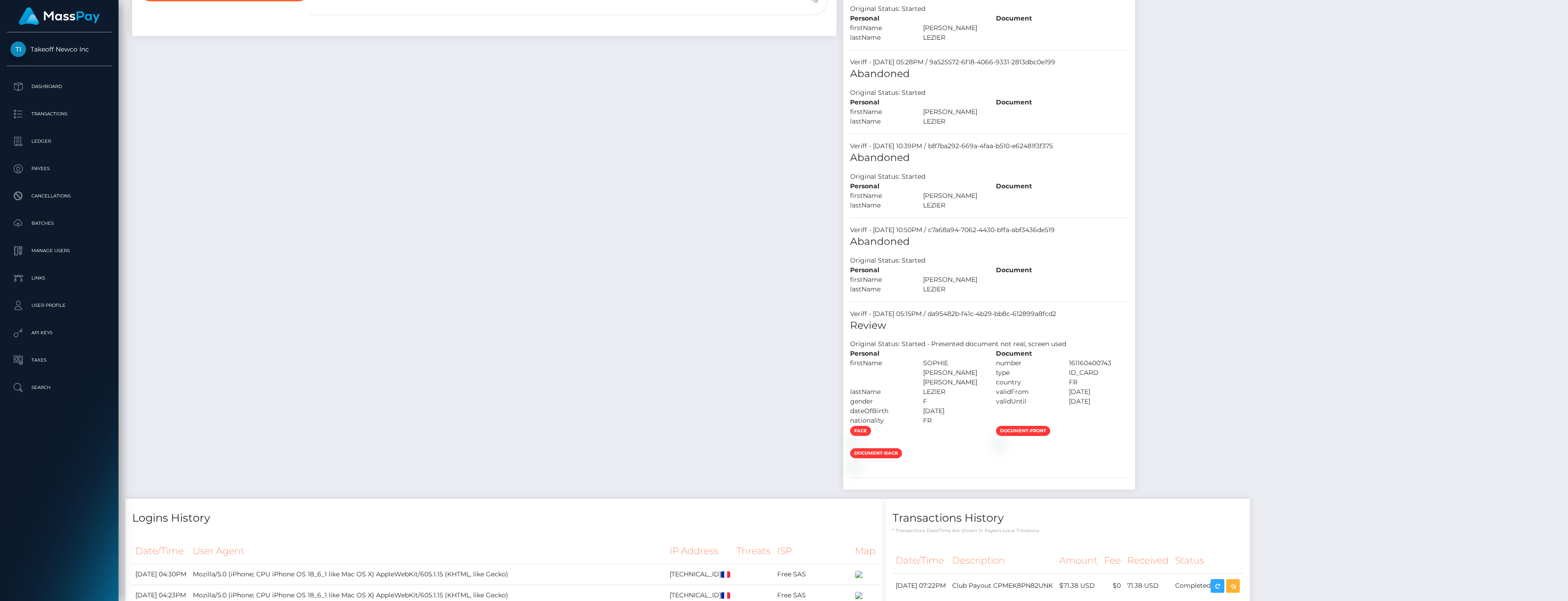
scroll to position [526, 0]
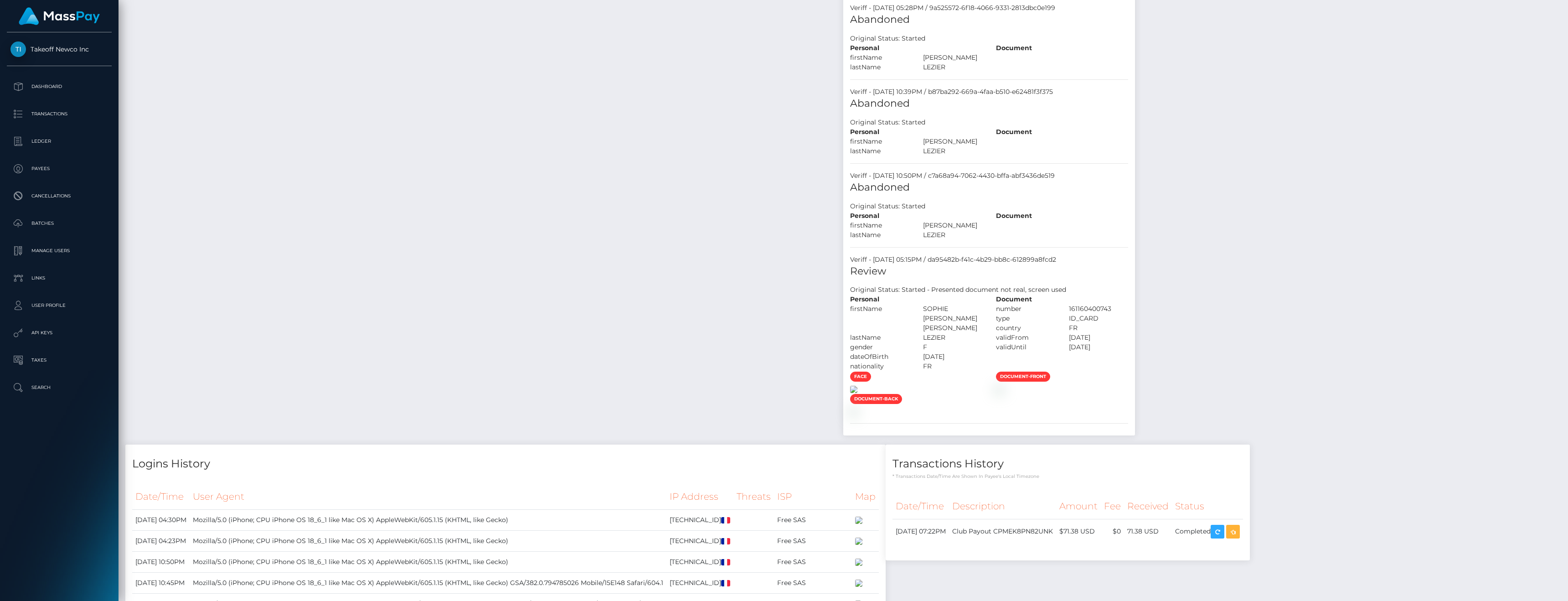
click at [858, 393] on img at bounding box center [854, 390] width 7 height 7
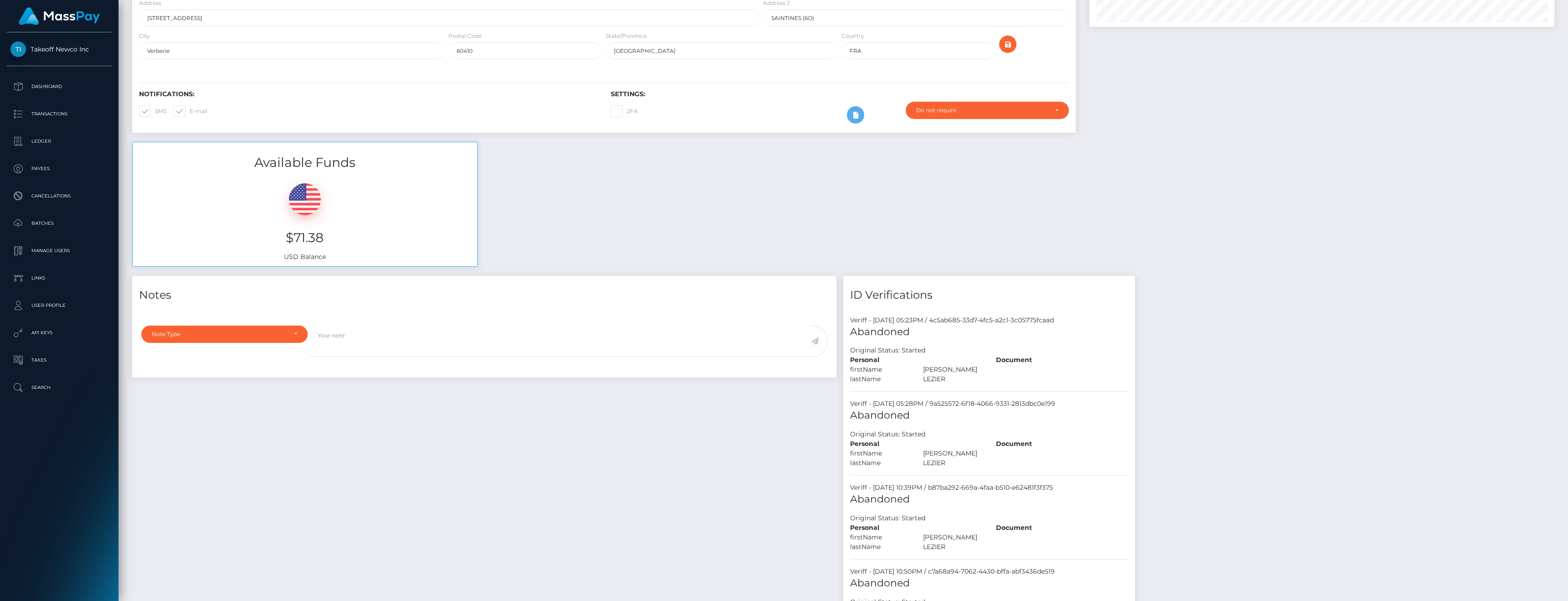
scroll to position [0, 0]
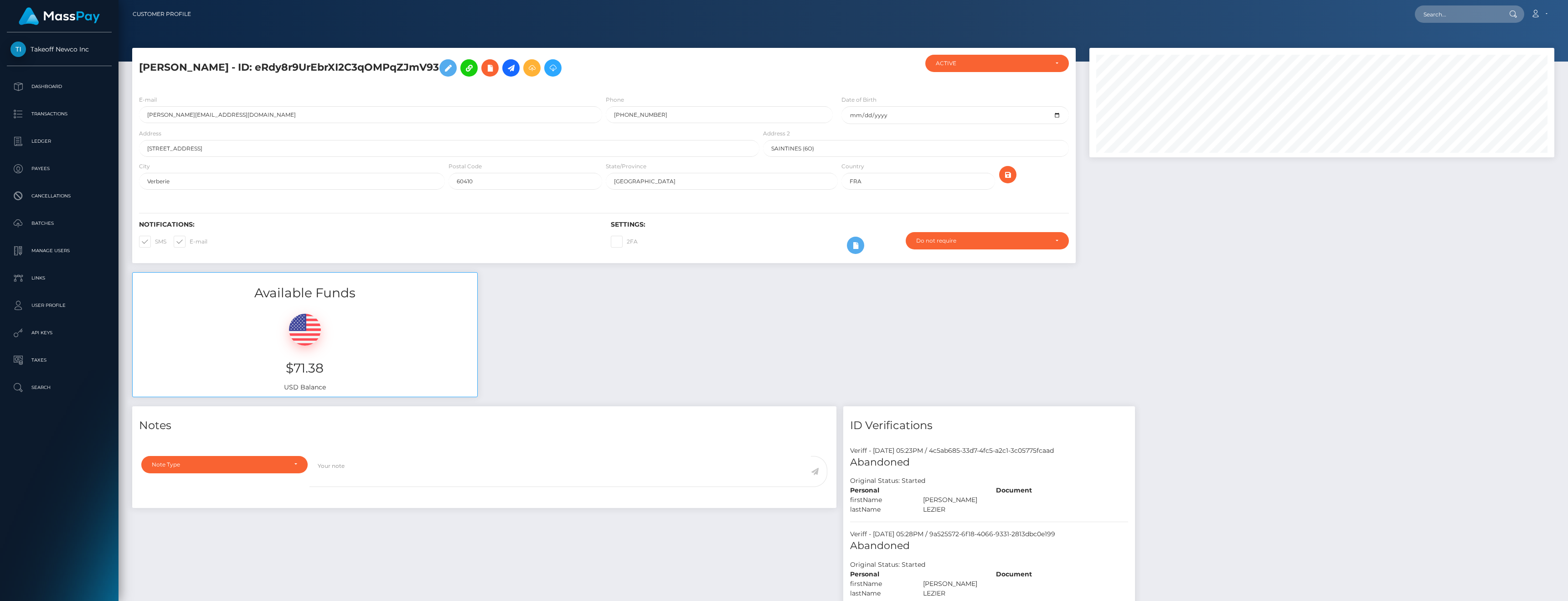
drag, startPoint x: 967, startPoint y: 497, endPoint x: 995, endPoint y: 506, distance: 29.4
click at [989, 507] on div "Personal firstName SOPHIE SYLVIE" at bounding box center [916, 500] width 146 height 29
click at [989, 506] on div "LEZIER" at bounding box center [953, 510] width 73 height 10
click at [976, 494] on div "Personal" at bounding box center [916, 491] width 146 height 10
drag, startPoint x: 177, startPoint y: 113, endPoint x: 128, endPoint y: 113, distance: 49.0
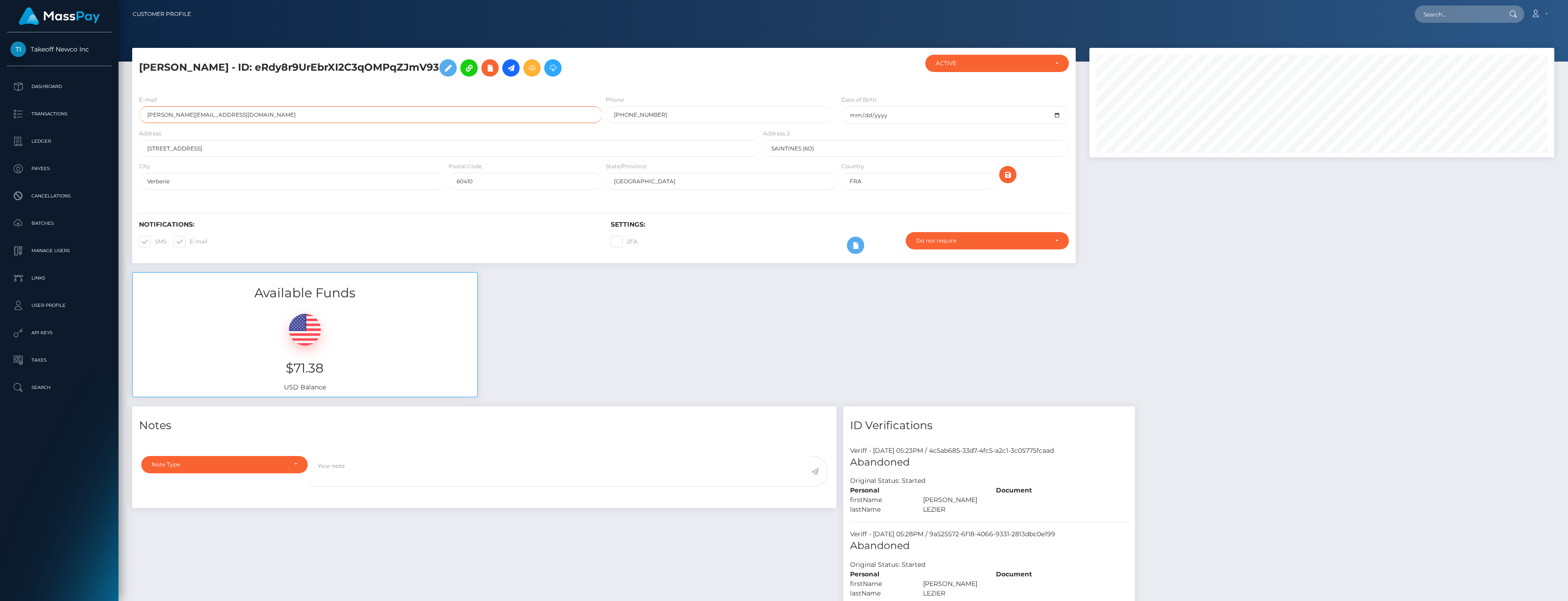
click at [128, 113] on div "SOPHIE SYLVIE LEZIER - ID: eRdy8r9UrEbrXI2C3qOMPqZJmV93 CLOSED ACTIVE FRA" at bounding box center [604, 160] width 957 height 224
